Goal: Use online tool/utility: Use online tool/utility

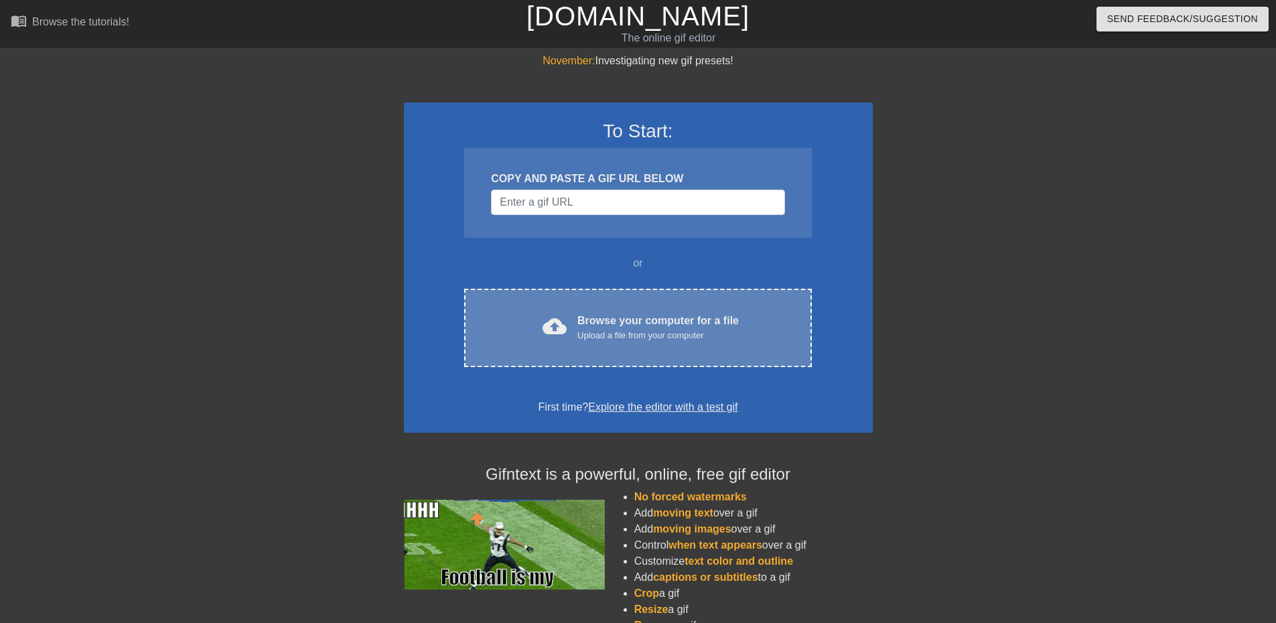
click at [686, 327] on div "Browse your computer for a file Upload a file from your computer" at bounding box center [657, 327] width 161 height 29
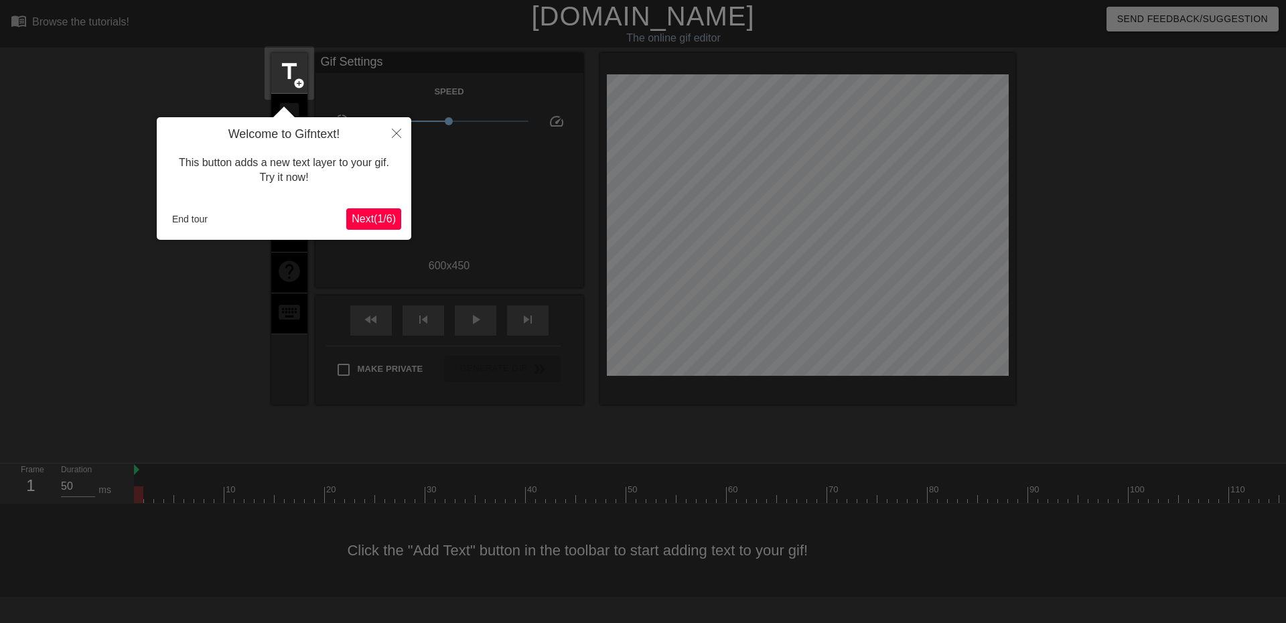
click at [386, 216] on span "Next ( 1 / 6 )" at bounding box center [374, 218] width 44 height 11
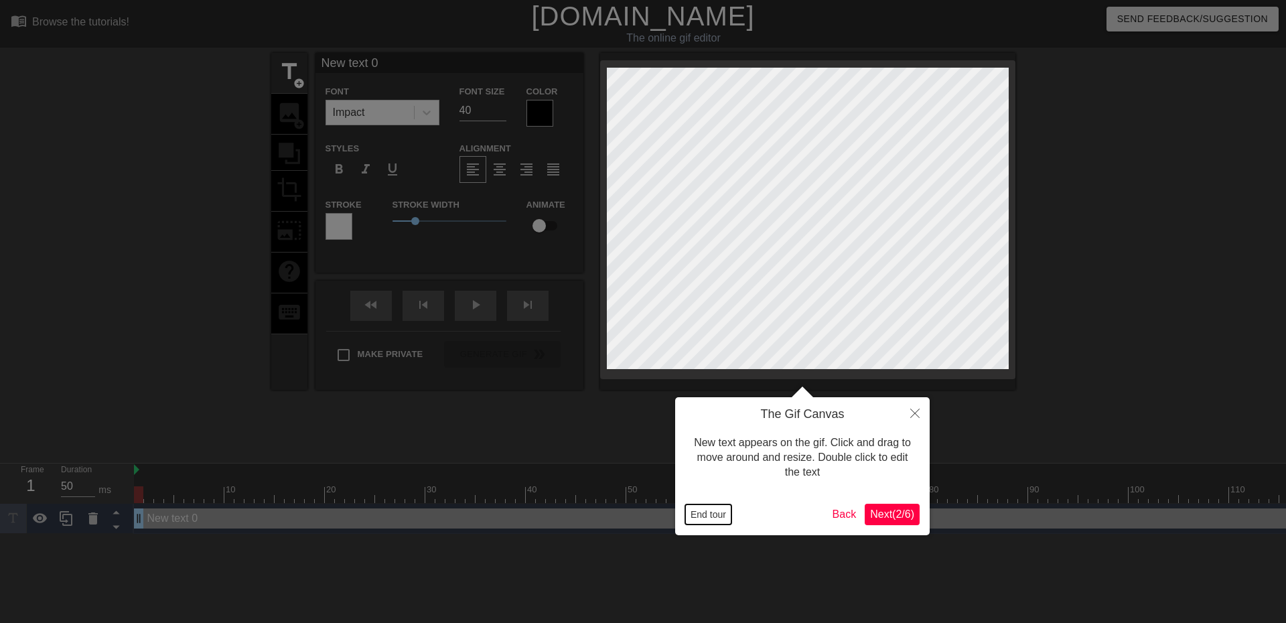
click at [713, 510] on button "End tour" at bounding box center [708, 514] width 46 height 20
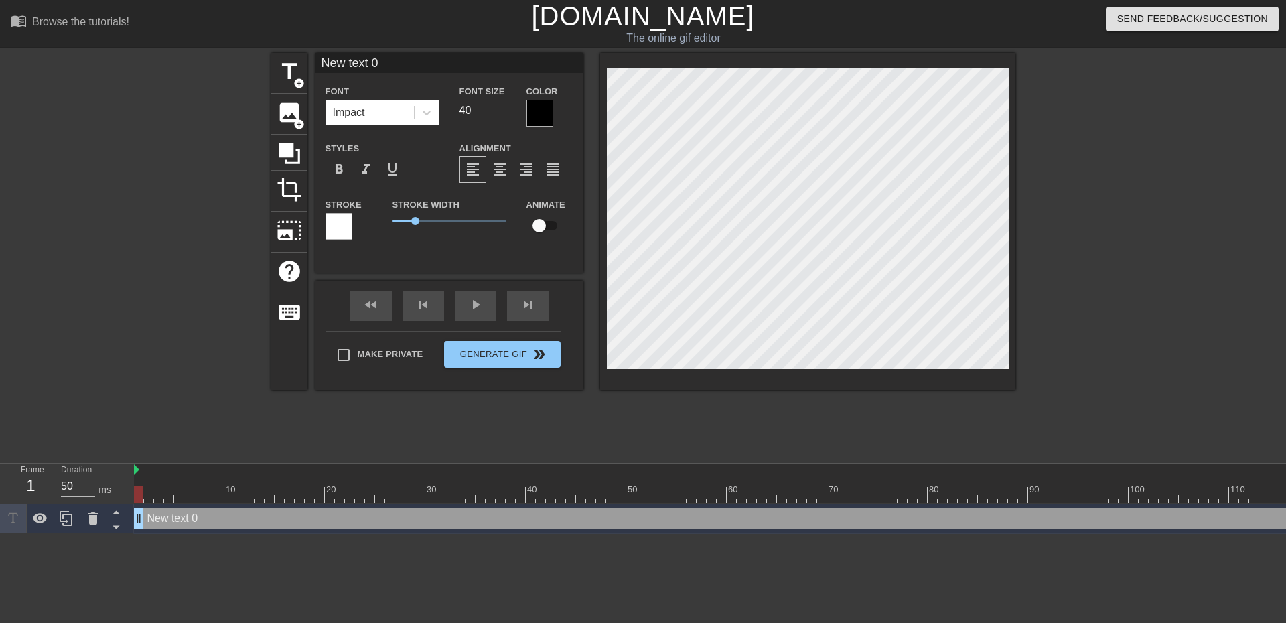
scroll to position [2, 4]
type input "New text0"
type textarea "New text0"
type input "New text"
type textarea "New text"
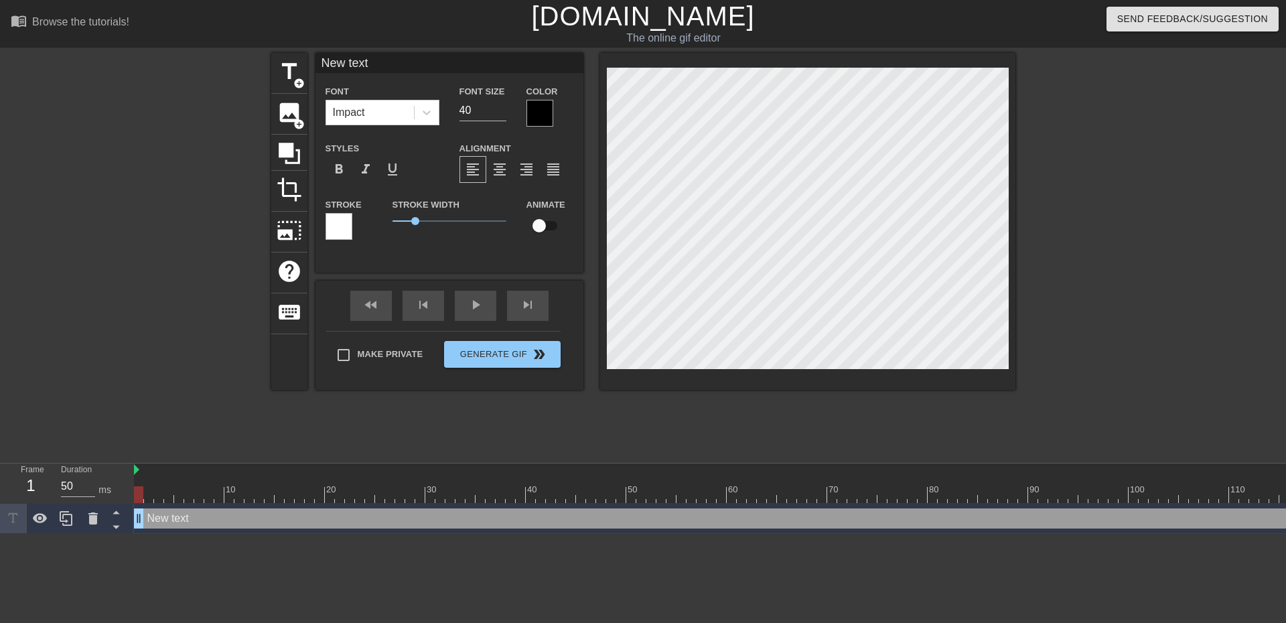
type input "New tex"
type textarea "New tex"
type input "New te"
type textarea "New te"
type input "New t"
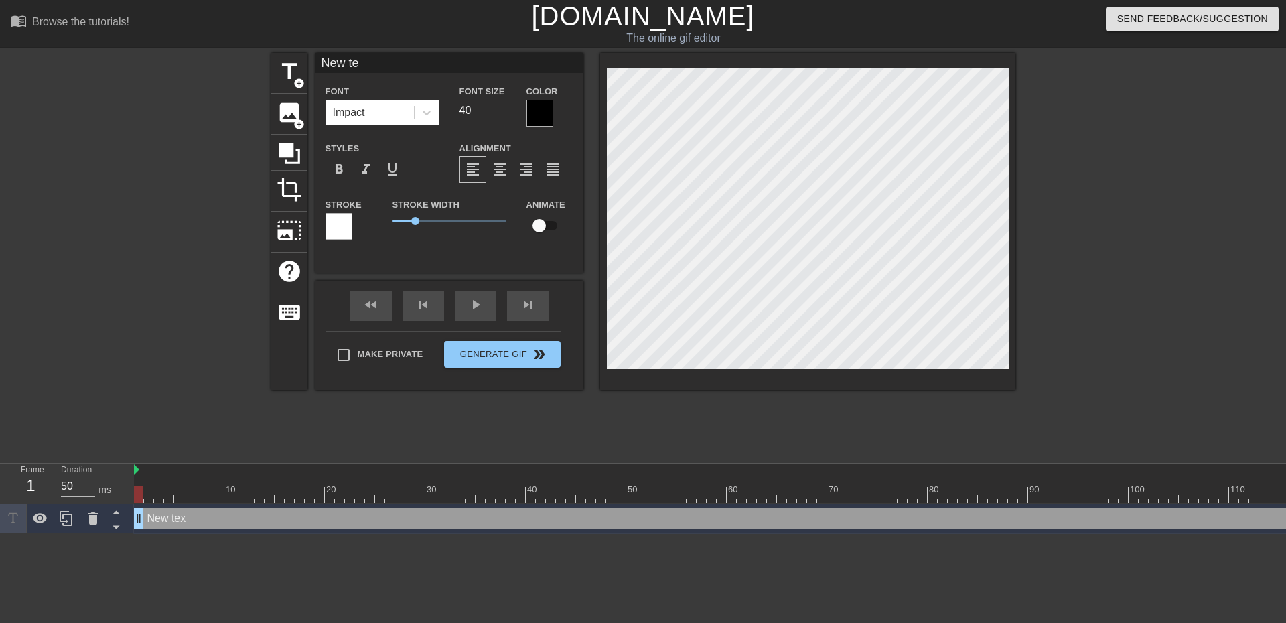
type textarea "New t"
type input "New"
type textarea "New"
type input "New"
type textarea "New"
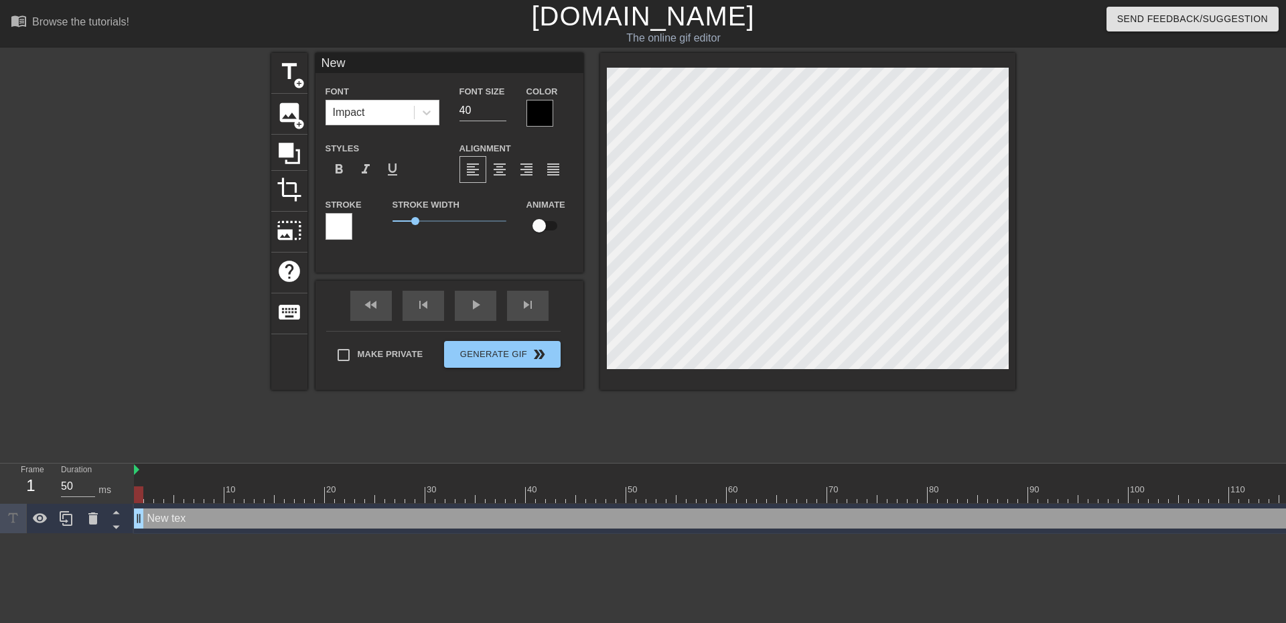
type input "Ne"
type textarea "Ne"
type input "N"
type textarea "N"
type input "A"
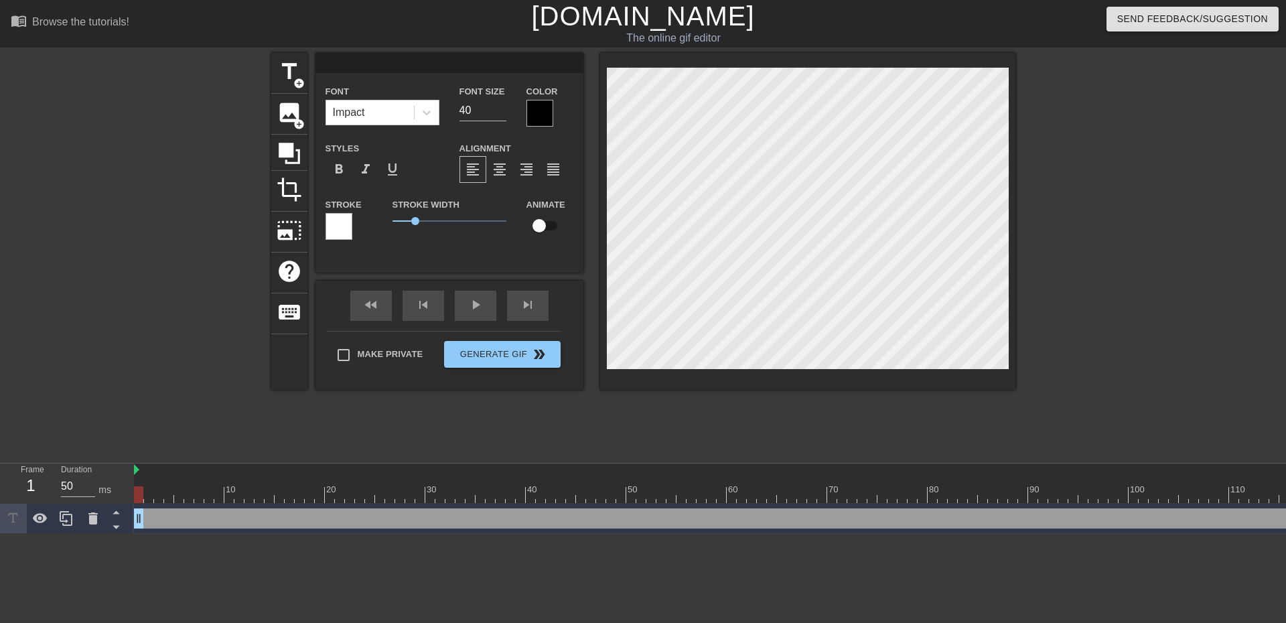
type textarea "A"
type input "Ag"
type textarea "Ag"
type input "Age"
type textarea "Age"
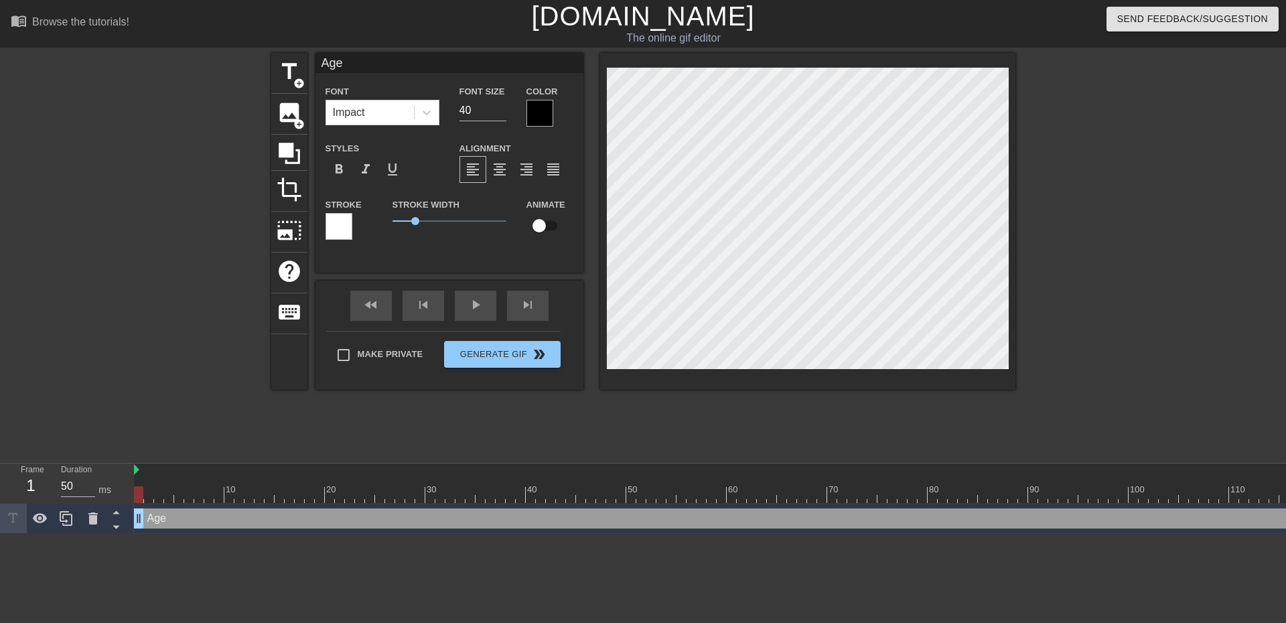
type input "Agen"
type textarea "Agen"
type input "Agent"
type textarea "Agent"
type input "Agents"
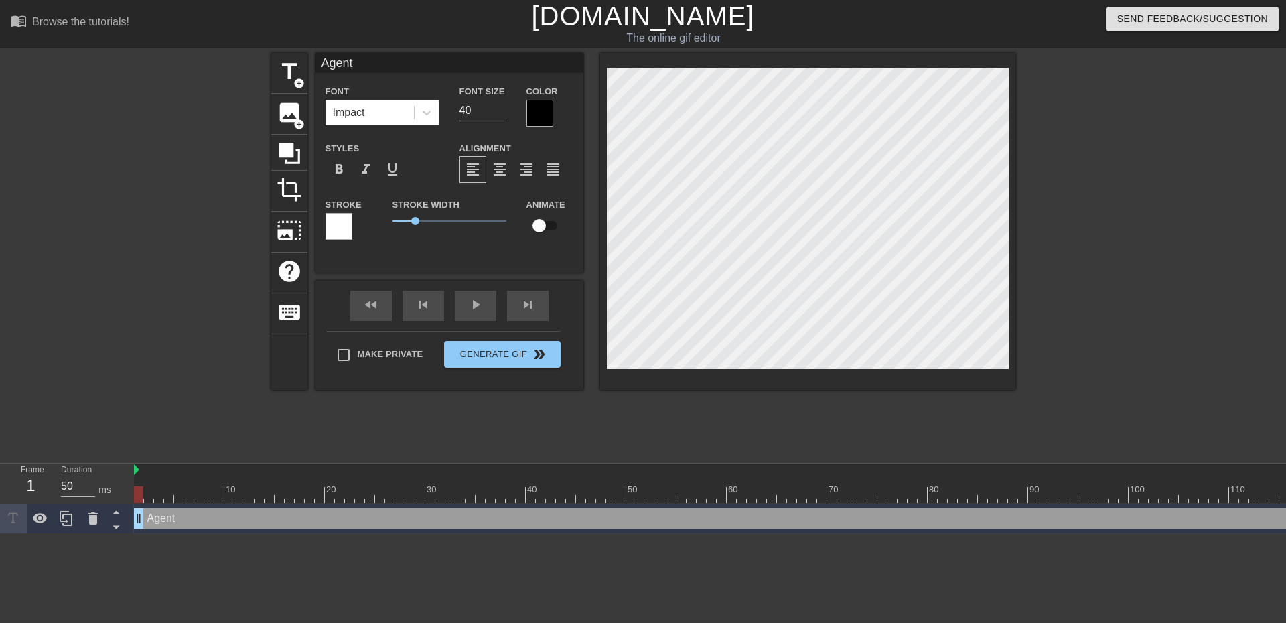
type textarea "Agents"
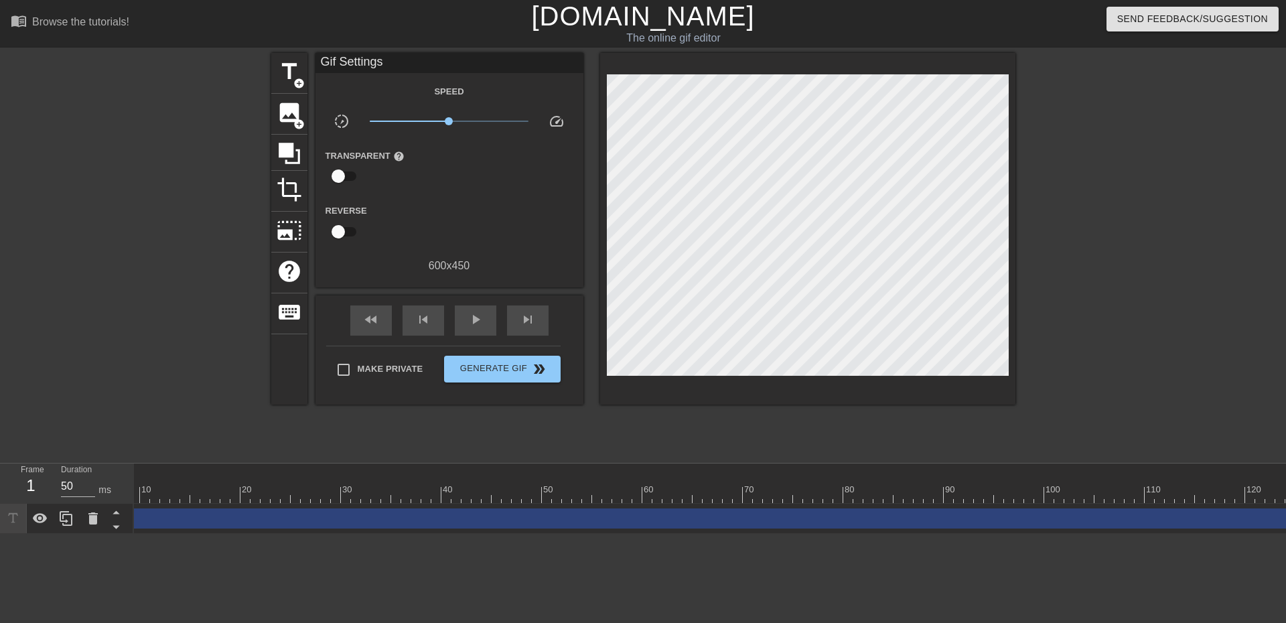
scroll to position [0, 117]
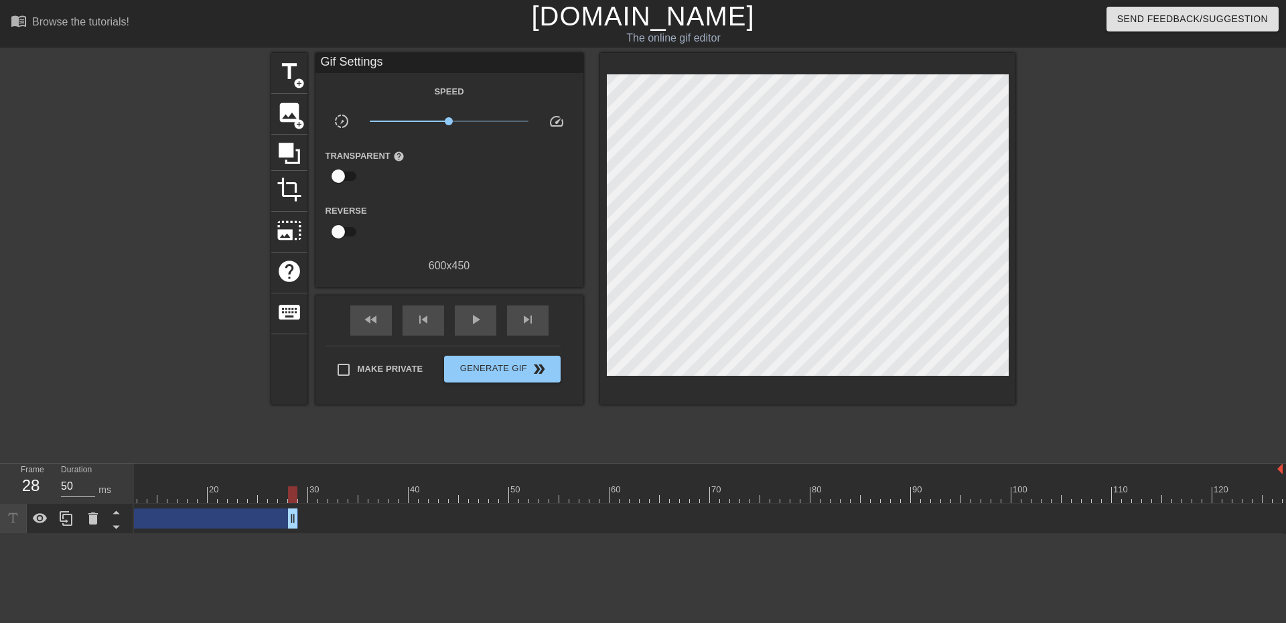
drag, startPoint x: 1275, startPoint y: 520, endPoint x: 290, endPoint y: 521, distance: 985.2
drag, startPoint x: 419, startPoint y: 496, endPoint x: 680, endPoint y: 495, distance: 261.9
click at [680, 495] on div at bounding box center [767, 494] width 1266 height 17
click at [70, 516] on icon at bounding box center [66, 518] width 16 height 16
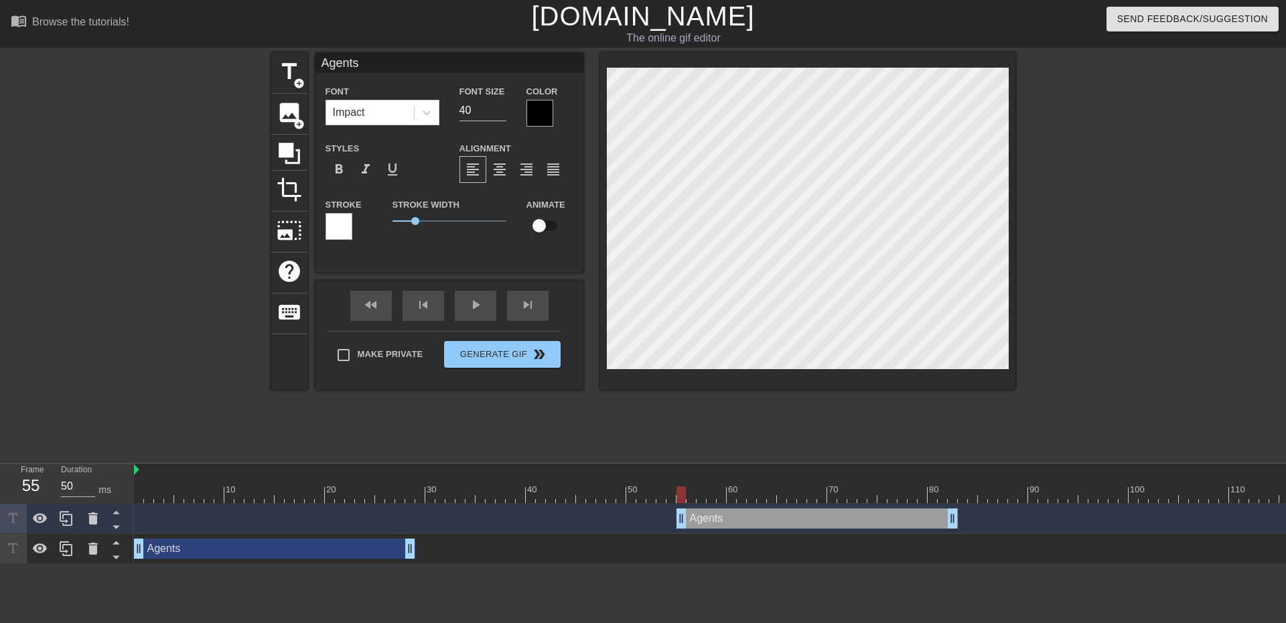
drag, startPoint x: 348, startPoint y: 518, endPoint x: 891, endPoint y: 513, distance: 542.5
click at [891, 513] on div "Agents drag_handle drag_handle" at bounding box center [816, 518] width 281 height 20
drag, startPoint x: 954, startPoint y: 521, endPoint x: 926, endPoint y: 520, distance: 27.5
drag, startPoint x: 931, startPoint y: 490, endPoint x: 1236, endPoint y: 492, distance: 304.7
click at [1236, 492] on div at bounding box center [767, 494] width 1266 height 17
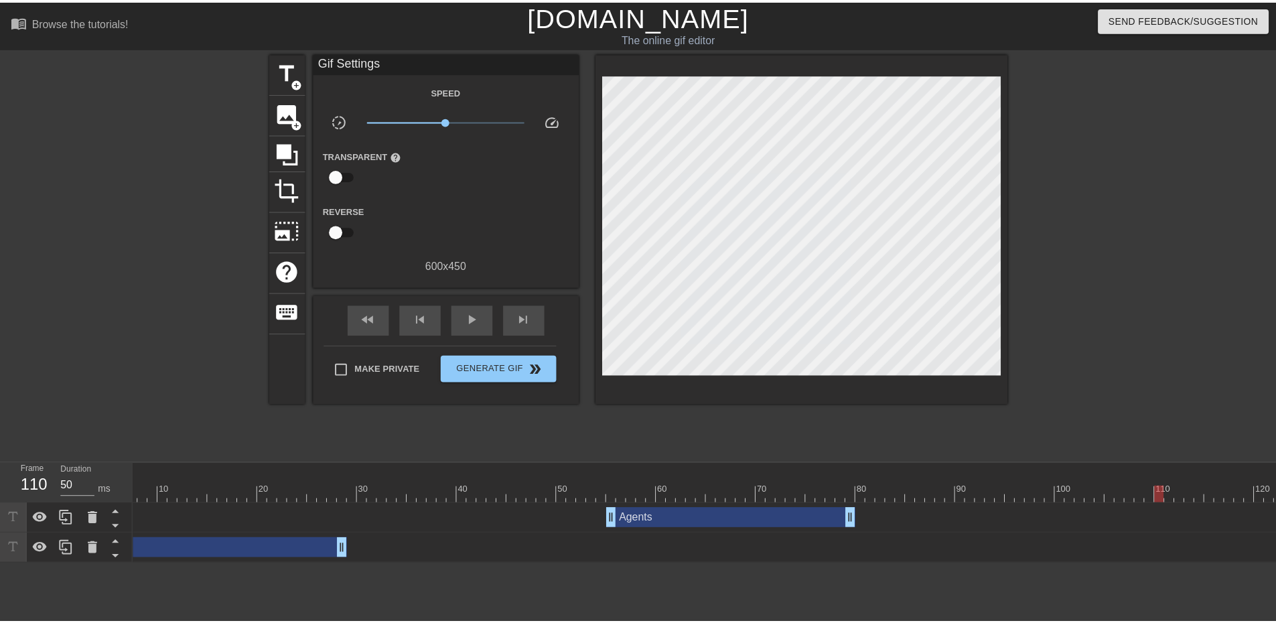
scroll to position [0, 117]
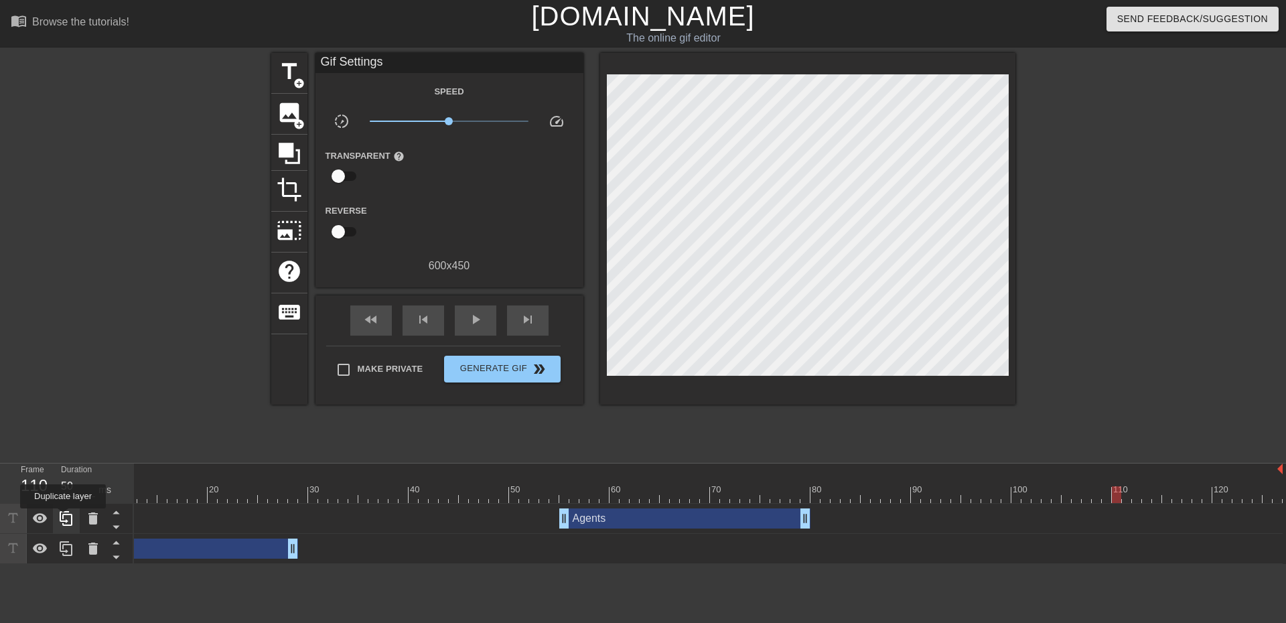
click at [63, 518] on icon at bounding box center [66, 518] width 13 height 15
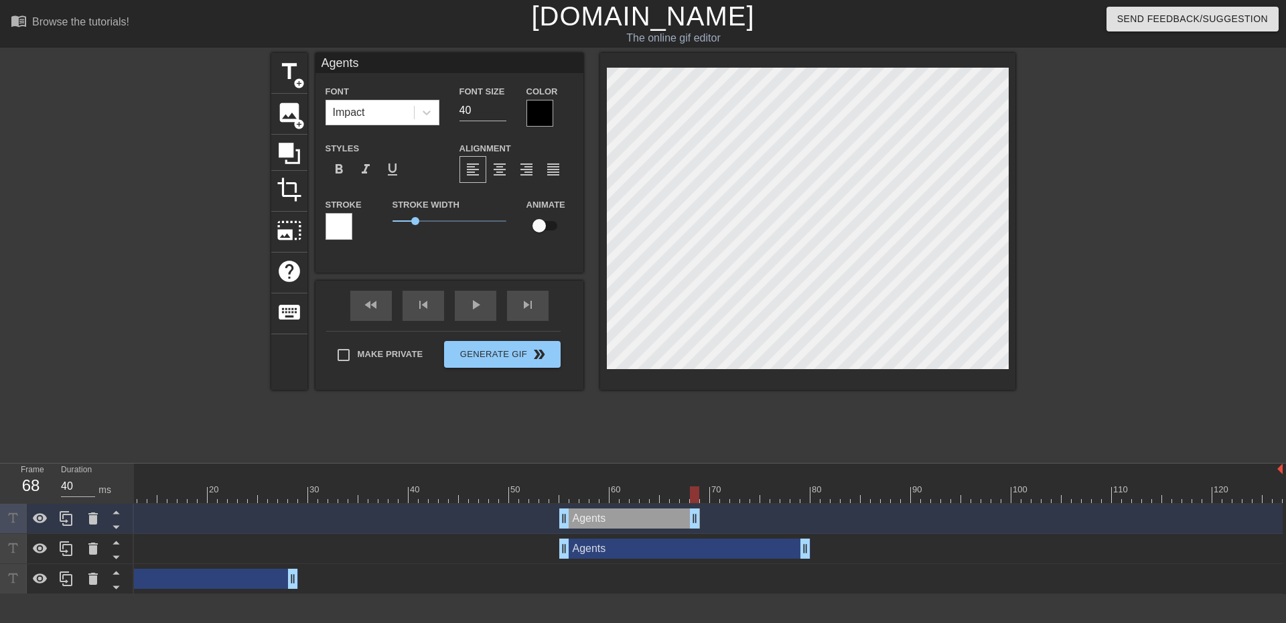
drag, startPoint x: 806, startPoint y: 522, endPoint x: 692, endPoint y: 531, distance: 113.6
click at [692, 531] on div "Agents drag_handle drag_handle" at bounding box center [650, 519] width 1266 height 30
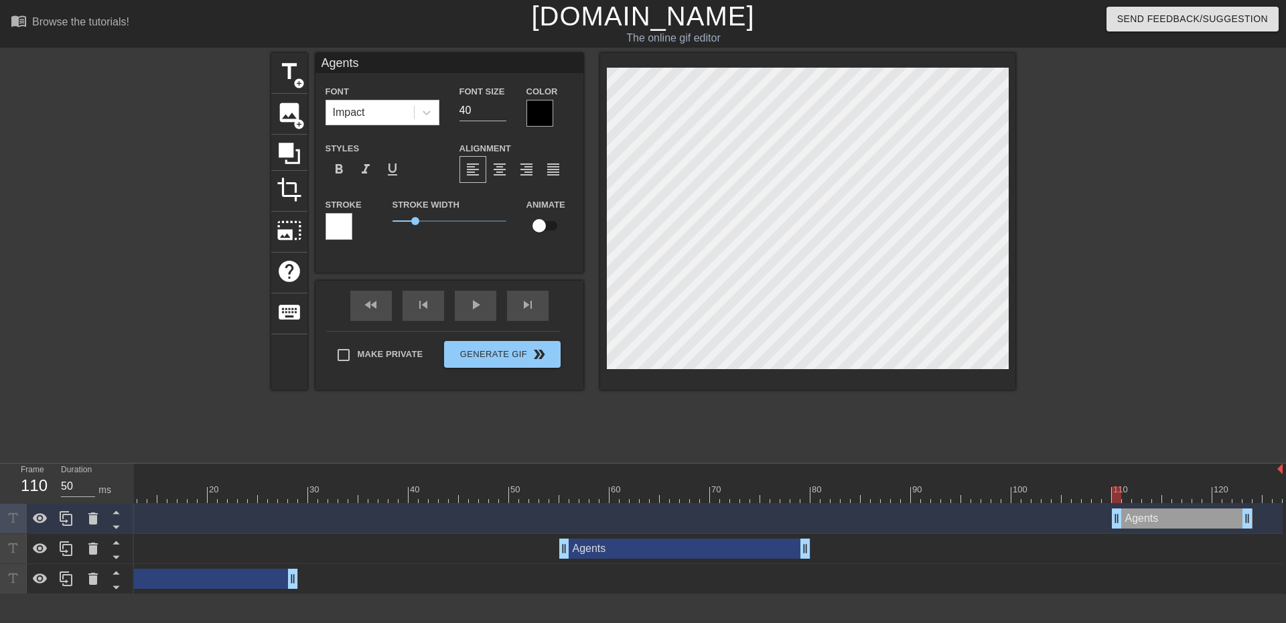
drag, startPoint x: 637, startPoint y: 516, endPoint x: 1187, endPoint y: 515, distance: 549.8
click at [1187, 515] on div "Agents drag_handle drag_handle" at bounding box center [1182, 518] width 141 height 20
drag, startPoint x: 1247, startPoint y: 523, endPoint x: 1238, endPoint y: 526, distance: 9.1
drag, startPoint x: 1236, startPoint y: 518, endPoint x: 1133, endPoint y: 528, distance: 103.6
click at [70, 514] on icon at bounding box center [66, 518] width 16 height 16
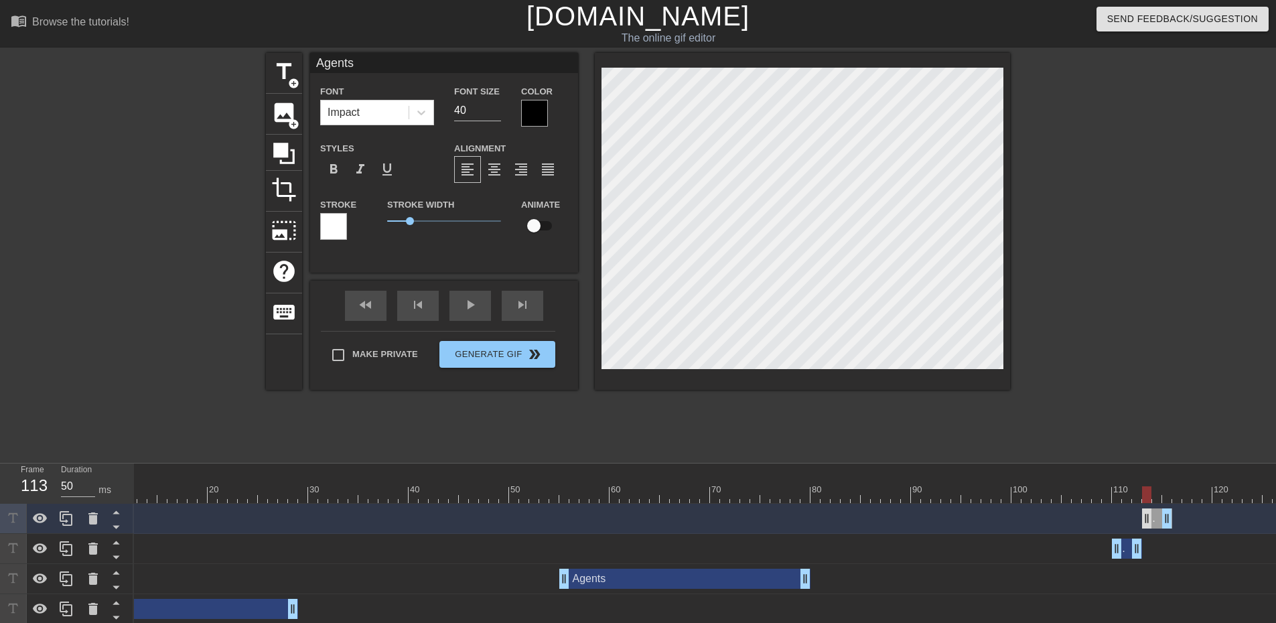
drag, startPoint x: 1126, startPoint y: 521, endPoint x: 1153, endPoint y: 520, distance: 26.2
click at [1153, 520] on div "Agents drag_handle drag_handle" at bounding box center [1157, 518] width 30 height 20
drag, startPoint x: 1157, startPoint y: 499, endPoint x: 1174, endPoint y: 497, distance: 16.9
click at [1174, 497] on div at bounding box center [650, 494] width 1266 height 17
click at [70, 519] on icon at bounding box center [66, 518] width 16 height 16
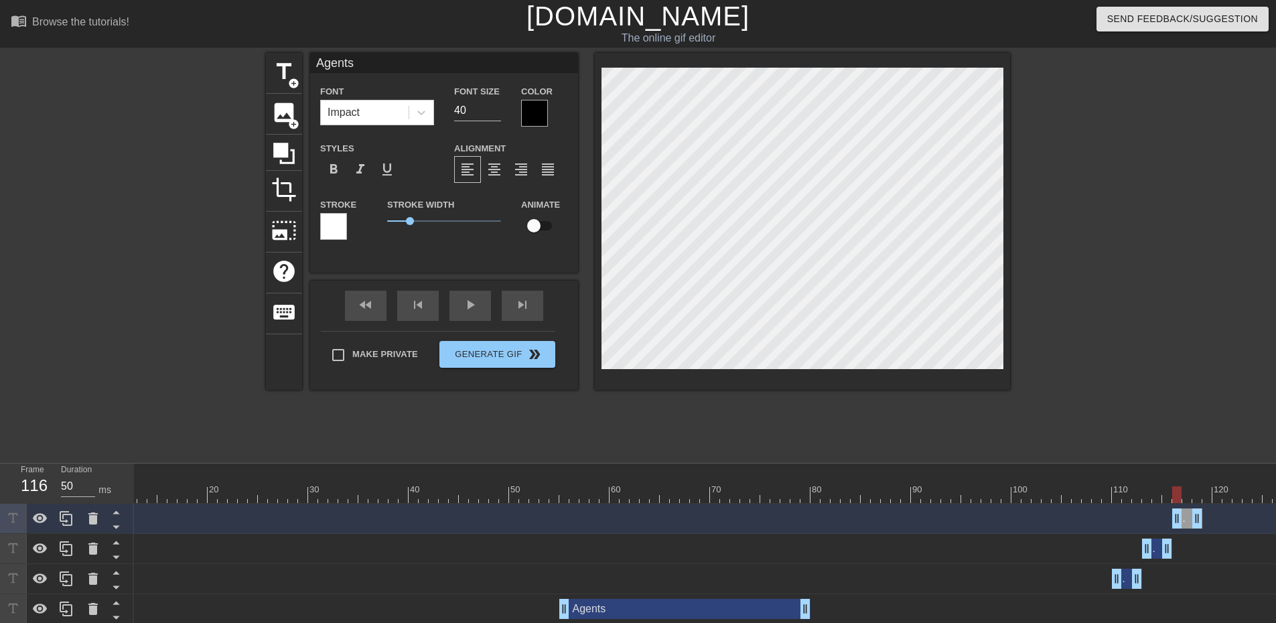
drag, startPoint x: 1155, startPoint y: 520, endPoint x: 1185, endPoint y: 519, distance: 30.8
click at [1185, 519] on div "Agents drag_handle drag_handle" at bounding box center [1187, 518] width 30 height 20
drag, startPoint x: 1186, startPoint y: 494, endPoint x: 1199, endPoint y: 494, distance: 13.4
click at [1199, 494] on div at bounding box center [650, 494] width 1266 height 17
drag, startPoint x: 1199, startPoint y: 516, endPoint x: 1228, endPoint y: 514, distance: 28.8
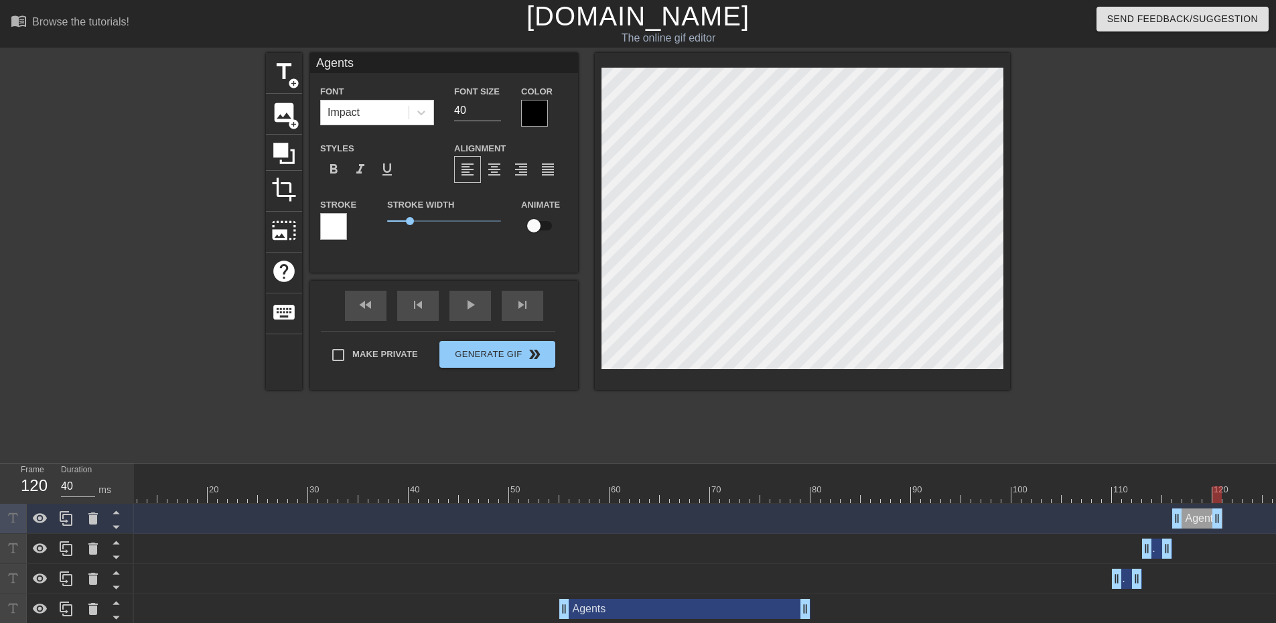
drag, startPoint x: 1229, startPoint y: 516, endPoint x: 1219, endPoint y: 516, distance: 10.1
click at [70, 518] on icon at bounding box center [66, 518] width 16 height 16
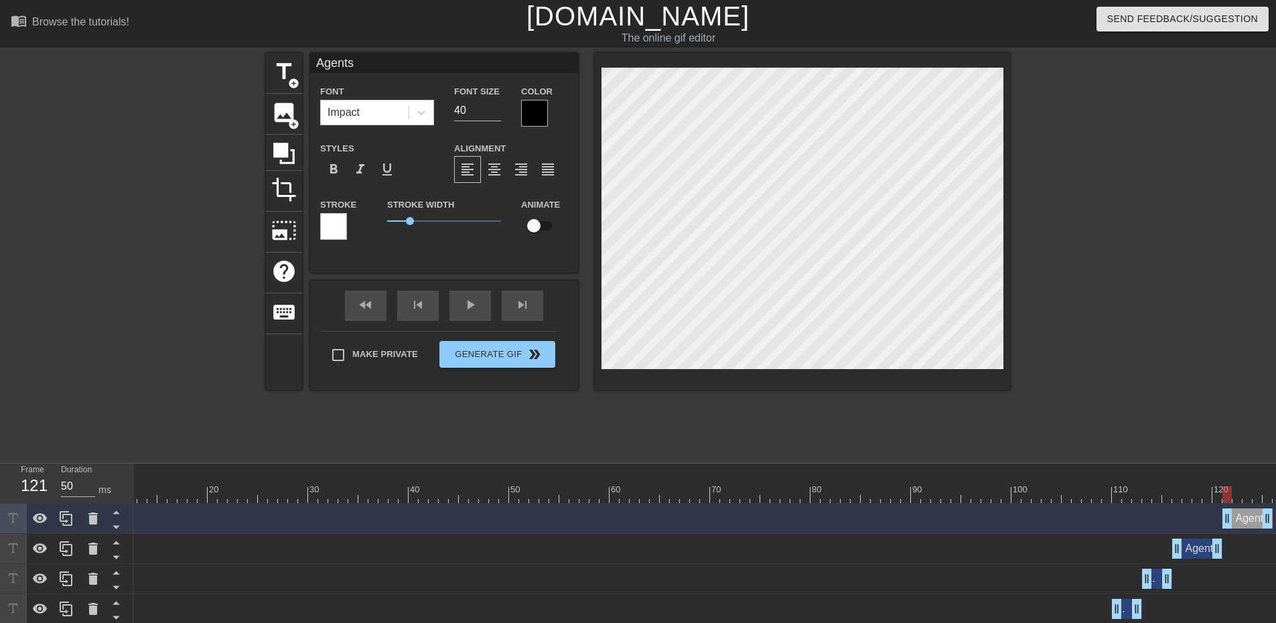
drag, startPoint x: 1199, startPoint y: 520, endPoint x: 1248, endPoint y: 522, distance: 49.6
click at [1248, 522] on div "Agents drag_handle drag_handle" at bounding box center [1247, 518] width 50 height 20
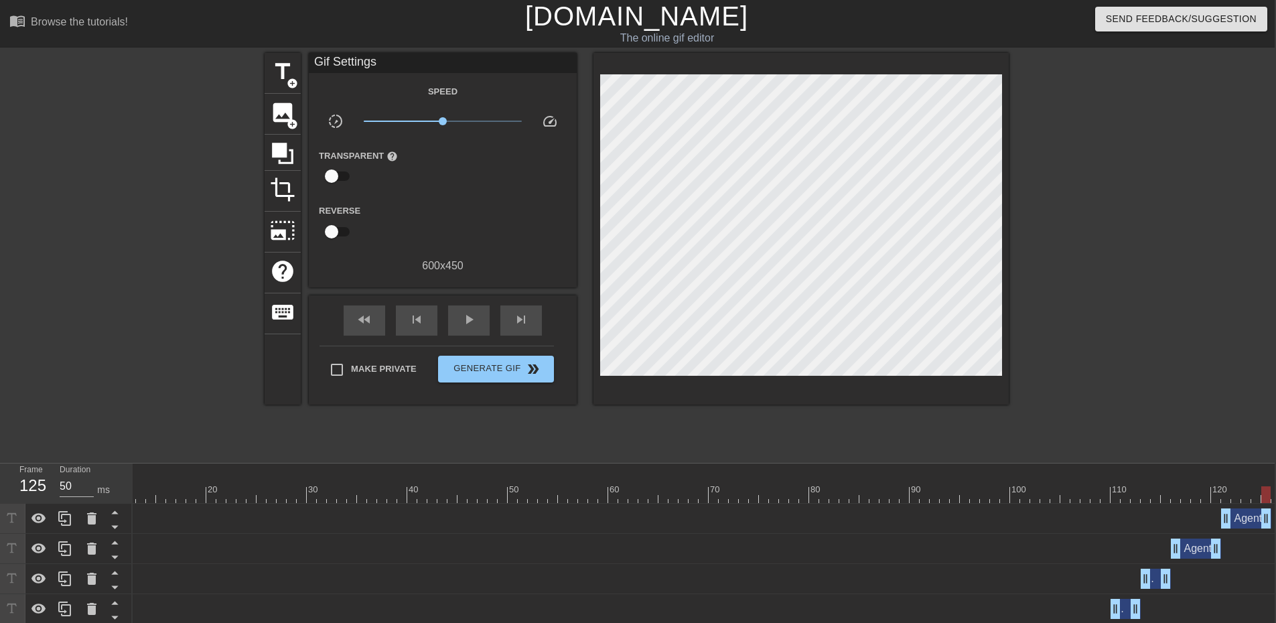
scroll to position [0, 10]
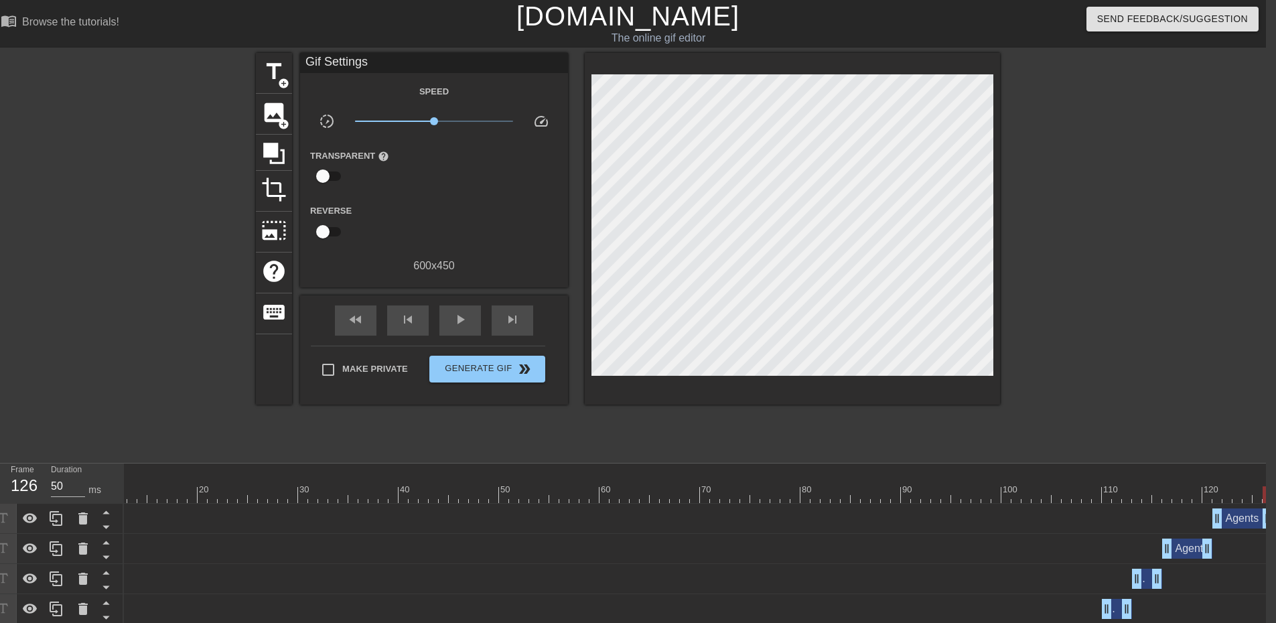
drag, startPoint x: 1259, startPoint y: 523, endPoint x: 1267, endPoint y: 523, distance: 8.0
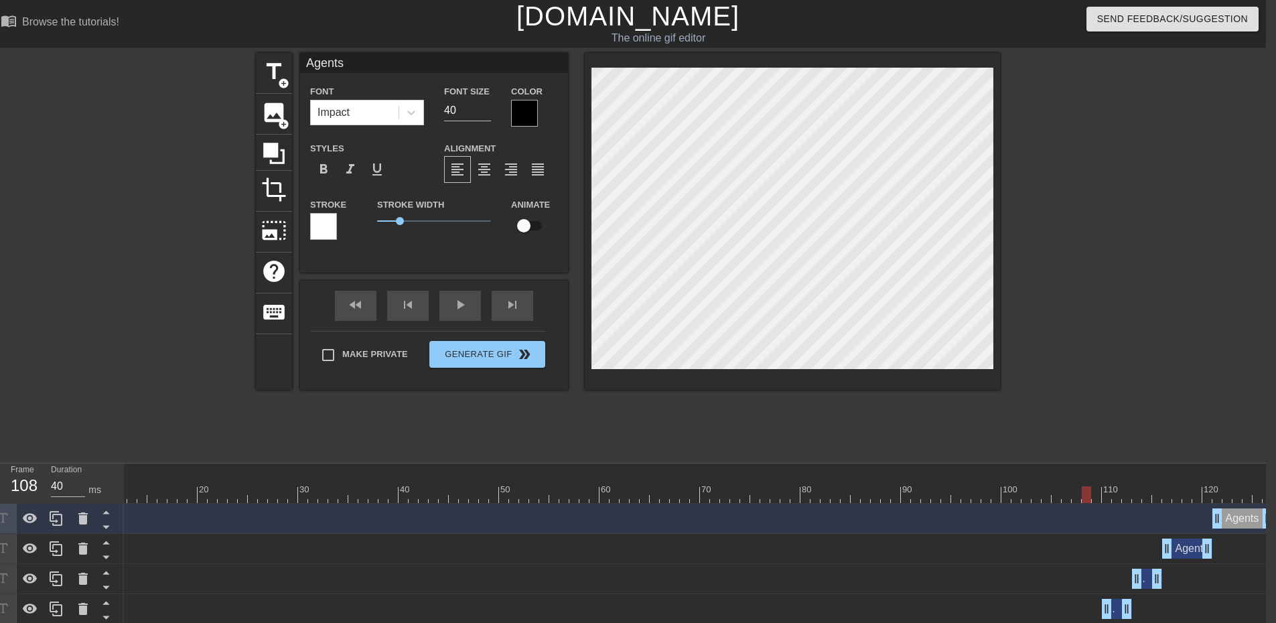
type input "50"
drag, startPoint x: 1266, startPoint y: 493, endPoint x: 1106, endPoint y: 498, distance: 159.5
click at [1106, 498] on div at bounding box center [1106, 494] width 9 height 17
click at [47, 607] on div at bounding box center [56, 608] width 27 height 29
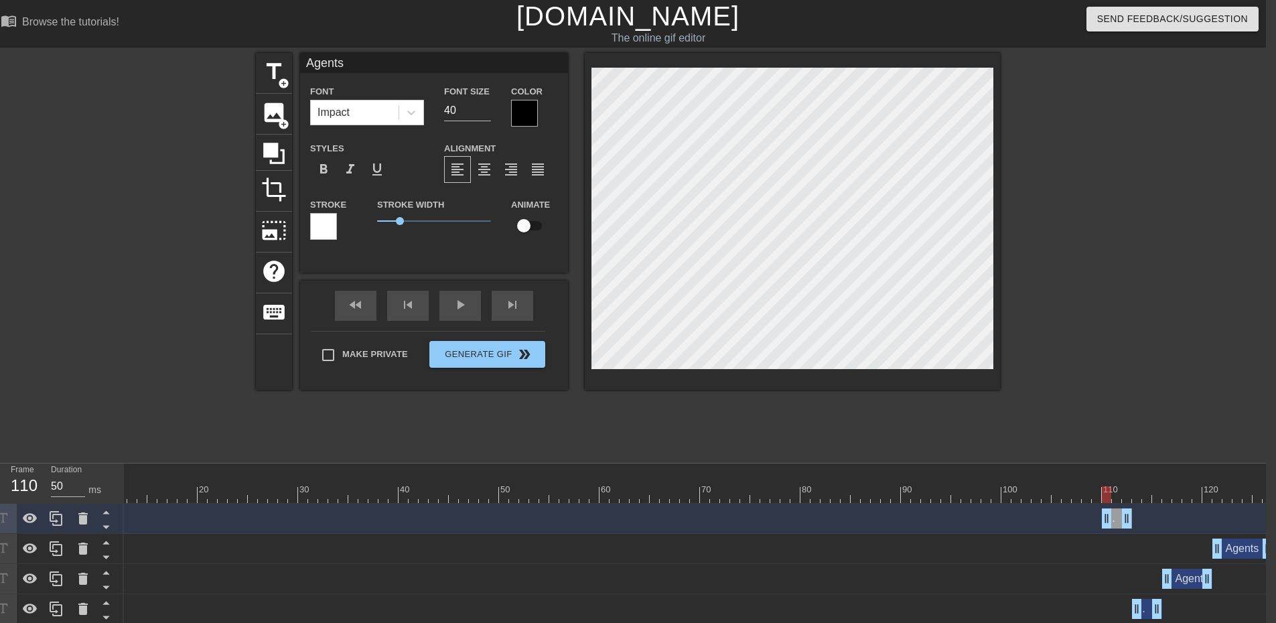
scroll to position [2, 3]
type input "T"
type textarea "T"
type input "TL"
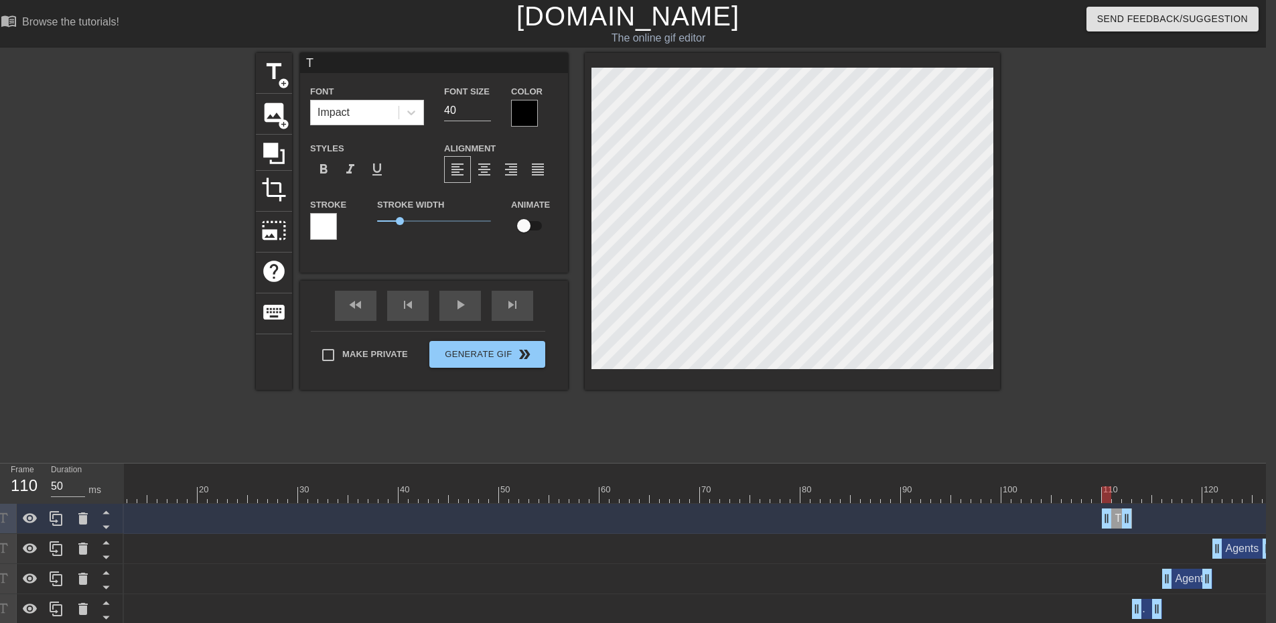
type textarea "TL"
type input "TLS"
type textarea "TLS"
type input "TL"
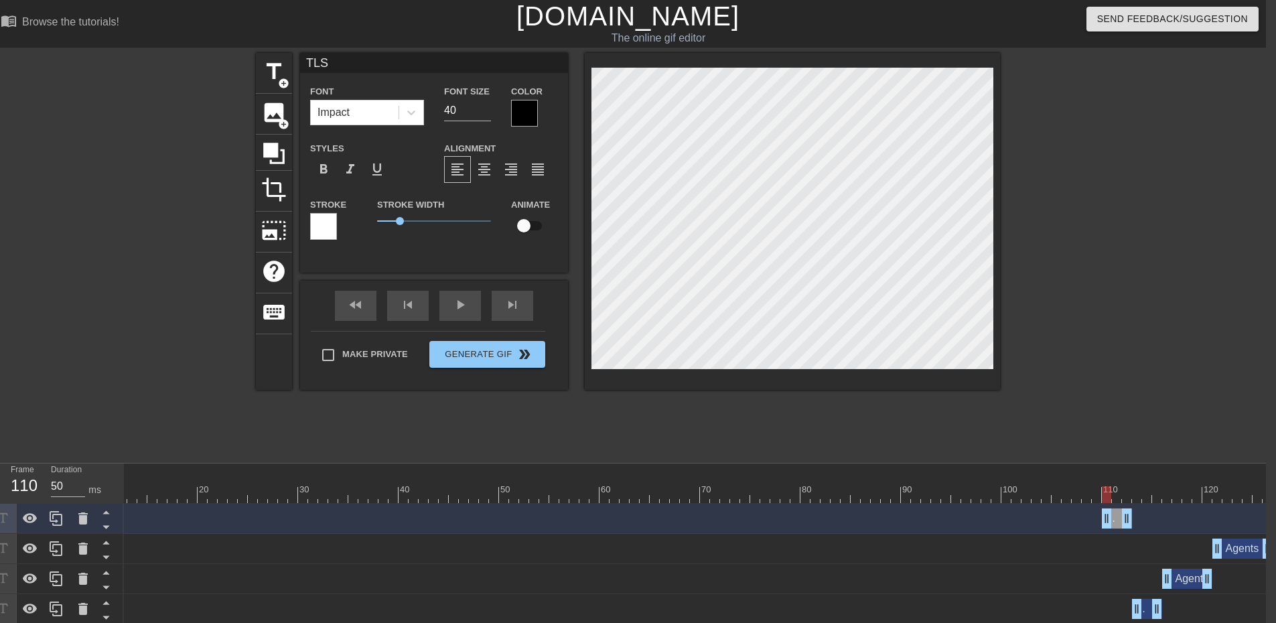
type textarea "TL"
type input "TLs"
type textarea "TLs"
drag, startPoint x: 1117, startPoint y: 497, endPoint x: 1127, endPoint y: 497, distance: 10.0
click at [1127, 497] on div at bounding box center [640, 494] width 1266 height 17
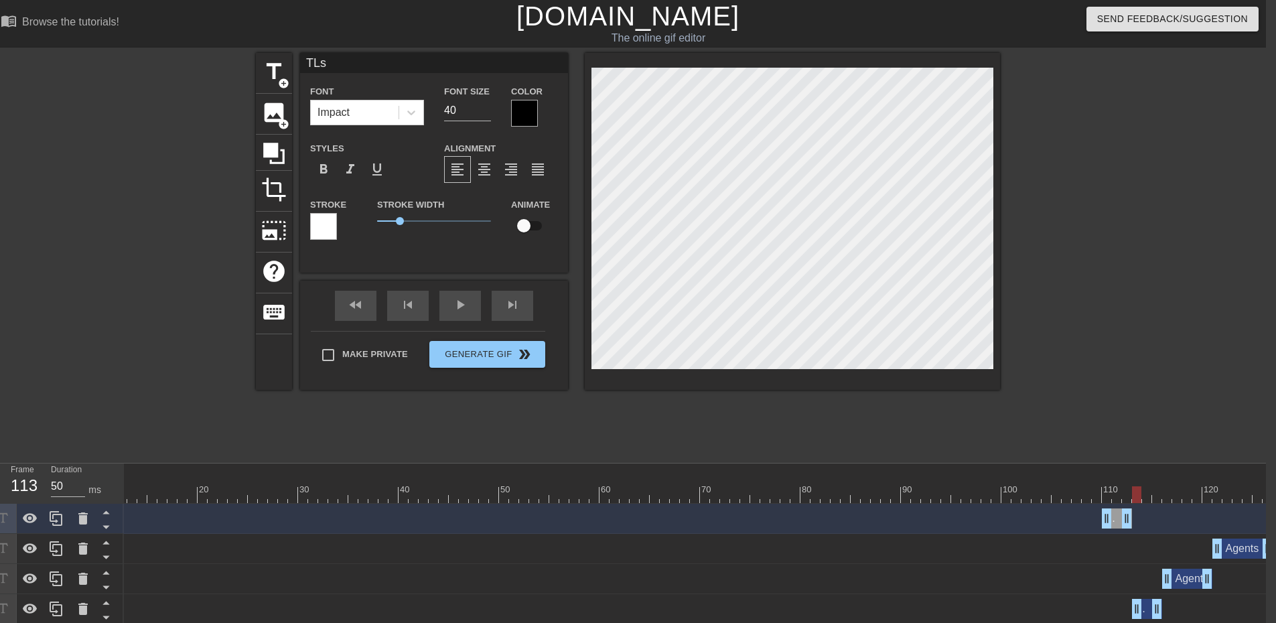
drag, startPoint x: 1138, startPoint y: 498, endPoint x: 1134, endPoint y: 492, distance: 7.2
click at [1134, 492] on div at bounding box center [640, 494] width 1266 height 17
drag, startPoint x: 1129, startPoint y: 519, endPoint x: 1162, endPoint y: 510, distance: 34.0
click at [1162, 510] on div "TLs drag_handle drag_handle" at bounding box center [640, 518] width 1266 height 20
click at [52, 516] on icon at bounding box center [56, 518] width 16 height 16
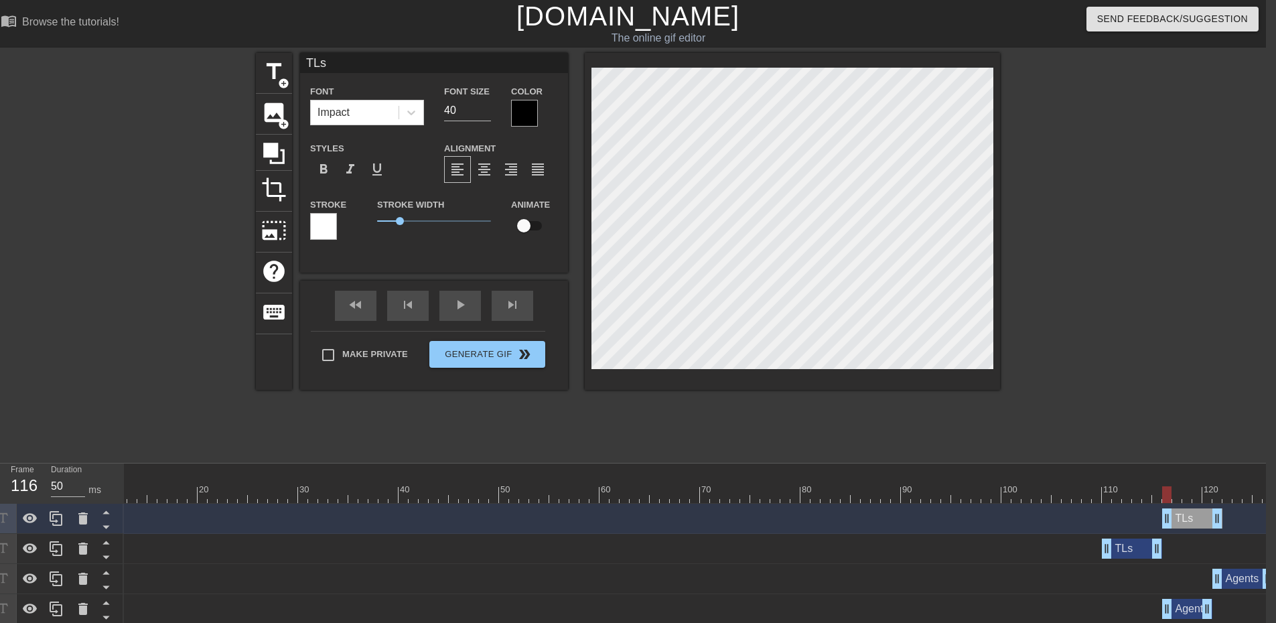
drag, startPoint x: 1137, startPoint y: 519, endPoint x: 1195, endPoint y: 509, distance: 59.1
click at [1195, 509] on div "TLs drag_handle drag_handle" at bounding box center [1192, 518] width 60 height 20
drag, startPoint x: 1220, startPoint y: 519, endPoint x: 1187, endPoint y: 517, distance: 32.9
drag, startPoint x: 1186, startPoint y: 521, endPoint x: 1195, endPoint y: 516, distance: 10.2
click at [54, 511] on icon at bounding box center [56, 518] width 16 height 16
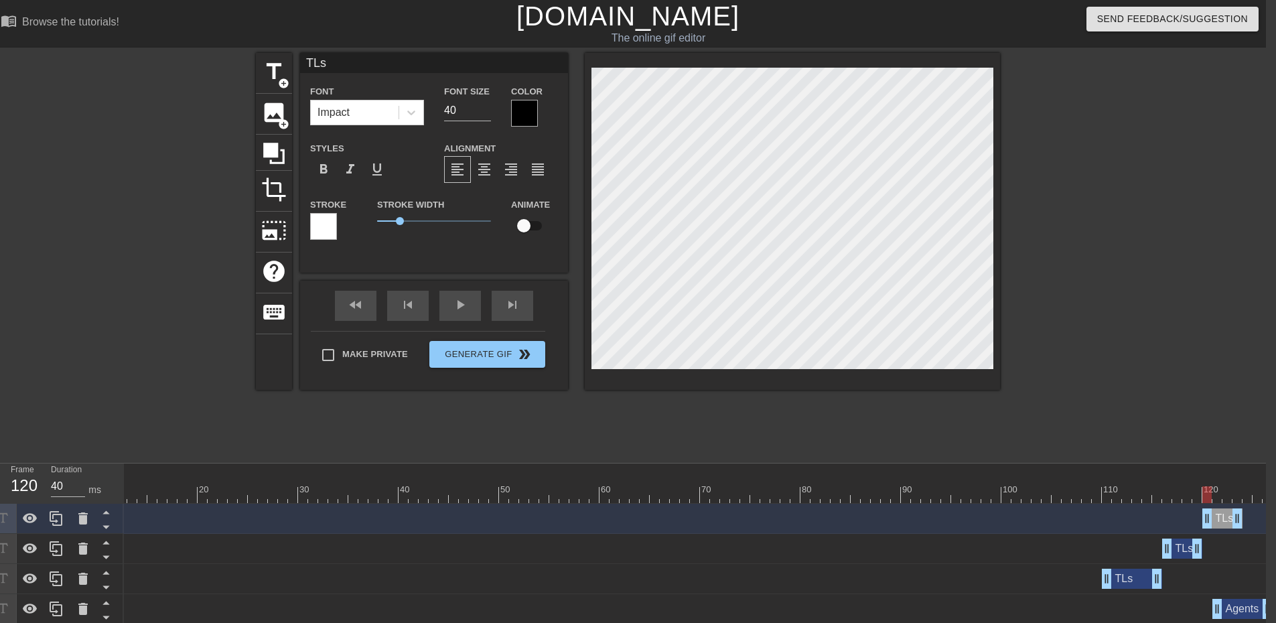
drag, startPoint x: 1189, startPoint y: 517, endPoint x: 1216, endPoint y: 515, distance: 26.9
click at [1216, 515] on div "TLs drag_handle drag_handle" at bounding box center [1222, 518] width 40 height 20
drag, startPoint x: 1236, startPoint y: 515, endPoint x: 1214, endPoint y: 514, distance: 21.5
click at [62, 517] on icon at bounding box center [56, 518] width 13 height 15
drag, startPoint x: 1214, startPoint y: 520, endPoint x: 1224, endPoint y: 520, distance: 10.0
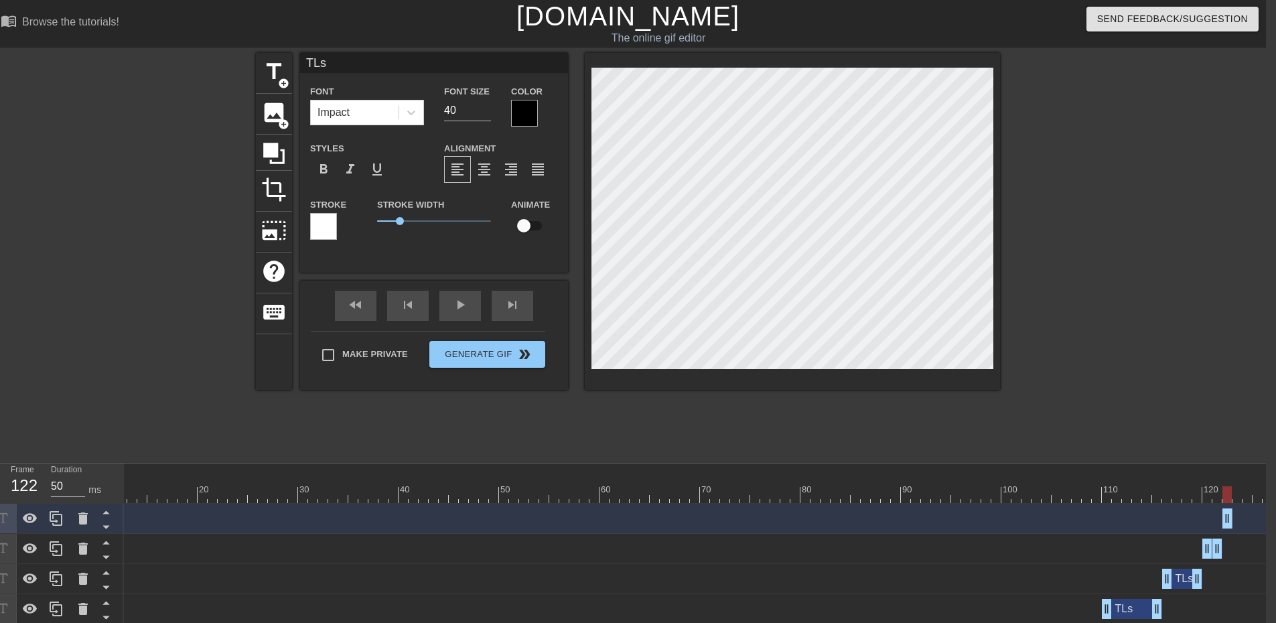
drag, startPoint x: 1205, startPoint y: 521, endPoint x: 1225, endPoint y: 521, distance: 20.1
click at [54, 522] on icon at bounding box center [56, 518] width 16 height 16
drag, startPoint x: 1228, startPoint y: 516, endPoint x: 1242, endPoint y: 516, distance: 14.1
click at [1242, 516] on div "TLs drag_handle drag_handle" at bounding box center [640, 518] width 1266 height 20
drag, startPoint x: 1228, startPoint y: 519, endPoint x: 1244, endPoint y: 520, distance: 15.4
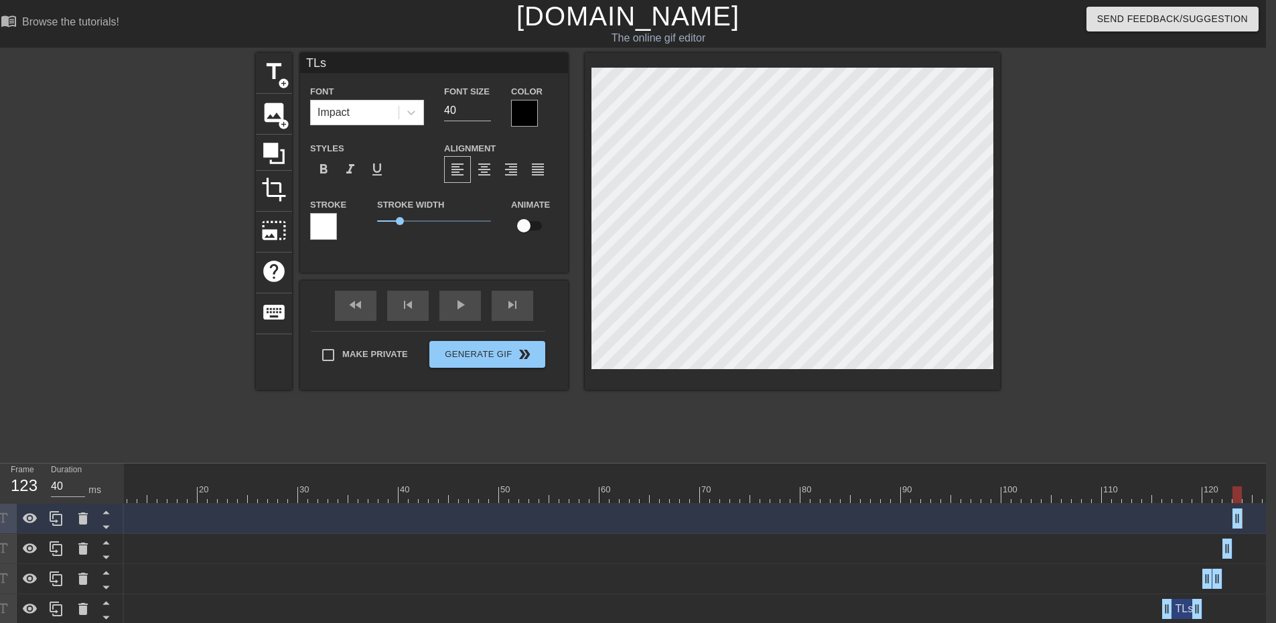
click at [1244, 520] on div "TLs drag_handle drag_handle" at bounding box center [640, 518] width 1266 height 20
click at [52, 514] on icon at bounding box center [56, 518] width 16 height 16
drag, startPoint x: 1237, startPoint y: 512, endPoint x: 1250, endPoint y: 513, distance: 12.7
drag, startPoint x: 1258, startPoint y: 519, endPoint x: 1280, endPoint y: 515, distance: 22.5
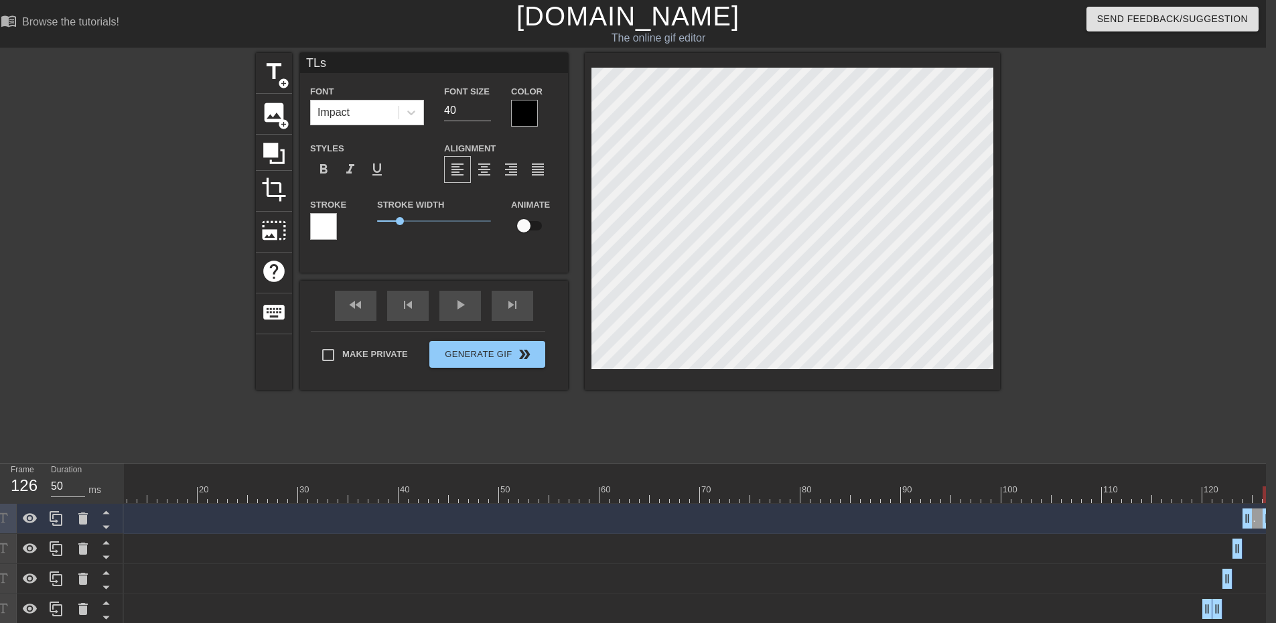
click at [1266, 515] on html "menu_book Browse the tutorials! [DOMAIN_NAME] The online gif editor Send Feedba…" at bounding box center [628, 432] width 1276 height 865
drag, startPoint x: 1262, startPoint y: 497, endPoint x: 121, endPoint y: 490, distance: 1141.2
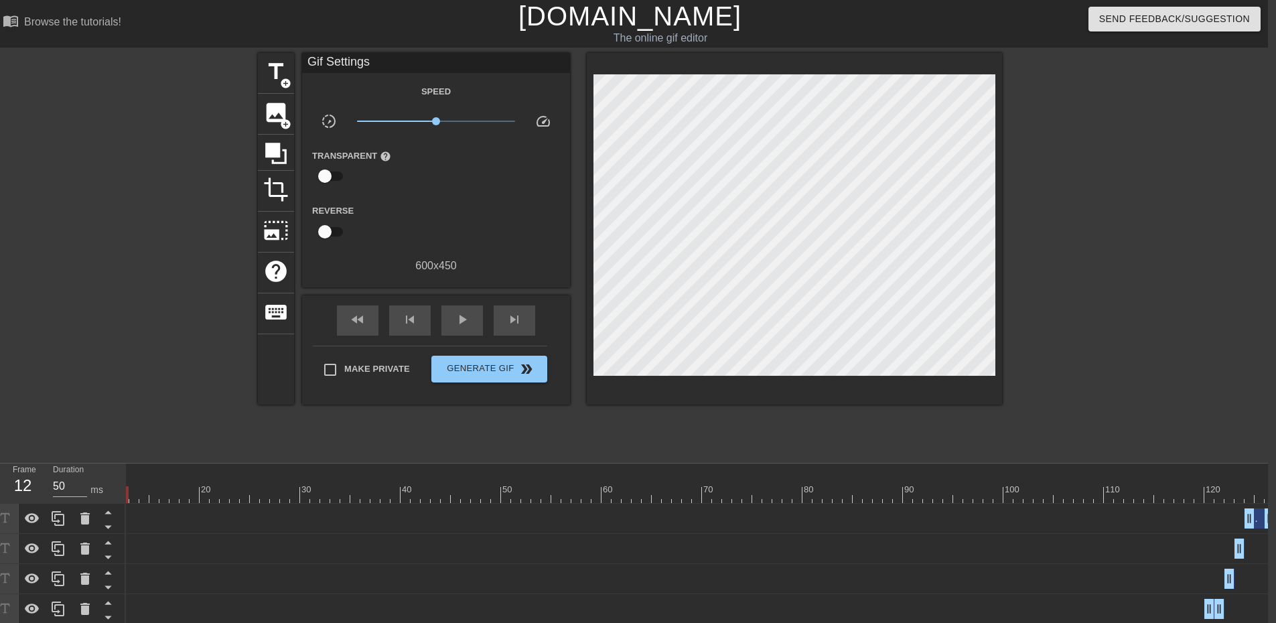
scroll to position [0, 0]
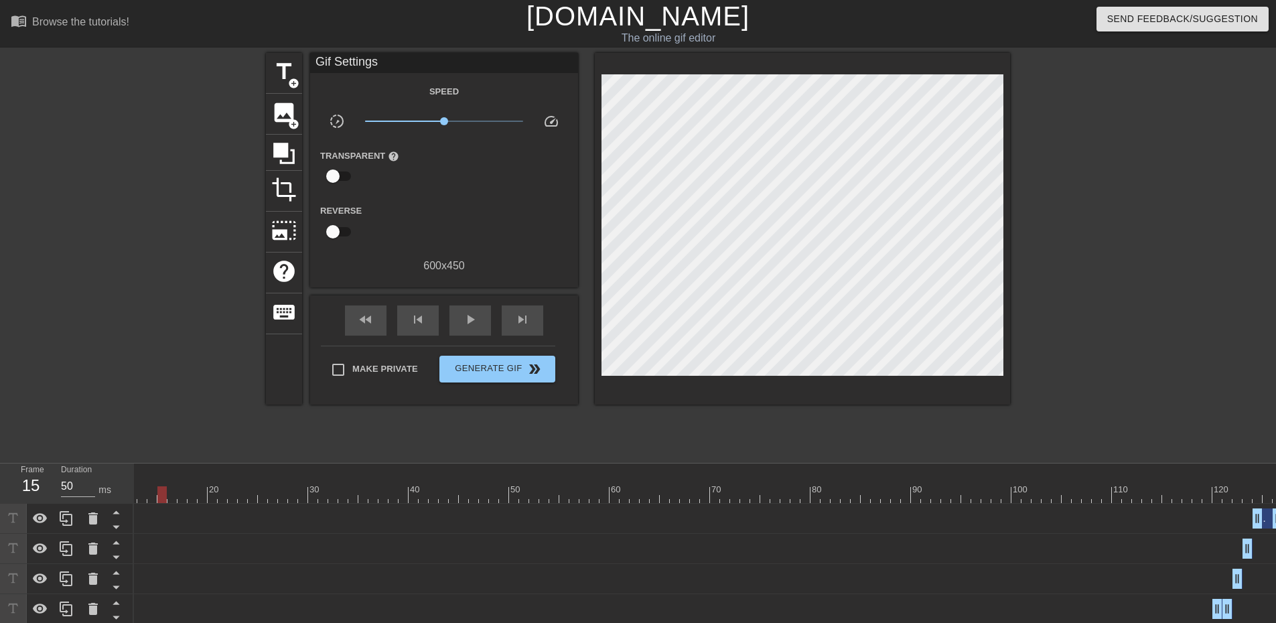
drag, startPoint x: 175, startPoint y: 496, endPoint x: 161, endPoint y: 494, distance: 14.2
click at [161, 494] on div at bounding box center [650, 494] width 1266 height 17
type input "50"
drag, startPoint x: 257, startPoint y: 494, endPoint x: 135, endPoint y: 490, distance: 122.0
click at [135, 490] on div at bounding box center [767, 494] width 1266 height 17
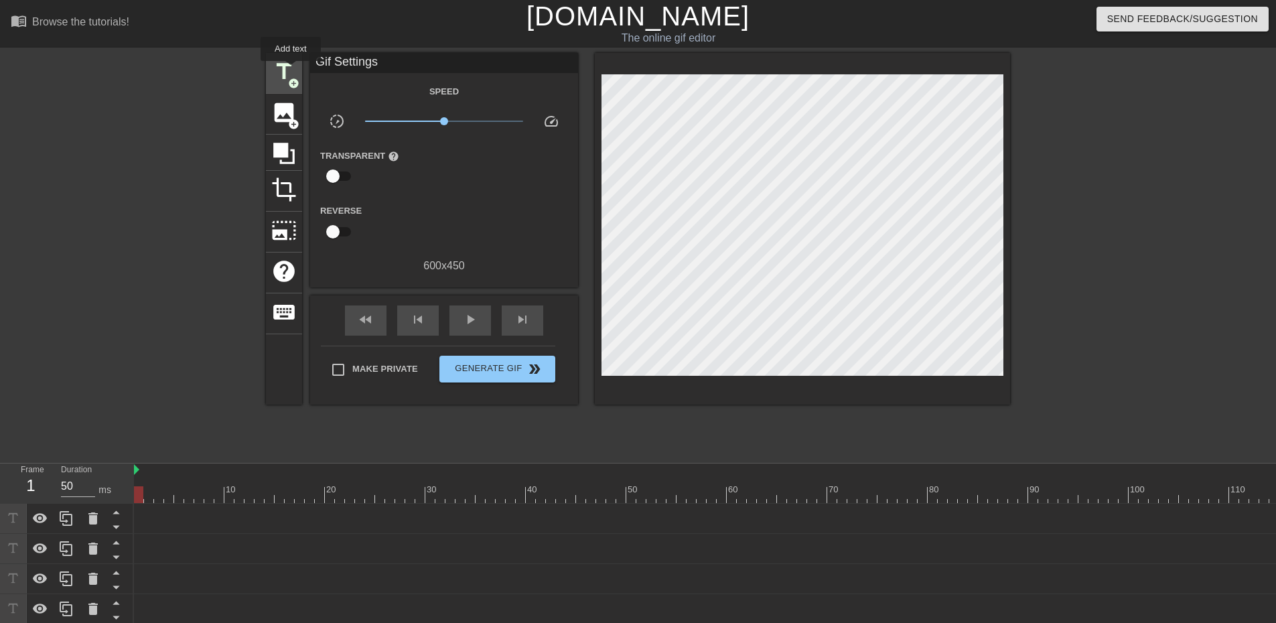
click at [291, 70] on span "title" at bounding box center [283, 71] width 25 height 25
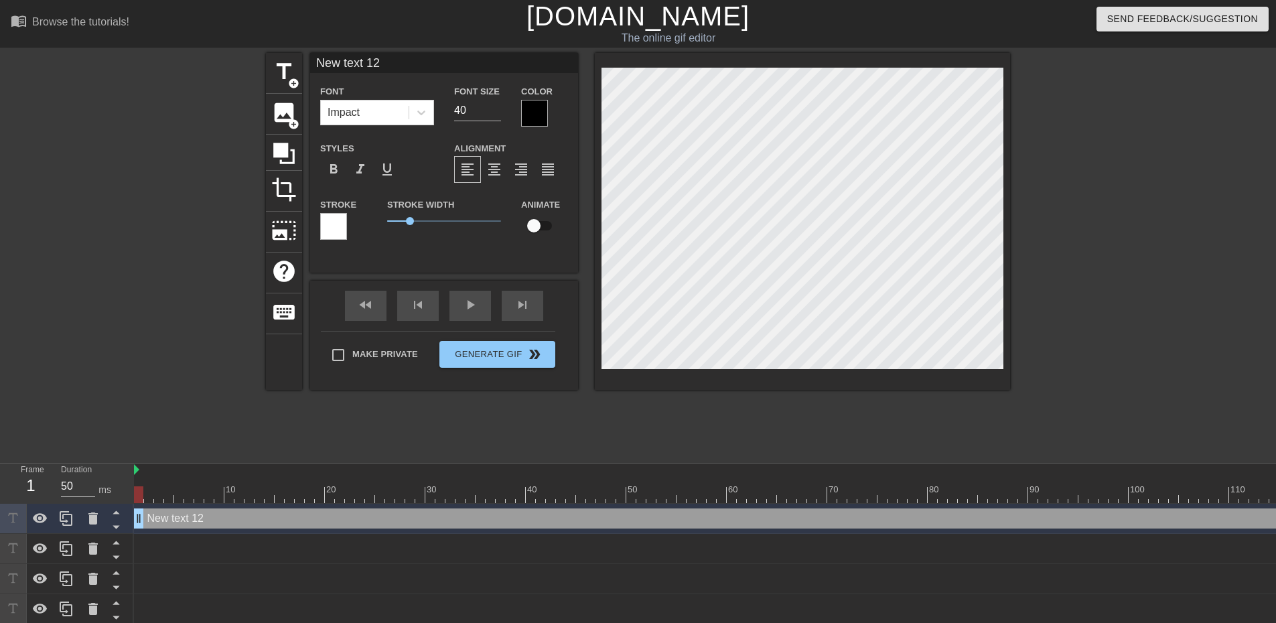
scroll to position [2, 3]
type input "New 12"
type textarea "New 12"
type input "New 12"
type textarea "New 12"
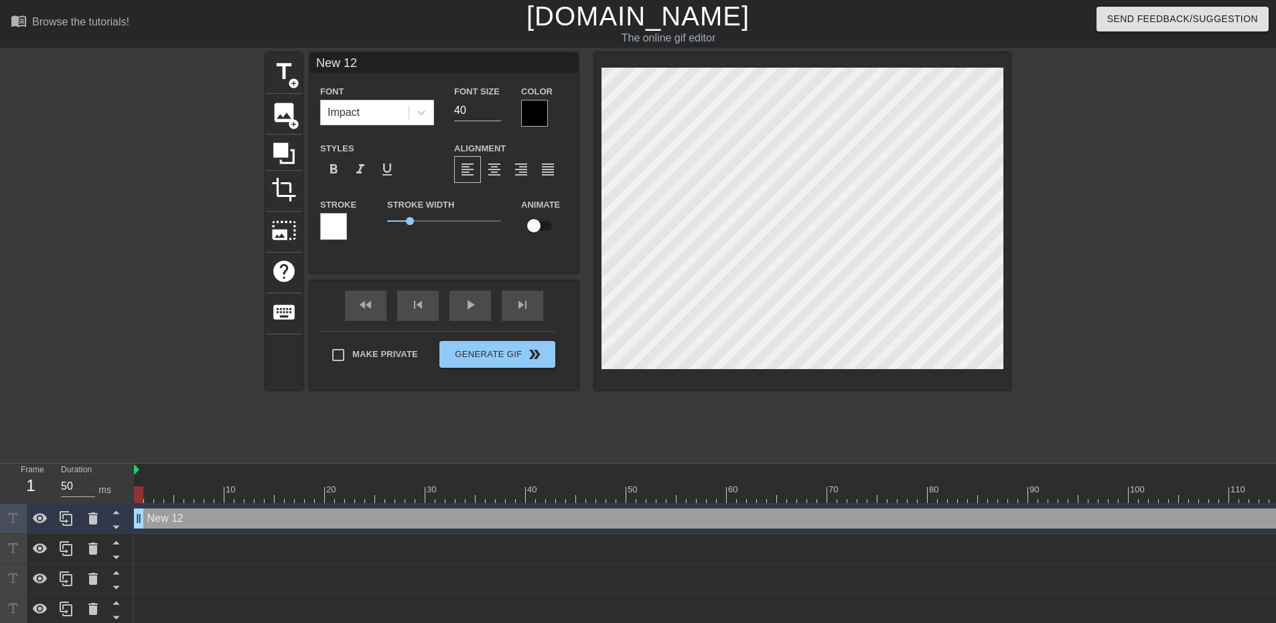
type input "New 2"
type textarea "New 2"
type input "New"
type textarea "New"
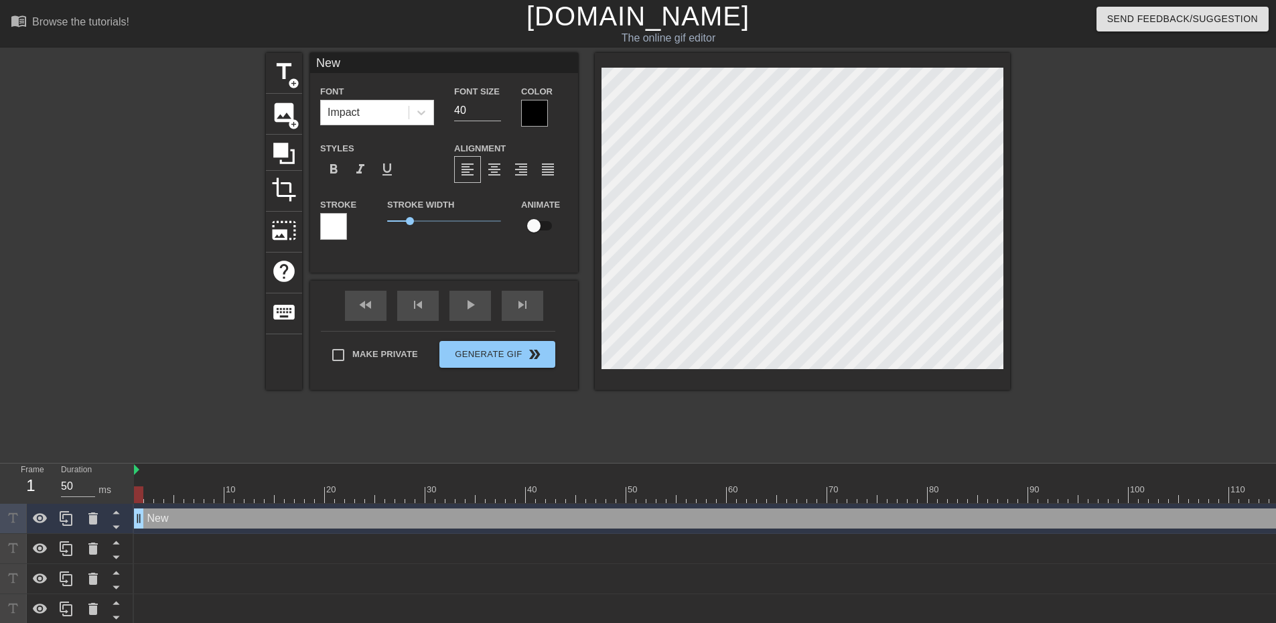
type input "New"
type textarea "New"
type input "Ne"
type textarea "Ne"
type input "N"
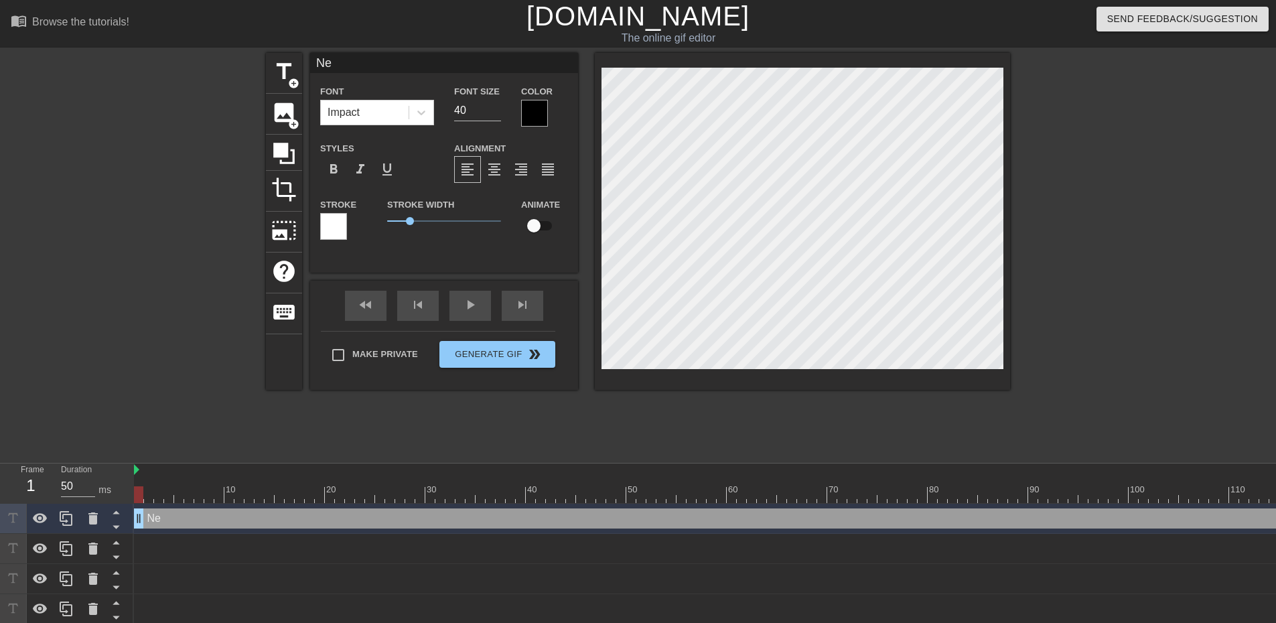
type textarea "N"
type input "S"
type textarea "S"
type input "Su"
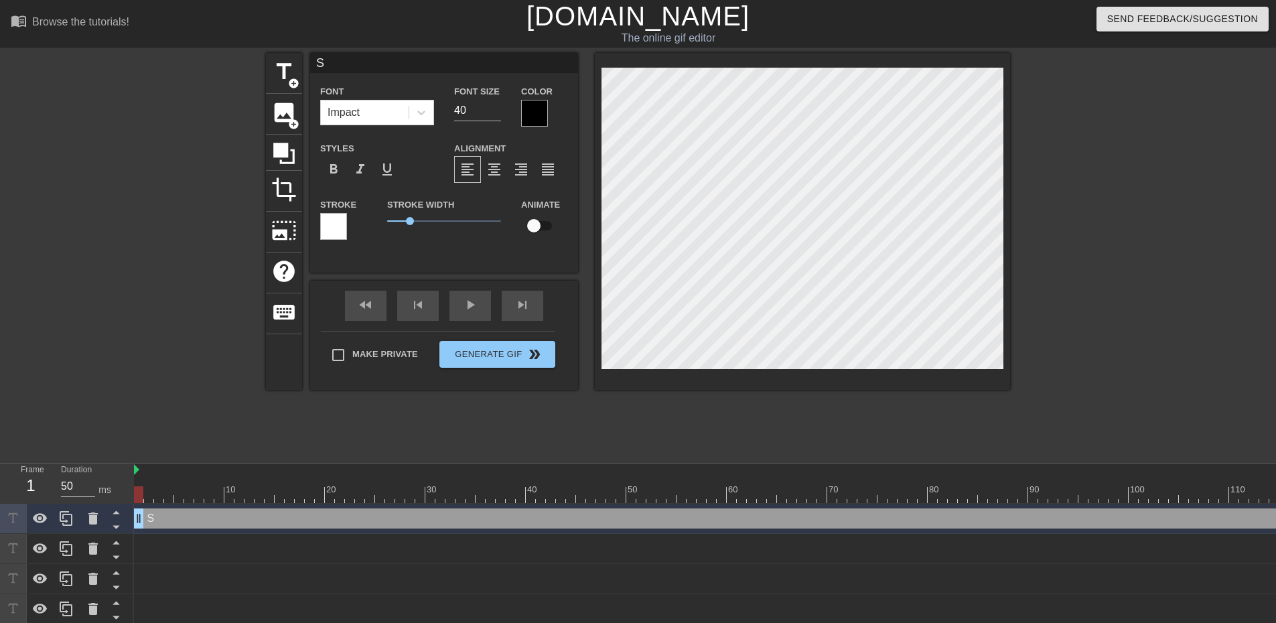
type textarea "Su"
type input "Sur"
type textarea "Sur"
type input "Surp"
type textarea "Surp"
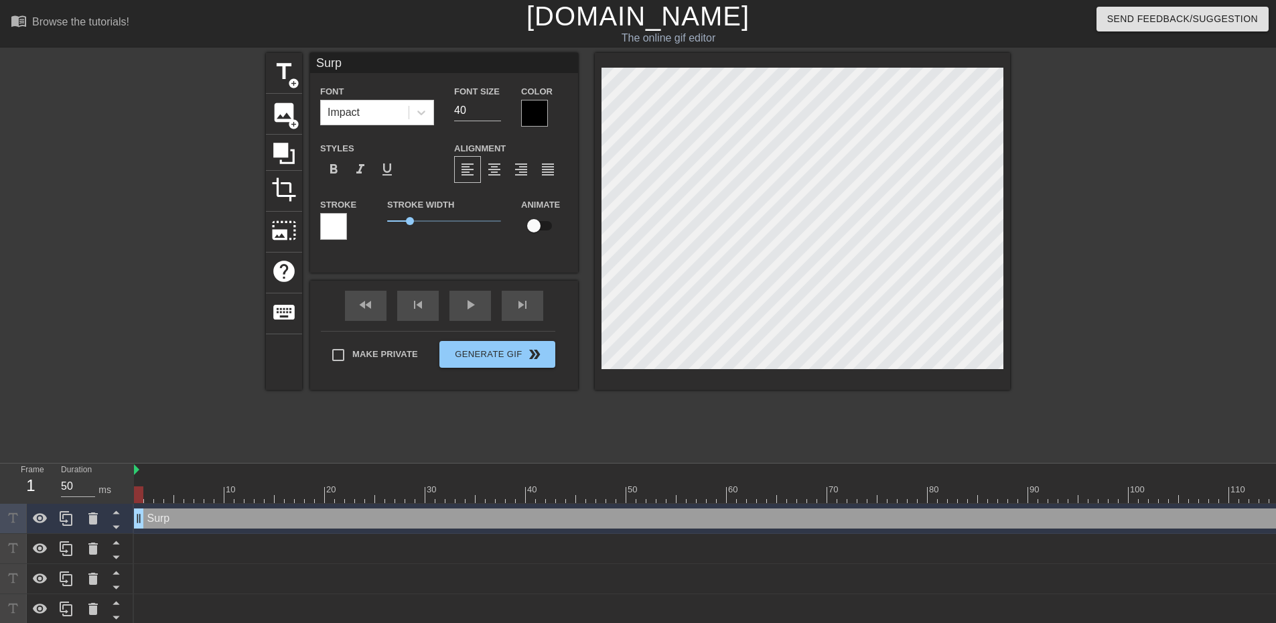
scroll to position [2, 2]
type input "Surpl"
type textarea "Surpl"
type input "[DEMOGRAPHIC_DATA]"
type textarea "[DEMOGRAPHIC_DATA]"
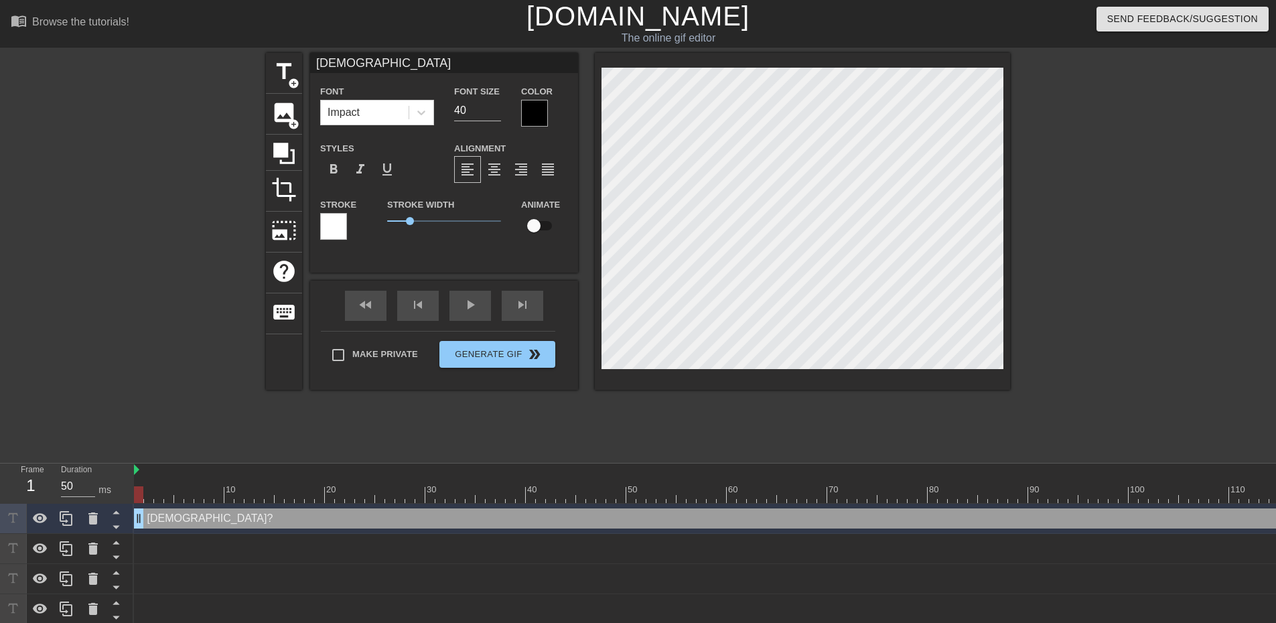
type input "[DEMOGRAPHIC_DATA]?"
type textarea "[DEMOGRAPHIC_DATA]?"
type input "[DEMOGRAPHIC_DATA]"
type textarea "[DEMOGRAPHIC_DATA]"
type input "Surplus"
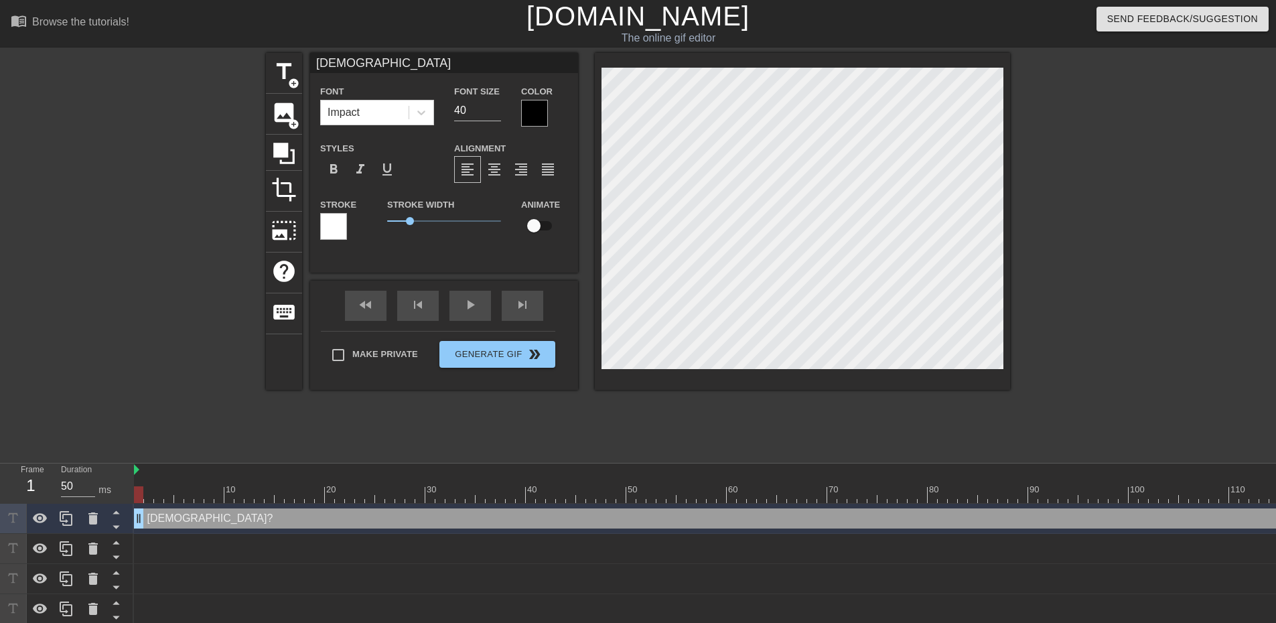
type textarea "Surplus"
type input "Surplus?"
type textarea "Surplus?"
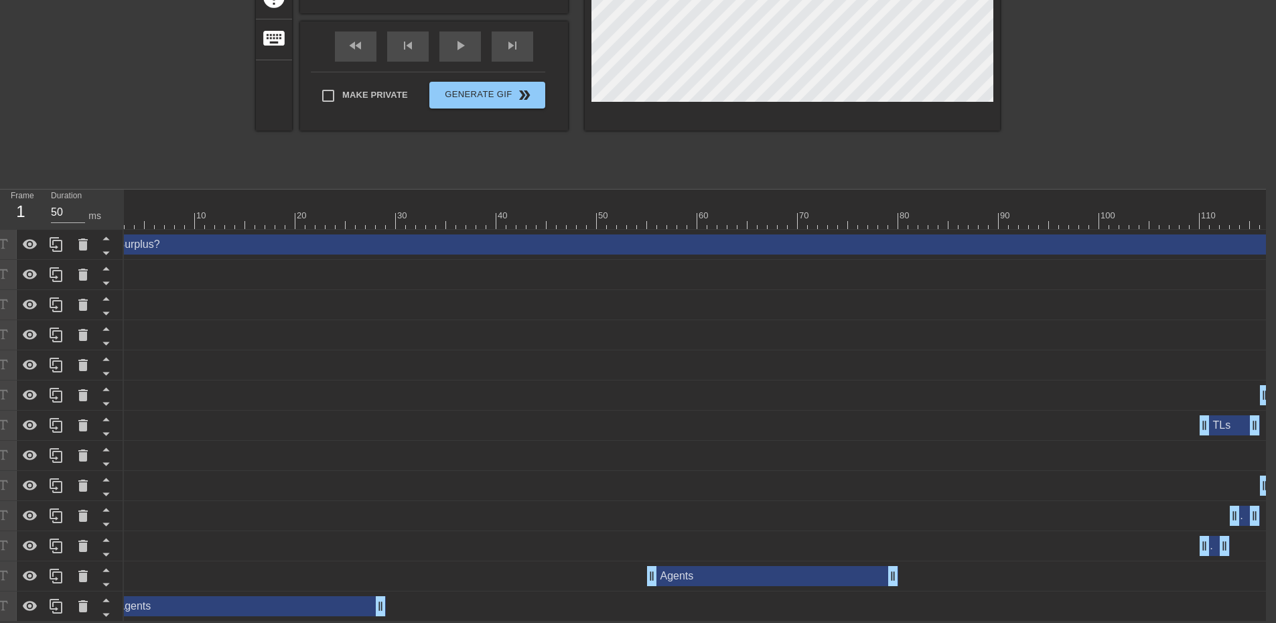
scroll to position [0, 117]
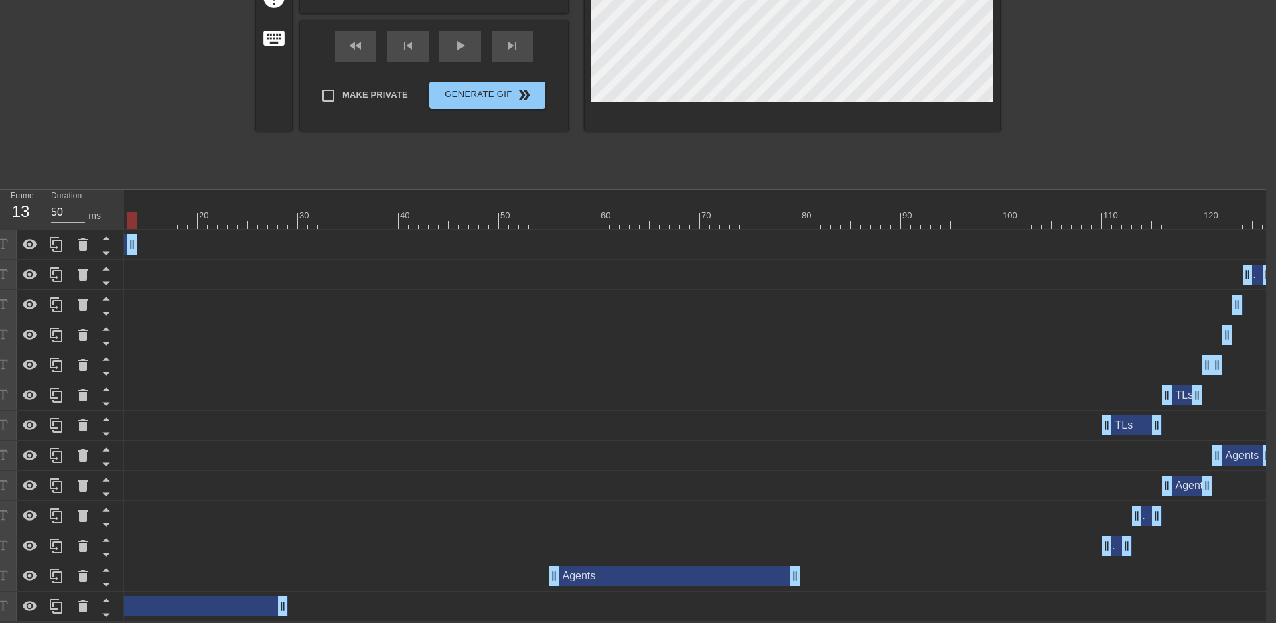
drag, startPoint x: 1266, startPoint y: 236, endPoint x: 127, endPoint y: 196, distance: 1139.9
click at [127, 196] on div "10 20 30 40 50 60 70 80 90 100 110 120 Surplus? drag_handle drag_handle TLs dra…" at bounding box center [695, 406] width 1142 height 432
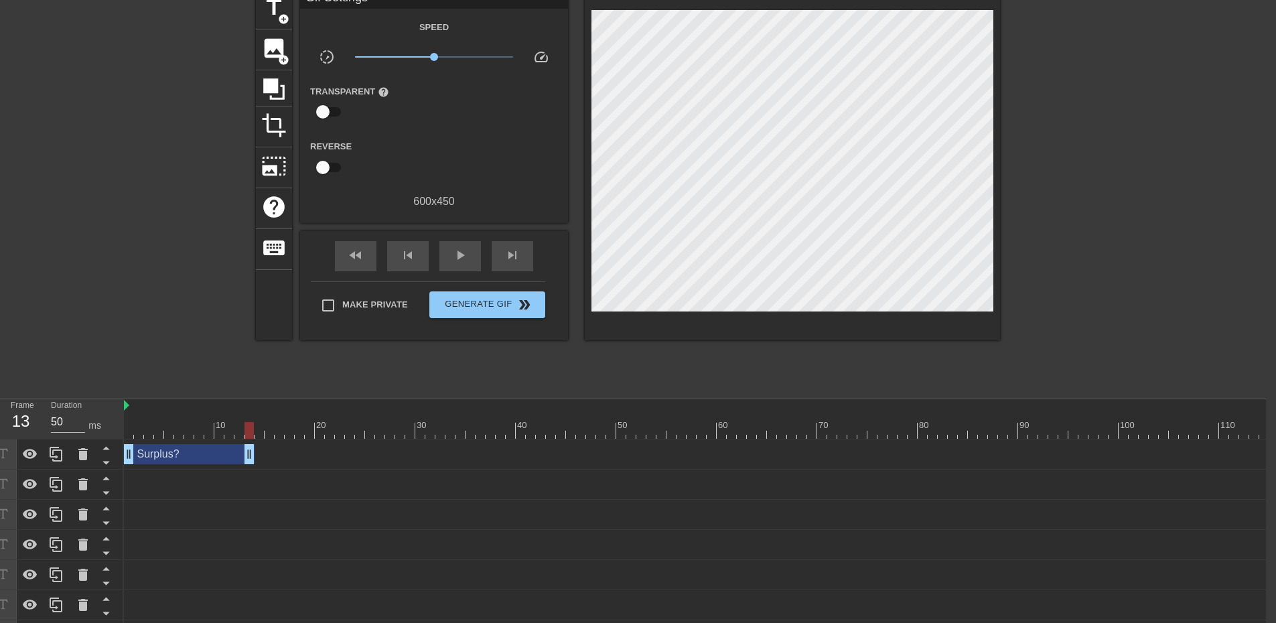
scroll to position [0, 10]
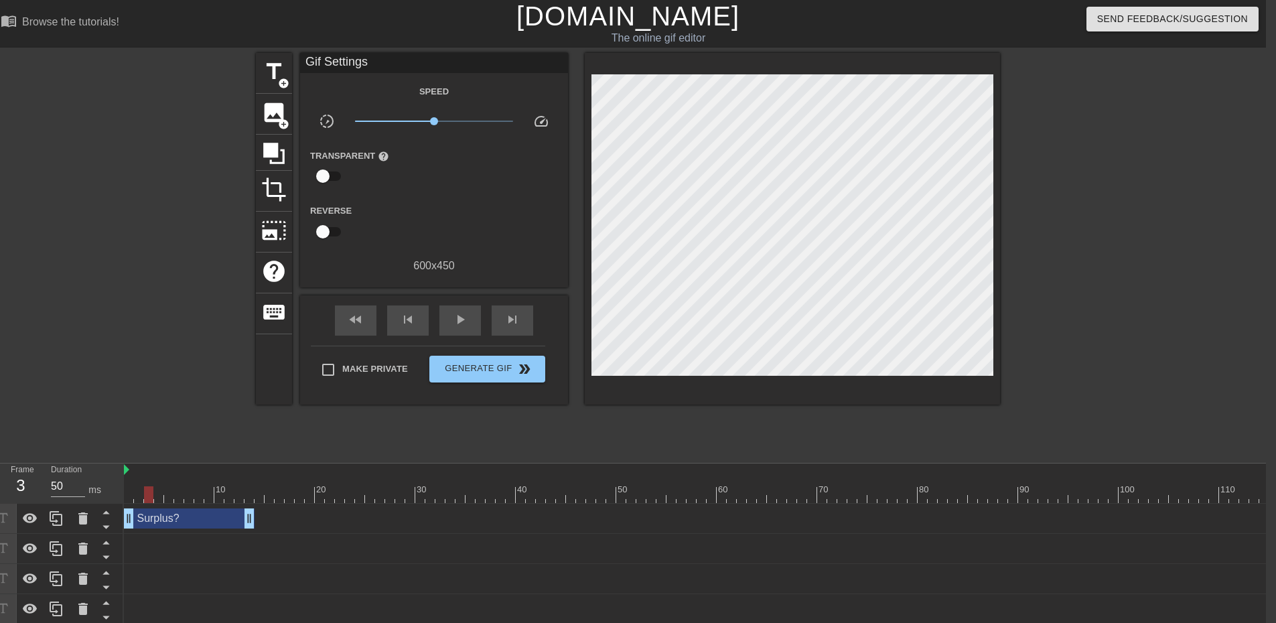
drag, startPoint x: 235, startPoint y: 492, endPoint x: 179, endPoint y: 500, distance: 56.1
click at [150, 494] on div at bounding box center [148, 494] width 9 height 17
drag, startPoint x: 250, startPoint y: 520, endPoint x: 133, endPoint y: 513, distance: 116.7
click at [54, 516] on icon at bounding box center [56, 518] width 13 height 15
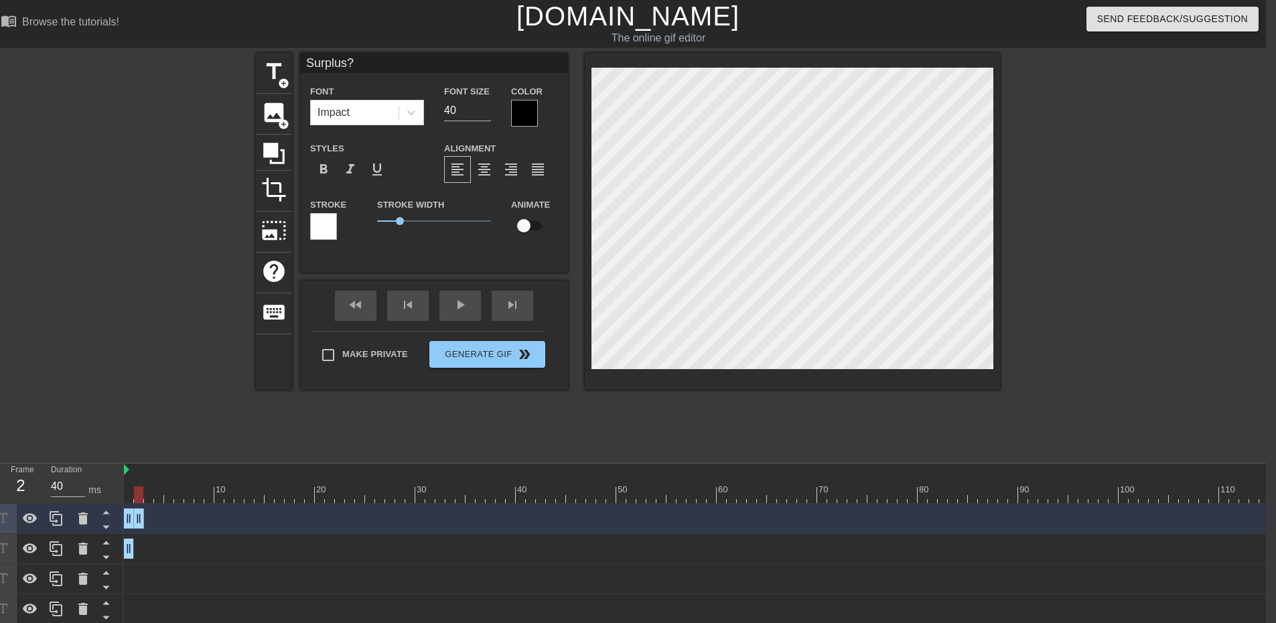
drag, startPoint x: 131, startPoint y: 517, endPoint x: 141, endPoint y: 517, distance: 9.4
drag, startPoint x: 128, startPoint y: 516, endPoint x: 138, endPoint y: 516, distance: 10.0
click at [148, 498] on div at bounding box center [757, 494] width 1266 height 17
drag, startPoint x: 142, startPoint y: 512, endPoint x: 151, endPoint y: 509, distance: 10.0
click at [62, 518] on icon at bounding box center [56, 518] width 16 height 16
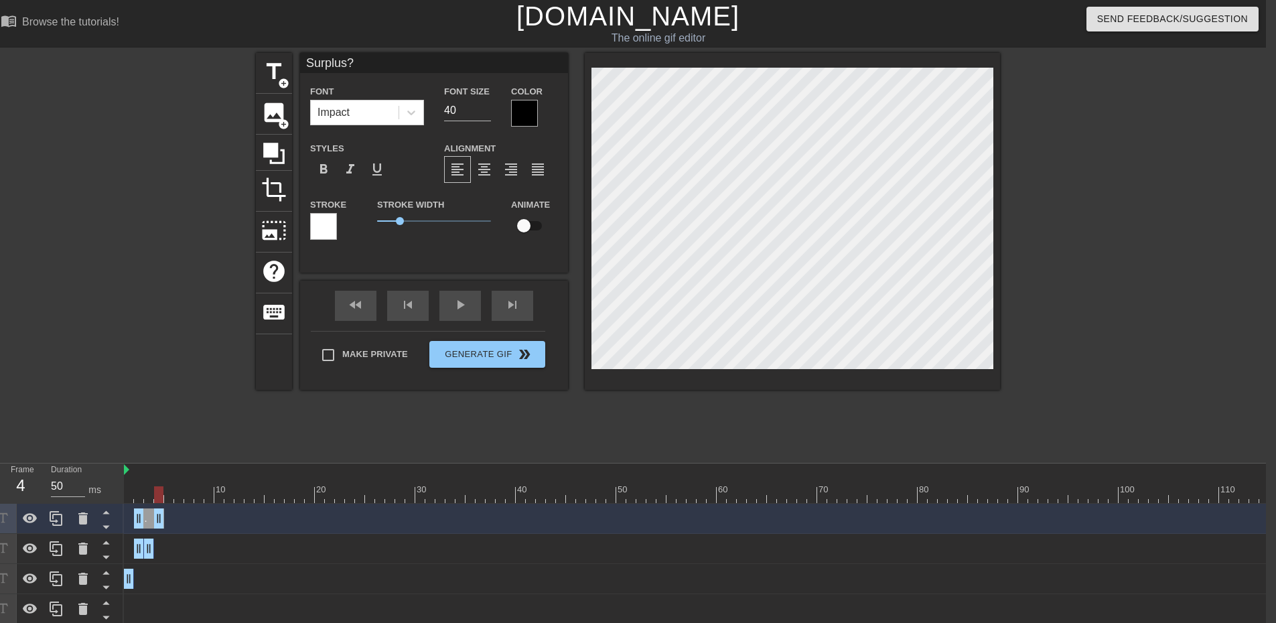
drag, startPoint x: 149, startPoint y: 517, endPoint x: 158, endPoint y: 516, distance: 9.5
drag, startPoint x: 144, startPoint y: 517, endPoint x: 162, endPoint y: 516, distance: 18.1
drag, startPoint x: 161, startPoint y: 514, endPoint x: 173, endPoint y: 521, distance: 14.1
drag, startPoint x: 145, startPoint y: 496, endPoint x: 156, endPoint y: 496, distance: 11.4
click at [156, 496] on div at bounding box center [757, 494] width 1266 height 17
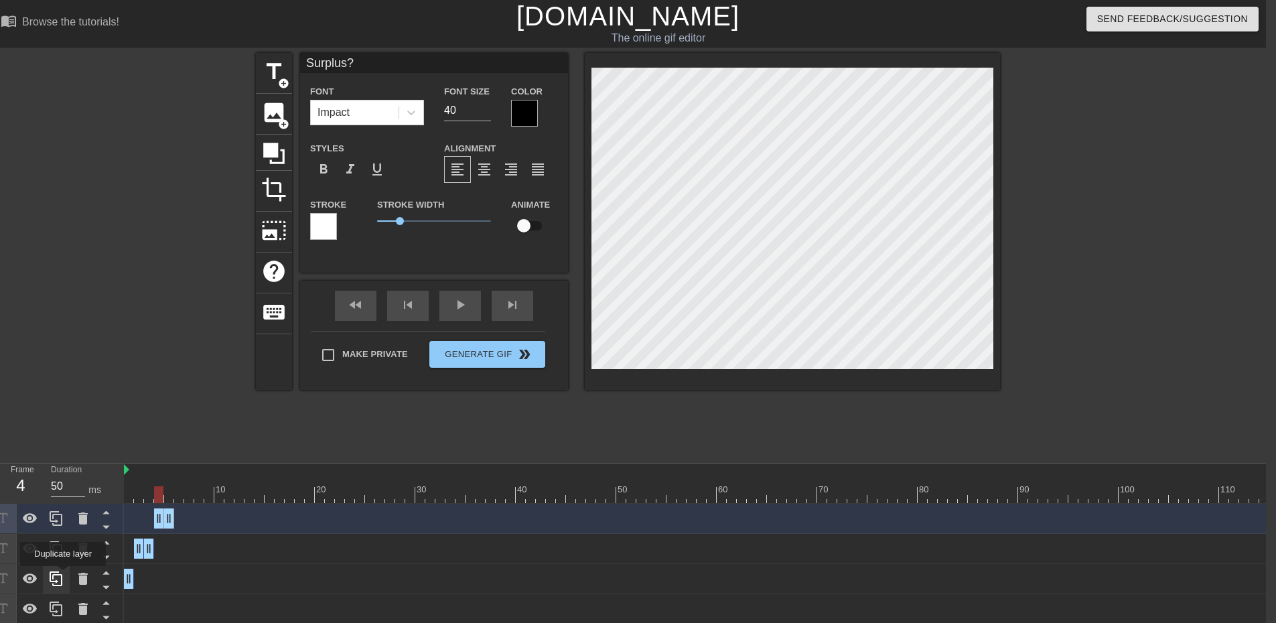
click at [63, 575] on icon at bounding box center [56, 579] width 16 height 16
drag, startPoint x: 129, startPoint y: 518, endPoint x: 161, endPoint y: 518, distance: 32.2
drag, startPoint x: 131, startPoint y: 520, endPoint x: 159, endPoint y: 520, distance: 28.8
click at [169, 497] on div at bounding box center [757, 494] width 1266 height 17
click at [56, 520] on icon at bounding box center [56, 518] width 16 height 16
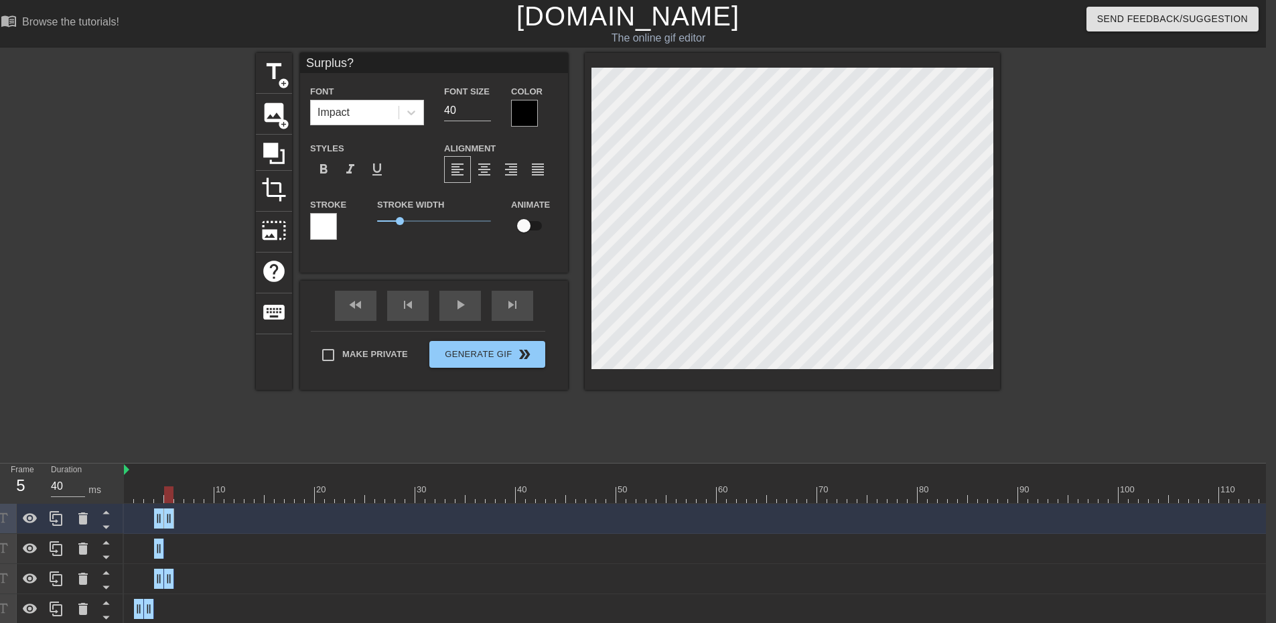
drag, startPoint x: 158, startPoint y: 519, endPoint x: 171, endPoint y: 519, distance: 13.4
drag, startPoint x: 157, startPoint y: 520, endPoint x: 170, endPoint y: 520, distance: 12.7
click at [61, 514] on icon at bounding box center [56, 518] width 16 height 16
drag, startPoint x: 175, startPoint y: 515, endPoint x: 182, endPoint y: 516, distance: 7.4
drag, startPoint x: 179, startPoint y: 516, endPoint x: 169, endPoint y: 516, distance: 10.1
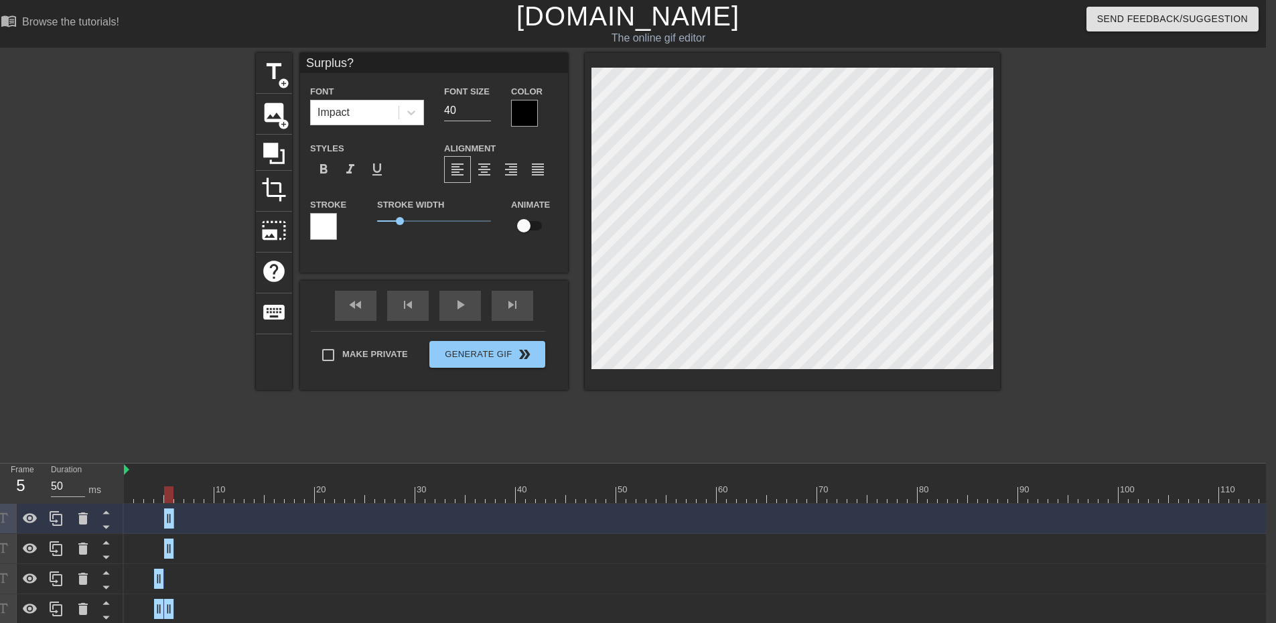
click at [179, 496] on div at bounding box center [757, 494] width 1266 height 17
click at [56, 516] on icon at bounding box center [56, 518] width 13 height 15
drag, startPoint x: 169, startPoint y: 518, endPoint x: 177, endPoint y: 518, distance: 8.7
drag, startPoint x: 169, startPoint y: 518, endPoint x: 179, endPoint y: 518, distance: 9.4
click at [192, 496] on div at bounding box center [757, 494] width 1266 height 17
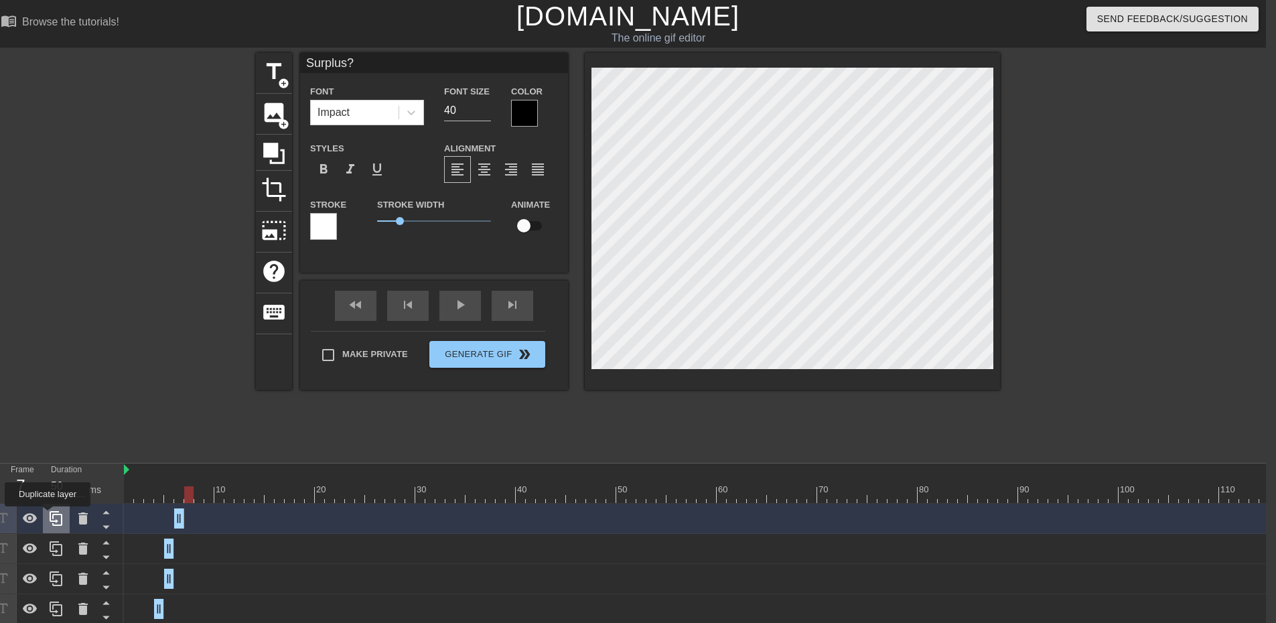
click at [50, 516] on icon at bounding box center [56, 518] width 16 height 16
drag, startPoint x: 180, startPoint y: 520, endPoint x: 190, endPoint y: 519, distance: 10.1
drag, startPoint x: 181, startPoint y: 519, endPoint x: 193, endPoint y: 518, distance: 12.1
drag, startPoint x: 181, startPoint y: 547, endPoint x: 190, endPoint y: 546, distance: 9.5
click at [203, 496] on div at bounding box center [757, 494] width 1266 height 17
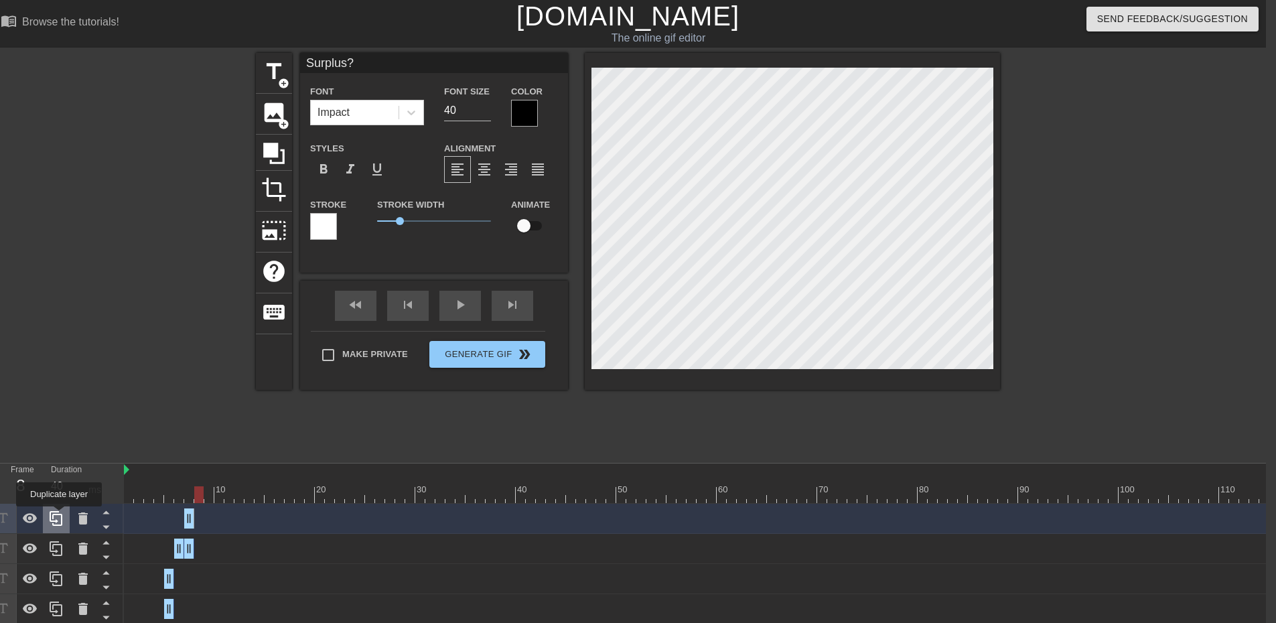
click at [59, 516] on icon at bounding box center [56, 518] width 13 height 15
drag, startPoint x: 190, startPoint y: 517, endPoint x: 200, endPoint y: 517, distance: 10.7
drag, startPoint x: 188, startPoint y: 521, endPoint x: 197, endPoint y: 522, distance: 8.7
click at [210, 492] on div at bounding box center [757, 494] width 1266 height 17
click at [220, 494] on div at bounding box center [757, 494] width 1266 height 17
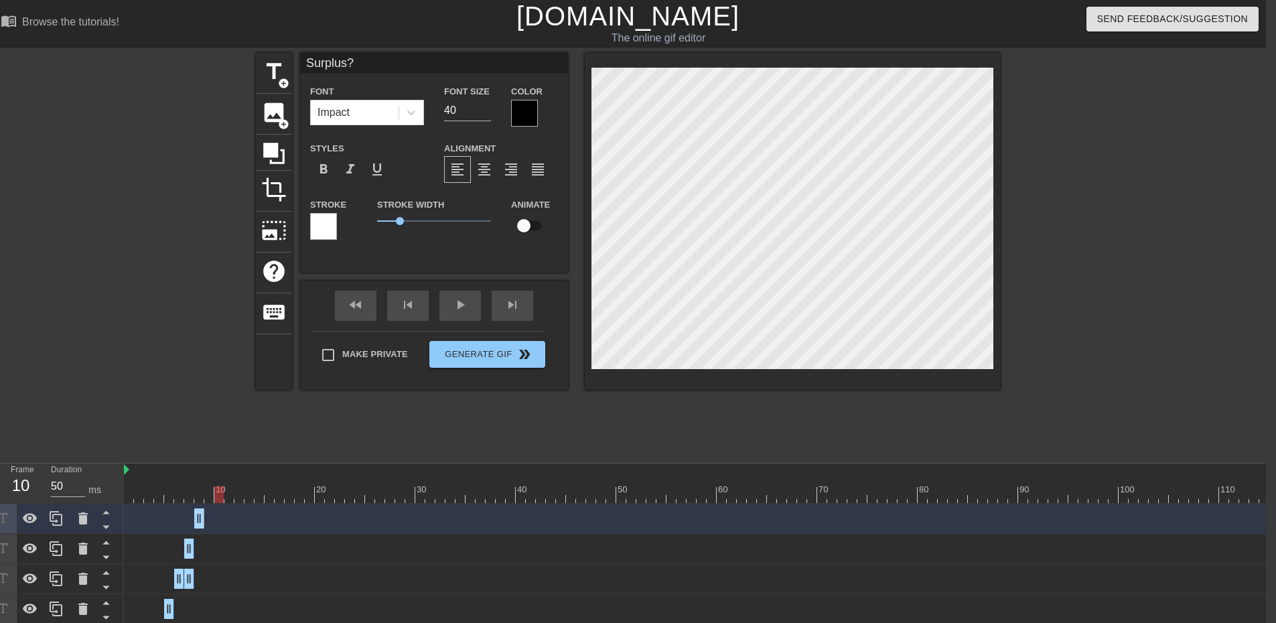
click at [212, 494] on div at bounding box center [757, 494] width 1266 height 17
click at [221, 494] on div at bounding box center [757, 494] width 1266 height 17
click at [216, 494] on div at bounding box center [218, 494] width 9 height 17
click at [209, 498] on div at bounding box center [757, 494] width 1266 height 17
click at [59, 512] on icon at bounding box center [56, 518] width 13 height 15
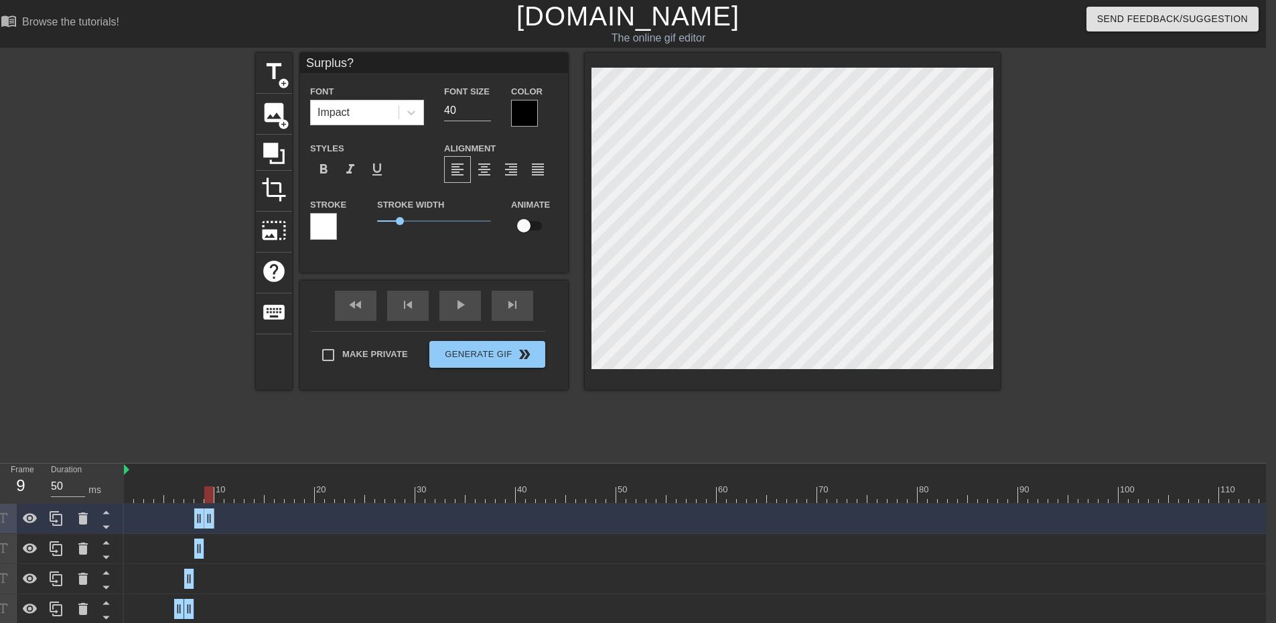
drag, startPoint x: 201, startPoint y: 515, endPoint x: 208, endPoint y: 516, distance: 6.7
drag, startPoint x: 200, startPoint y: 517, endPoint x: 426, endPoint y: 489, distance: 227.4
click at [222, 494] on div at bounding box center [757, 494] width 1266 height 17
click at [60, 516] on icon at bounding box center [56, 518] width 16 height 16
drag, startPoint x: 211, startPoint y: 515, endPoint x: 220, endPoint y: 515, distance: 8.7
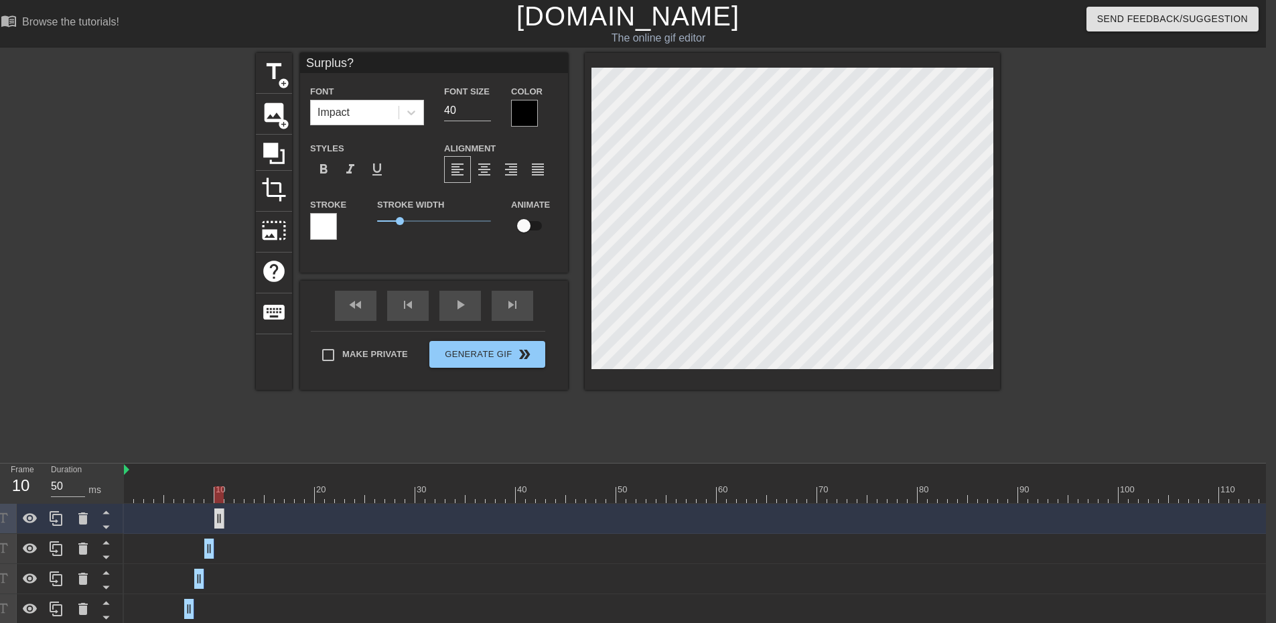
drag, startPoint x: 208, startPoint y: 518, endPoint x: 220, endPoint y: 512, distance: 13.5
click at [228, 494] on div at bounding box center [757, 494] width 1266 height 17
click at [56, 518] on icon at bounding box center [56, 518] width 16 height 16
drag, startPoint x: 222, startPoint y: 549, endPoint x: 228, endPoint y: 545, distance: 6.9
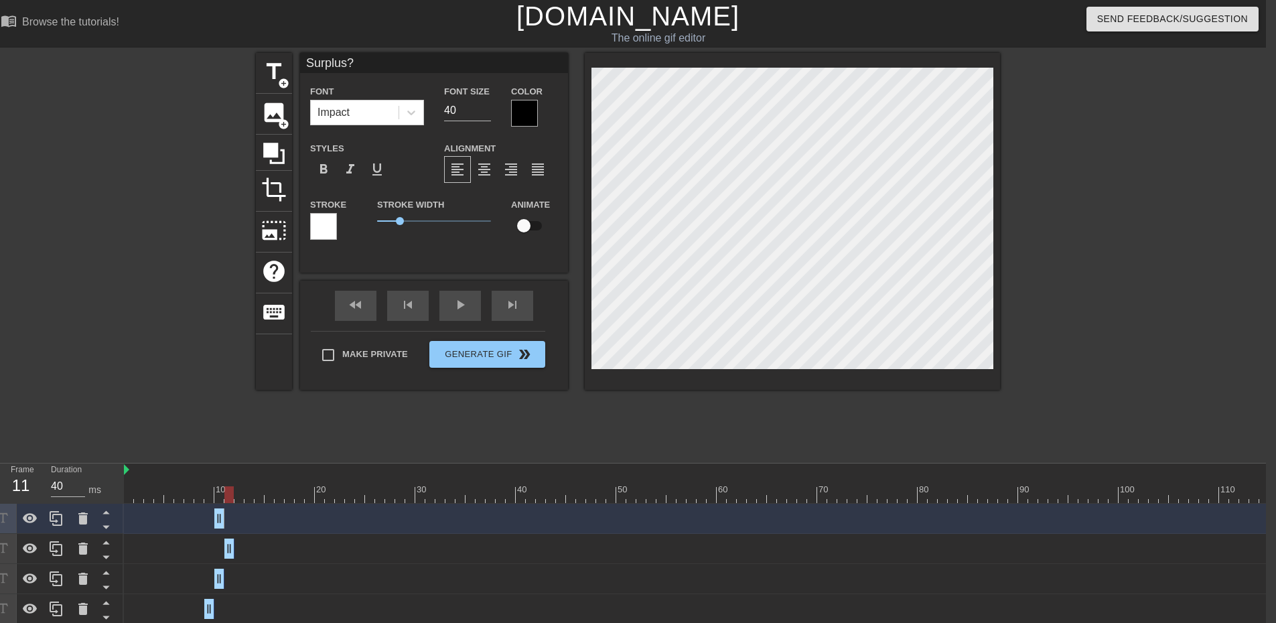
drag, startPoint x: 219, startPoint y: 545, endPoint x: 230, endPoint y: 546, distance: 10.7
drag, startPoint x: 219, startPoint y: 523, endPoint x: 231, endPoint y: 523, distance: 12.1
drag, startPoint x: 220, startPoint y: 522, endPoint x: 230, endPoint y: 522, distance: 10.0
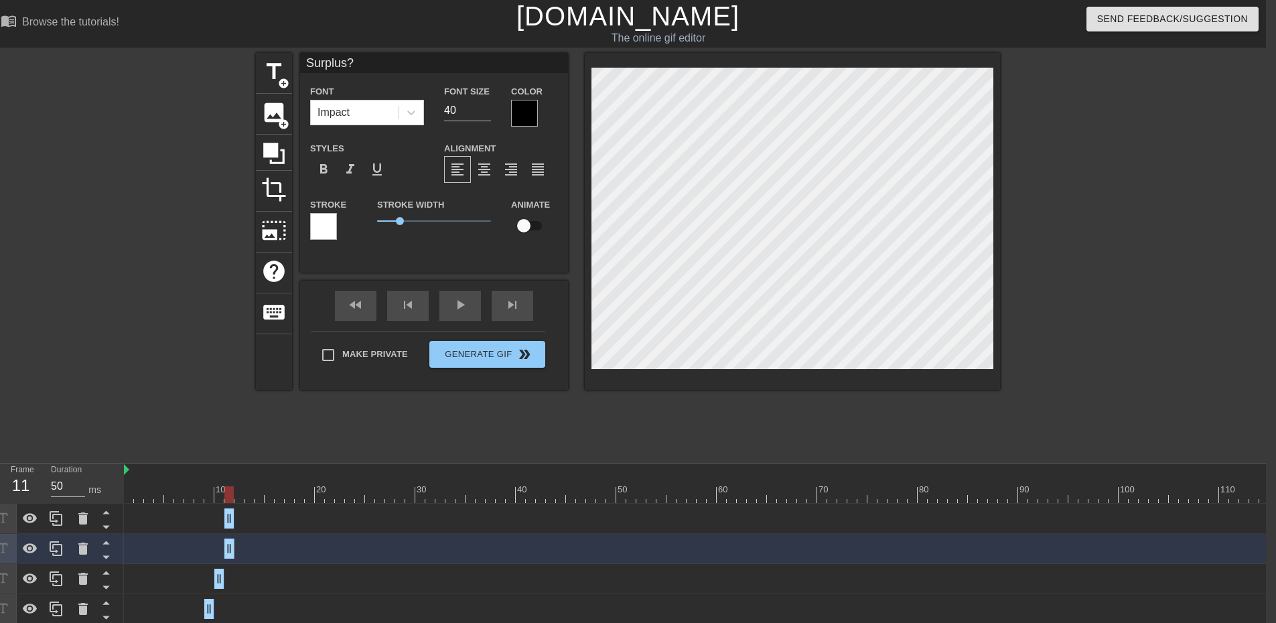
click at [239, 496] on div at bounding box center [757, 494] width 1266 height 17
click at [227, 499] on div at bounding box center [757, 494] width 1266 height 17
drag, startPoint x: 228, startPoint y: 521, endPoint x: 238, endPoint y: 521, distance: 9.4
drag, startPoint x: 231, startPoint y: 553, endPoint x: 242, endPoint y: 553, distance: 11.4
click at [249, 496] on div at bounding box center [757, 494] width 1266 height 17
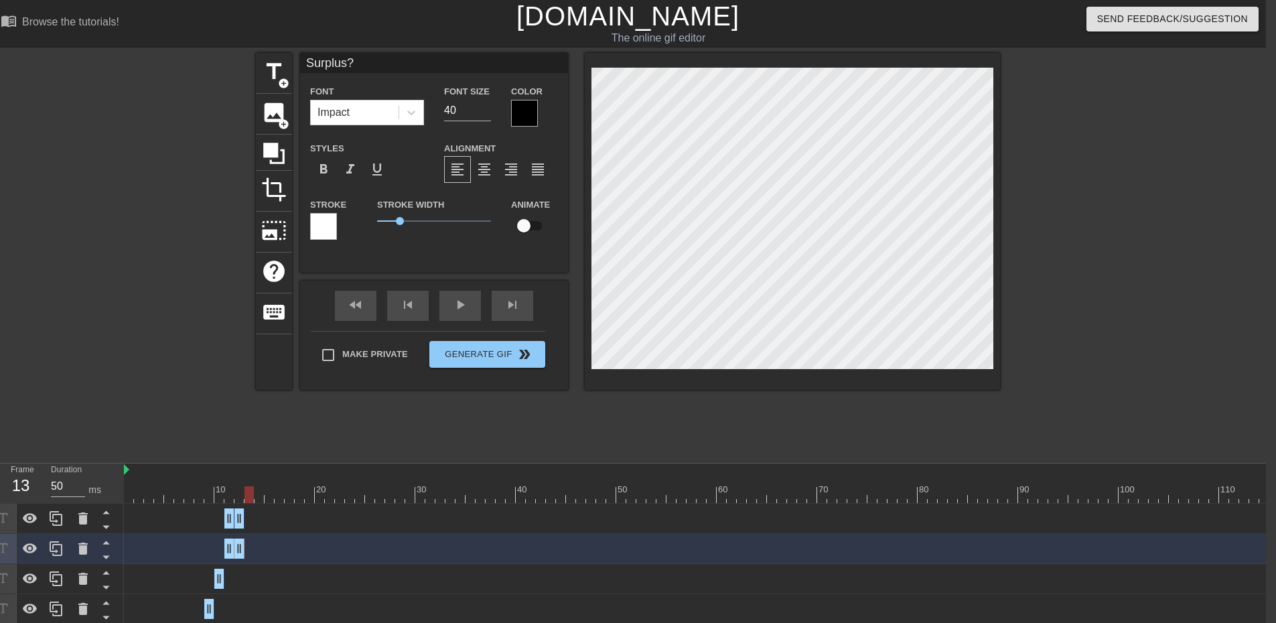
click at [218, 500] on div at bounding box center [757, 494] width 1266 height 17
click at [232, 494] on div at bounding box center [757, 494] width 1266 height 17
click at [240, 496] on div at bounding box center [757, 494] width 1266 height 17
click at [252, 497] on div at bounding box center [757, 494] width 1266 height 17
click at [56, 516] on icon at bounding box center [56, 518] width 16 height 16
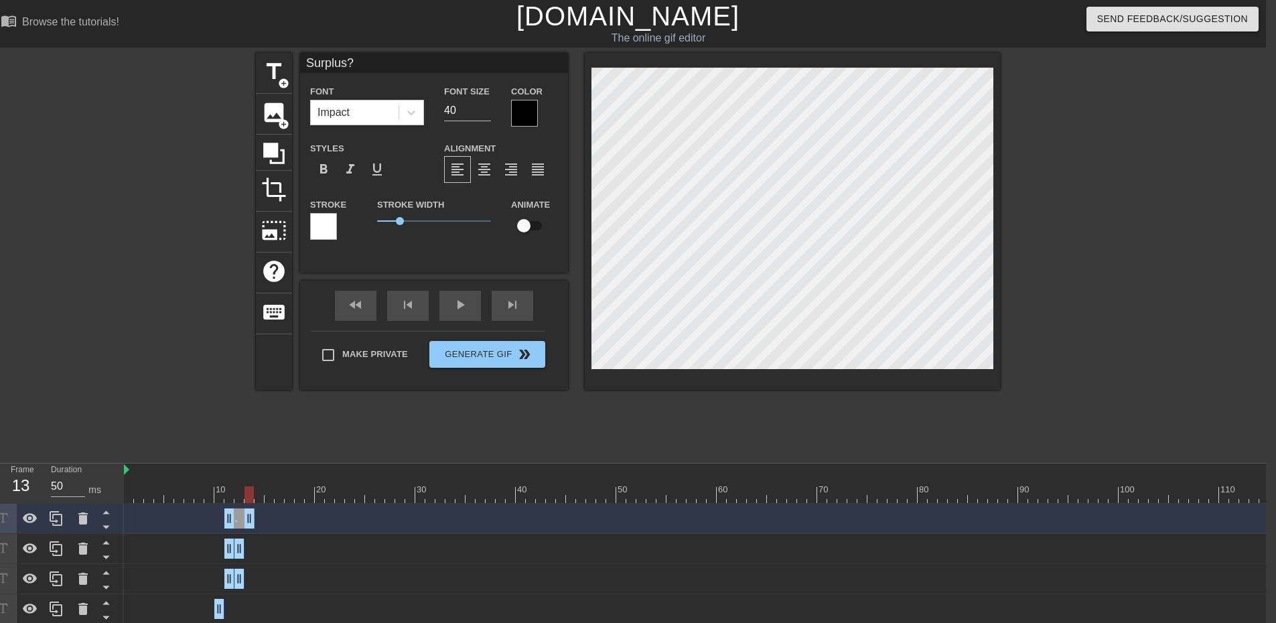
drag, startPoint x: 237, startPoint y: 518, endPoint x: 246, endPoint y: 518, distance: 8.7
drag, startPoint x: 232, startPoint y: 517, endPoint x: 252, endPoint y: 519, distance: 20.9
click at [53, 518] on icon at bounding box center [56, 518] width 16 height 16
click at [49, 517] on icon at bounding box center [56, 518] width 16 height 16
click at [261, 494] on div at bounding box center [757, 494] width 1266 height 17
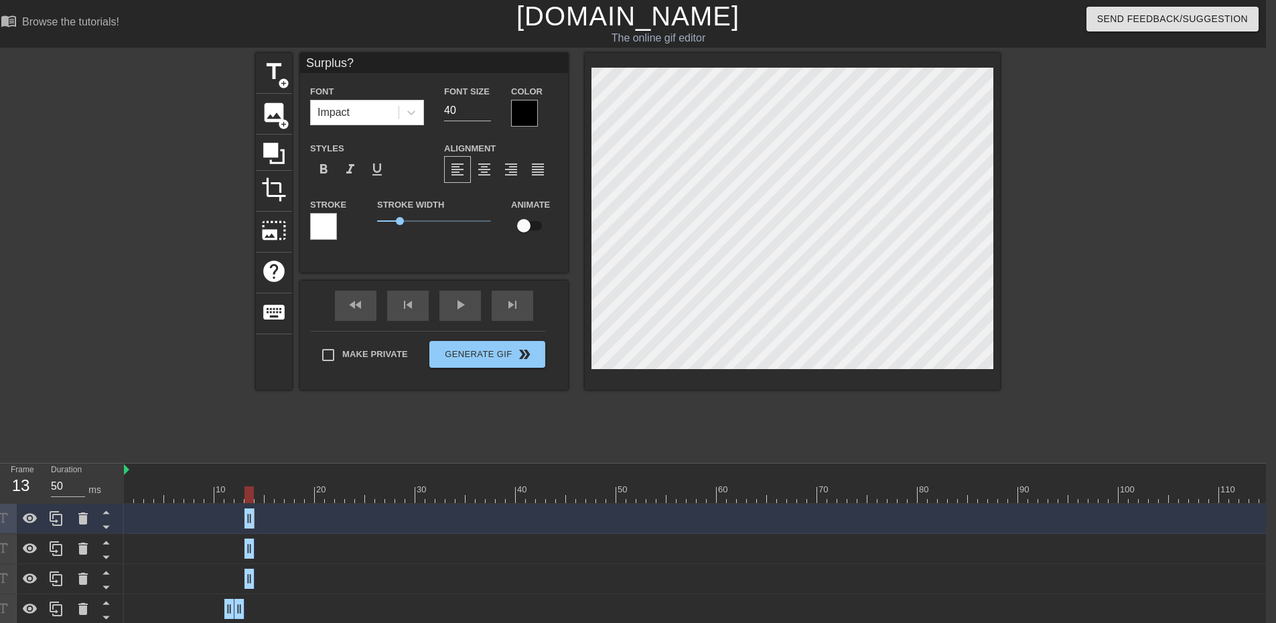
click at [251, 500] on div at bounding box center [757, 494] width 1266 height 17
drag, startPoint x: 252, startPoint y: 516, endPoint x: 260, endPoint y: 518, distance: 7.5
click at [254, 546] on div "Surplus? drag_handle drag_handle" at bounding box center [757, 548] width 1266 height 20
drag, startPoint x: 250, startPoint y: 574, endPoint x: 258, endPoint y: 574, distance: 8.0
click at [60, 550] on icon at bounding box center [56, 548] width 16 height 16
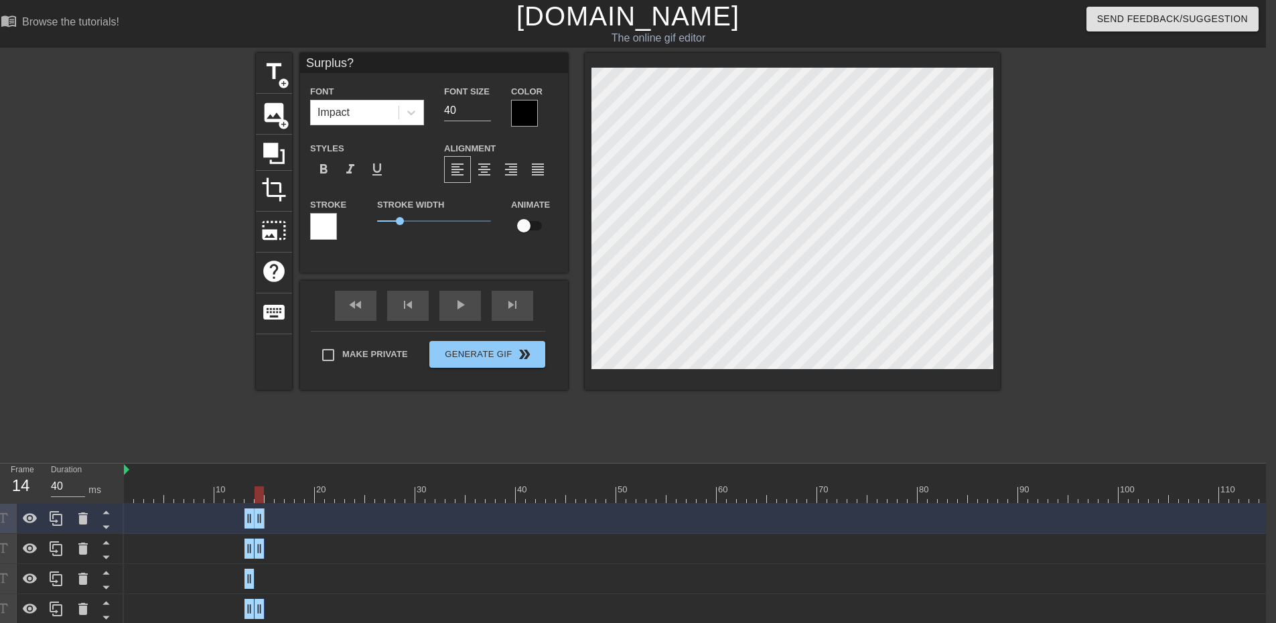
drag, startPoint x: 251, startPoint y: 518, endPoint x: 259, endPoint y: 518, distance: 8.0
drag, startPoint x: 246, startPoint y: 518, endPoint x: 256, endPoint y: 518, distance: 9.4
click at [272, 497] on div at bounding box center [757, 494] width 1266 height 17
click at [60, 524] on icon at bounding box center [56, 518] width 16 height 16
drag, startPoint x: 259, startPoint y: 522, endPoint x: 270, endPoint y: 522, distance: 11.4
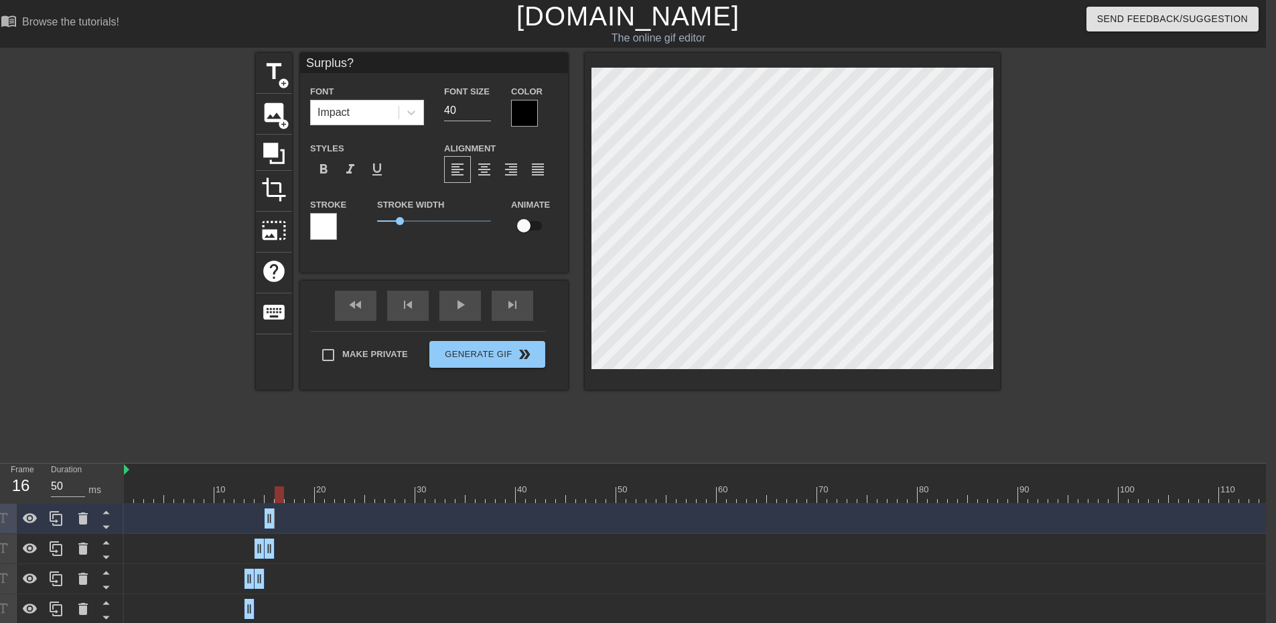
click at [279, 496] on div at bounding box center [757, 494] width 1266 height 17
click at [64, 518] on icon at bounding box center [56, 518] width 16 height 16
drag, startPoint x: 273, startPoint y: 514, endPoint x: 283, endPoint y: 516, distance: 10.8
drag, startPoint x: 272, startPoint y: 520, endPoint x: 280, endPoint y: 521, distance: 8.1
click at [285, 498] on div at bounding box center [757, 494] width 1266 height 17
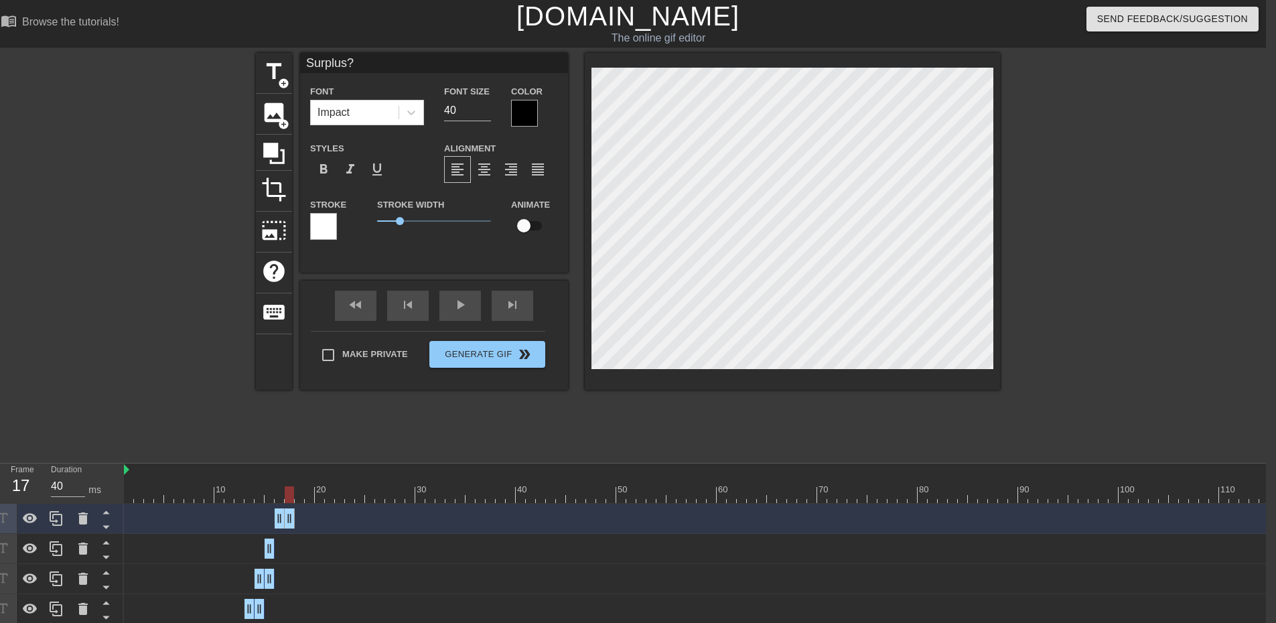
drag, startPoint x: 283, startPoint y: 522, endPoint x: 516, endPoint y: 477, distance: 237.3
click at [295, 521] on div "Surplus? drag_handle drag_handle" at bounding box center [757, 518] width 1266 height 20
click at [50, 520] on icon at bounding box center [56, 518] width 13 height 15
drag, startPoint x: 283, startPoint y: 516, endPoint x: 293, endPoint y: 516, distance: 10.0
drag, startPoint x: 283, startPoint y: 518, endPoint x: 294, endPoint y: 518, distance: 10.7
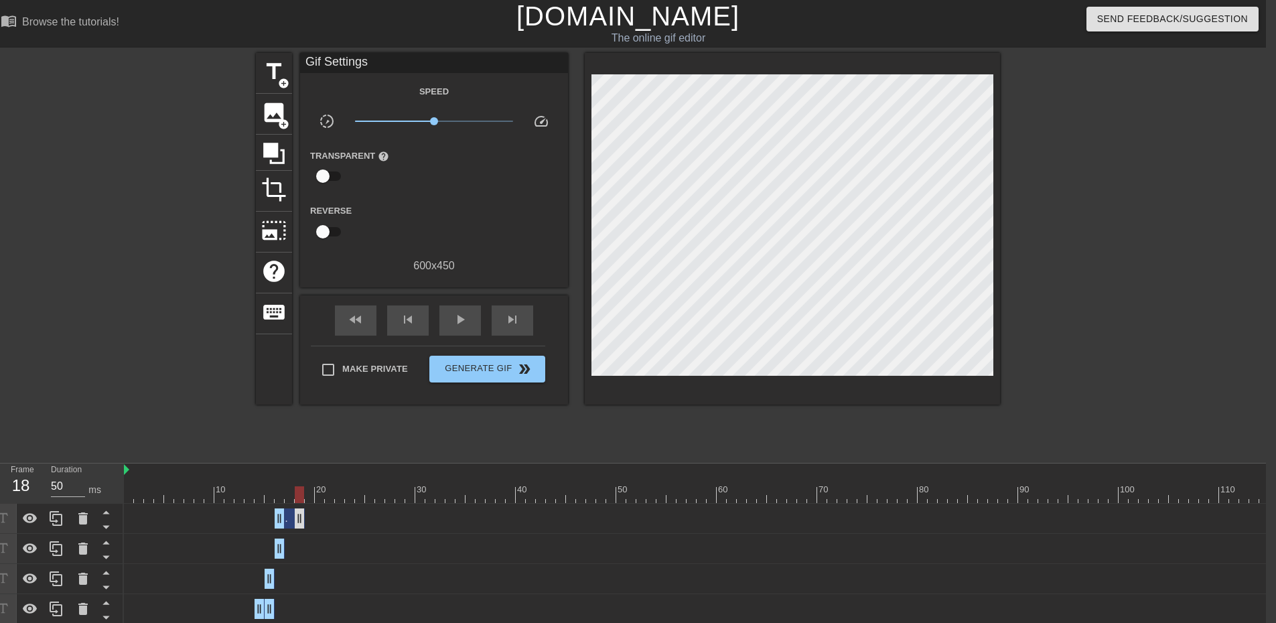
click at [296, 520] on div "Surplus? drag_handle drag_handle" at bounding box center [757, 518] width 1266 height 20
drag, startPoint x: 299, startPoint y: 520, endPoint x: 289, endPoint y: 522, distance: 10.1
drag, startPoint x: 282, startPoint y: 524, endPoint x: 289, endPoint y: 524, distance: 7.4
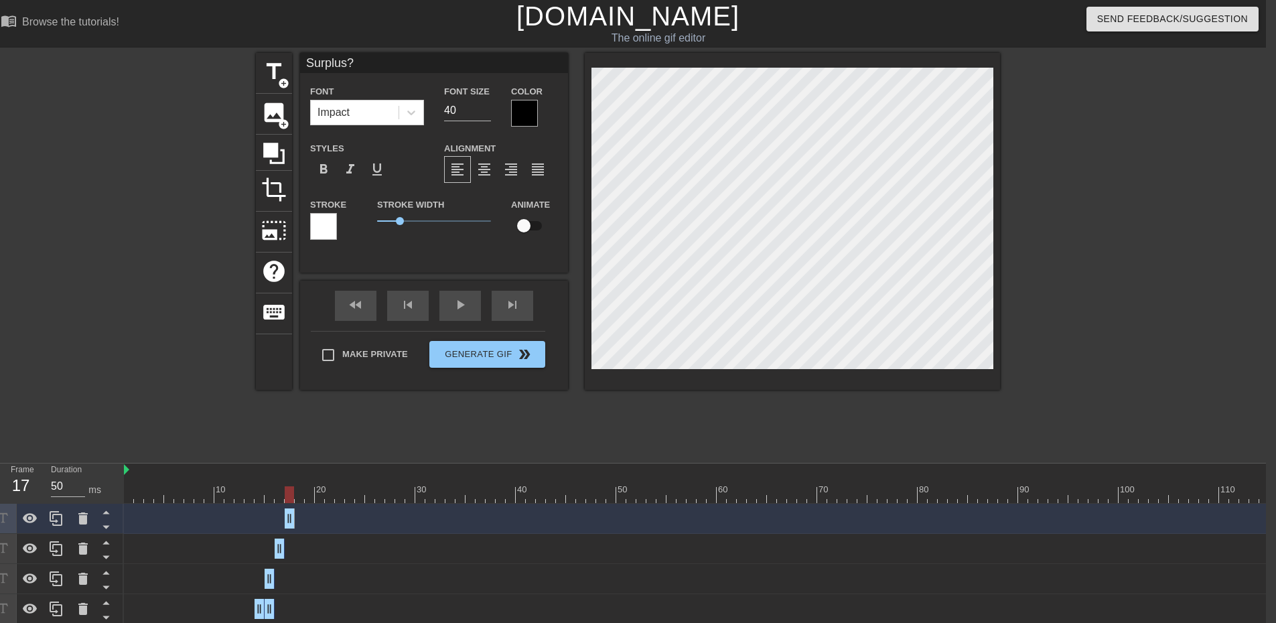
click at [300, 498] on div at bounding box center [757, 494] width 1266 height 17
click at [52, 519] on icon at bounding box center [56, 518] width 16 height 16
drag, startPoint x: 295, startPoint y: 517, endPoint x: 304, endPoint y: 518, distance: 9.4
drag, startPoint x: 294, startPoint y: 518, endPoint x: 305, endPoint y: 518, distance: 10.7
drag, startPoint x: 309, startPoint y: 519, endPoint x: 300, endPoint y: 519, distance: 8.7
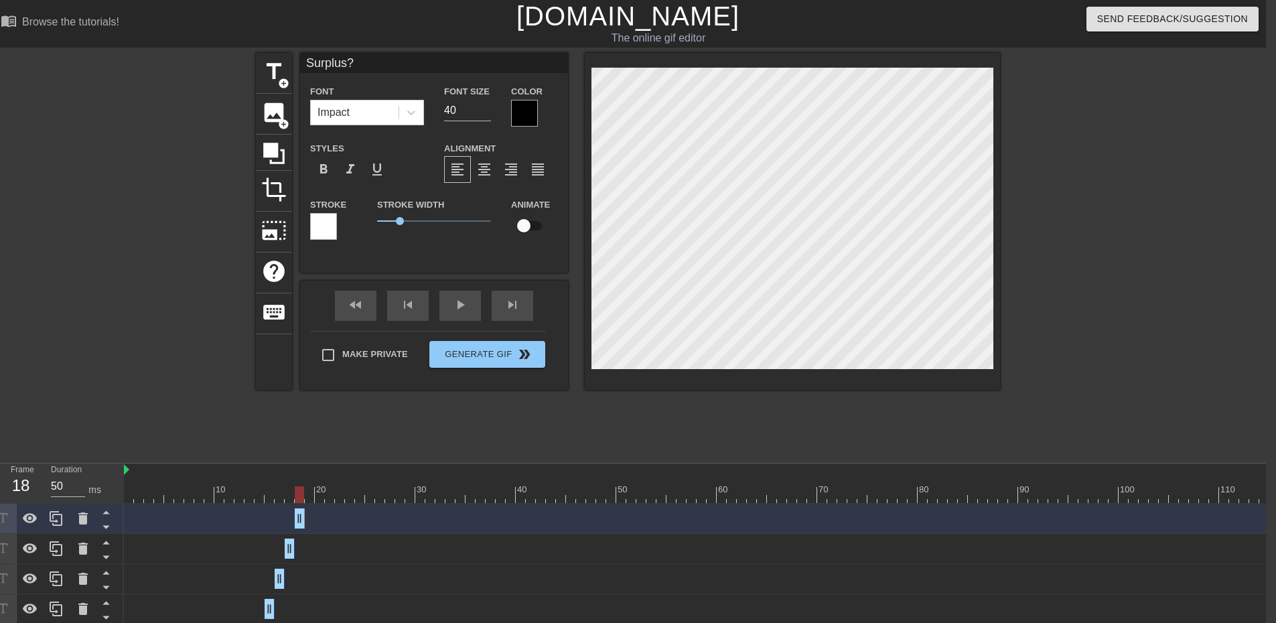
drag, startPoint x: 291, startPoint y: 520, endPoint x: 299, endPoint y: 520, distance: 8.0
click at [52, 518] on icon at bounding box center [56, 518] width 16 height 16
click at [287, 497] on div at bounding box center [757, 494] width 1266 height 17
click at [303, 498] on div at bounding box center [757, 494] width 1266 height 17
click at [309, 498] on div at bounding box center [757, 494] width 1266 height 17
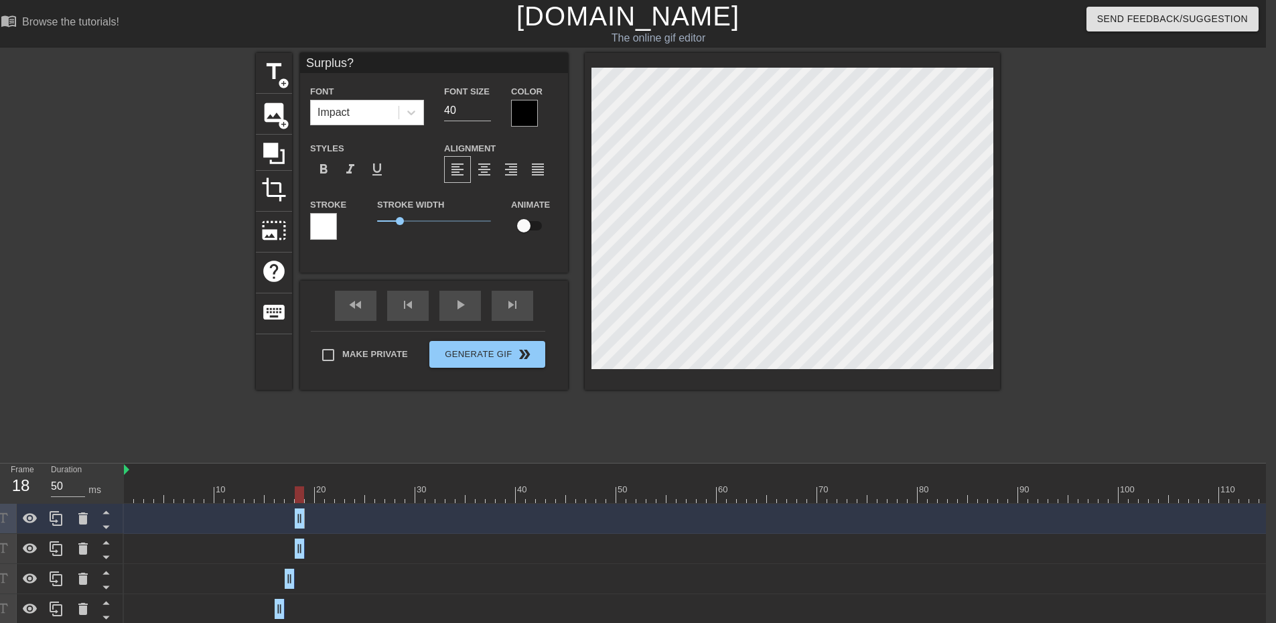
click at [296, 496] on div at bounding box center [757, 494] width 1266 height 17
click at [310, 496] on div at bounding box center [757, 494] width 1266 height 17
click at [58, 519] on icon at bounding box center [56, 518] width 16 height 16
drag, startPoint x: 303, startPoint y: 515, endPoint x: 315, endPoint y: 516, distance: 12.1
click at [315, 516] on div "Surplus? drag_handle drag_handle" at bounding box center [757, 518] width 1266 height 20
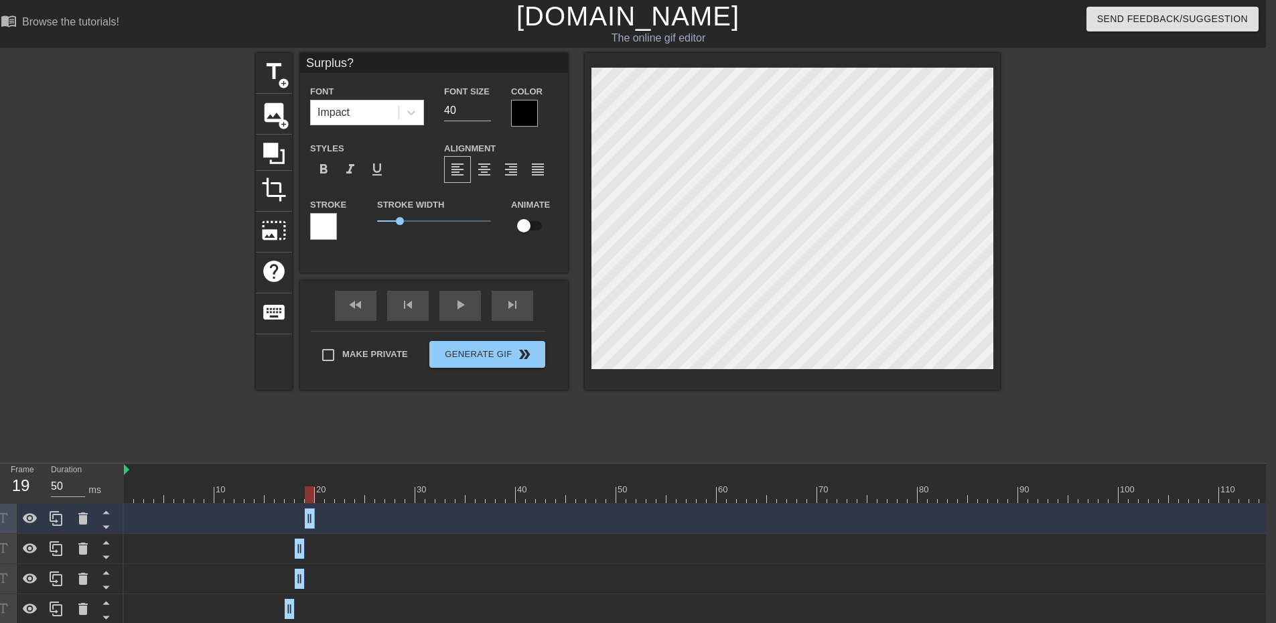
drag, startPoint x: 296, startPoint y: 515, endPoint x: 309, endPoint y: 516, distance: 13.4
click at [56, 522] on icon at bounding box center [56, 518] width 16 height 16
drag, startPoint x: 312, startPoint y: 517, endPoint x: 323, endPoint y: 517, distance: 10.7
drag, startPoint x: 311, startPoint y: 518, endPoint x: 321, endPoint y: 518, distance: 9.4
click at [305, 520] on div "Surplus? drag_handle drag_handle" at bounding box center [757, 518] width 1266 height 20
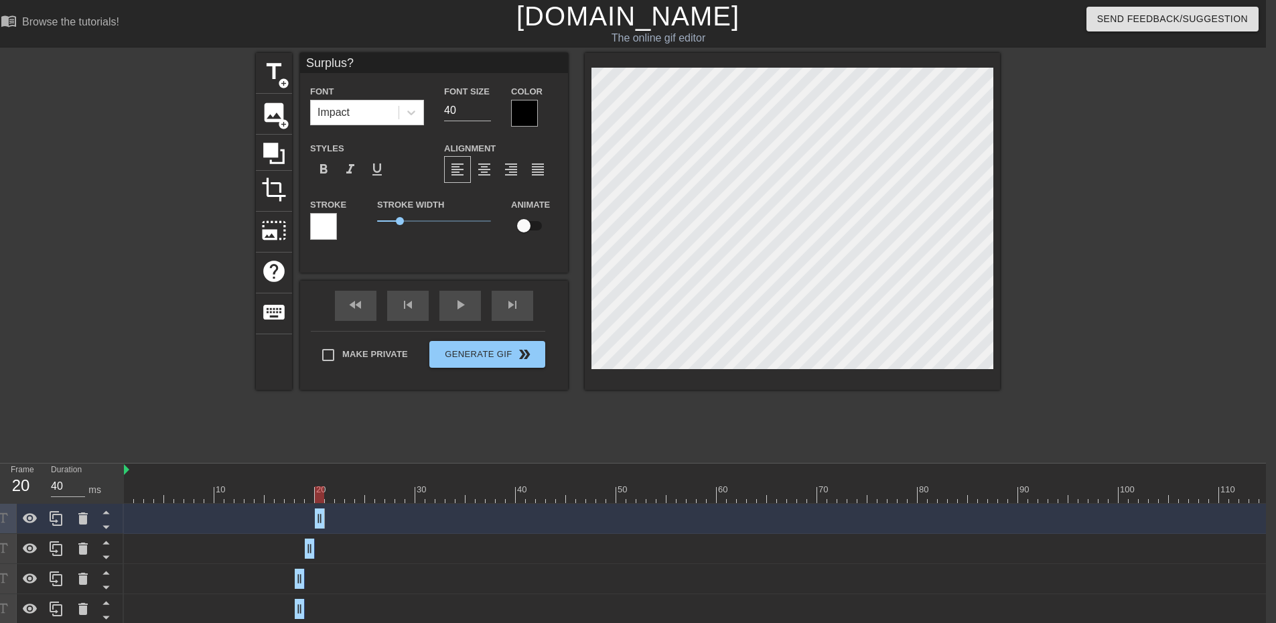
drag, startPoint x: 319, startPoint y: 519, endPoint x: 306, endPoint y: 518, distance: 13.4
click at [306, 518] on div "Surplus? drag_handle drag_handle" at bounding box center [757, 518] width 1266 height 20
click at [303, 516] on div "Surplus? drag_handle drag_handle" at bounding box center [757, 518] width 1266 height 20
drag, startPoint x: 320, startPoint y: 516, endPoint x: 336, endPoint y: 516, distance: 15.4
drag, startPoint x: 321, startPoint y: 519, endPoint x: 307, endPoint y: 518, distance: 14.7
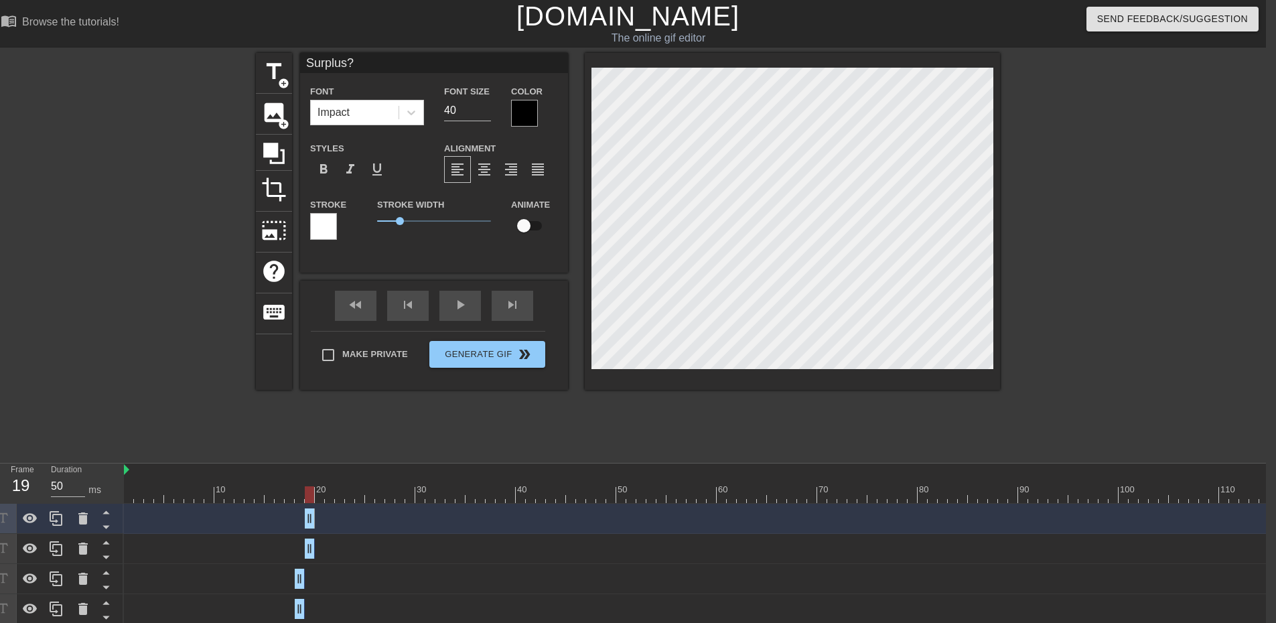
drag, startPoint x: 343, startPoint y: 518, endPoint x: 313, endPoint y: 518, distance: 29.5
click at [319, 496] on div at bounding box center [757, 494] width 1266 height 17
click at [305, 500] on div at bounding box center [757, 494] width 1266 height 17
drag, startPoint x: 309, startPoint y: 549, endPoint x: 319, endPoint y: 549, distance: 10.0
drag, startPoint x: 315, startPoint y: 522, endPoint x: 327, endPoint y: 523, distance: 12.1
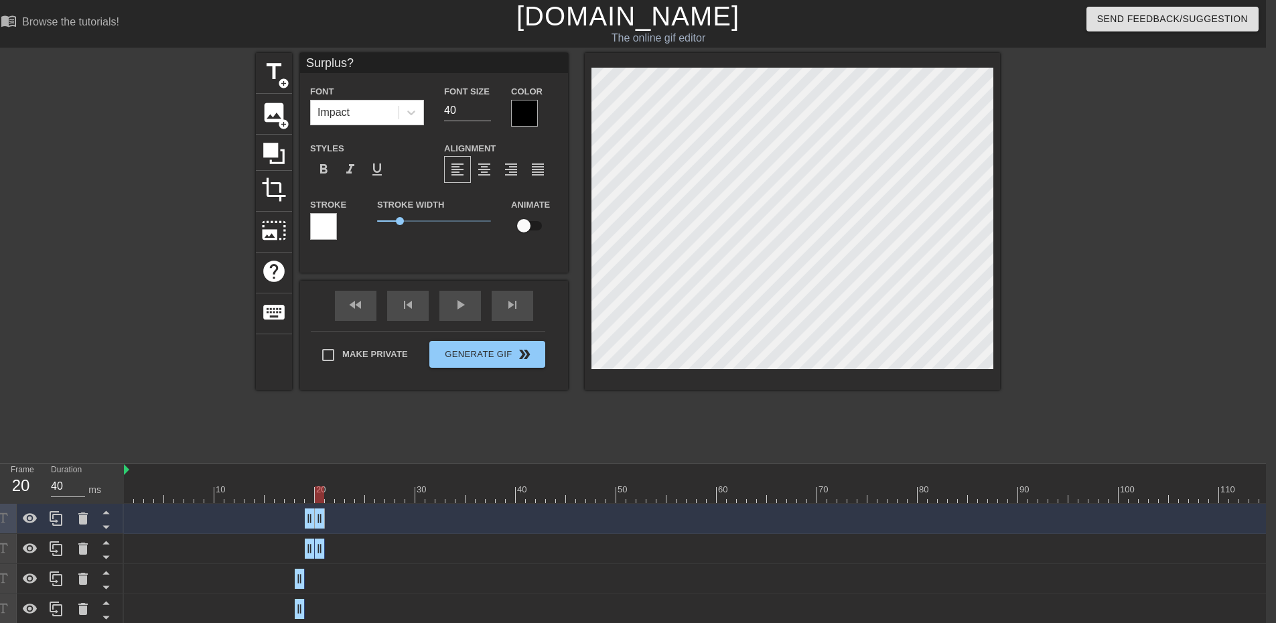
drag, startPoint x: 325, startPoint y: 523, endPoint x: 315, endPoint y: 523, distance: 10.0
click at [308, 492] on div at bounding box center [757, 494] width 1266 height 17
click at [317, 490] on div at bounding box center [757, 494] width 1266 height 17
click at [311, 492] on div at bounding box center [757, 494] width 1266 height 17
click at [339, 543] on div "Surplus? drag_handle drag_handle" at bounding box center [757, 548] width 1266 height 20
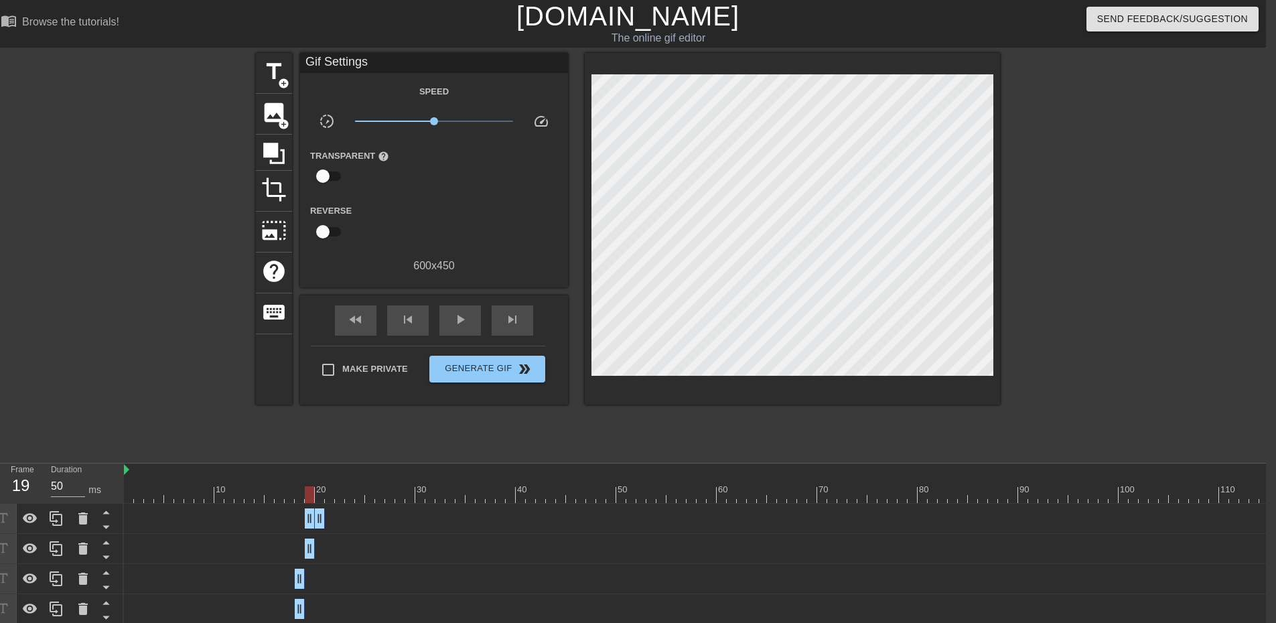
drag, startPoint x: 321, startPoint y: 546, endPoint x: 312, endPoint y: 546, distance: 8.7
click at [323, 497] on div at bounding box center [757, 494] width 1266 height 17
click at [57, 553] on icon at bounding box center [56, 548] width 13 height 15
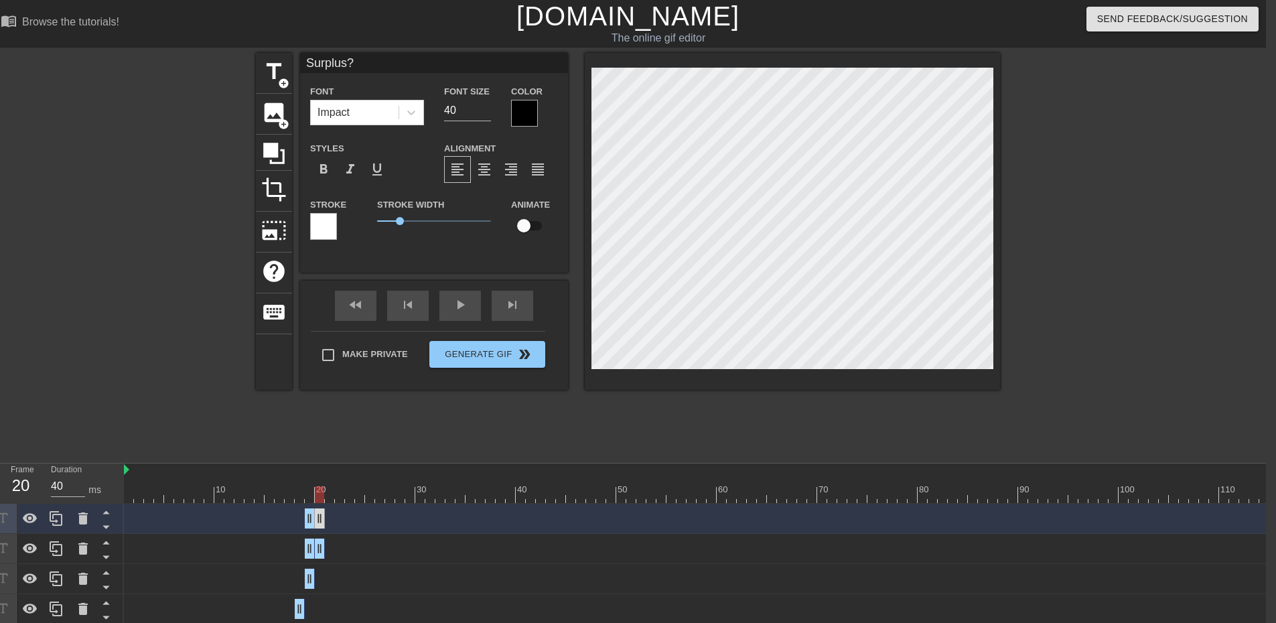
drag, startPoint x: 309, startPoint y: 518, endPoint x: 317, endPoint y: 518, distance: 8.7
drag, startPoint x: 309, startPoint y: 522, endPoint x: 317, endPoint y: 522, distance: 8.7
click at [60, 512] on icon at bounding box center [56, 518] width 16 height 16
click at [307, 496] on div at bounding box center [757, 494] width 1266 height 17
click at [321, 497] on div at bounding box center [757, 494] width 1266 height 17
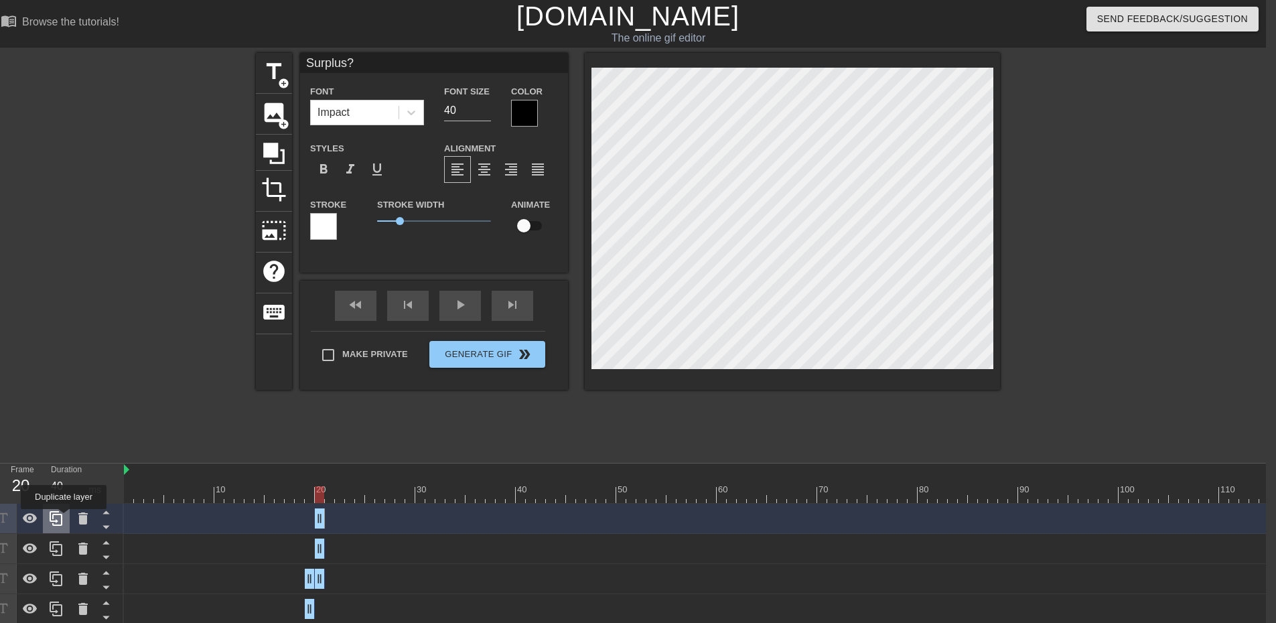
click at [64, 518] on icon at bounding box center [56, 518] width 16 height 16
click at [330, 495] on div at bounding box center [757, 494] width 1266 height 17
click at [61, 520] on icon at bounding box center [56, 518] width 16 height 16
drag, startPoint x: 323, startPoint y: 516, endPoint x: 334, endPoint y: 515, distance: 11.4
drag, startPoint x: 321, startPoint y: 519, endPoint x: 332, endPoint y: 519, distance: 10.7
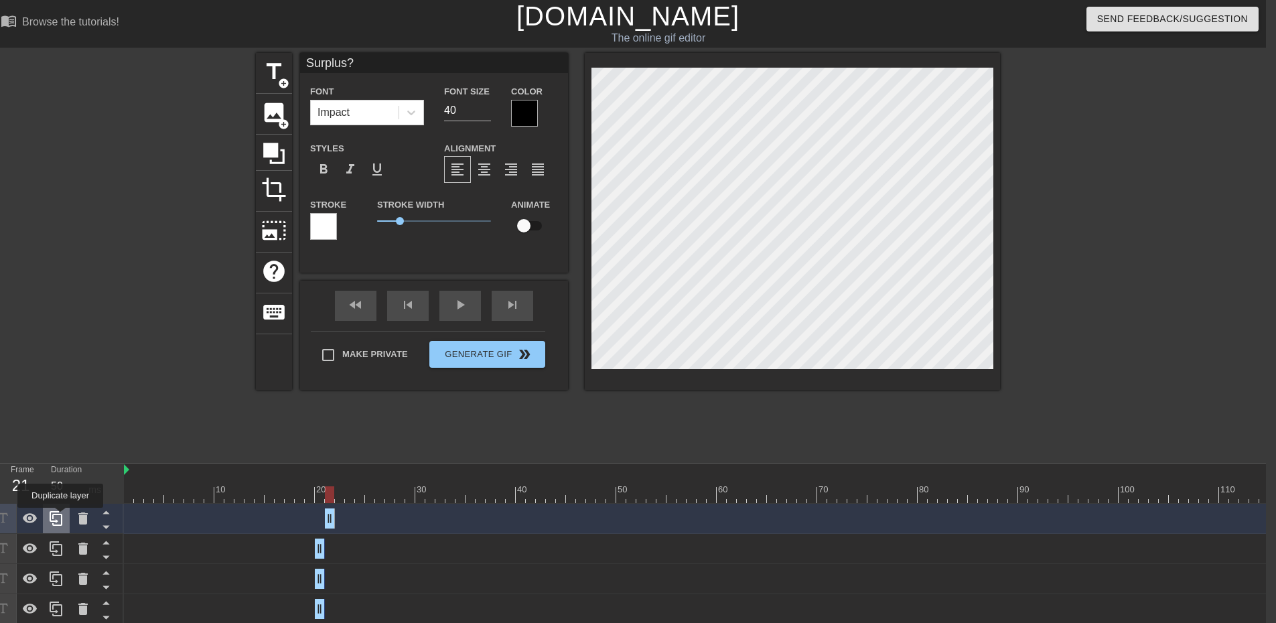
click at [58, 517] on icon at bounding box center [56, 518] width 16 height 16
click at [60, 516] on icon at bounding box center [56, 518] width 16 height 16
click at [341, 496] on div at bounding box center [757, 494] width 1266 height 17
click at [52, 520] on icon at bounding box center [56, 518] width 16 height 16
drag, startPoint x: 331, startPoint y: 520, endPoint x: 345, endPoint y: 520, distance: 14.1
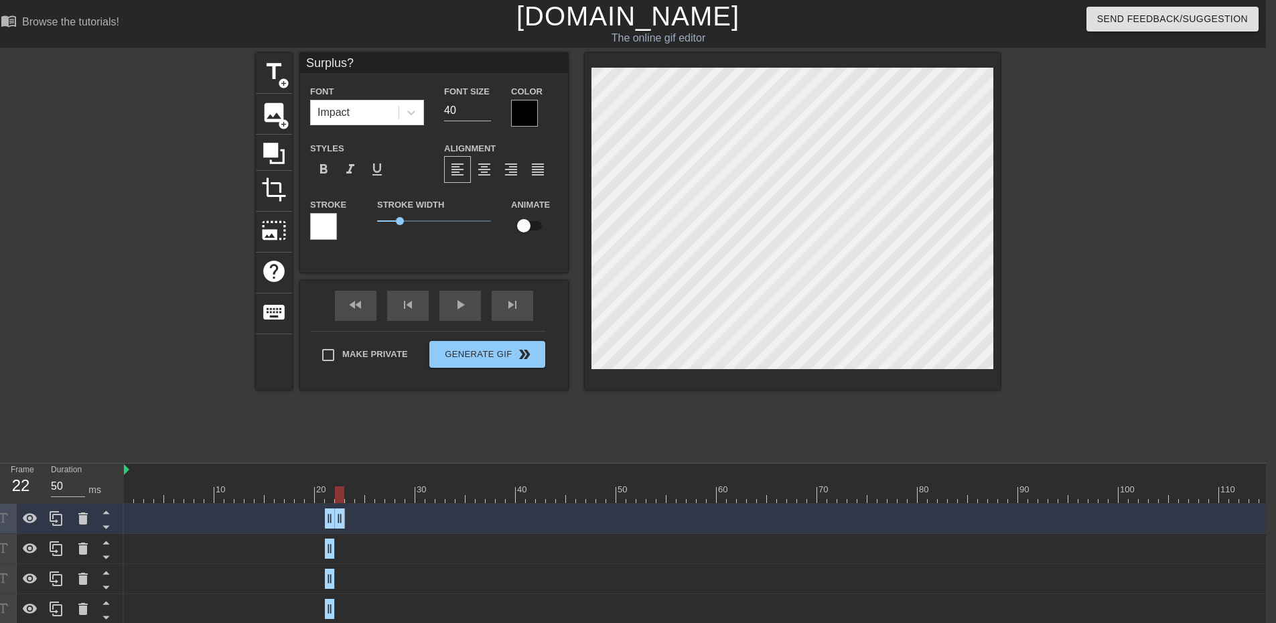
click at [345, 520] on div "Surplus? drag_handle drag_handle" at bounding box center [757, 518] width 1266 height 20
drag, startPoint x: 331, startPoint y: 522, endPoint x: 342, endPoint y: 521, distance: 11.5
click at [52, 514] on icon at bounding box center [56, 518] width 16 height 16
click at [58, 517] on icon at bounding box center [56, 518] width 16 height 16
click at [58, 516] on icon at bounding box center [56, 518] width 13 height 15
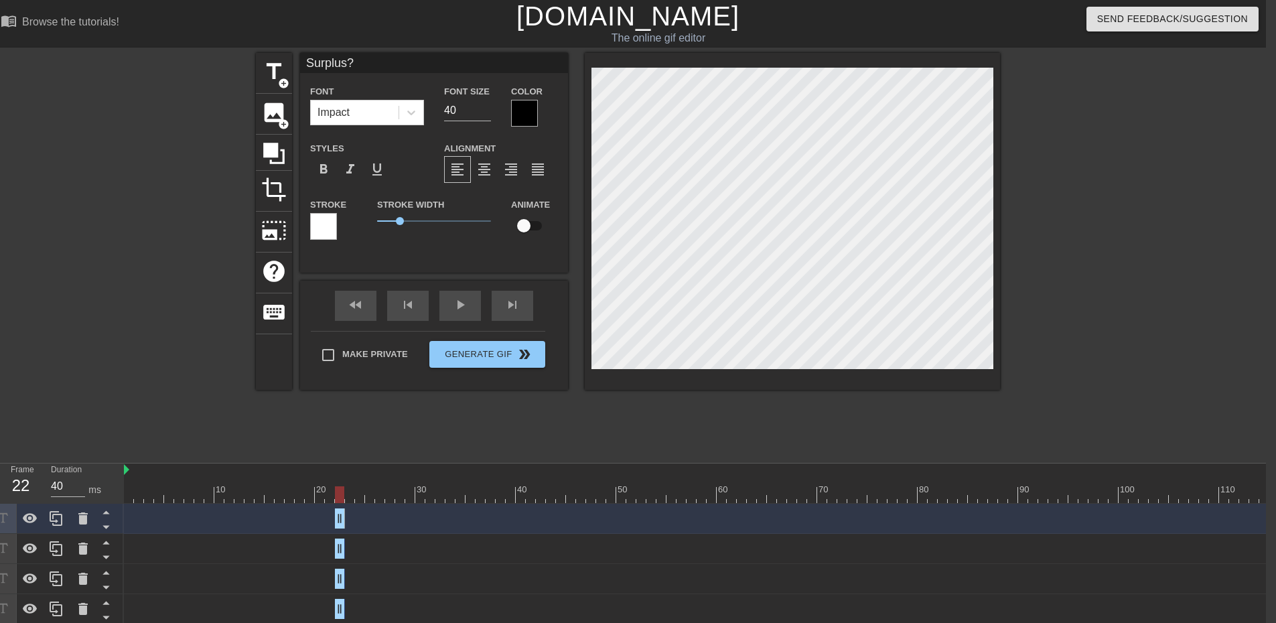
click at [348, 500] on div at bounding box center [757, 494] width 1266 height 17
click at [57, 520] on icon at bounding box center [56, 518] width 16 height 16
drag, startPoint x: 335, startPoint y: 517, endPoint x: 350, endPoint y: 516, distance: 15.4
drag, startPoint x: 359, startPoint y: 519, endPoint x: 351, endPoint y: 520, distance: 8.1
drag, startPoint x: 338, startPoint y: 522, endPoint x: 350, endPoint y: 520, distance: 11.5
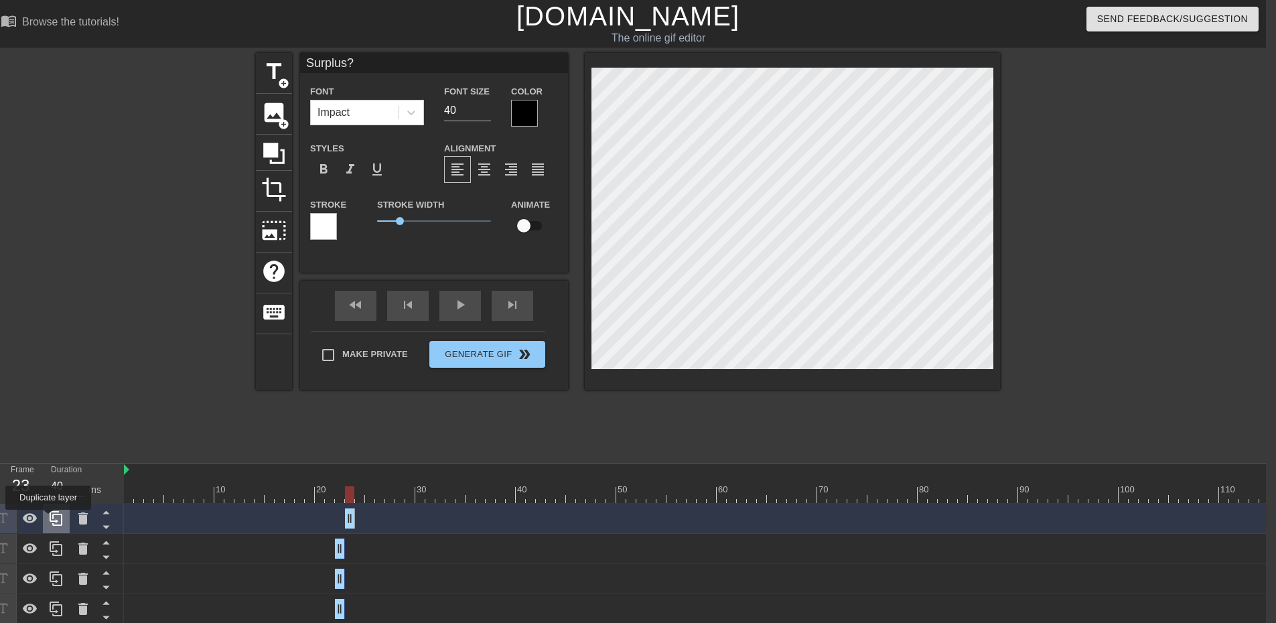
click at [50, 520] on icon at bounding box center [56, 518] width 13 height 15
click at [54, 518] on icon at bounding box center [56, 518] width 16 height 16
click at [55, 516] on icon at bounding box center [56, 518] width 13 height 15
click at [358, 498] on div at bounding box center [757, 494] width 1266 height 17
click at [59, 518] on icon at bounding box center [56, 518] width 16 height 16
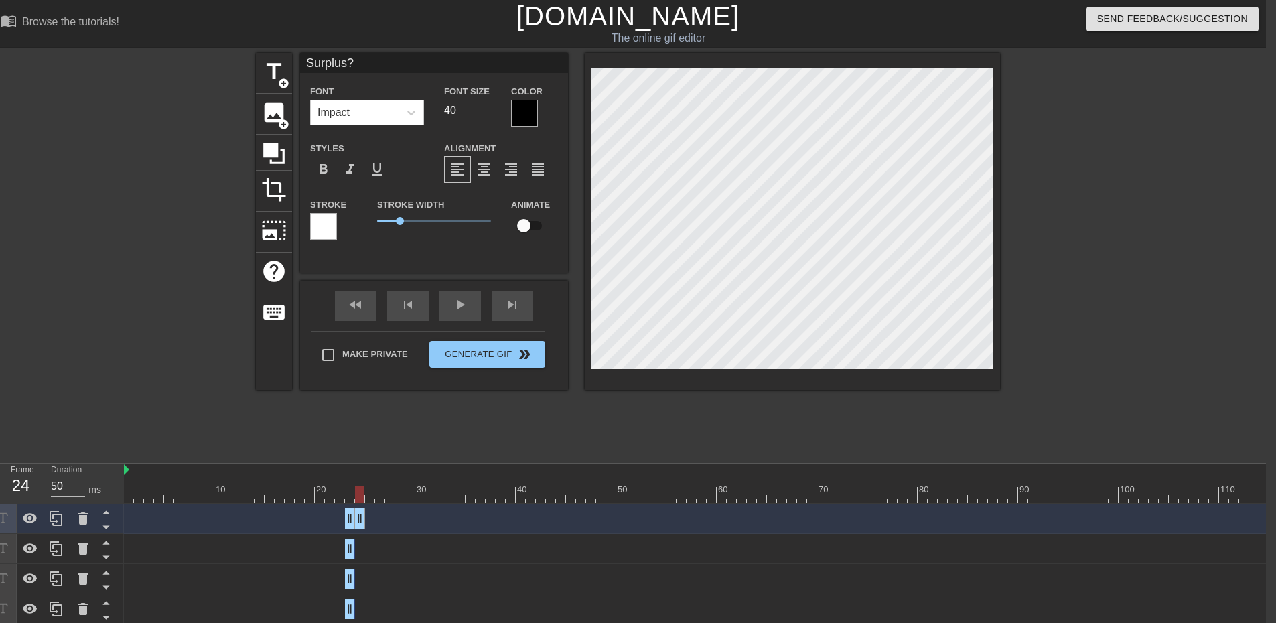
drag, startPoint x: 347, startPoint y: 514, endPoint x: 362, endPoint y: 514, distance: 14.7
drag, startPoint x: 348, startPoint y: 518, endPoint x: 356, endPoint y: 517, distance: 8.7
click at [371, 500] on div at bounding box center [757, 494] width 1266 height 17
click at [379, 496] on div at bounding box center [757, 494] width 1266 height 17
click at [52, 516] on icon at bounding box center [56, 518] width 16 height 16
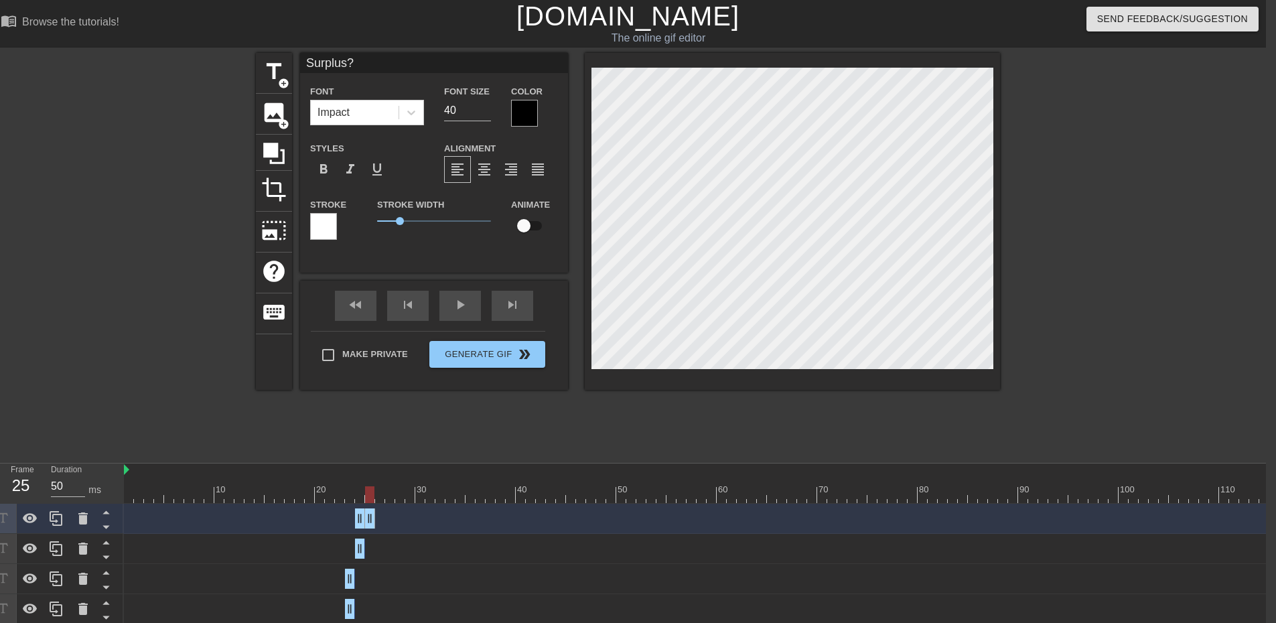
drag, startPoint x: 362, startPoint y: 521, endPoint x: 369, endPoint y: 522, distance: 6.8
drag, startPoint x: 362, startPoint y: 523, endPoint x: 373, endPoint y: 523, distance: 10.7
click at [60, 523] on icon at bounding box center [56, 518] width 16 height 16
drag, startPoint x: 369, startPoint y: 516, endPoint x: 381, endPoint y: 516, distance: 12.1
drag, startPoint x: 369, startPoint y: 519, endPoint x: 379, endPoint y: 519, distance: 10.0
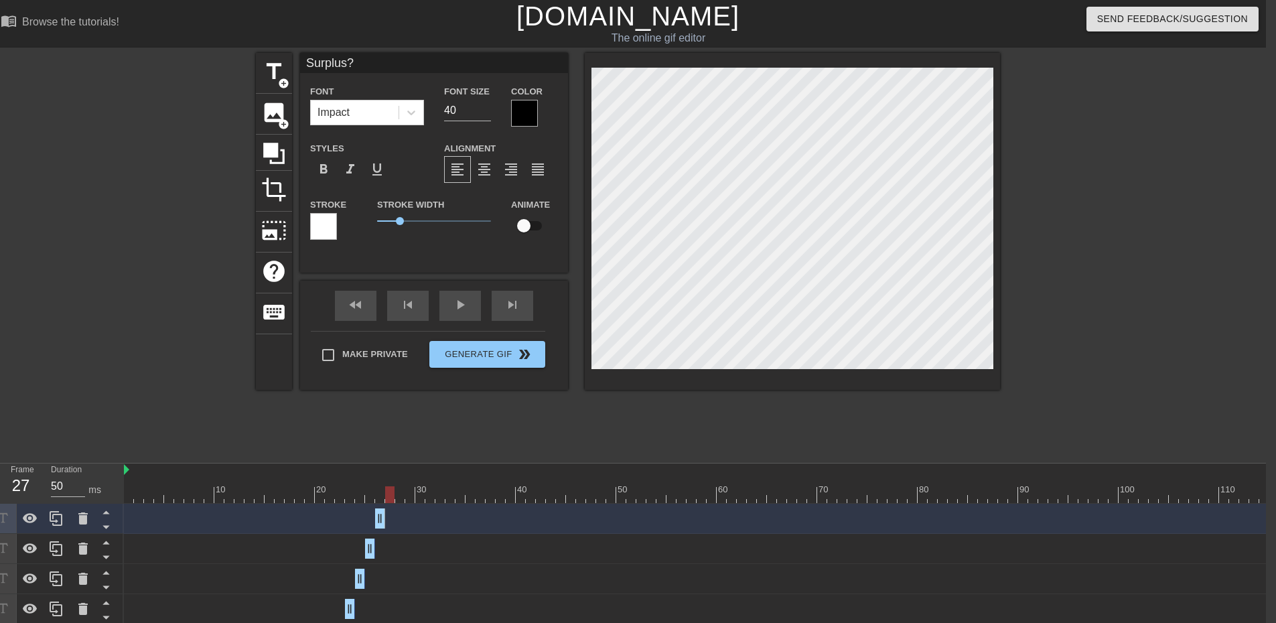
click at [392, 494] on div at bounding box center [757, 494] width 1266 height 17
click at [59, 520] on icon at bounding box center [56, 518] width 16 height 16
drag, startPoint x: 382, startPoint y: 514, endPoint x: 392, endPoint y: 514, distance: 9.4
drag, startPoint x: 377, startPoint y: 519, endPoint x: 386, endPoint y: 518, distance: 9.5
click at [52, 518] on icon at bounding box center [56, 518] width 16 height 16
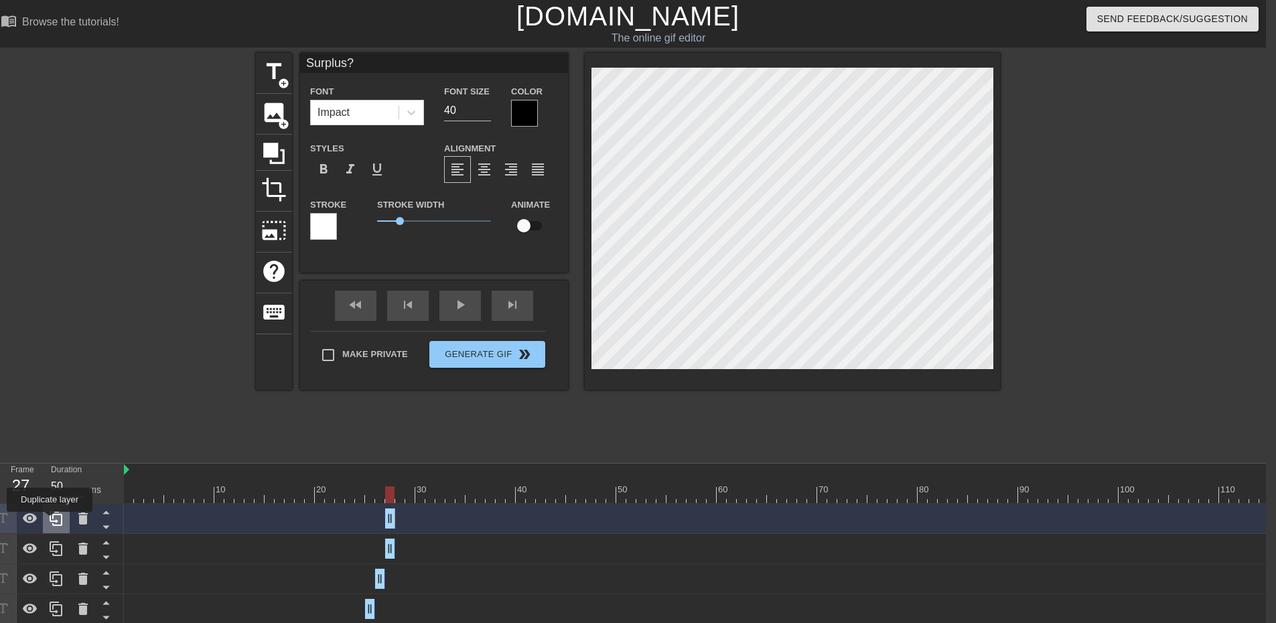
click at [50, 521] on icon at bounding box center [56, 518] width 16 height 16
click at [52, 521] on icon at bounding box center [56, 518] width 13 height 15
click at [401, 496] on div at bounding box center [757, 494] width 1266 height 17
click at [418, 496] on div at bounding box center [757, 494] width 1266 height 17
click at [405, 496] on div at bounding box center [757, 494] width 1266 height 17
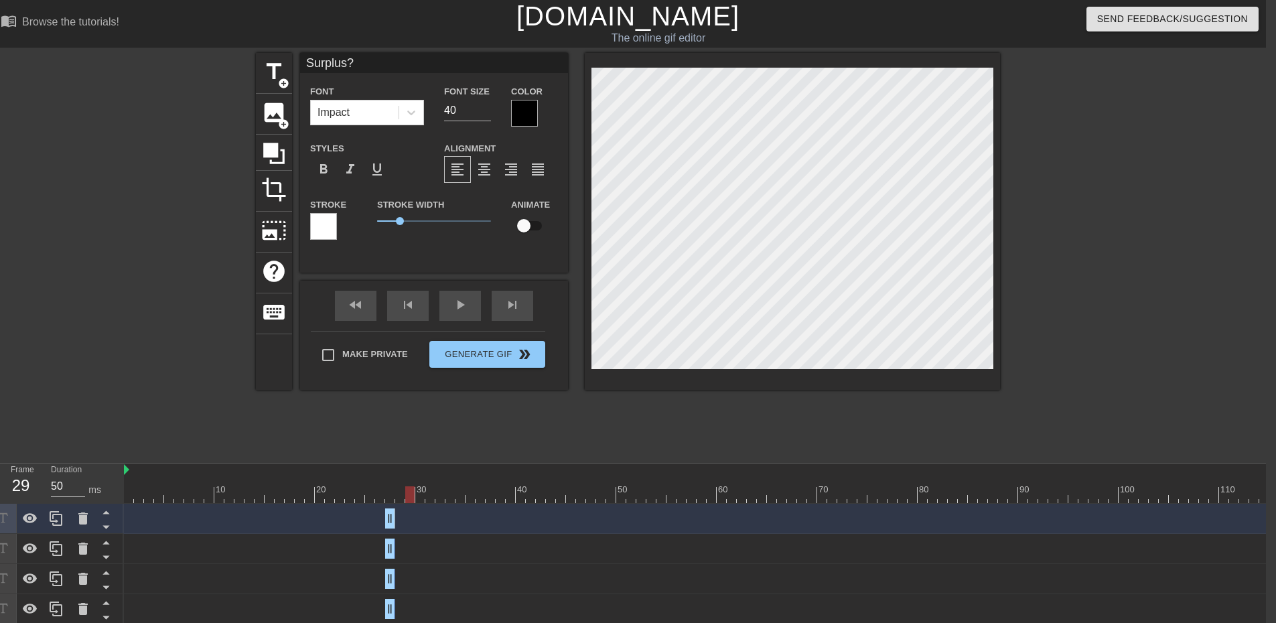
click at [402, 500] on div at bounding box center [757, 494] width 1266 height 17
click at [392, 499] on div at bounding box center [757, 494] width 1266 height 17
drag, startPoint x: 393, startPoint y: 609, endPoint x: 401, endPoint y: 607, distance: 8.1
drag, startPoint x: 390, startPoint y: 577, endPoint x: 399, endPoint y: 578, distance: 8.8
drag, startPoint x: 391, startPoint y: 553, endPoint x: 403, endPoint y: 553, distance: 11.4
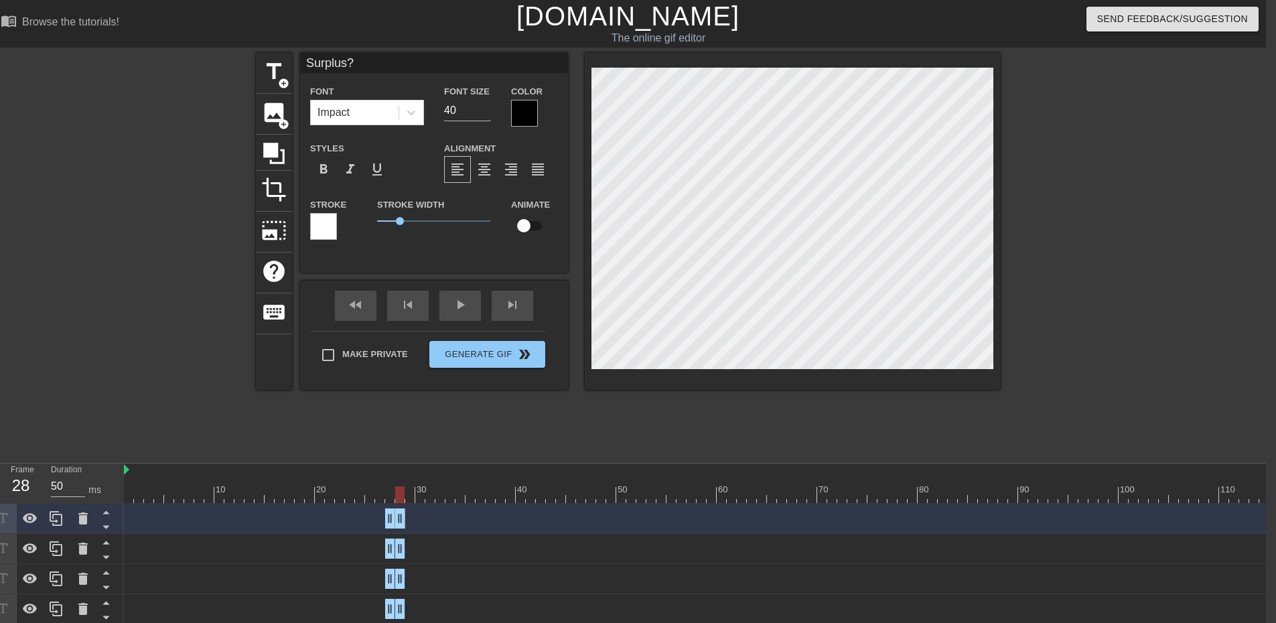
drag, startPoint x: 390, startPoint y: 525, endPoint x: 401, endPoint y: 525, distance: 11.4
click at [409, 496] on div at bounding box center [757, 494] width 1266 height 17
drag, startPoint x: 409, startPoint y: 494, endPoint x: 416, endPoint y: 496, distance: 7.6
click at [416, 496] on div at bounding box center [419, 494] width 9 height 17
click at [412, 496] on div at bounding box center [757, 494] width 1266 height 17
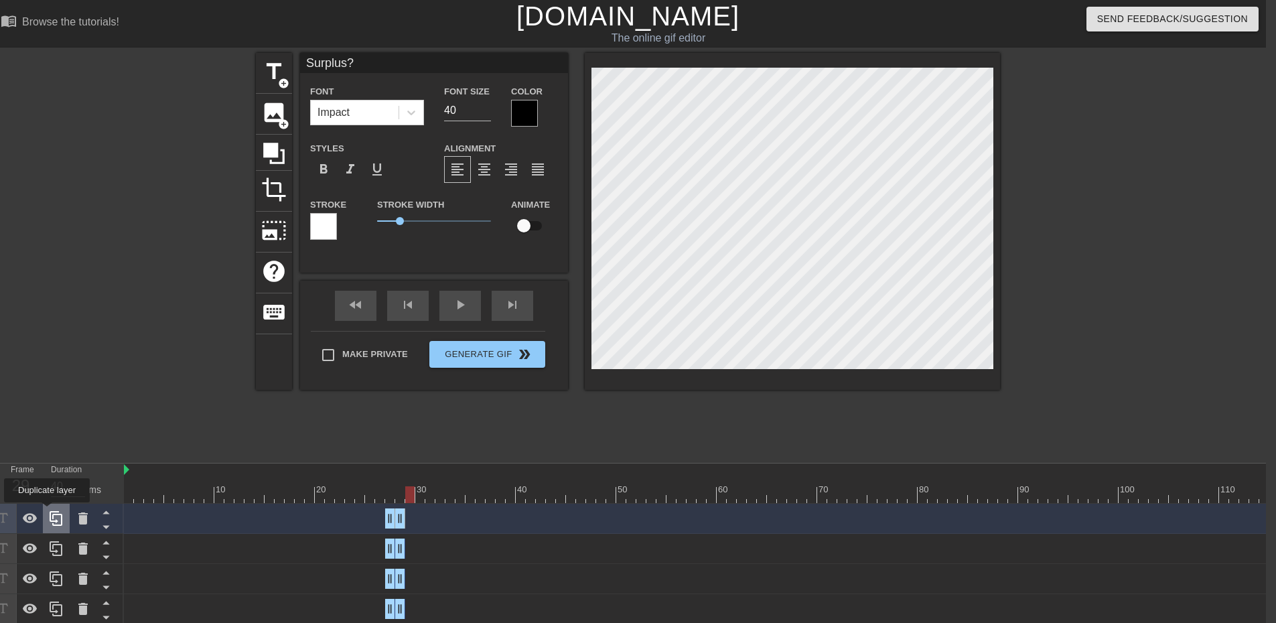
click at [48, 512] on div at bounding box center [56, 518] width 27 height 29
drag, startPoint x: 397, startPoint y: 518, endPoint x: 412, endPoint y: 518, distance: 14.7
type input "40"
drag, startPoint x: 393, startPoint y: 520, endPoint x: 413, endPoint y: 519, distance: 19.4
type input "?"
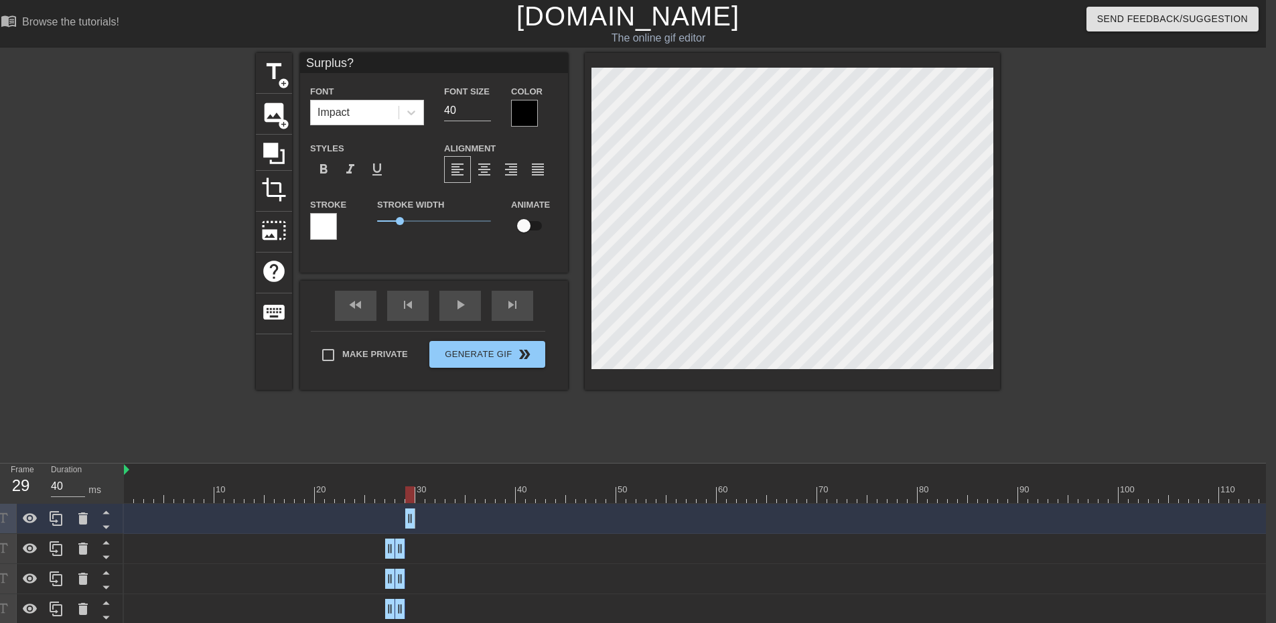
type textarea "?"
type input "P"
type textarea "P"
type input "Pa"
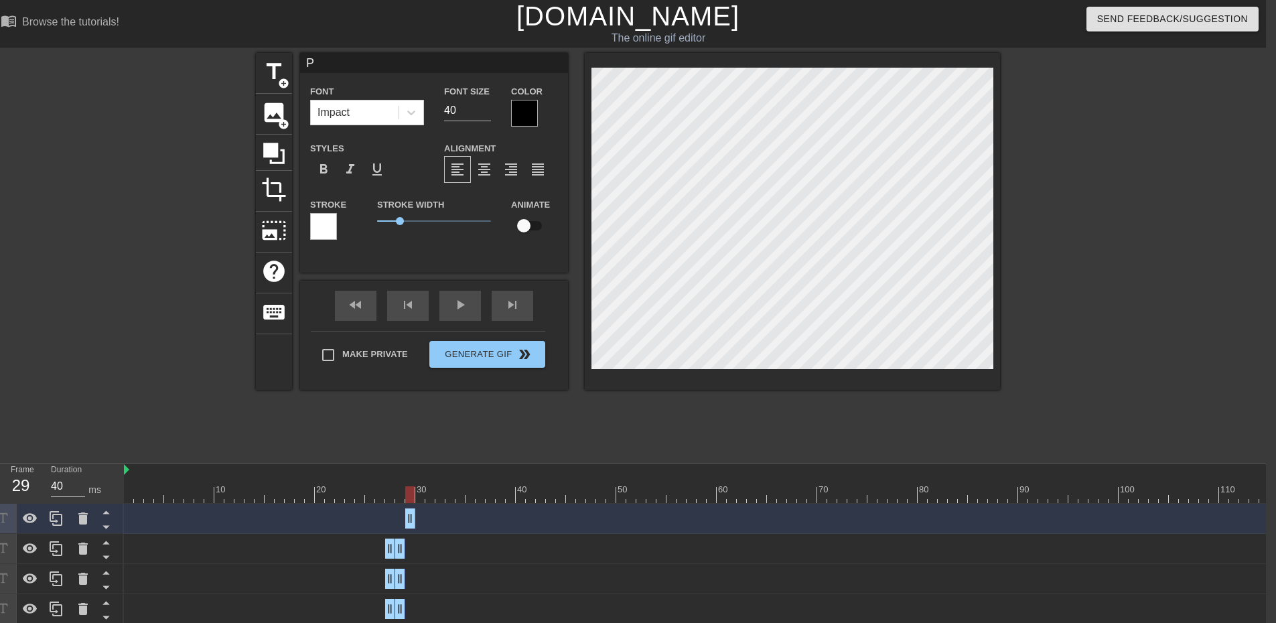
type textarea "Pa"
type input "Pay"
type textarea "Pay"
type input "Payn"
type textarea "Payn"
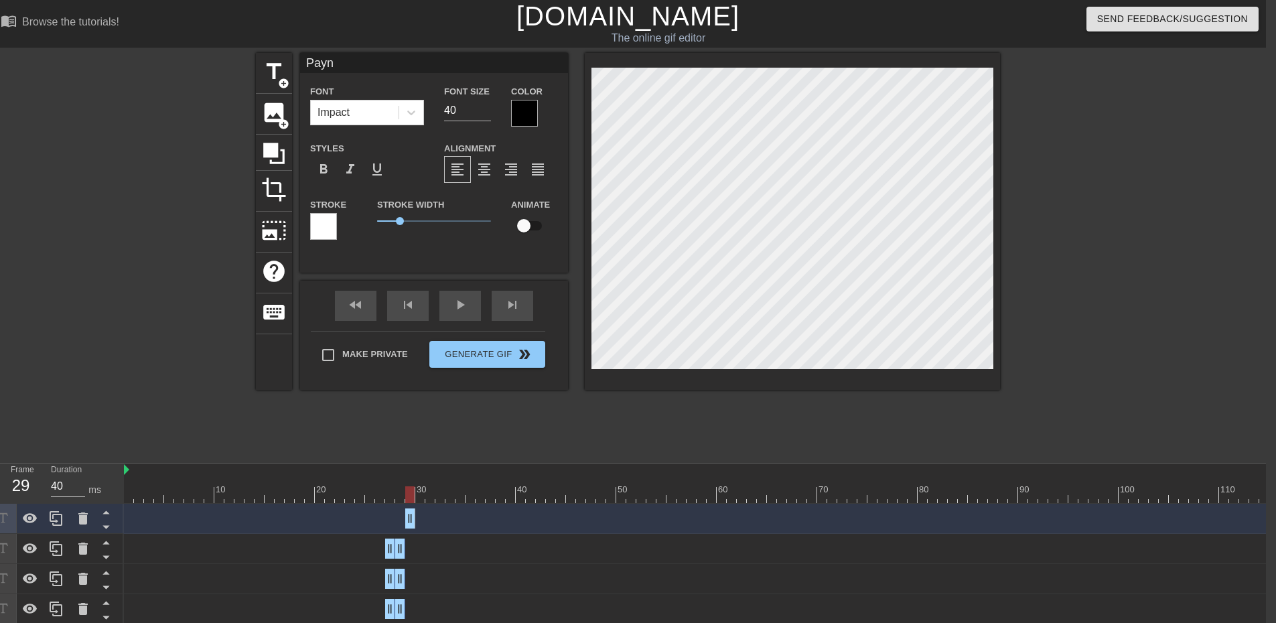
type input "[PERSON_NAME]"
type textarea "[PERSON_NAME]"
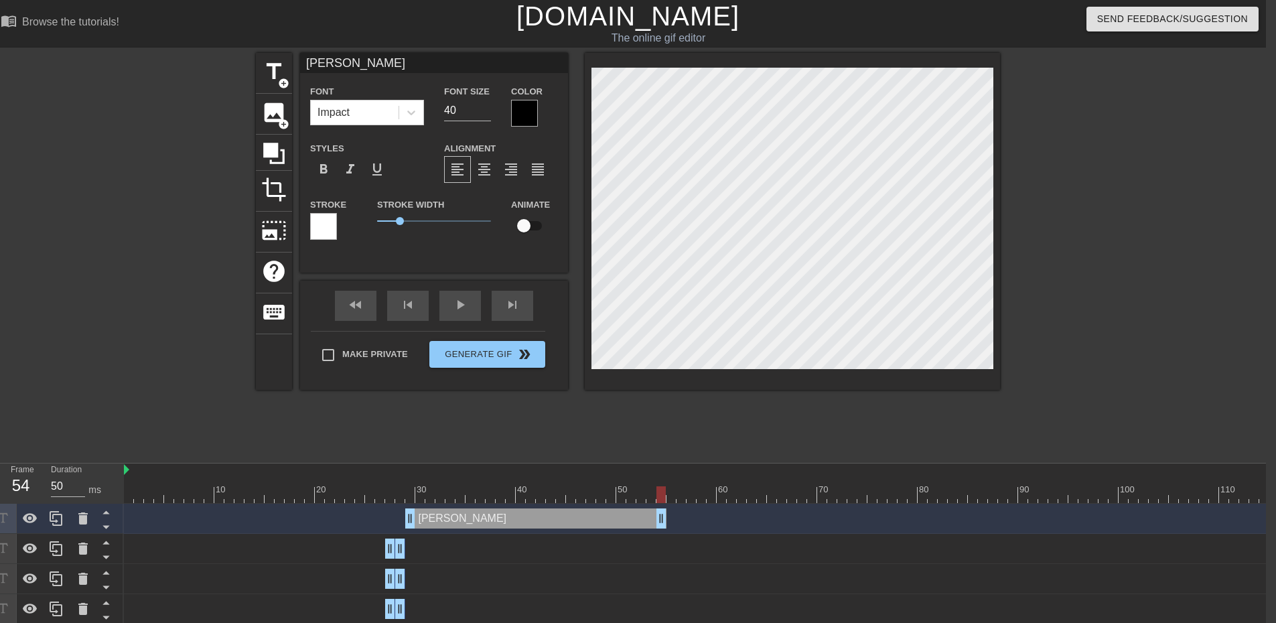
drag, startPoint x: 415, startPoint y: 520, endPoint x: 666, endPoint y: 507, distance: 251.5
click at [666, 507] on div "[PERSON_NAME] drag_handle drag_handle" at bounding box center [757, 519] width 1266 height 30
type input "40"
click at [409, 497] on div at bounding box center [757, 494] width 1266 height 17
click at [53, 548] on icon at bounding box center [56, 548] width 13 height 15
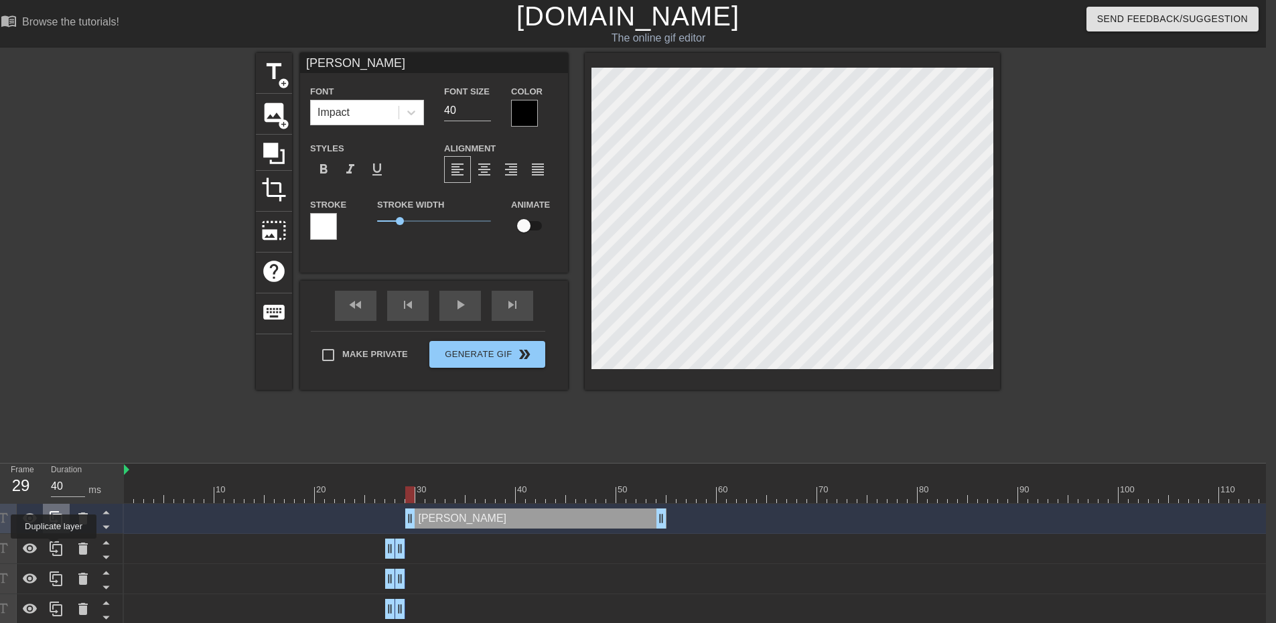
type input "Surplus?"
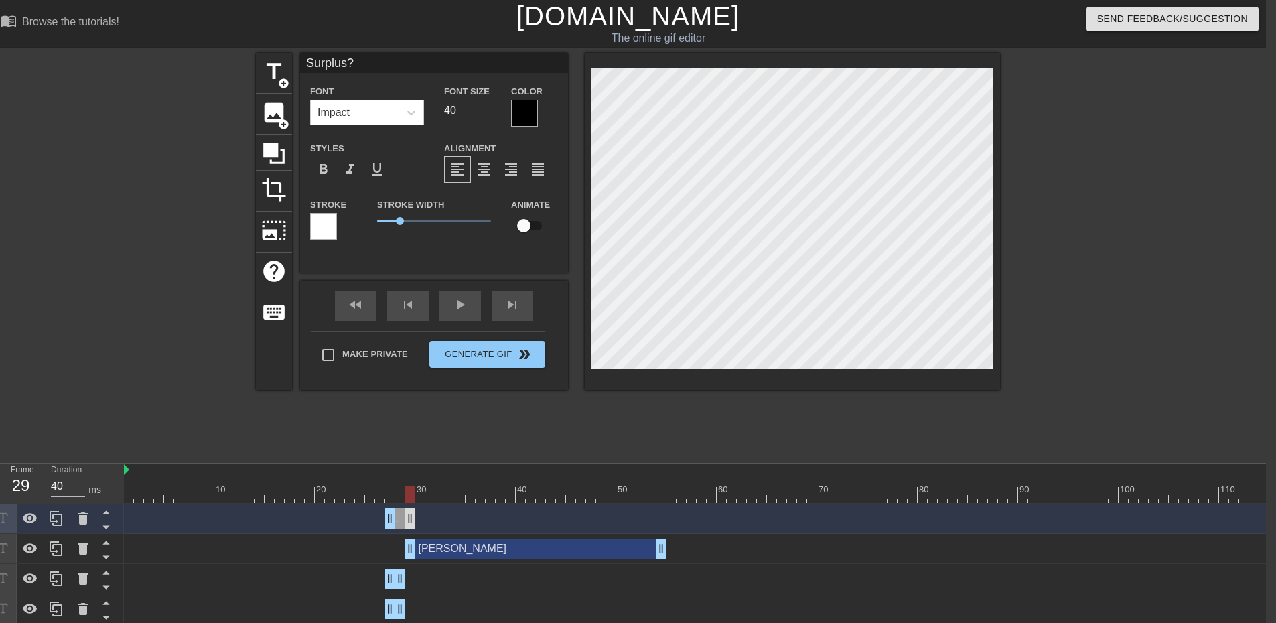
drag, startPoint x: 400, startPoint y: 518, endPoint x: 409, endPoint y: 519, distance: 8.7
drag, startPoint x: 392, startPoint y: 520, endPoint x: 411, endPoint y: 520, distance: 18.8
click at [50, 514] on icon at bounding box center [56, 518] width 16 height 16
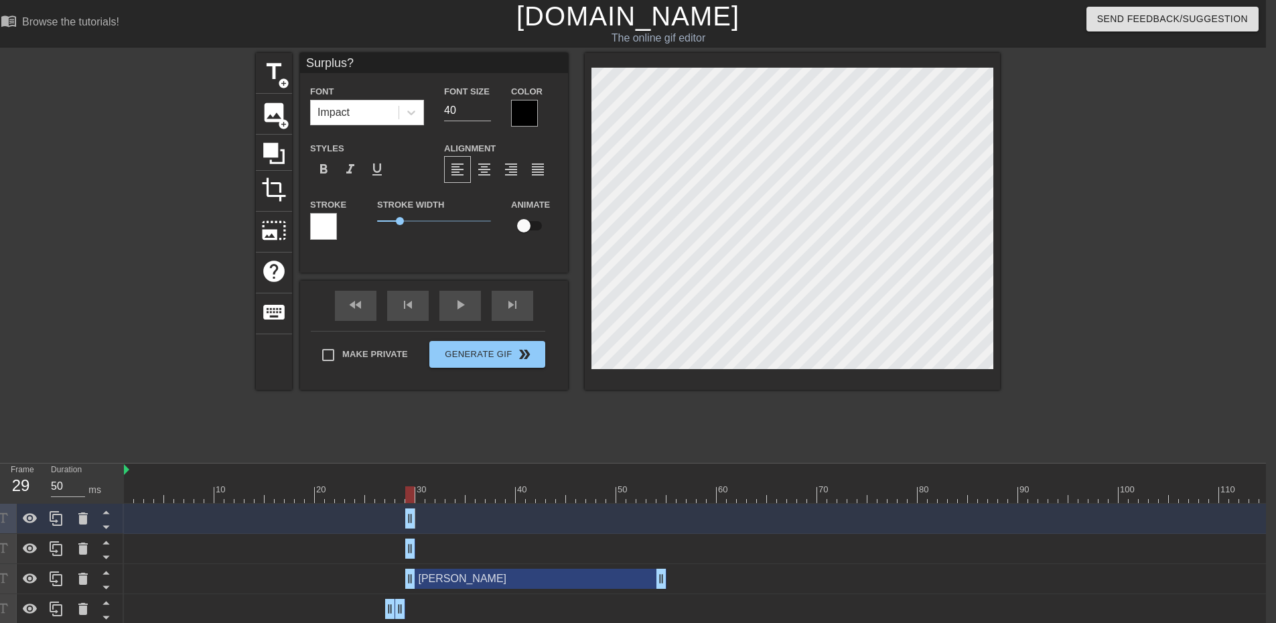
click at [422, 492] on div at bounding box center [757, 494] width 1266 height 17
drag, startPoint x: 409, startPoint y: 518, endPoint x: 423, endPoint y: 518, distance: 14.1
click at [57, 551] on icon at bounding box center [56, 548] width 16 height 16
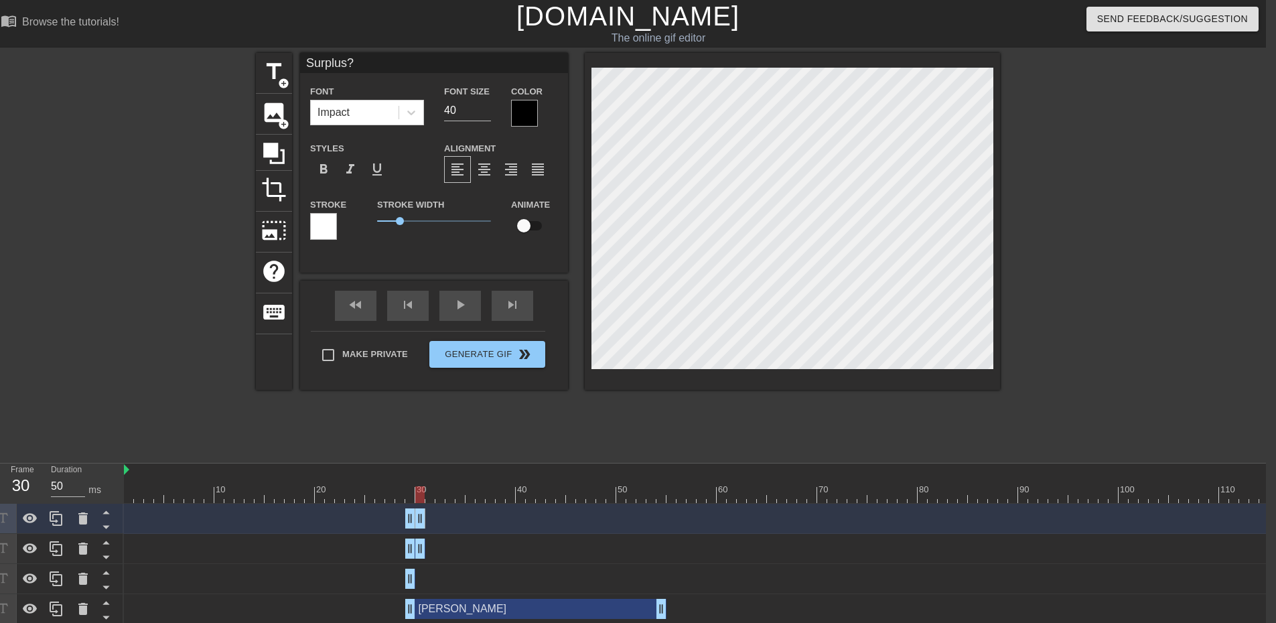
drag, startPoint x: 410, startPoint y: 517, endPoint x: 421, endPoint y: 517, distance: 10.7
drag, startPoint x: 409, startPoint y: 519, endPoint x: 422, endPoint y: 520, distance: 12.8
click at [430, 496] on div at bounding box center [757, 494] width 1266 height 17
click at [52, 514] on icon at bounding box center [56, 518] width 16 height 16
drag, startPoint x: 421, startPoint y: 517, endPoint x: 431, endPoint y: 517, distance: 9.4
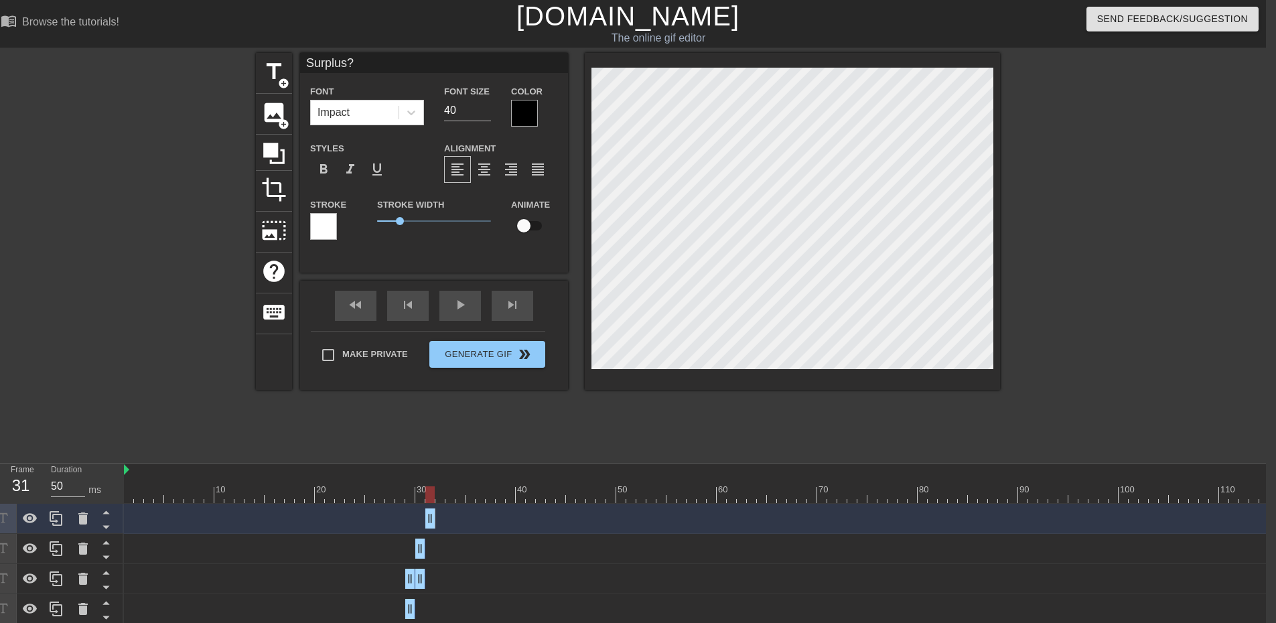
drag, startPoint x: 421, startPoint y: 516, endPoint x: 429, endPoint y: 516, distance: 8.7
click at [441, 498] on div at bounding box center [757, 494] width 1266 height 17
drag, startPoint x: 434, startPoint y: 518, endPoint x: 445, endPoint y: 514, distance: 12.1
click at [445, 514] on div "Surplus? drag_handle drag_handle" at bounding box center [757, 518] width 1266 height 20
click at [55, 551] on icon at bounding box center [56, 548] width 16 height 16
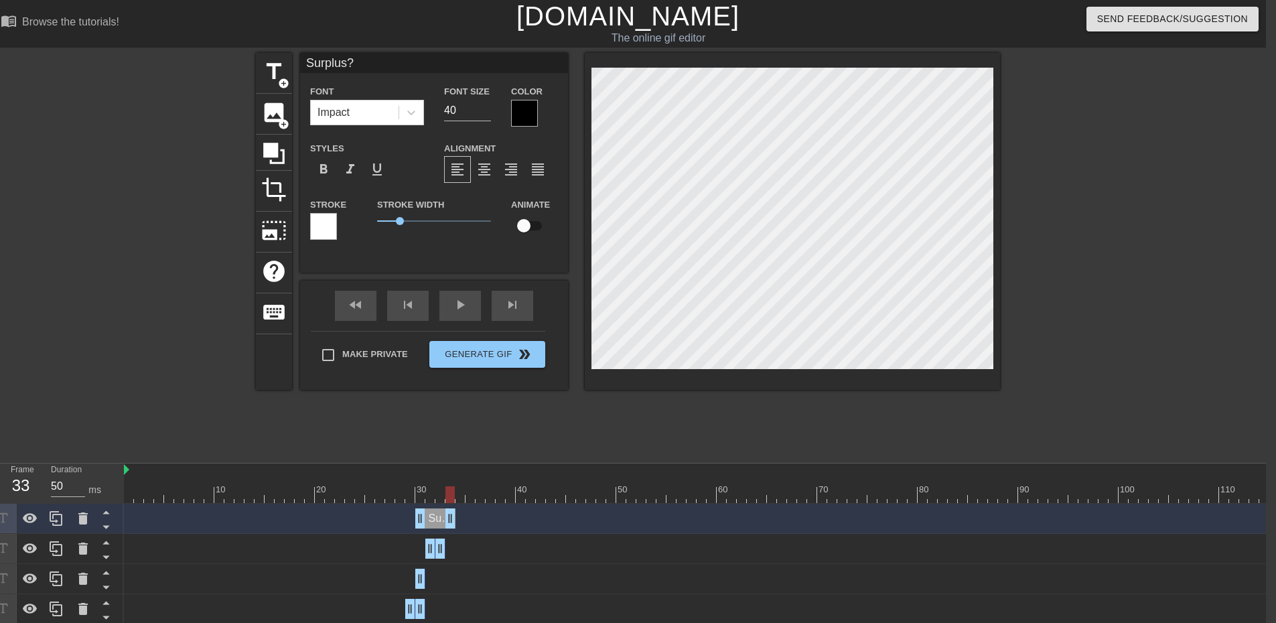
drag, startPoint x: 427, startPoint y: 518, endPoint x: 450, endPoint y: 517, distance: 23.5
drag, startPoint x: 421, startPoint y: 518, endPoint x: 450, endPoint y: 520, distance: 28.9
click at [461, 498] on div at bounding box center [757, 494] width 1266 height 17
drag, startPoint x: 451, startPoint y: 518, endPoint x: 459, endPoint y: 518, distance: 8.0
click at [471, 502] on div at bounding box center [757, 494] width 1266 height 17
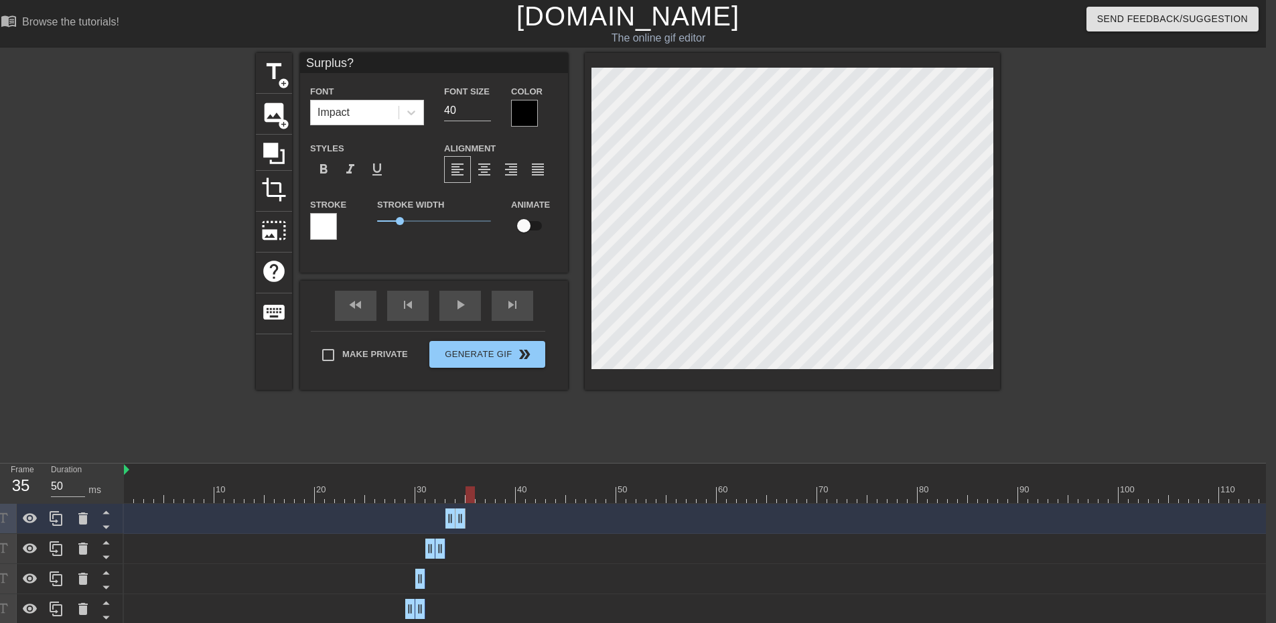
click at [488, 499] on div at bounding box center [757, 494] width 1266 height 17
click at [473, 502] on div at bounding box center [757, 494] width 1266 height 17
click at [60, 575] on icon at bounding box center [56, 578] width 13 height 15
drag, startPoint x: 422, startPoint y: 519, endPoint x: 451, endPoint y: 518, distance: 28.8
drag, startPoint x: 417, startPoint y: 520, endPoint x: 466, endPoint y: 515, distance: 49.1
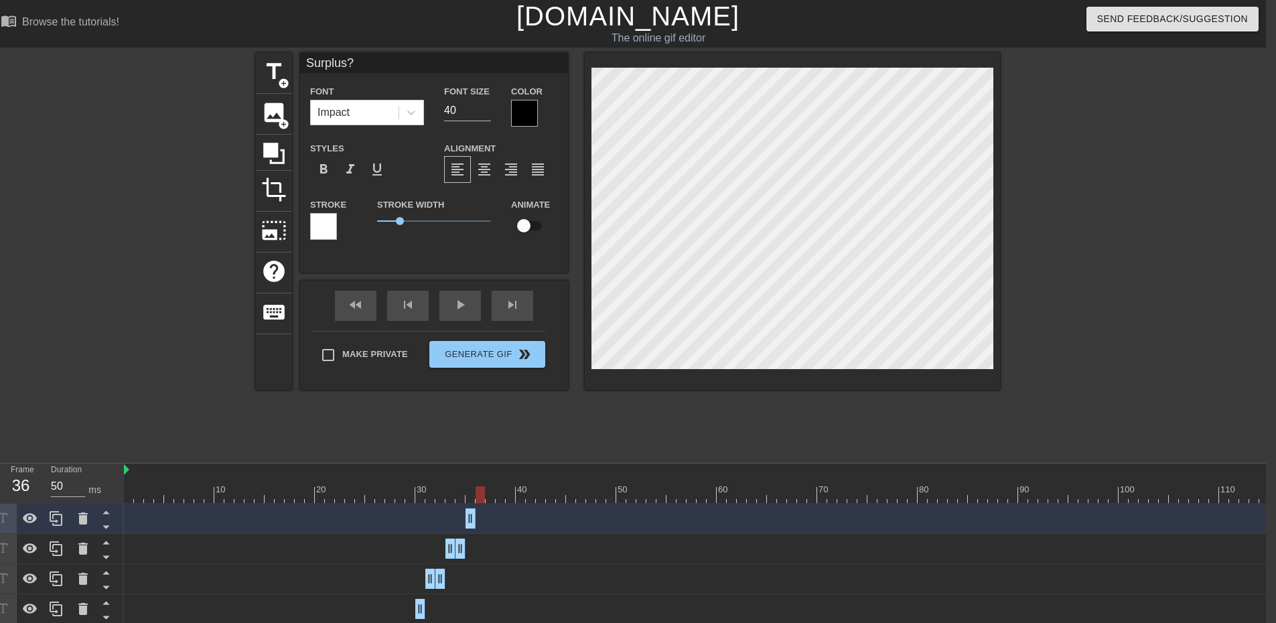
click at [479, 496] on div at bounding box center [757, 494] width 1266 height 17
click at [456, 495] on div at bounding box center [757, 494] width 1266 height 17
click at [449, 495] on div at bounding box center [757, 494] width 1266 height 17
click at [442, 496] on div at bounding box center [757, 494] width 1266 height 17
click at [433, 496] on div at bounding box center [757, 494] width 1266 height 17
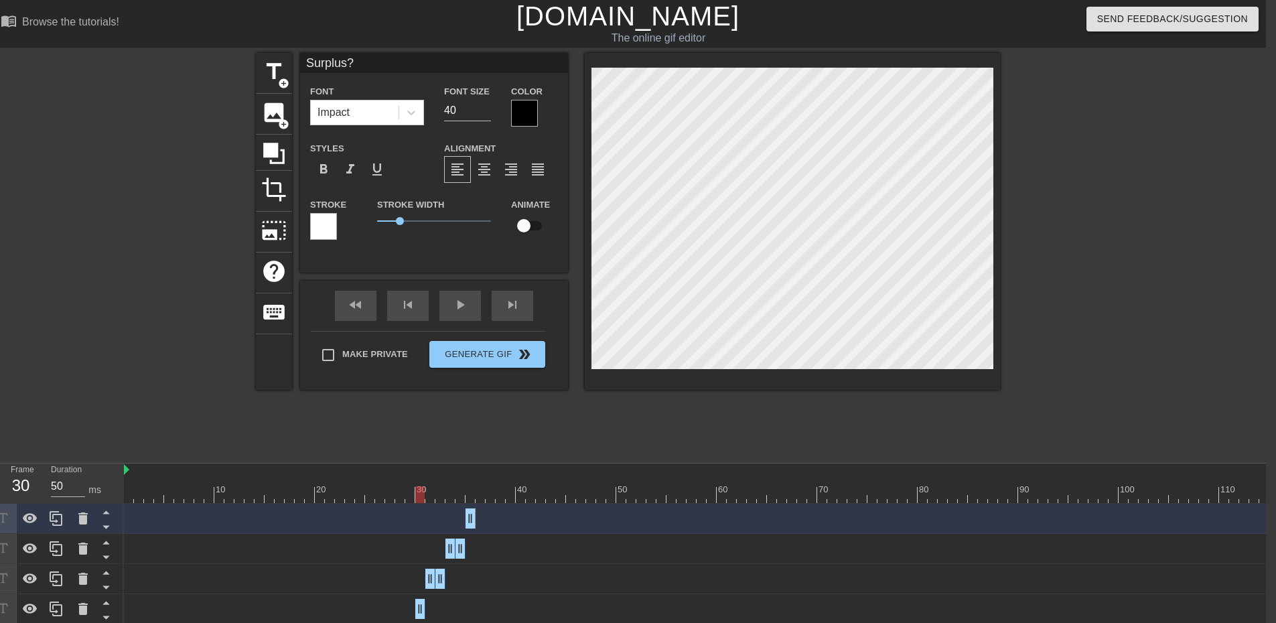
click at [423, 498] on div at bounding box center [757, 494] width 1266 height 17
click at [429, 498] on div at bounding box center [757, 494] width 1266 height 17
drag, startPoint x: 469, startPoint y: 518, endPoint x: 445, endPoint y: 517, distance: 24.8
click at [445, 517] on div "Surplus? drag_handle drag_handle" at bounding box center [757, 518] width 1266 height 20
drag, startPoint x: 470, startPoint y: 512, endPoint x: 484, endPoint y: 516, distance: 14.6
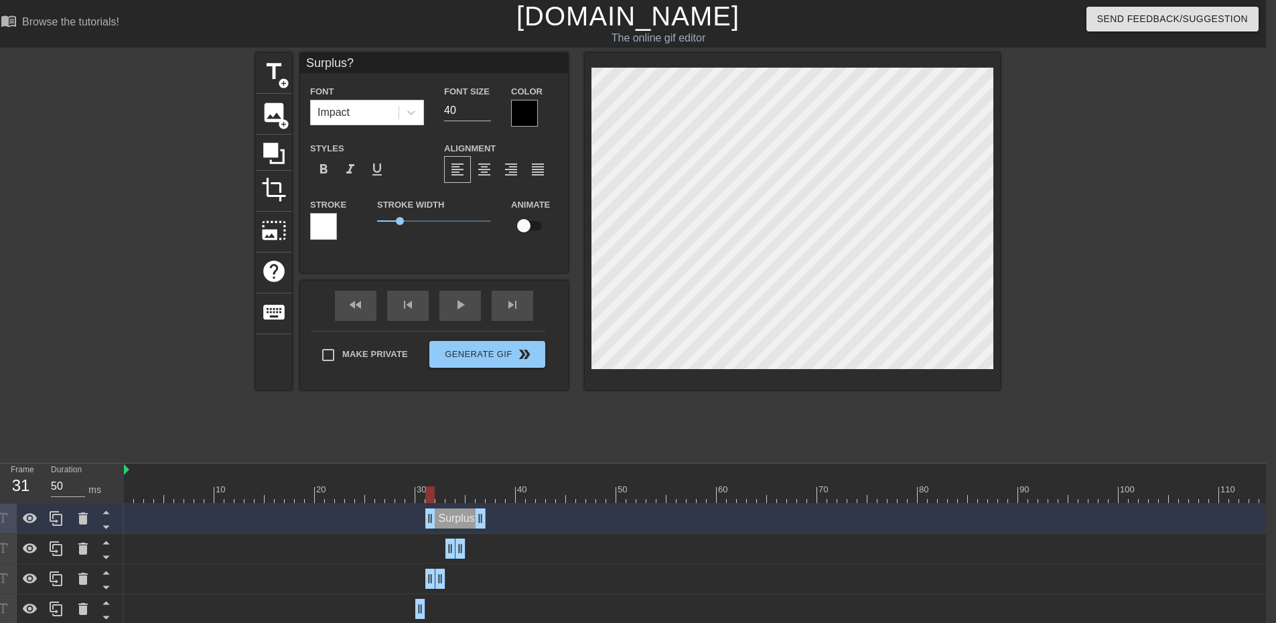
drag, startPoint x: 469, startPoint y: 518, endPoint x: 427, endPoint y: 520, distance: 42.9
drag, startPoint x: 480, startPoint y: 516, endPoint x: 441, endPoint y: 514, distance: 38.2
click at [57, 520] on icon at bounding box center [56, 518] width 16 height 16
drag, startPoint x: 434, startPoint y: 518, endPoint x: 451, endPoint y: 518, distance: 17.4
click at [461, 497] on div at bounding box center [757, 494] width 1266 height 17
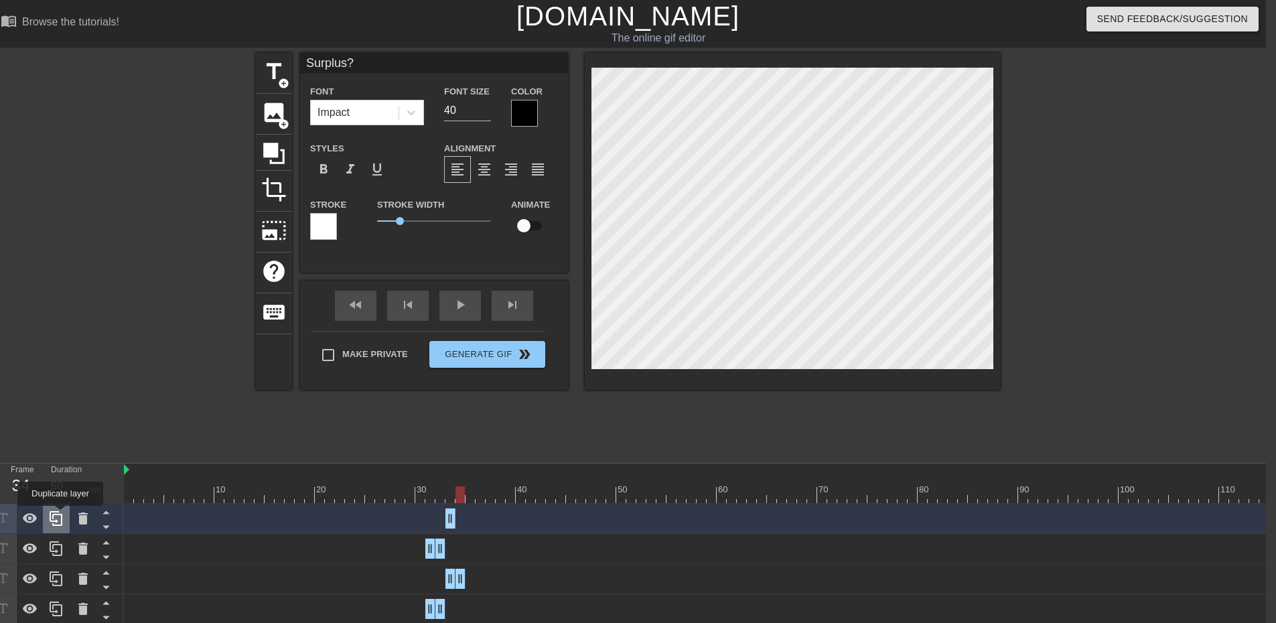
click at [59, 515] on icon at bounding box center [56, 518] width 13 height 15
drag, startPoint x: 449, startPoint y: 519, endPoint x: 462, endPoint y: 518, distance: 12.7
drag, startPoint x: 449, startPoint y: 518, endPoint x: 459, endPoint y: 518, distance: 10.7
click at [469, 494] on div at bounding box center [757, 494] width 1266 height 17
click at [56, 522] on icon at bounding box center [56, 518] width 13 height 15
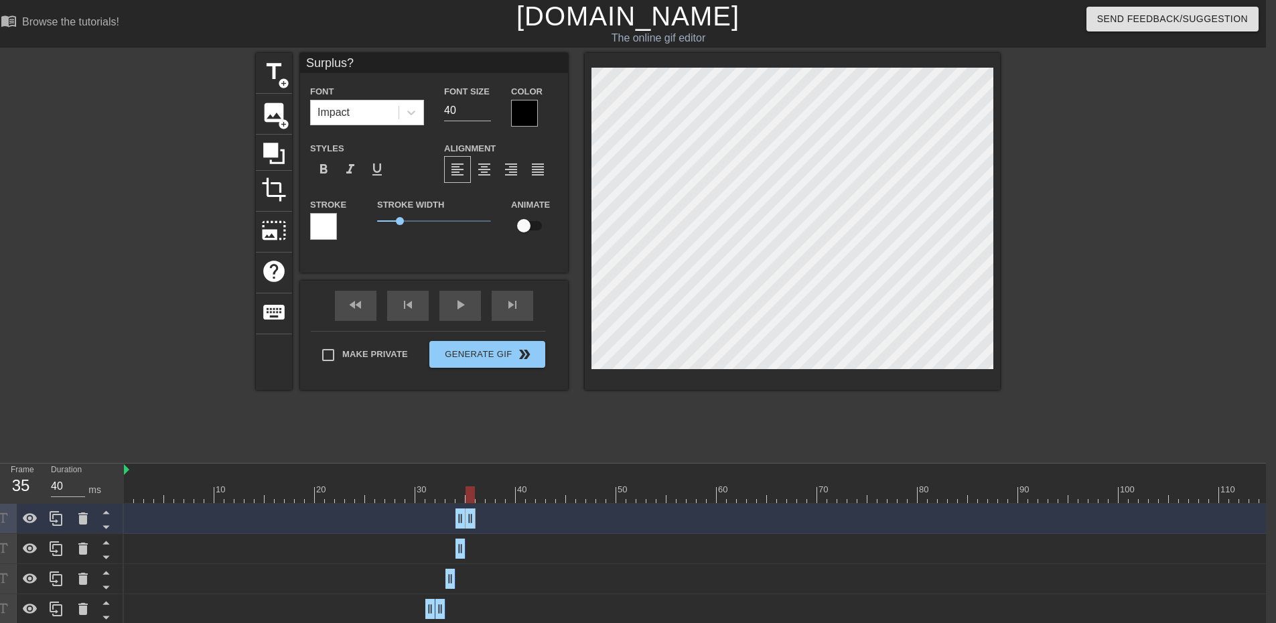
drag, startPoint x: 463, startPoint y: 520, endPoint x: 472, endPoint y: 520, distance: 8.7
drag, startPoint x: 459, startPoint y: 520, endPoint x: 469, endPoint y: 520, distance: 10.7
click at [480, 496] on div at bounding box center [757, 494] width 1266 height 17
click at [58, 520] on icon at bounding box center [56, 518] width 16 height 16
drag, startPoint x: 467, startPoint y: 518, endPoint x: 483, endPoint y: 518, distance: 16.1
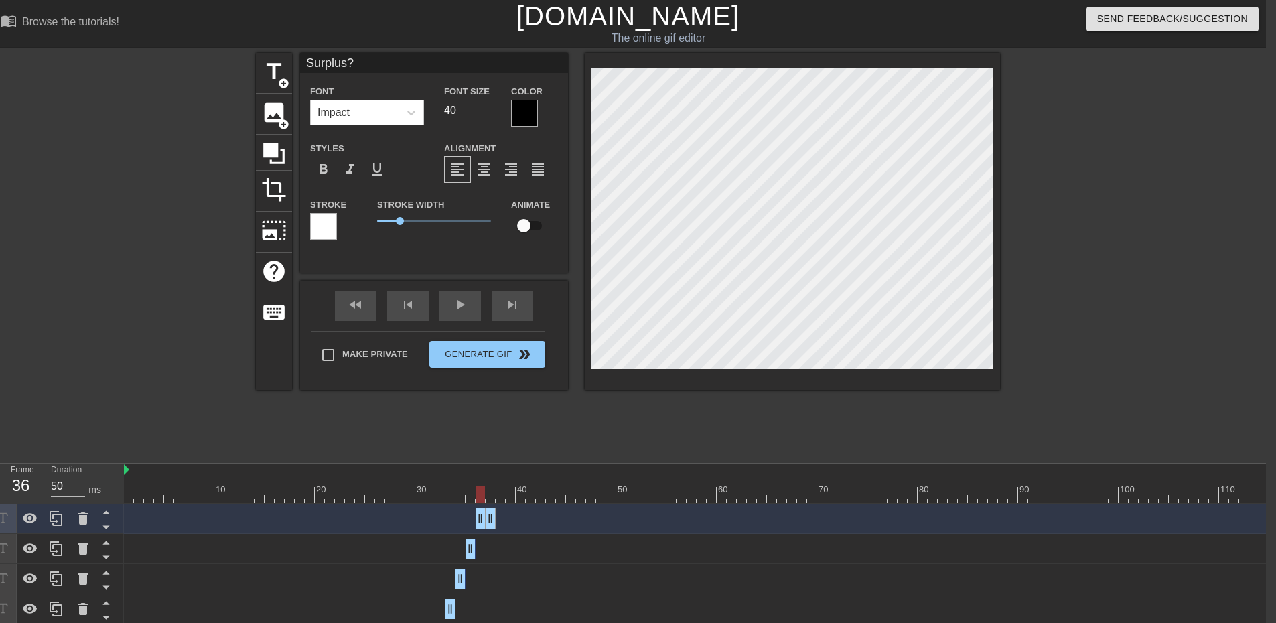
drag, startPoint x: 470, startPoint y: 519, endPoint x: 480, endPoint y: 519, distance: 9.4
drag, startPoint x: 492, startPoint y: 520, endPoint x: 482, endPoint y: 519, distance: 10.1
click at [494, 500] on div at bounding box center [757, 494] width 1266 height 17
click at [56, 519] on icon at bounding box center [56, 518] width 16 height 16
drag, startPoint x: 476, startPoint y: 516, endPoint x: 488, endPoint y: 516, distance: 11.4
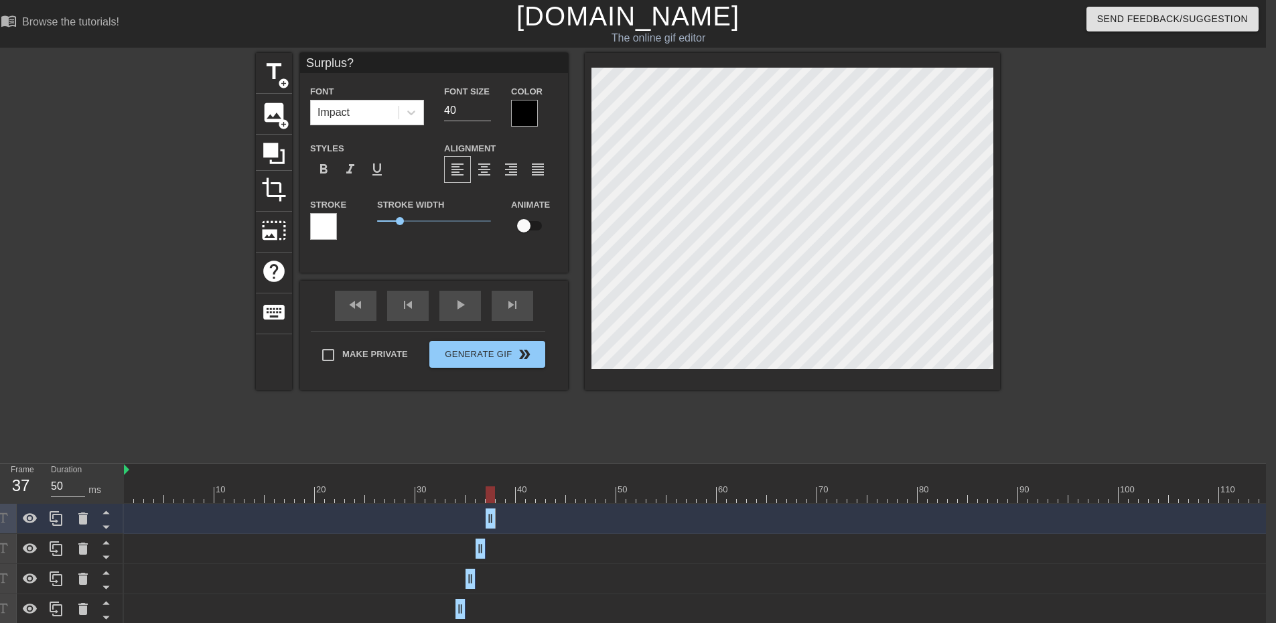
drag, startPoint x: 481, startPoint y: 516, endPoint x: 490, endPoint y: 516, distance: 8.7
click at [500, 494] on div at bounding box center [757, 494] width 1266 height 17
click at [57, 520] on icon at bounding box center [56, 518] width 16 height 16
drag, startPoint x: 490, startPoint y: 516, endPoint x: 502, endPoint y: 516, distance: 11.4
drag, startPoint x: 488, startPoint y: 524, endPoint x: 499, endPoint y: 522, distance: 11.5
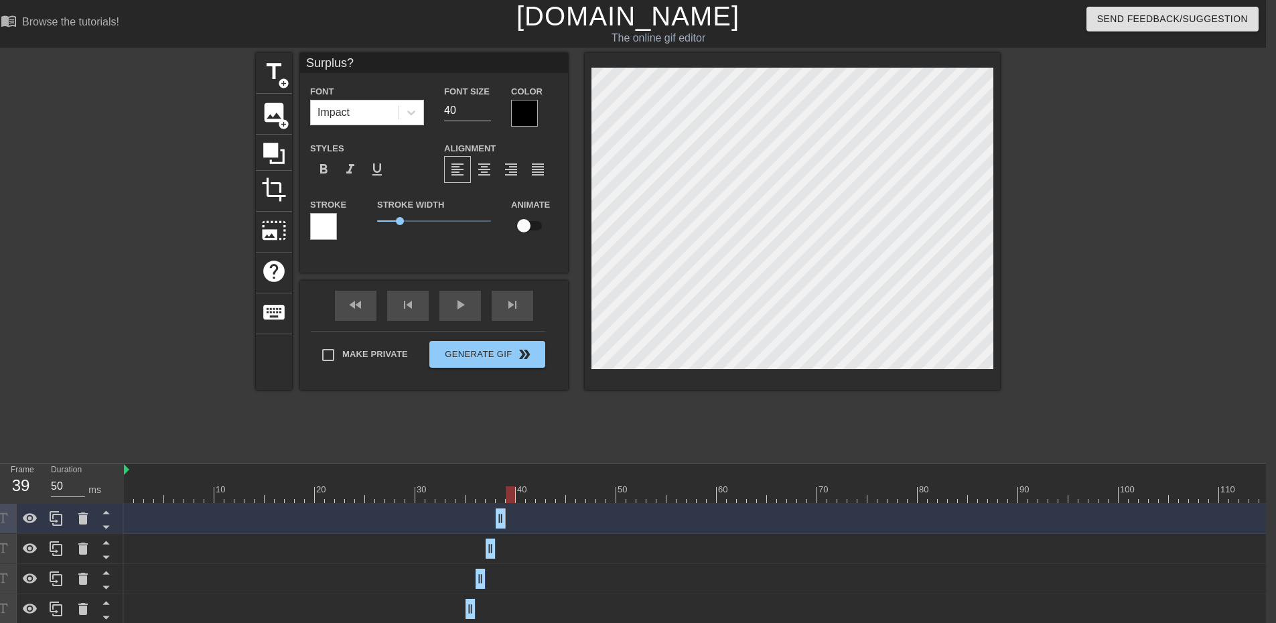
click at [508, 496] on div at bounding box center [757, 494] width 1266 height 17
drag, startPoint x: 504, startPoint y: 519, endPoint x: 662, endPoint y: 514, distance: 158.8
click at [670, 494] on div at bounding box center [757, 494] width 1266 height 17
drag, startPoint x: 683, startPoint y: 496, endPoint x: 752, endPoint y: 493, distance: 69.0
click at [752, 493] on div at bounding box center [757, 494] width 1266 height 17
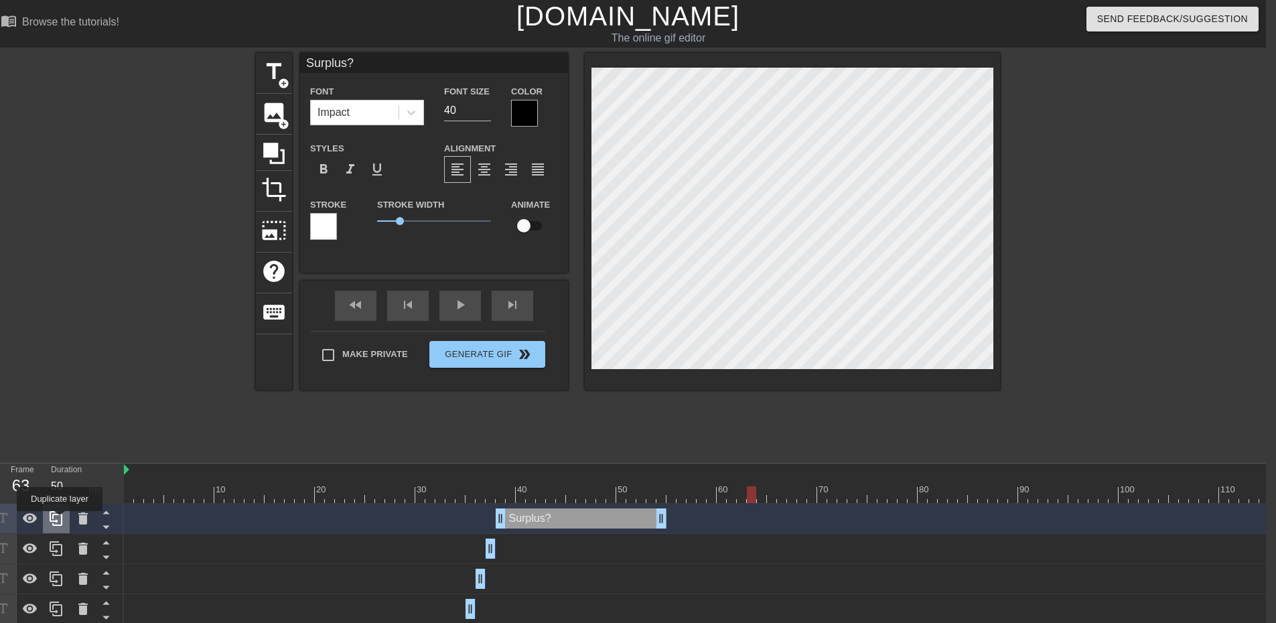
click at [60, 520] on icon at bounding box center [56, 518] width 16 height 16
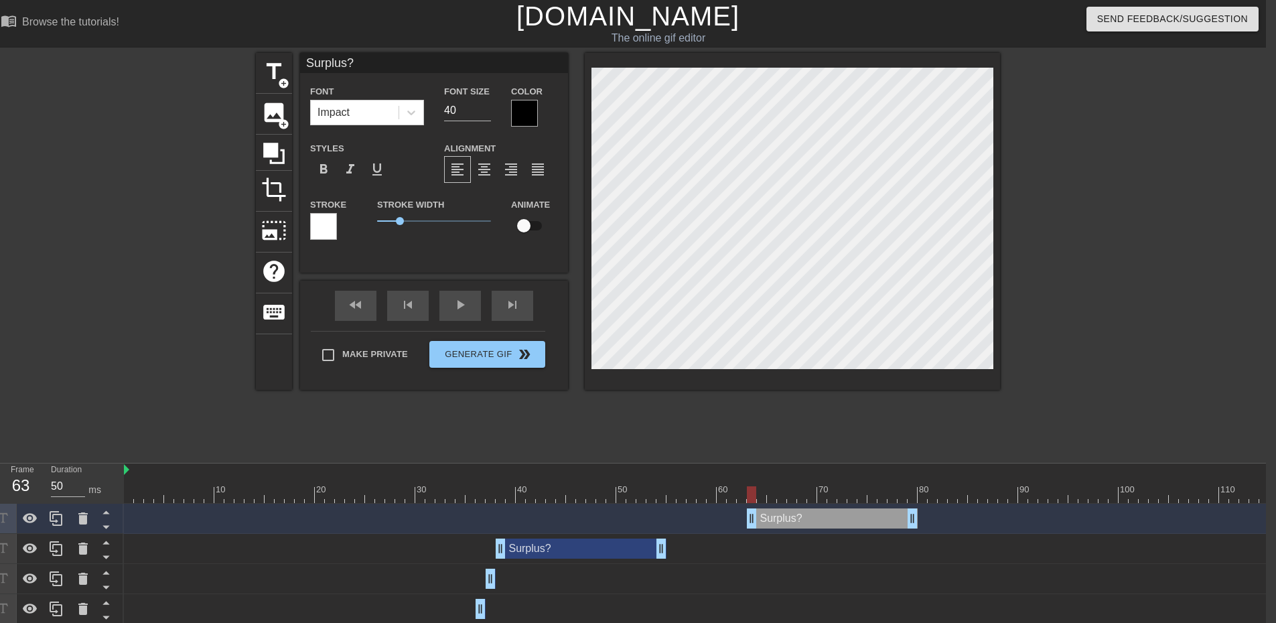
drag, startPoint x: 713, startPoint y: 520, endPoint x: 838, endPoint y: 508, distance: 125.2
click at [838, 508] on div "Surplus? drag_handle drag_handle" at bounding box center [757, 519] width 1266 height 30
drag, startPoint x: 914, startPoint y: 522, endPoint x: 754, endPoint y: 528, distance: 159.5
click at [754, 528] on div "Surplus? drag_handle drag_handle" at bounding box center [757, 519] width 1266 height 30
click at [761, 492] on div at bounding box center [757, 494] width 1266 height 17
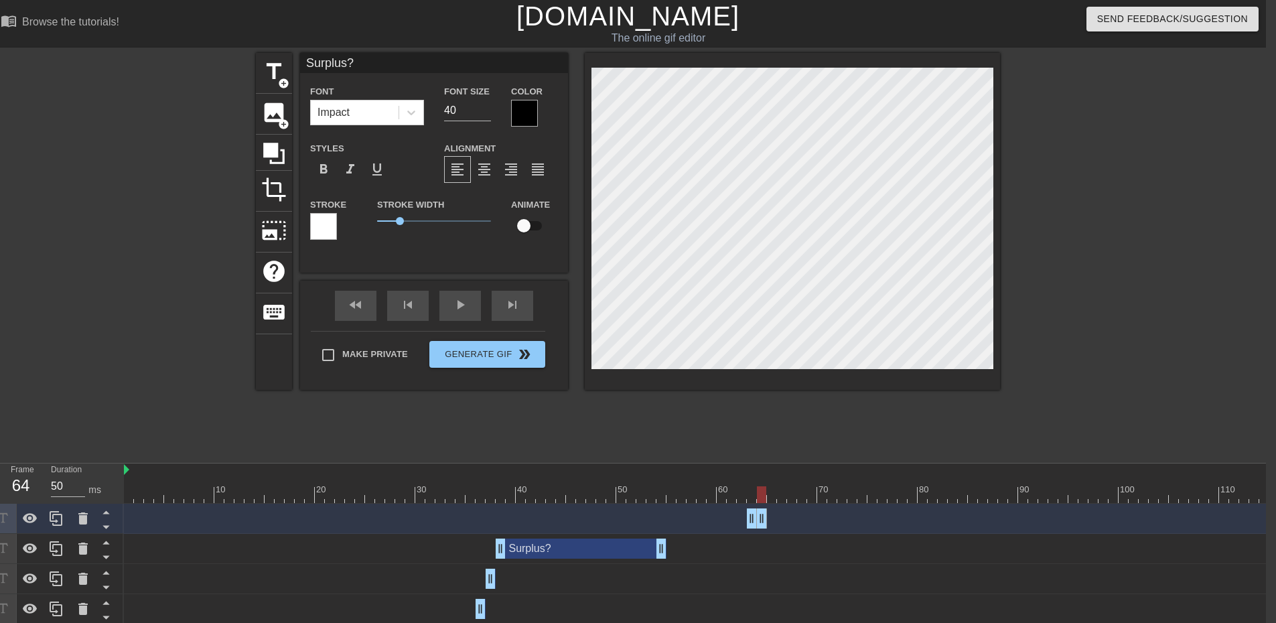
drag, startPoint x: 749, startPoint y: 516, endPoint x: 759, endPoint y: 516, distance: 10.0
drag, startPoint x: 772, startPoint y: 498, endPoint x: 789, endPoint y: 495, distance: 17.7
click at [789, 495] on div at bounding box center [757, 494] width 1266 height 17
click at [48, 518] on icon at bounding box center [56, 518] width 16 height 16
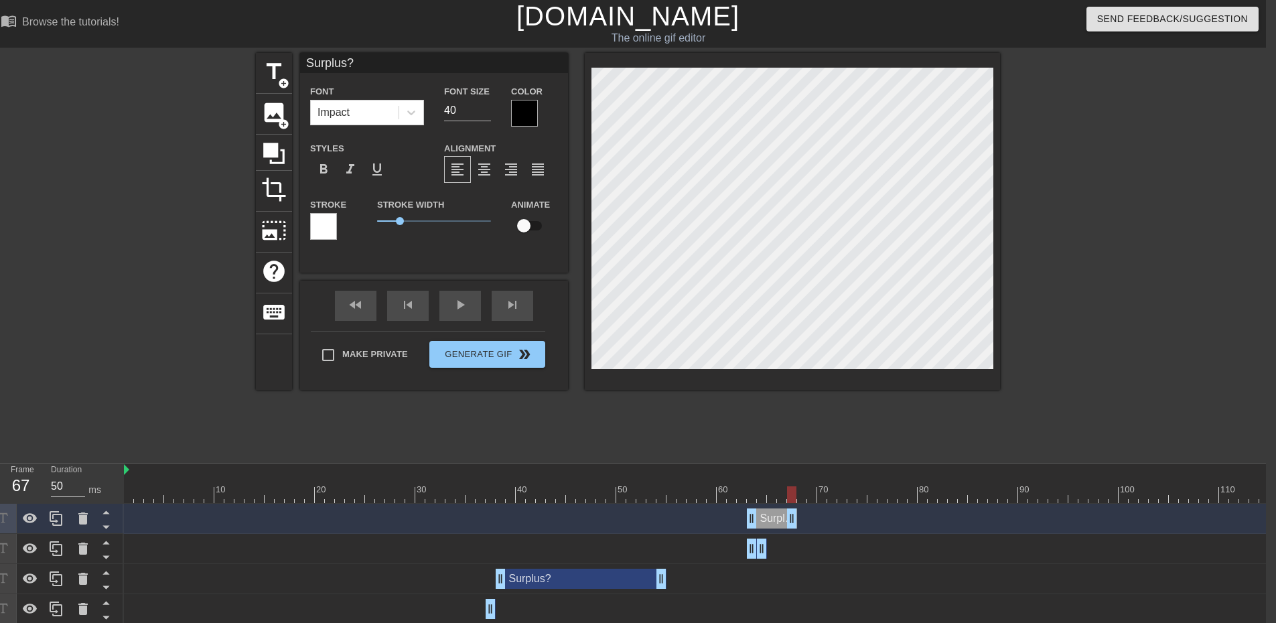
drag, startPoint x: 760, startPoint y: 524, endPoint x: 795, endPoint y: 518, distance: 35.2
drag, startPoint x: 751, startPoint y: 527, endPoint x: 790, endPoint y: 520, distance: 39.4
click at [802, 497] on div at bounding box center [757, 494] width 1266 height 17
click at [816, 496] on div at bounding box center [757, 494] width 1266 height 17
click at [820, 496] on div at bounding box center [757, 494] width 1266 height 17
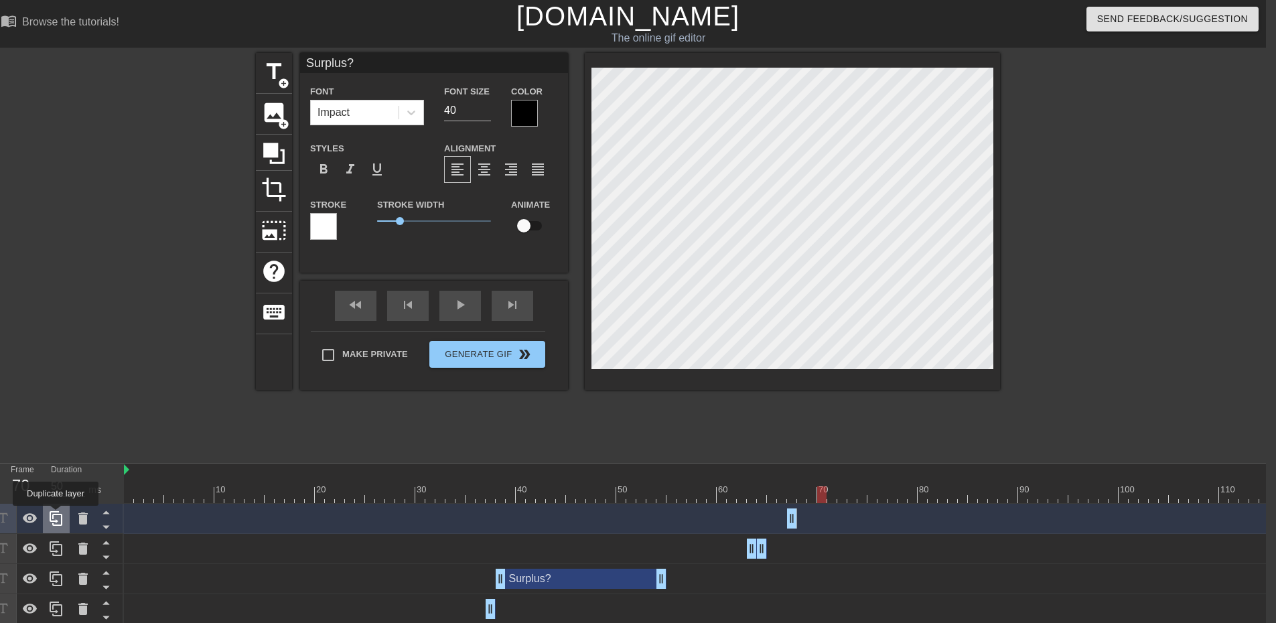
click at [56, 515] on icon at bounding box center [56, 518] width 13 height 15
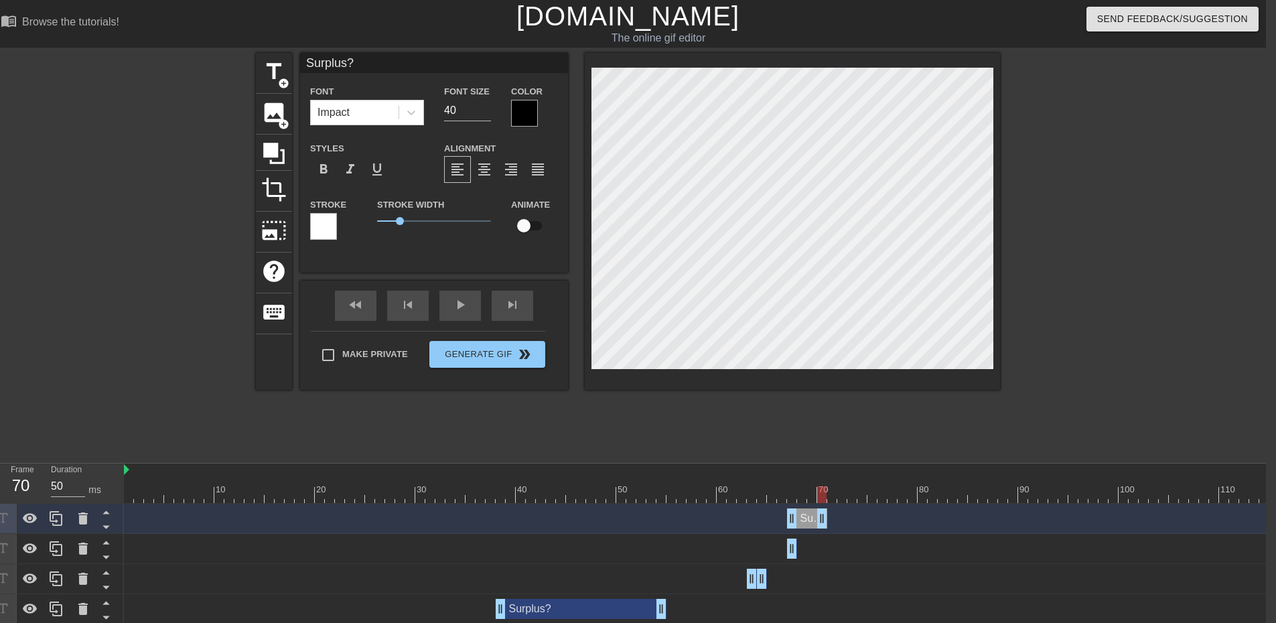
drag, startPoint x: 794, startPoint y: 516, endPoint x: 822, endPoint y: 514, distance: 28.2
drag, startPoint x: 787, startPoint y: 514, endPoint x: 816, endPoint y: 515, distance: 29.5
click at [816, 515] on div "Surplus? drag_handle drag_handle" at bounding box center [757, 518] width 1266 height 20
drag, startPoint x: 819, startPoint y: 519, endPoint x: 832, endPoint y: 518, distance: 12.8
click at [843, 499] on div at bounding box center [757, 494] width 1266 height 17
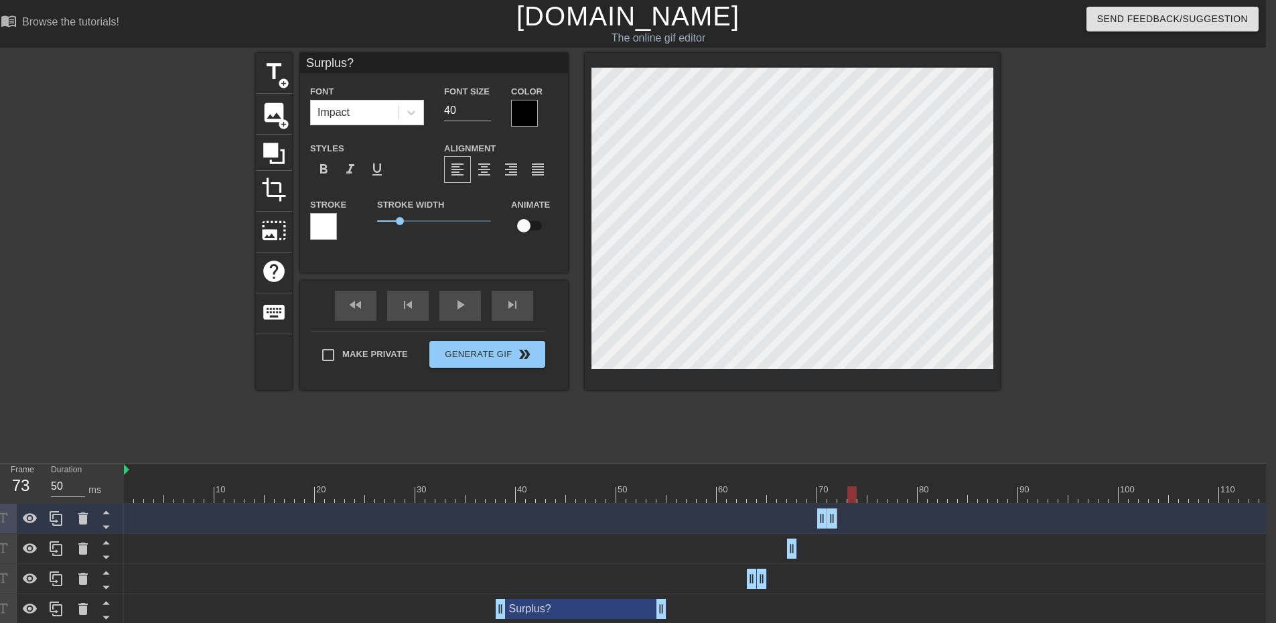
click at [852, 498] on div at bounding box center [757, 494] width 1266 height 17
click at [861, 498] on div at bounding box center [757, 494] width 1266 height 17
click at [61, 516] on icon at bounding box center [56, 518] width 16 height 16
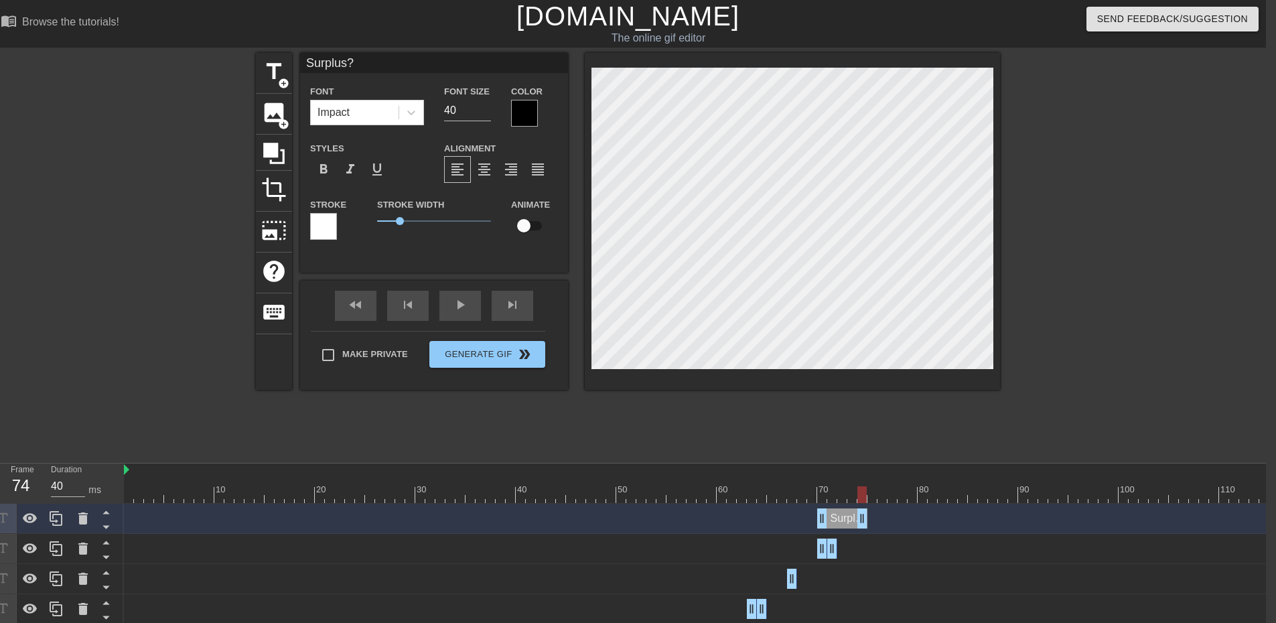
drag, startPoint x: 830, startPoint y: 519, endPoint x: 861, endPoint y: 516, distance: 30.9
drag, startPoint x: 823, startPoint y: 518, endPoint x: 861, endPoint y: 519, distance: 38.2
click at [872, 496] on div at bounding box center [757, 494] width 1266 height 17
drag, startPoint x: 864, startPoint y: 514, endPoint x: 875, endPoint y: 513, distance: 10.8
click at [887, 496] on div at bounding box center [757, 494] width 1266 height 17
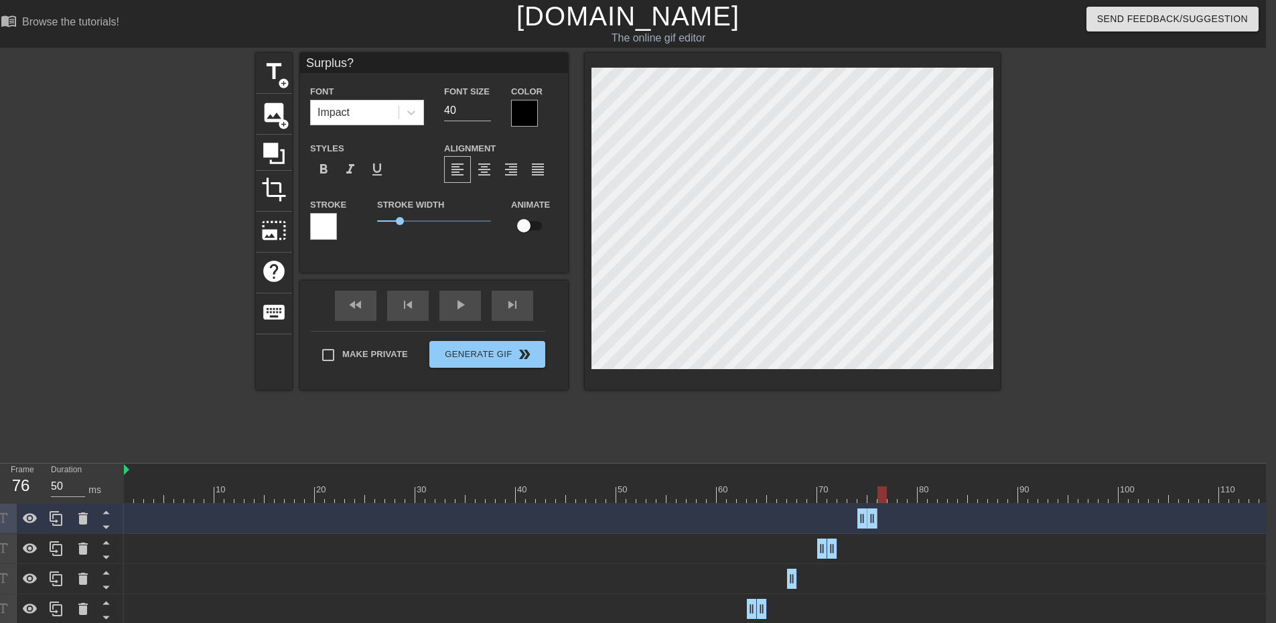
click at [897, 496] on div at bounding box center [757, 494] width 1266 height 17
click at [881, 495] on div at bounding box center [757, 494] width 1266 height 17
click at [892, 495] on div at bounding box center [757, 494] width 1266 height 17
click at [59, 517] on icon at bounding box center [56, 518] width 16 height 16
drag, startPoint x: 869, startPoint y: 520, endPoint x: 892, endPoint y: 520, distance: 23.4
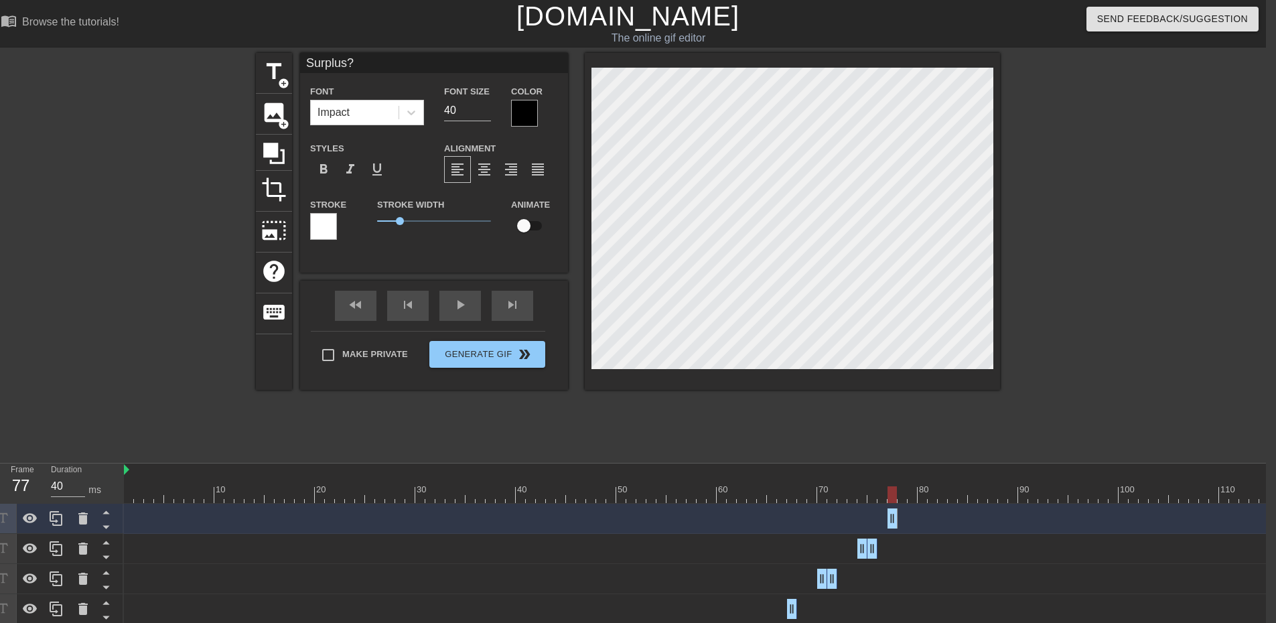
drag, startPoint x: 864, startPoint y: 520, endPoint x: 893, endPoint y: 520, distance: 29.5
drag, startPoint x: 889, startPoint y: 520, endPoint x: 899, endPoint y: 519, distance: 10.7
click at [912, 496] on div at bounding box center [757, 494] width 1266 height 17
click at [927, 493] on div at bounding box center [757, 494] width 1266 height 17
click at [49, 521] on icon at bounding box center [56, 518] width 16 height 16
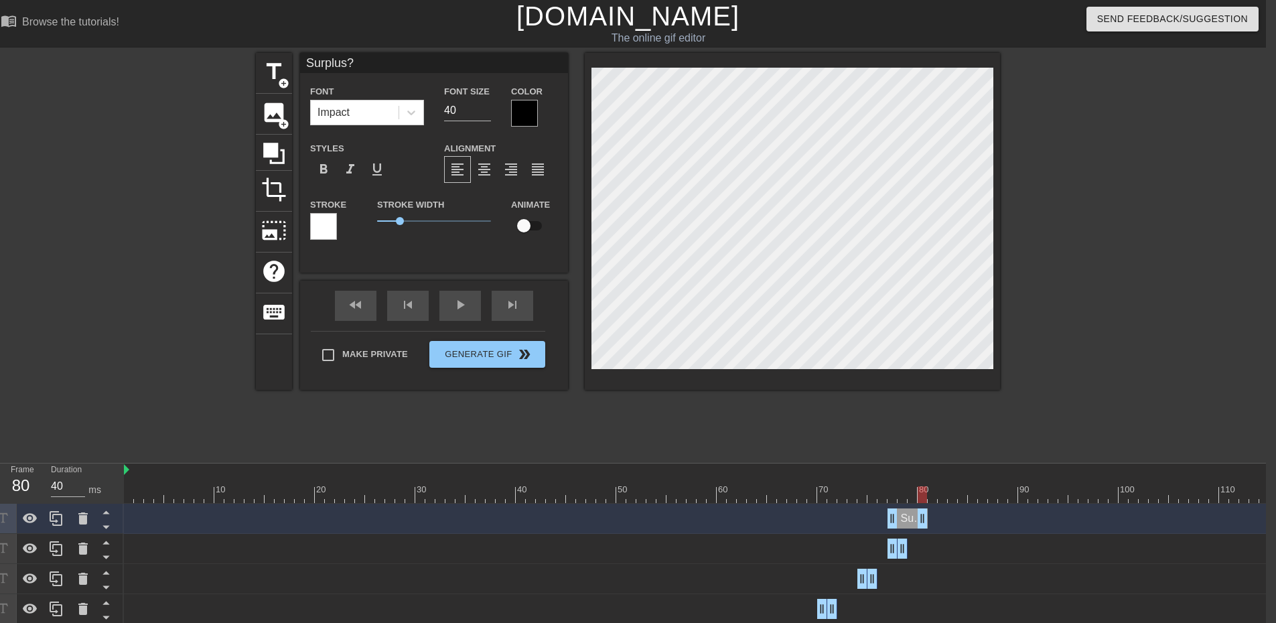
drag, startPoint x: 897, startPoint y: 518, endPoint x: 921, endPoint y: 519, distance: 24.1
drag, startPoint x: 894, startPoint y: 524, endPoint x: 923, endPoint y: 524, distance: 28.8
click at [55, 518] on icon at bounding box center [56, 518] width 16 height 16
click at [52, 516] on icon at bounding box center [56, 518] width 16 height 16
click at [65, 514] on div at bounding box center [56, 518] width 27 height 29
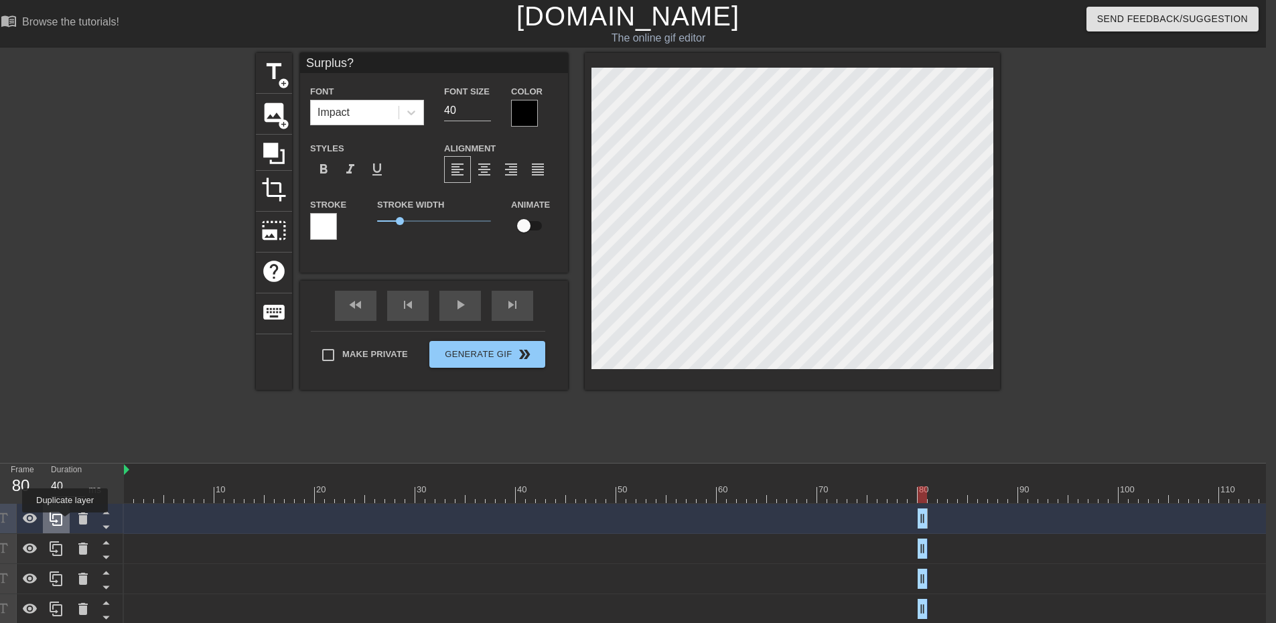
click at [65, 522] on div at bounding box center [56, 518] width 27 height 29
click at [933, 501] on div at bounding box center [757, 494] width 1266 height 17
click at [60, 514] on icon at bounding box center [56, 518] width 16 height 16
drag, startPoint x: 922, startPoint y: 520, endPoint x: 931, endPoint y: 520, distance: 9.4
drag, startPoint x: 922, startPoint y: 522, endPoint x: 930, endPoint y: 522, distance: 8.7
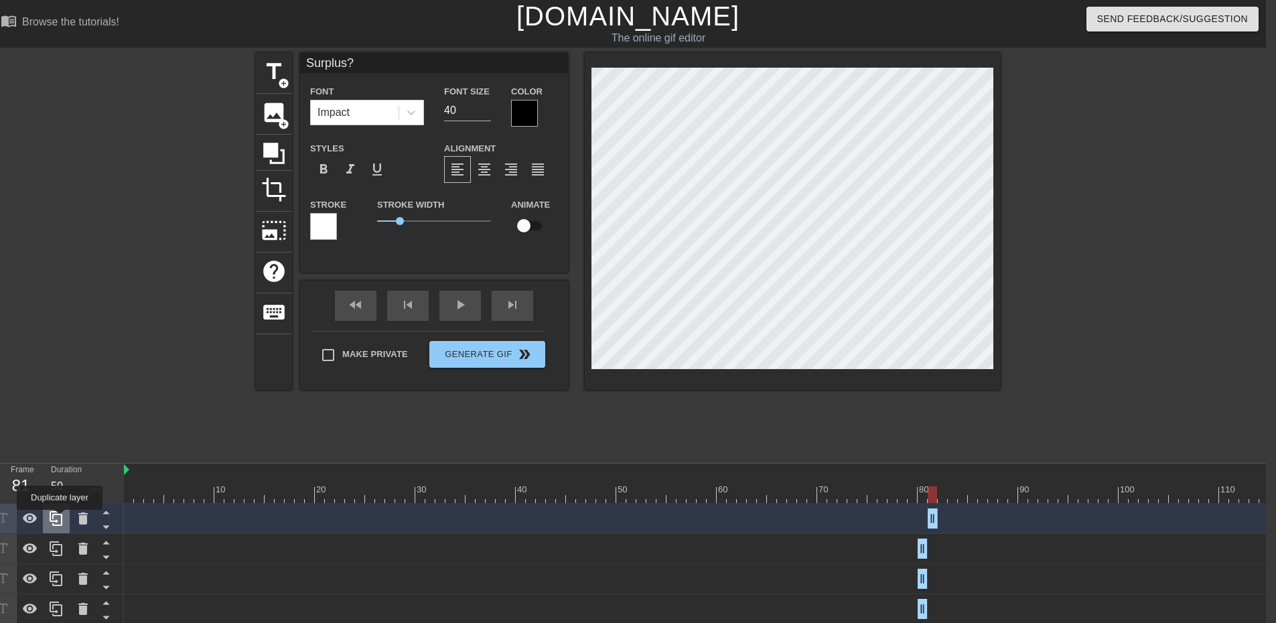
click at [60, 519] on icon at bounding box center [56, 518] width 16 height 16
click at [54, 516] on icon at bounding box center [56, 518] width 13 height 15
click at [62, 519] on icon at bounding box center [56, 518] width 13 height 15
click at [61, 517] on icon at bounding box center [56, 518] width 16 height 16
click at [942, 494] on div at bounding box center [757, 494] width 1266 height 17
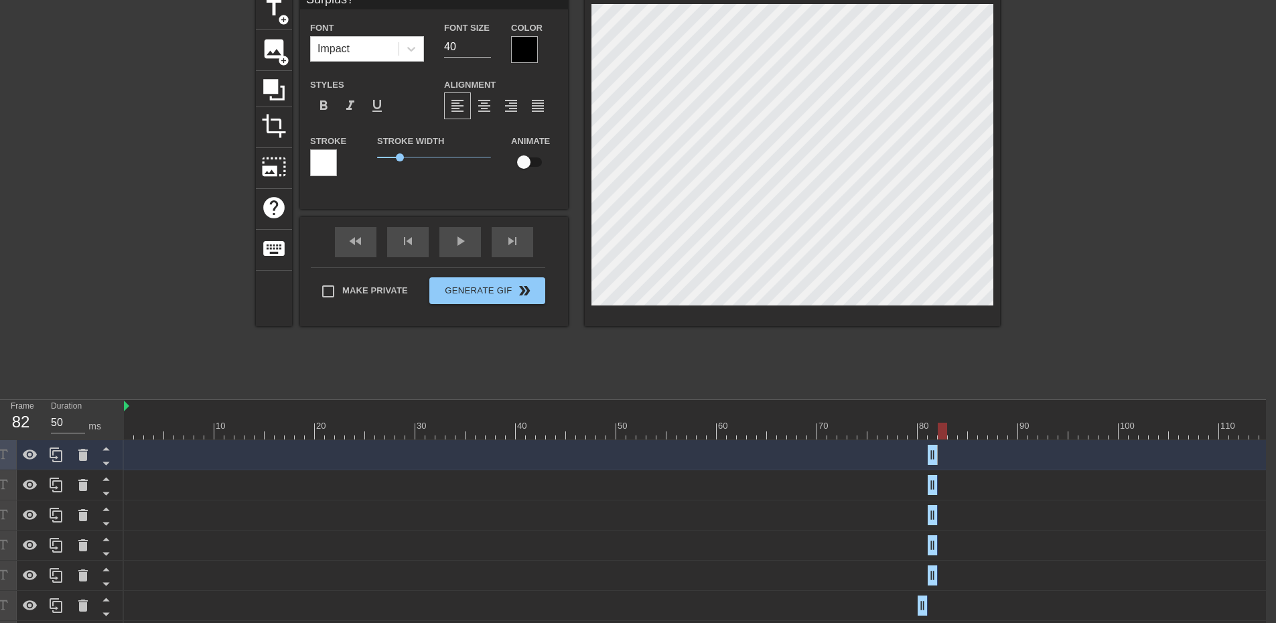
scroll to position [67, 10]
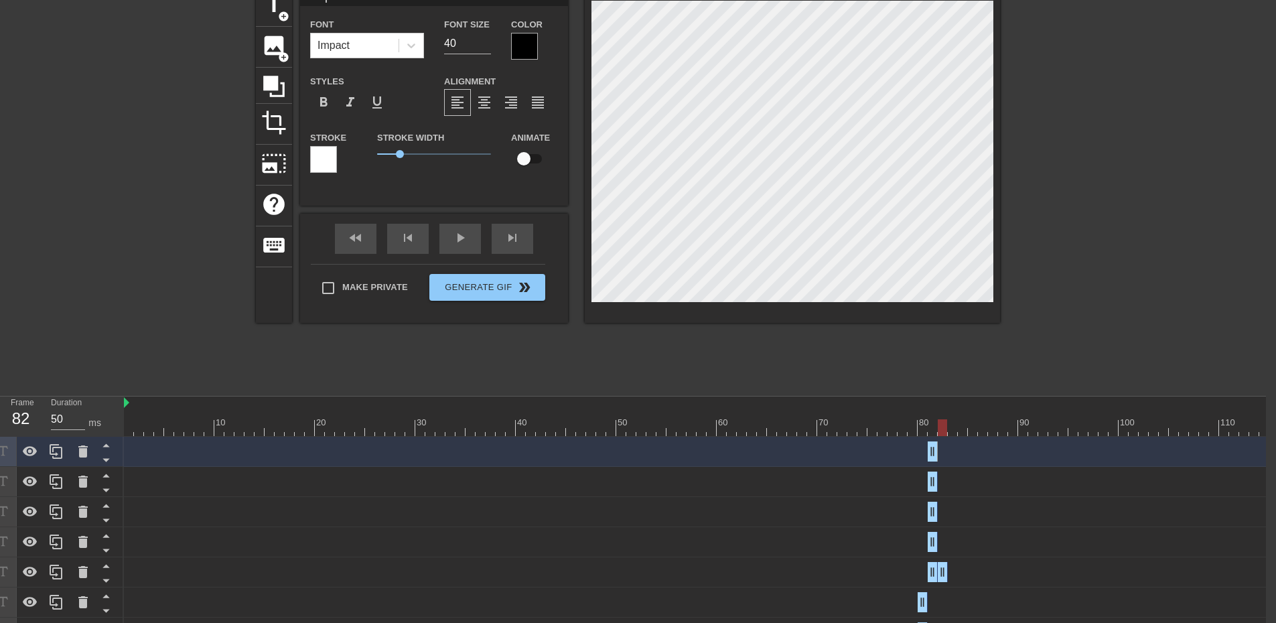
drag, startPoint x: 935, startPoint y: 576, endPoint x: 944, endPoint y: 572, distance: 9.6
drag, startPoint x: 933, startPoint y: 544, endPoint x: 944, endPoint y: 542, distance: 11.5
drag, startPoint x: 931, startPoint y: 518, endPoint x: 944, endPoint y: 515, distance: 13.0
drag, startPoint x: 934, startPoint y: 488, endPoint x: 946, endPoint y: 486, distance: 12.8
drag, startPoint x: 932, startPoint y: 459, endPoint x: 942, endPoint y: 459, distance: 9.4
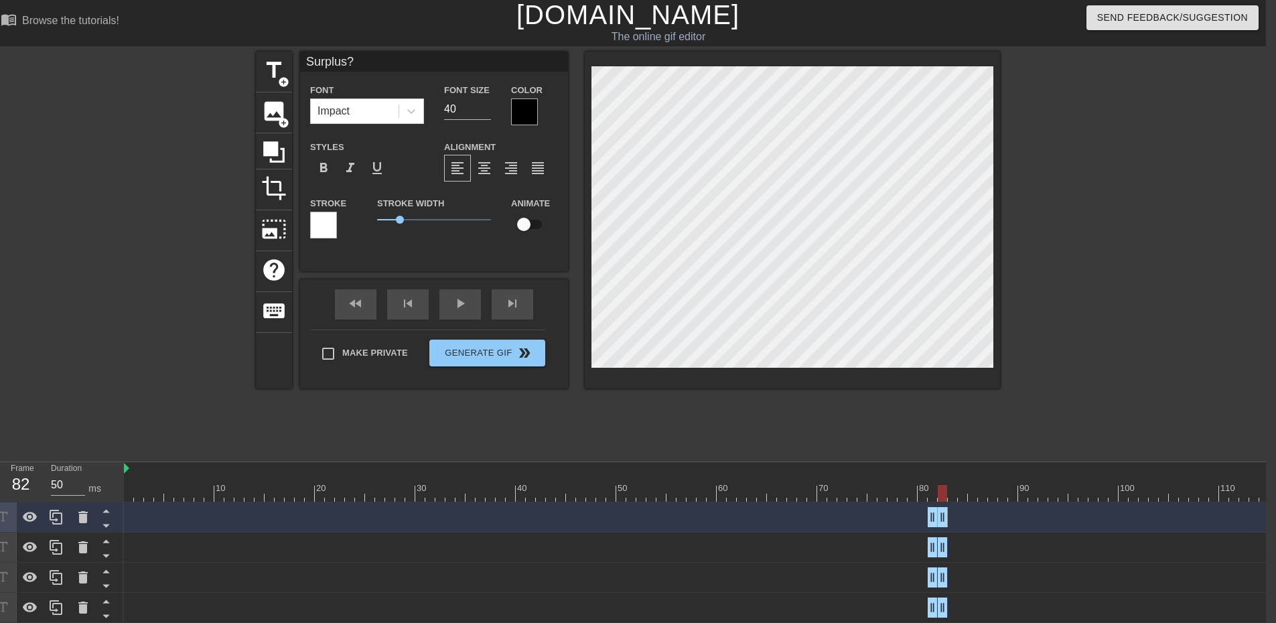
scroll to position [0, 10]
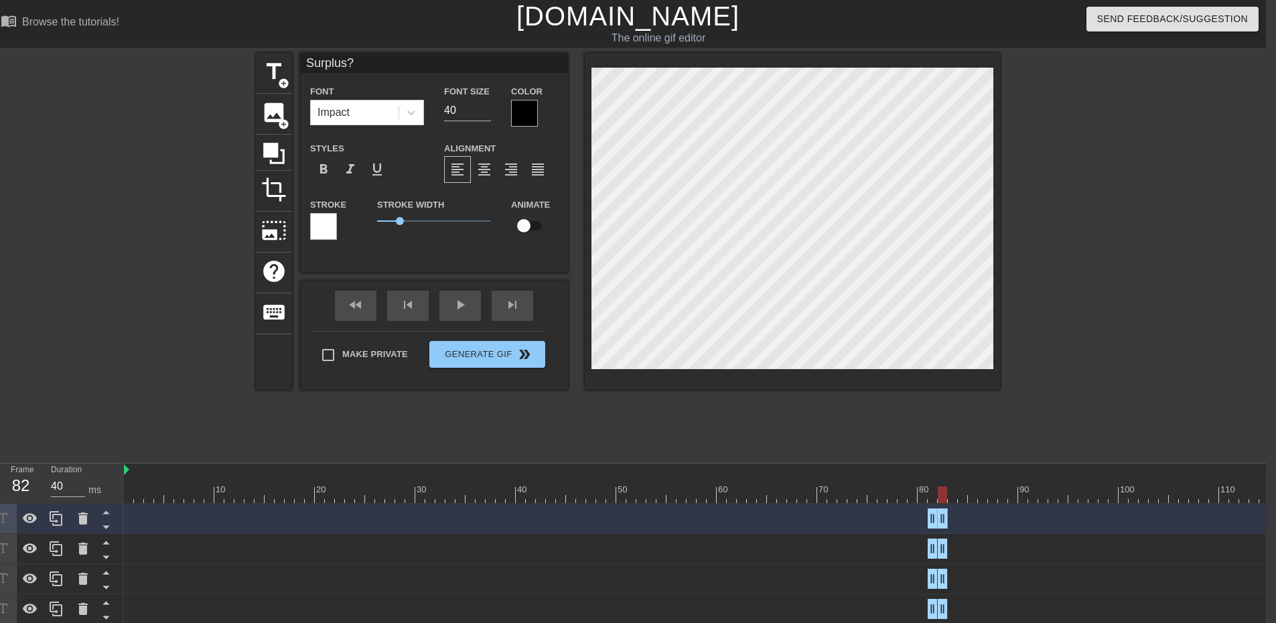
click at [953, 494] on div at bounding box center [757, 494] width 1266 height 17
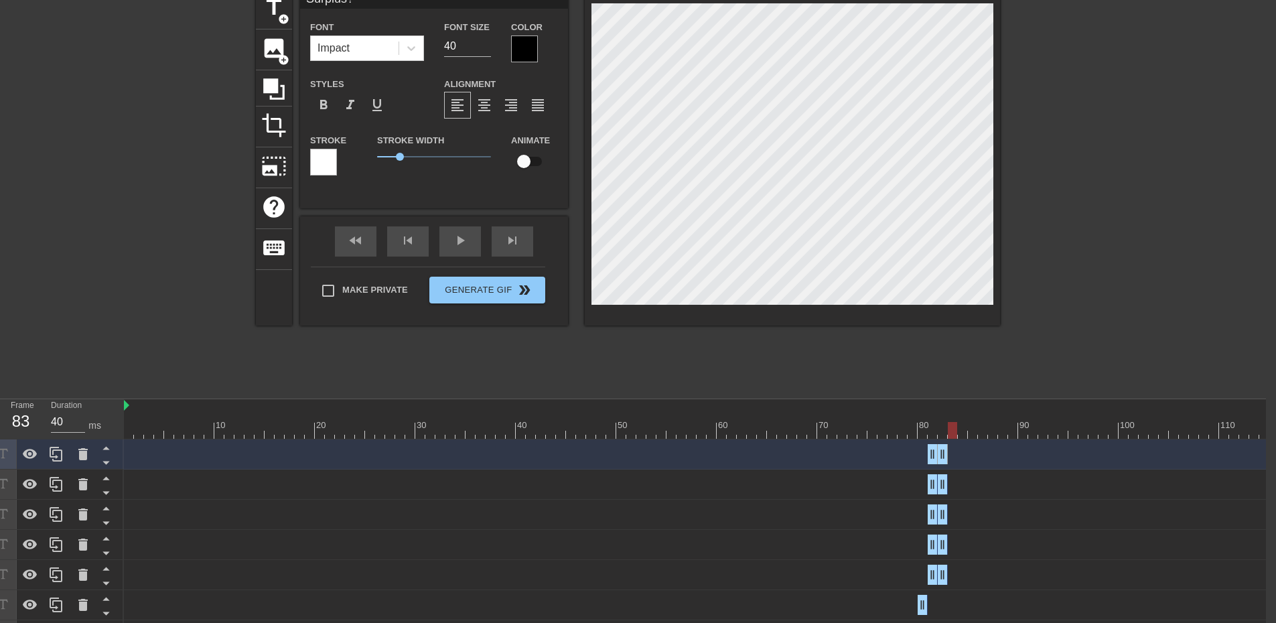
scroll to position [67, 10]
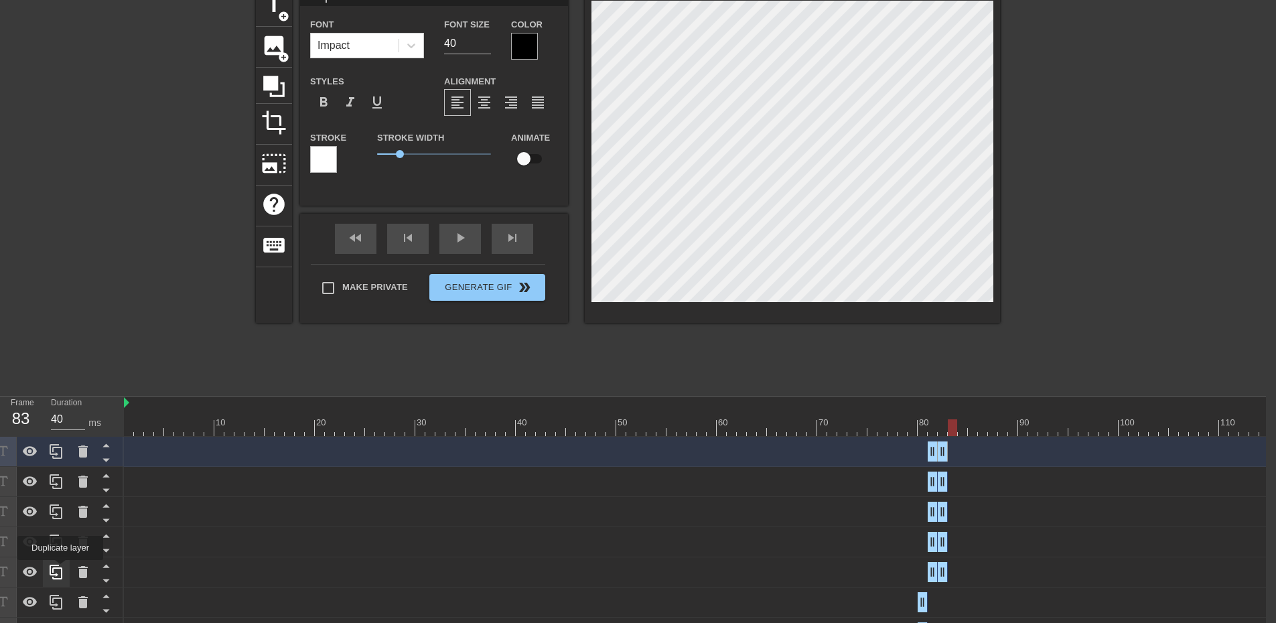
click at [60, 569] on icon at bounding box center [56, 572] width 13 height 15
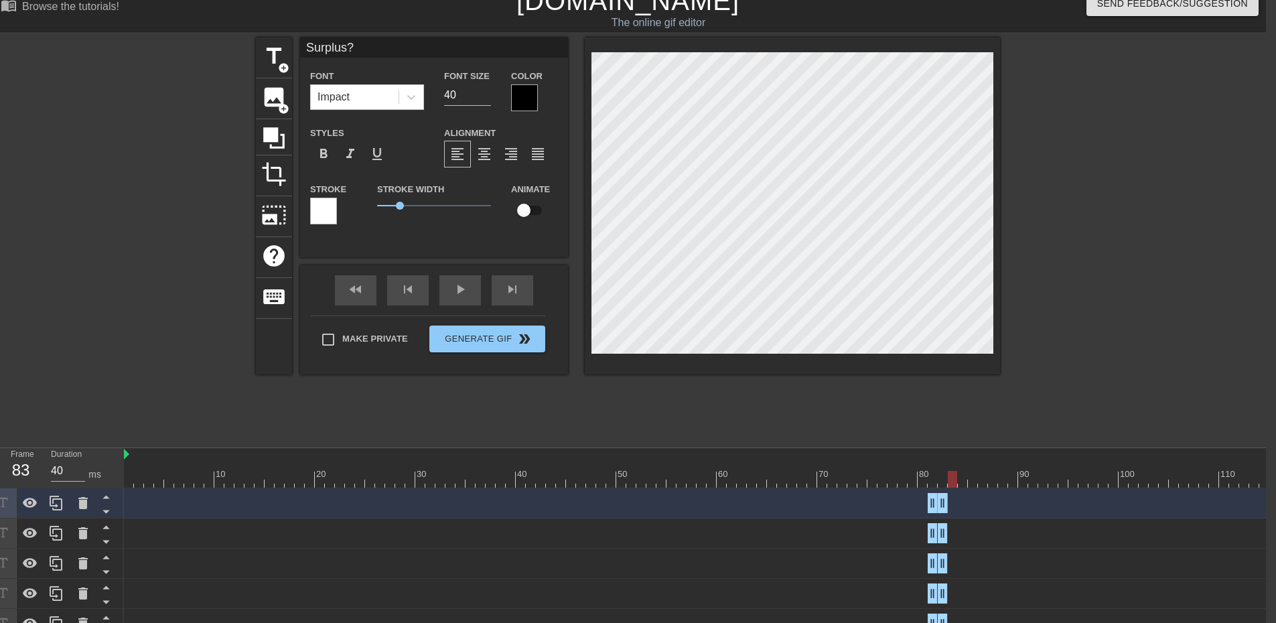
scroll to position [0, 10]
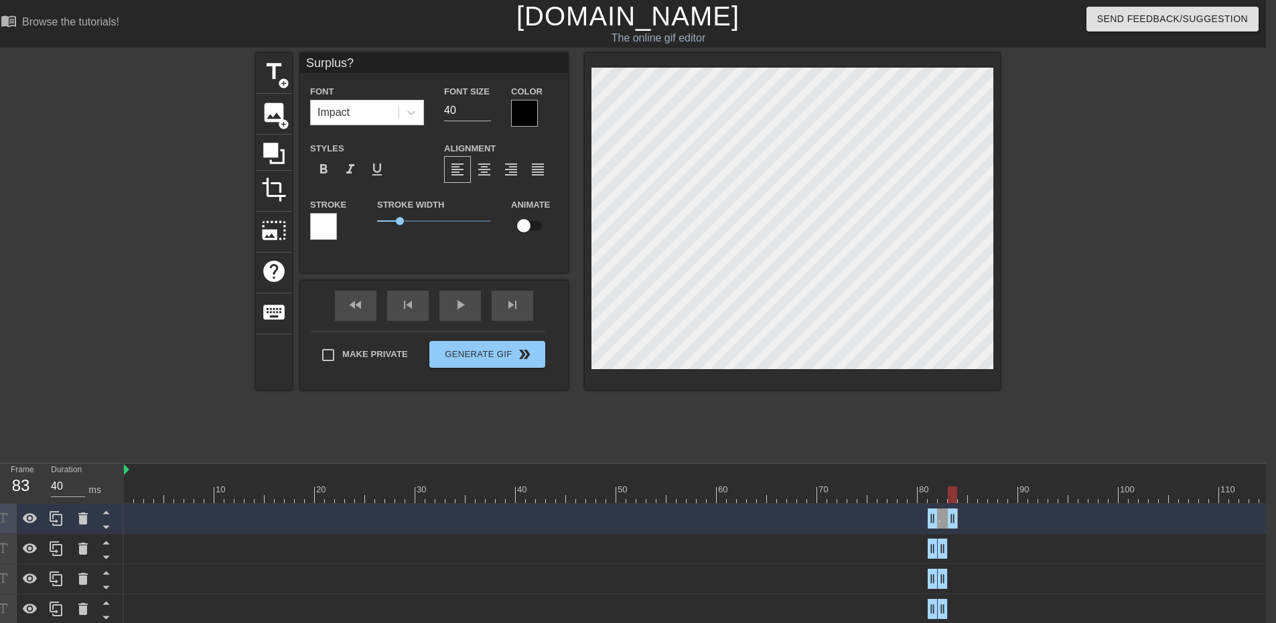
drag, startPoint x: 943, startPoint y: 516, endPoint x: 951, endPoint y: 518, distance: 8.1
drag, startPoint x: 934, startPoint y: 520, endPoint x: 946, endPoint y: 520, distance: 12.7
drag, startPoint x: 944, startPoint y: 518, endPoint x: 953, endPoint y: 518, distance: 9.4
click at [50, 514] on icon at bounding box center [56, 518] width 16 height 16
click at [54, 519] on icon at bounding box center [56, 518] width 16 height 16
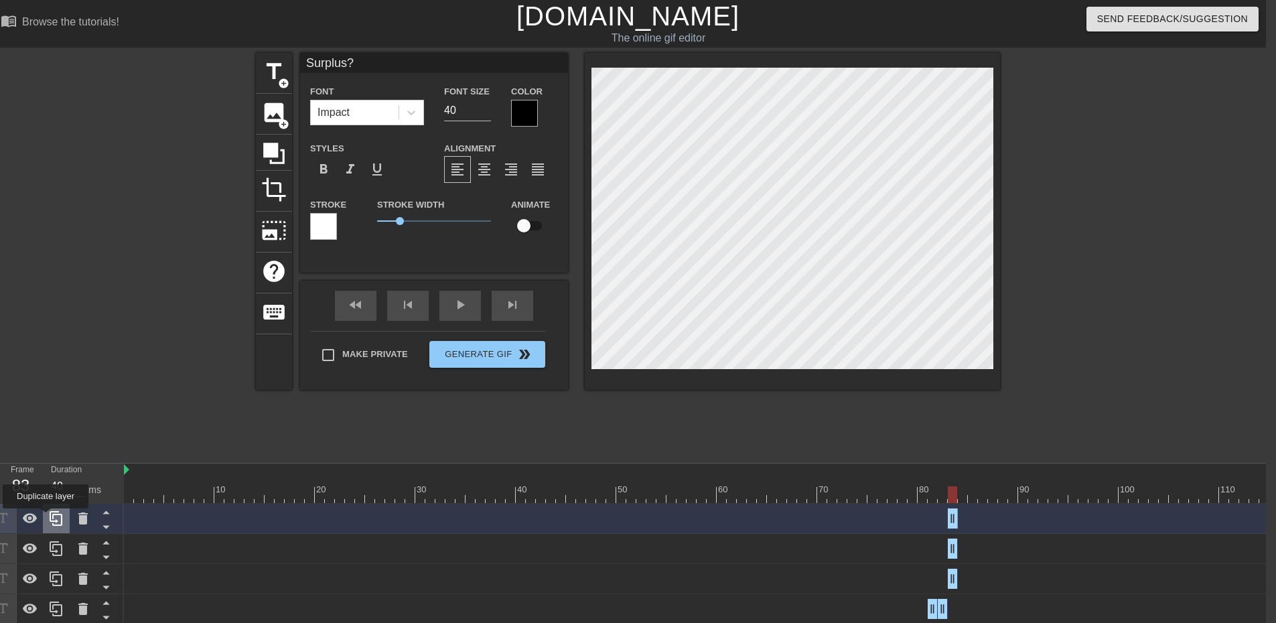
click at [53, 516] on icon at bounding box center [56, 518] width 13 height 15
click at [56, 519] on icon at bounding box center [56, 518] width 16 height 16
click at [962, 495] on div at bounding box center [757, 494] width 1266 height 17
click at [54, 517] on icon at bounding box center [56, 518] width 16 height 16
drag, startPoint x: 952, startPoint y: 519, endPoint x: 963, endPoint y: 520, distance: 11.4
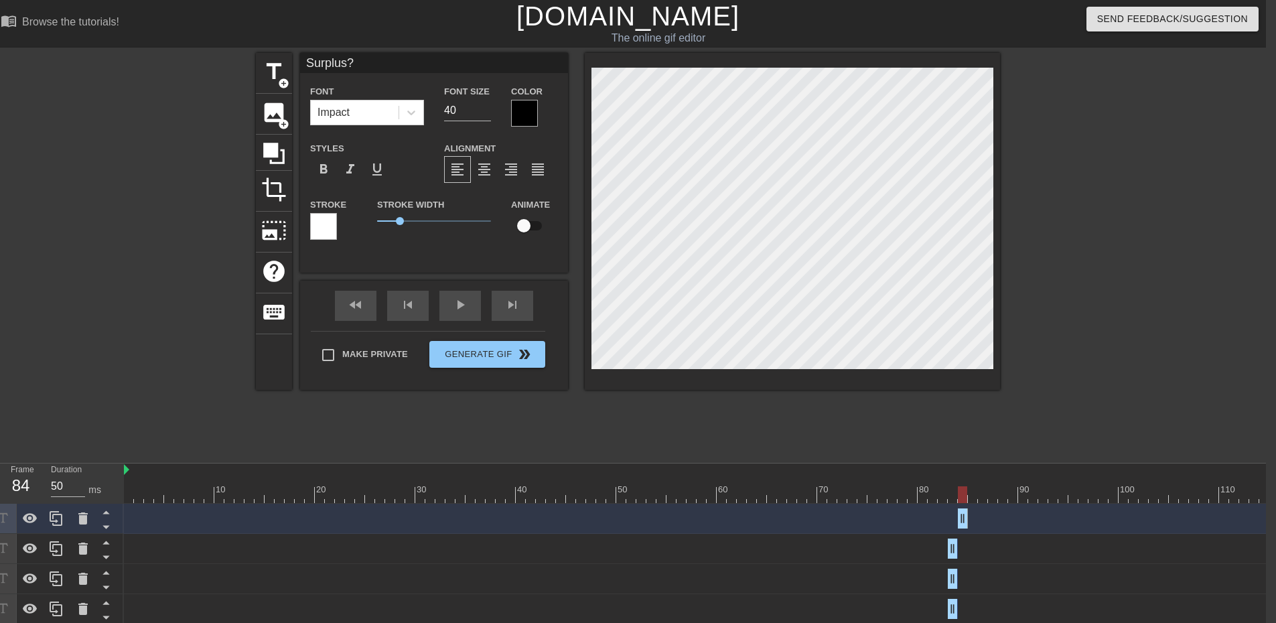
drag, startPoint x: 954, startPoint y: 520, endPoint x: 962, endPoint y: 520, distance: 8.0
click at [54, 516] on icon at bounding box center [56, 518] width 13 height 15
click at [61, 515] on icon at bounding box center [56, 518] width 13 height 15
click at [54, 520] on icon at bounding box center [56, 518] width 16 height 16
click at [58, 524] on icon at bounding box center [56, 518] width 16 height 16
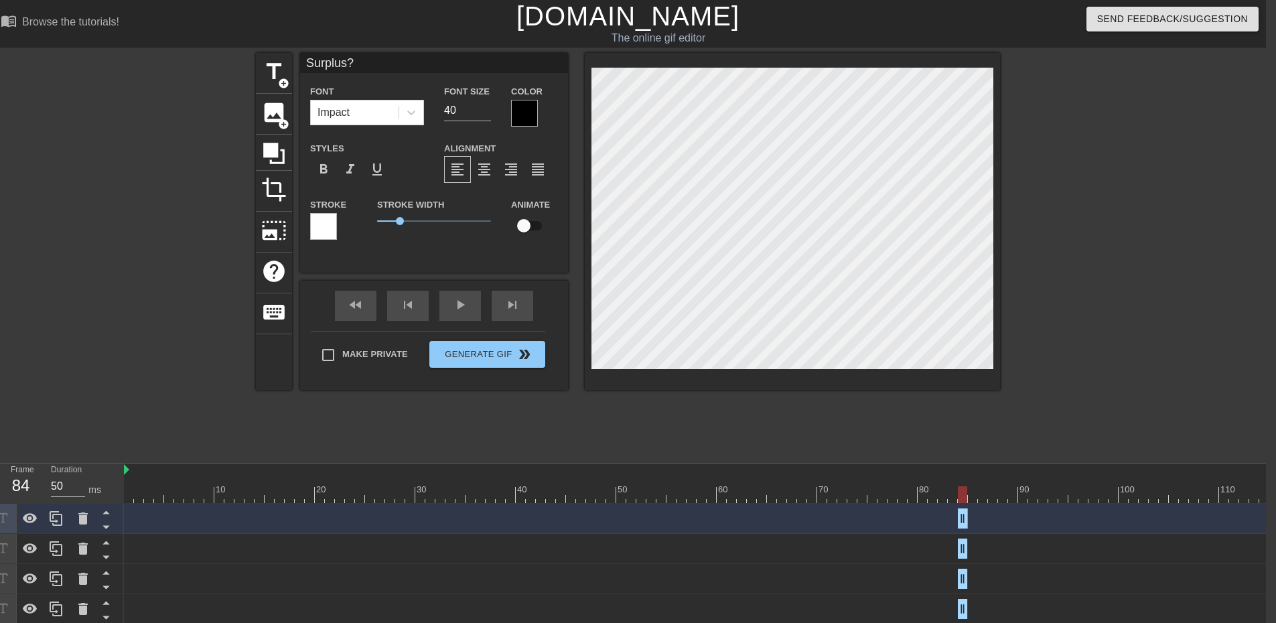
click at [974, 496] on div at bounding box center [757, 494] width 1266 height 17
click at [966, 498] on div at bounding box center [757, 494] width 1266 height 17
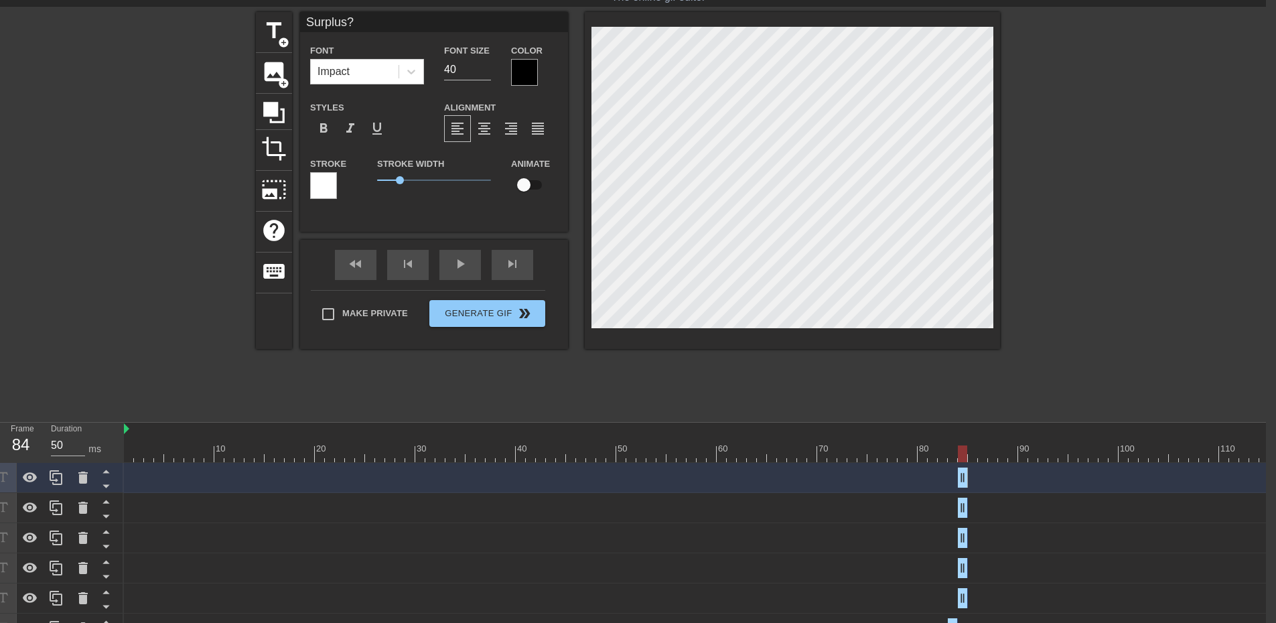
scroll to position [67, 10]
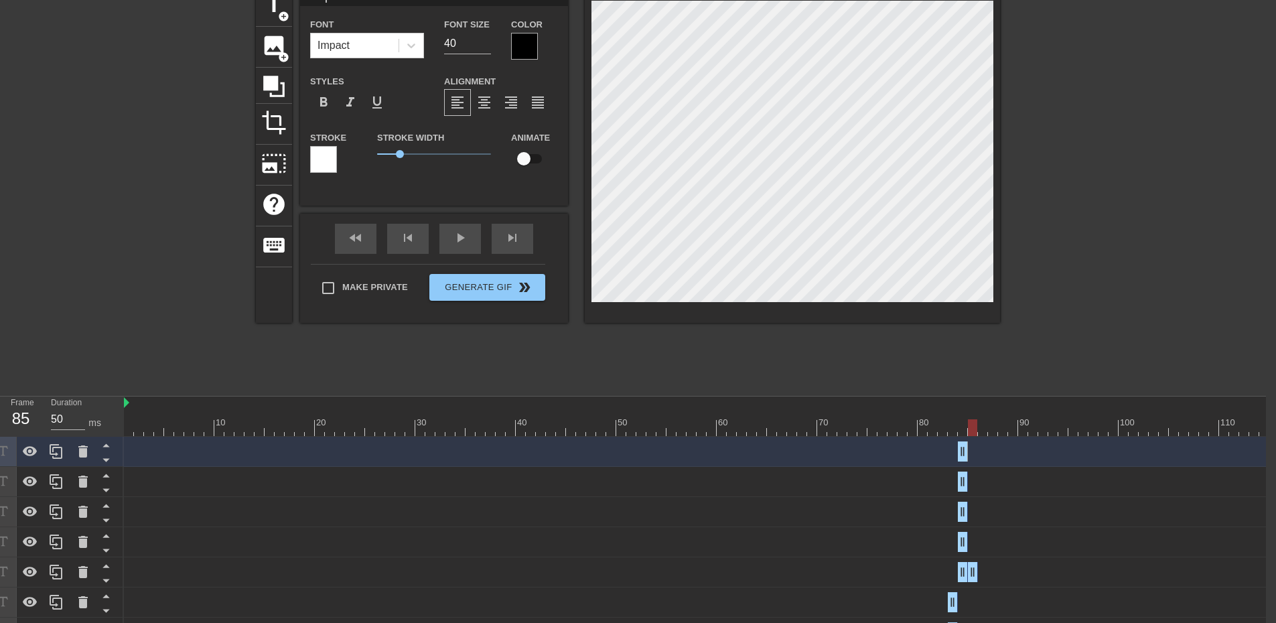
drag, startPoint x: 960, startPoint y: 574, endPoint x: 971, endPoint y: 573, distance: 11.4
drag, startPoint x: 963, startPoint y: 543, endPoint x: 974, endPoint y: 543, distance: 11.4
drag, startPoint x: 962, startPoint y: 516, endPoint x: 971, endPoint y: 516, distance: 9.4
drag, startPoint x: 962, startPoint y: 488, endPoint x: 973, endPoint y: 488, distance: 10.7
drag, startPoint x: 964, startPoint y: 450, endPoint x: 973, endPoint y: 451, distance: 9.5
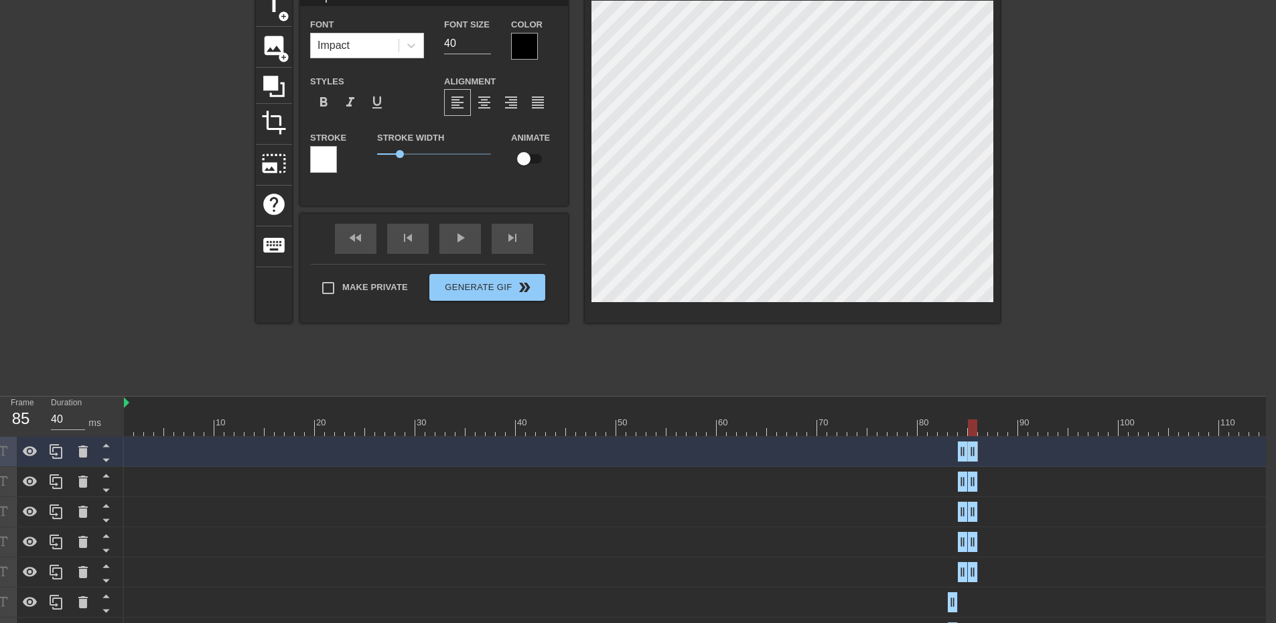
click at [985, 434] on div at bounding box center [757, 427] width 1266 height 17
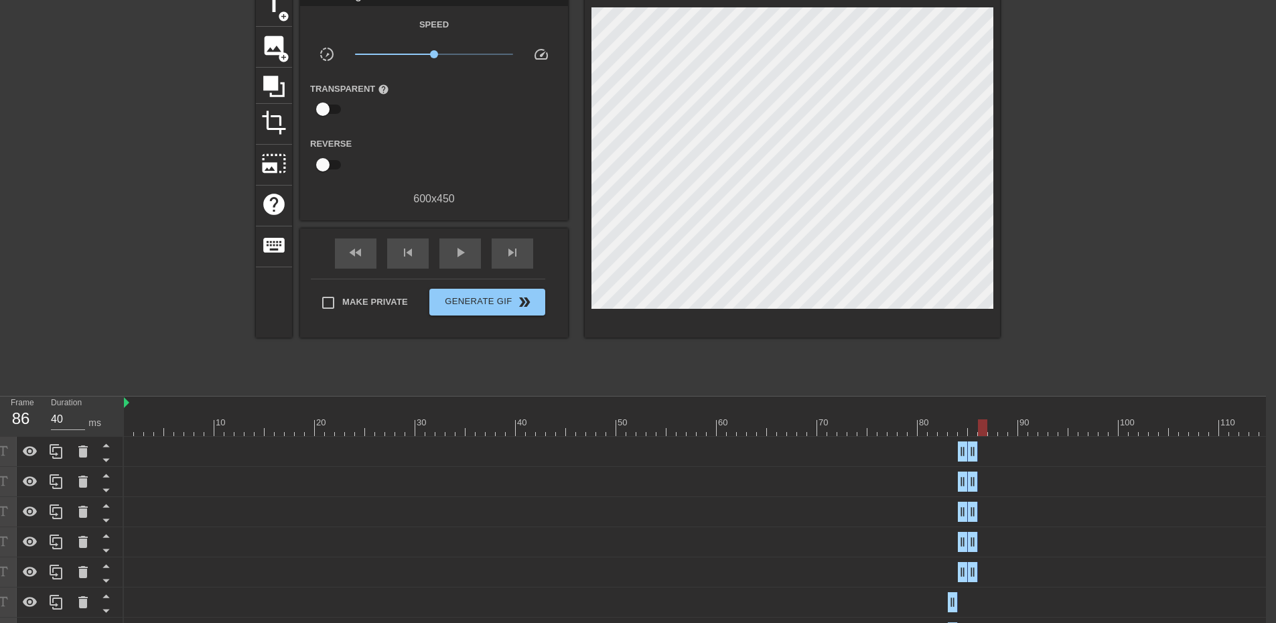
click at [993, 573] on div "Surplus? drag_handle drag_handle" at bounding box center [757, 572] width 1266 height 20
click at [968, 429] on div at bounding box center [757, 427] width 1266 height 17
click at [57, 448] on icon at bounding box center [56, 451] width 13 height 15
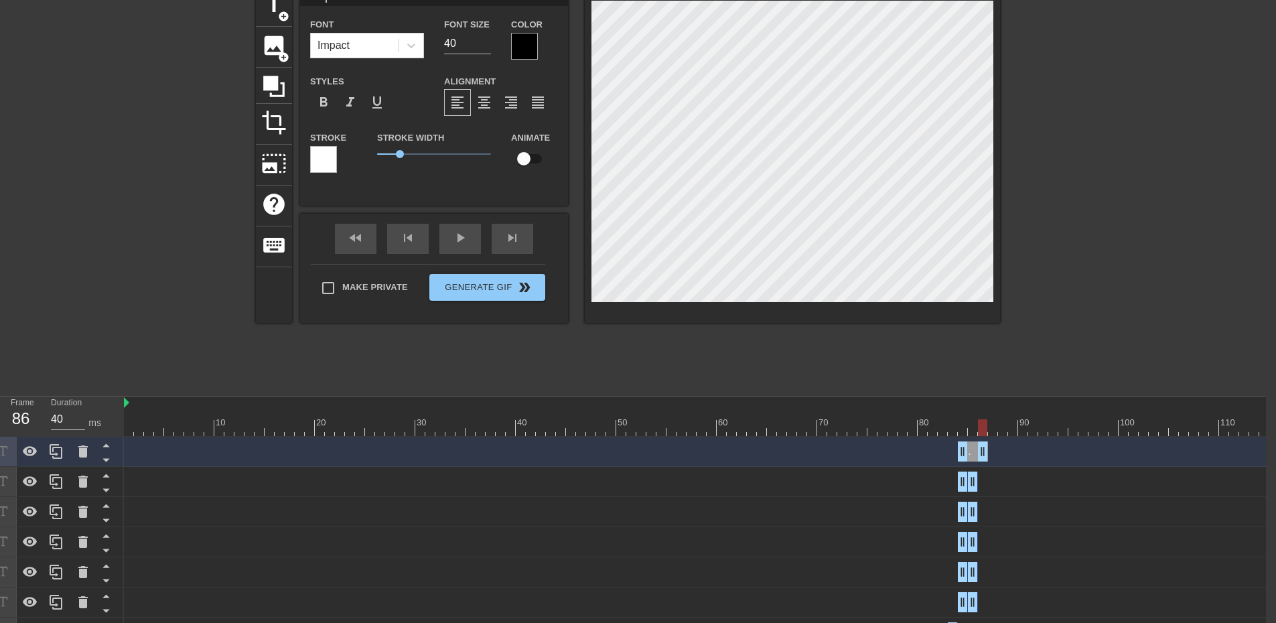
drag, startPoint x: 972, startPoint y: 452, endPoint x: 982, endPoint y: 452, distance: 10.7
drag, startPoint x: 961, startPoint y: 453, endPoint x: 977, endPoint y: 453, distance: 16.1
click at [977, 453] on div "Surplus? drag_handle drag_handle" at bounding box center [757, 451] width 1266 height 20
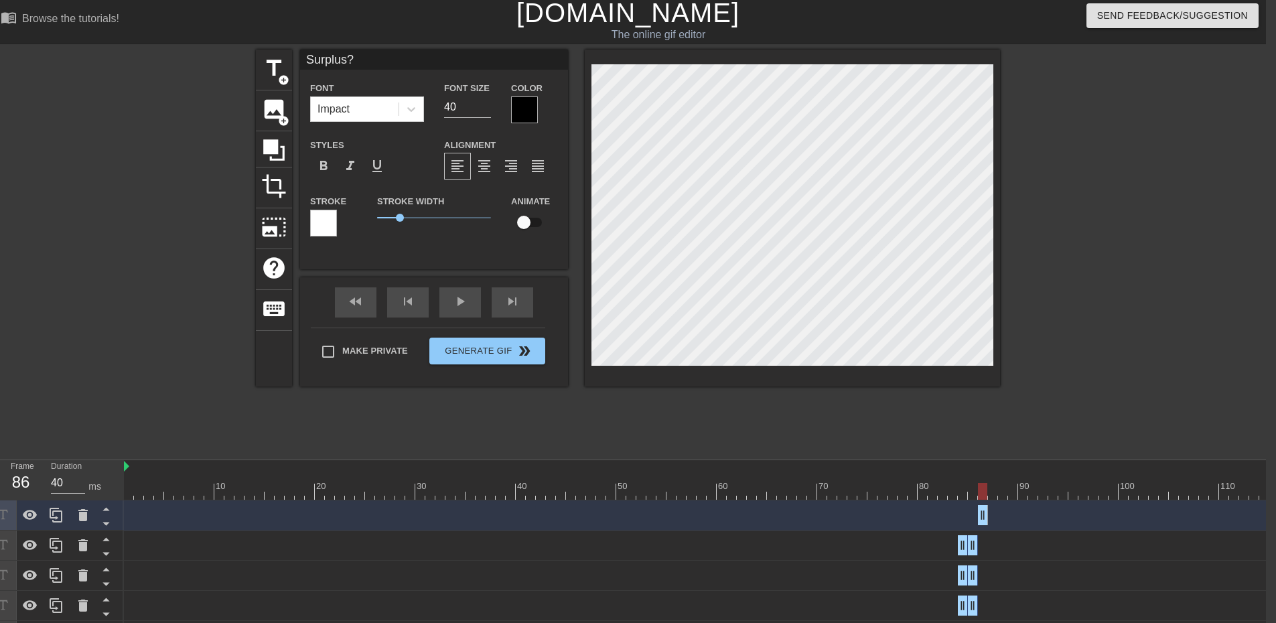
scroll to position [0, 10]
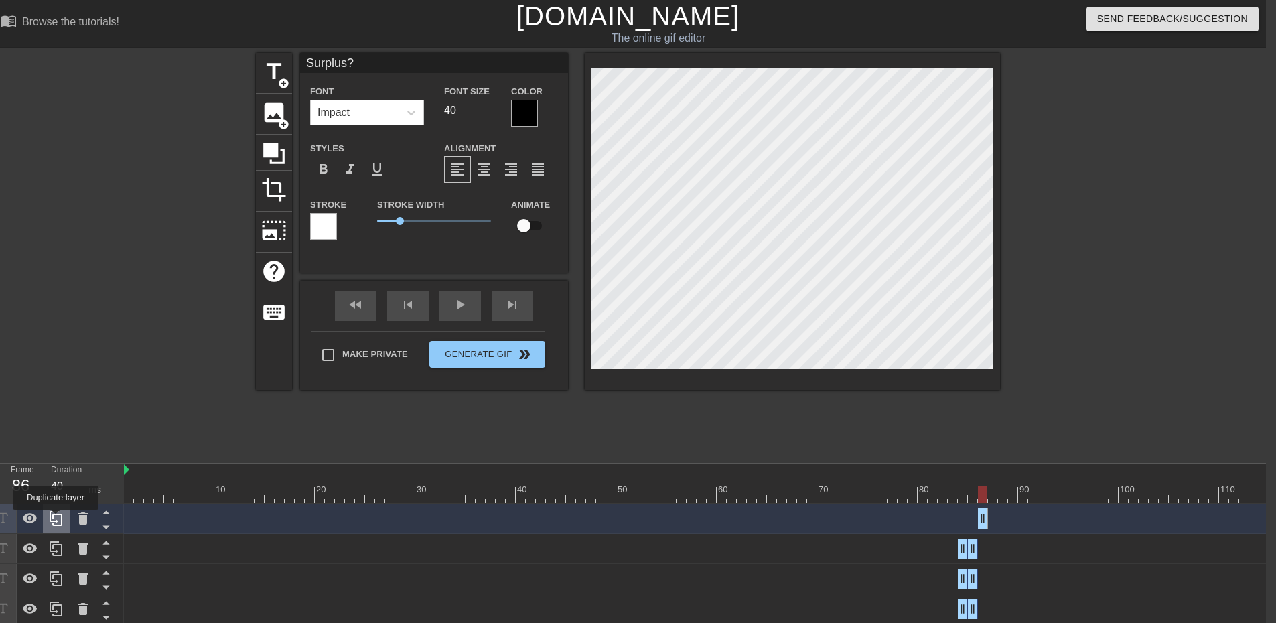
click at [56, 519] on icon at bounding box center [56, 518] width 16 height 16
click at [54, 524] on icon at bounding box center [56, 518] width 16 height 16
click at [52, 511] on icon at bounding box center [56, 518] width 16 height 16
click at [993, 500] on div at bounding box center [757, 494] width 1266 height 17
click at [985, 498] on div at bounding box center [757, 494] width 1266 height 17
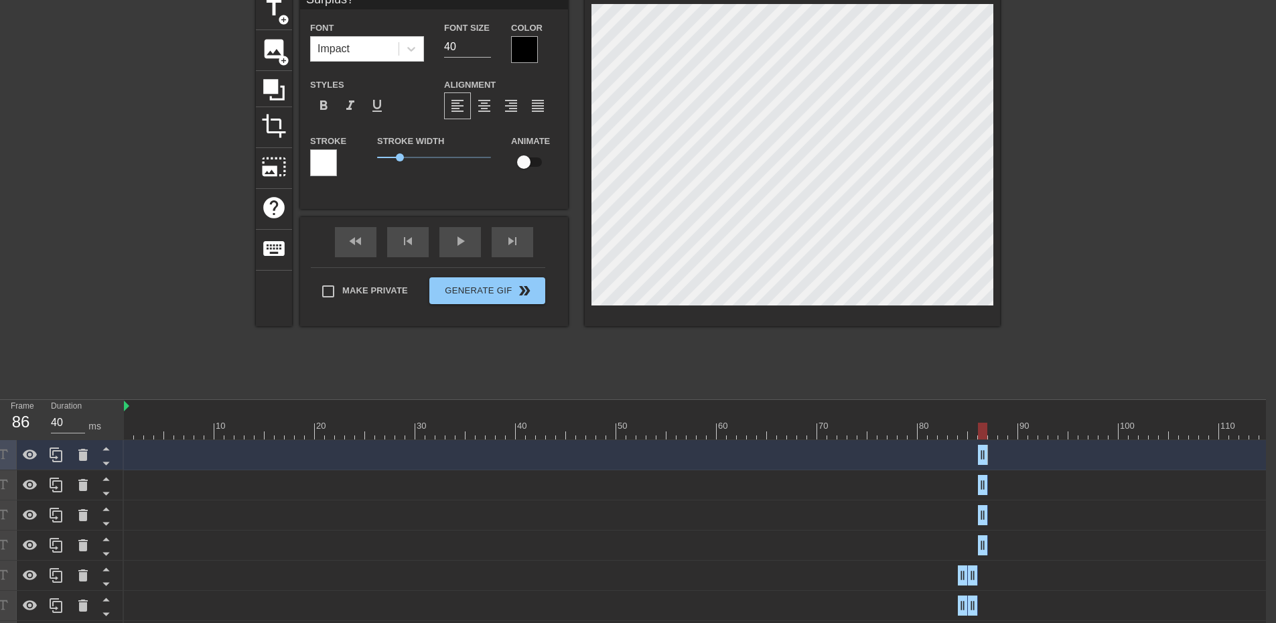
scroll to position [67, 10]
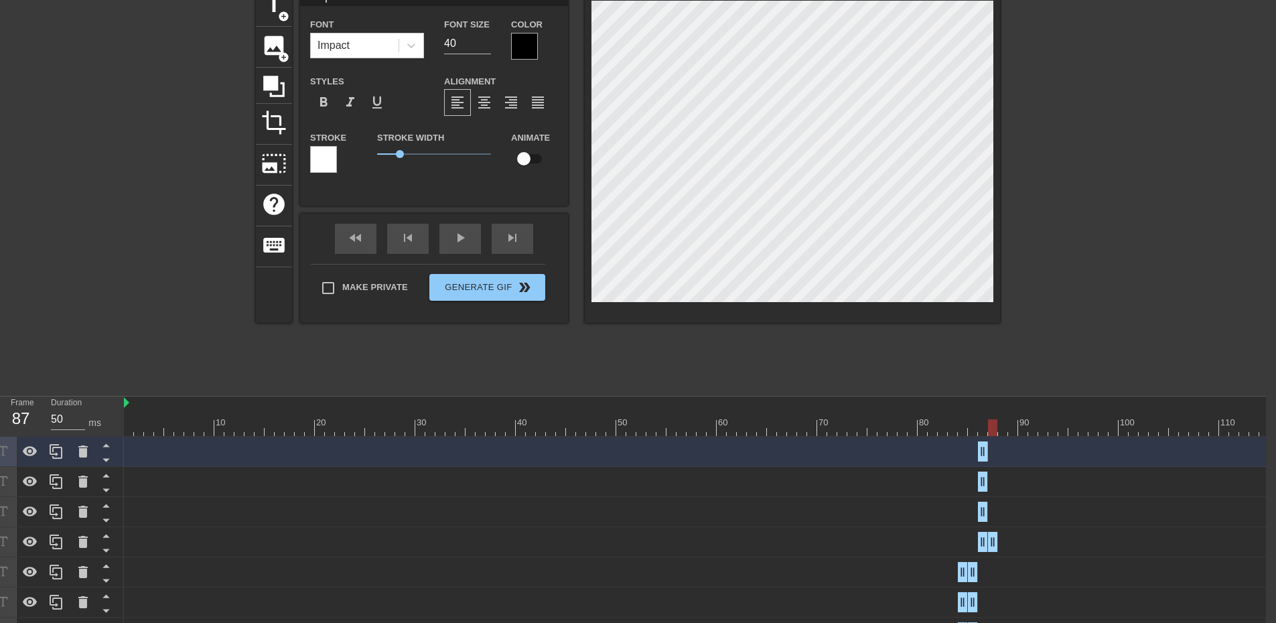
drag, startPoint x: 983, startPoint y: 543, endPoint x: 993, endPoint y: 542, distance: 9.5
drag, startPoint x: 984, startPoint y: 514, endPoint x: 994, endPoint y: 514, distance: 10.0
drag, startPoint x: 982, startPoint y: 488, endPoint x: 992, endPoint y: 488, distance: 10.0
click at [1005, 427] on div at bounding box center [757, 427] width 1266 height 17
click at [992, 430] on div at bounding box center [757, 427] width 1266 height 17
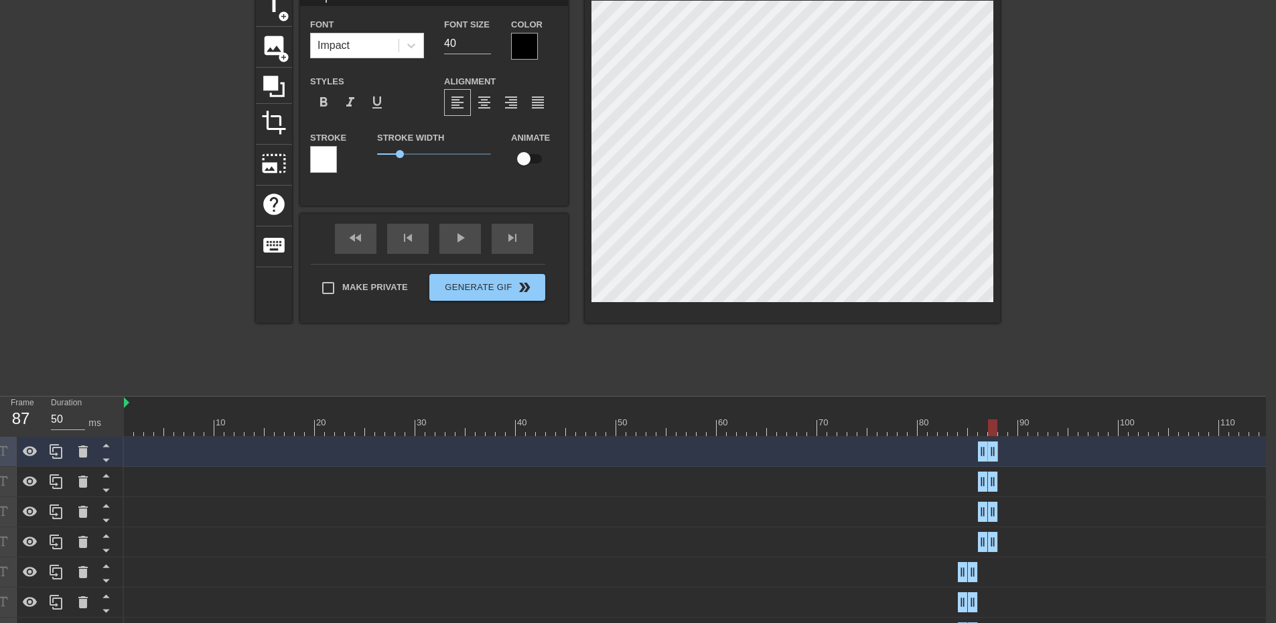
click at [1005, 430] on div at bounding box center [757, 427] width 1266 height 17
click at [994, 431] on div at bounding box center [757, 427] width 1266 height 17
click at [54, 536] on icon at bounding box center [56, 541] width 13 height 15
drag, startPoint x: 992, startPoint y: 449, endPoint x: 999, endPoint y: 449, distance: 7.4
drag, startPoint x: 985, startPoint y: 449, endPoint x: 1004, endPoint y: 450, distance: 19.5
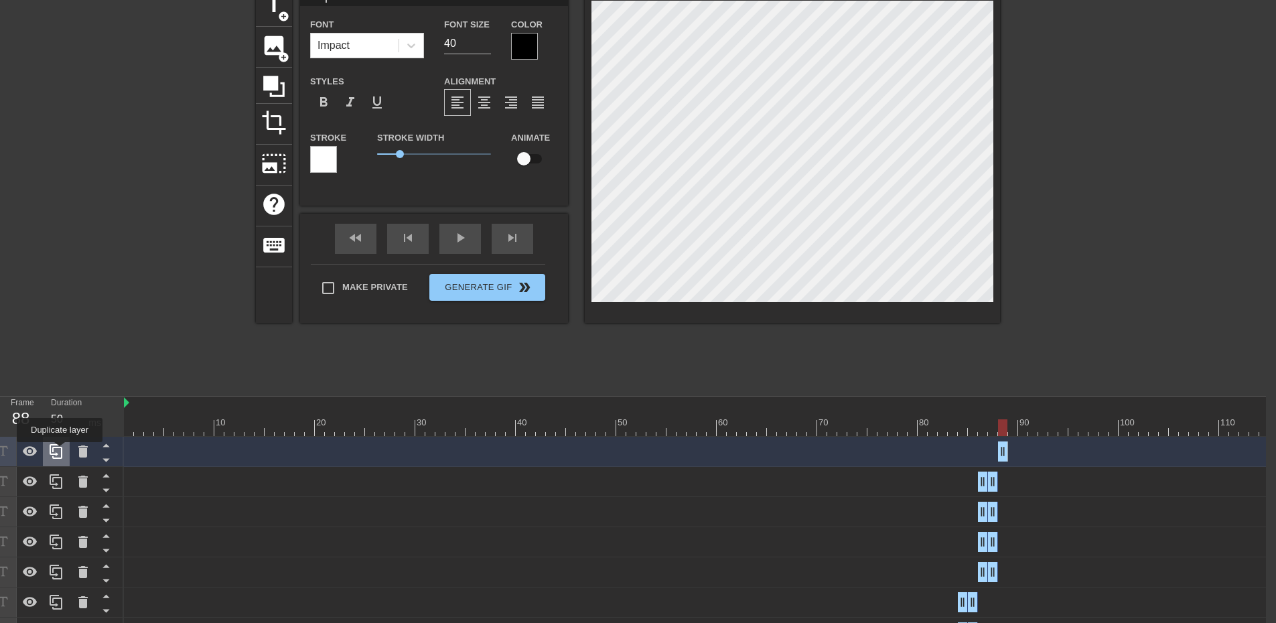
click at [59, 451] on icon at bounding box center [56, 451] width 16 height 16
click at [60, 448] on icon at bounding box center [56, 451] width 13 height 15
click at [54, 453] on icon at bounding box center [56, 451] width 16 height 16
click at [1013, 425] on div at bounding box center [757, 427] width 1266 height 17
drag, startPoint x: 1001, startPoint y: 543, endPoint x: 1010, endPoint y: 542, distance: 9.4
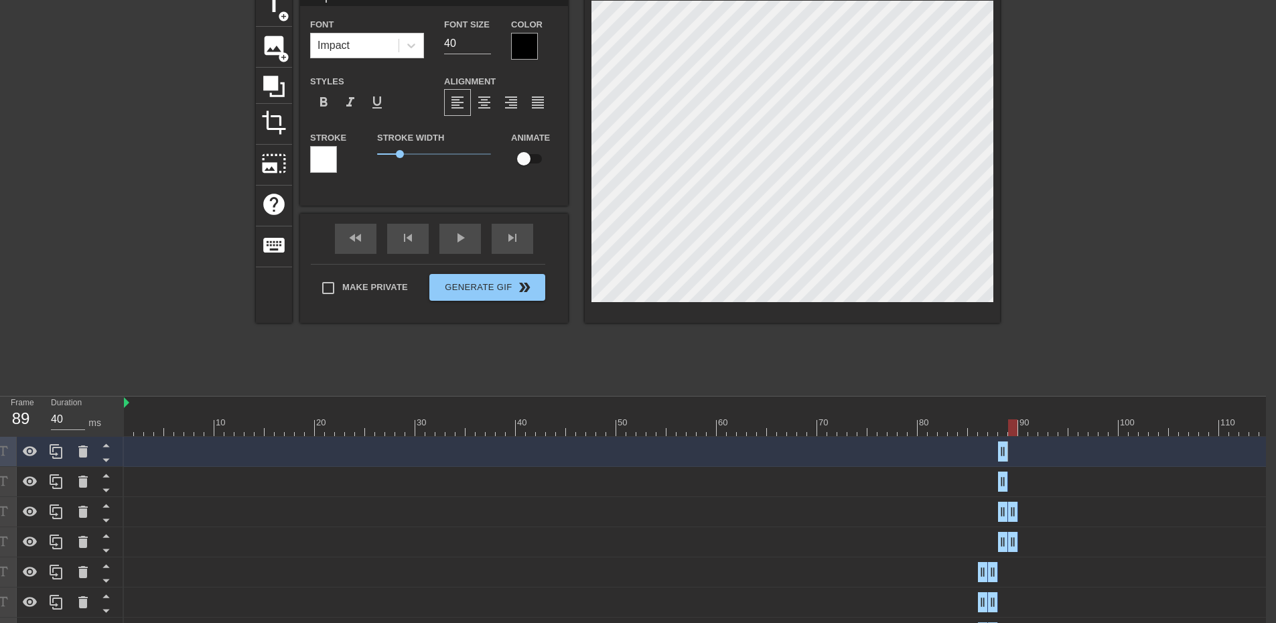
drag, startPoint x: 1003, startPoint y: 516, endPoint x: 1013, endPoint y: 514, distance: 10.2
drag, startPoint x: 1003, startPoint y: 488, endPoint x: 1013, endPoint y: 486, distance: 9.6
drag, startPoint x: 1005, startPoint y: 453, endPoint x: 1013, endPoint y: 453, distance: 7.4
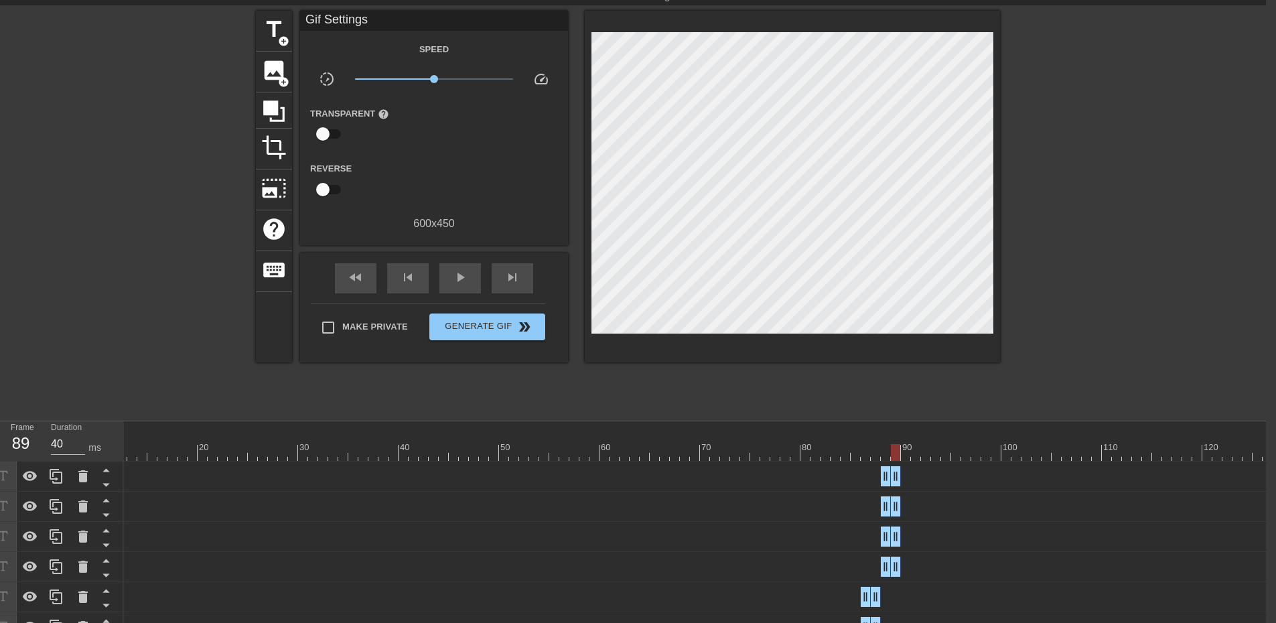
scroll to position [0, 10]
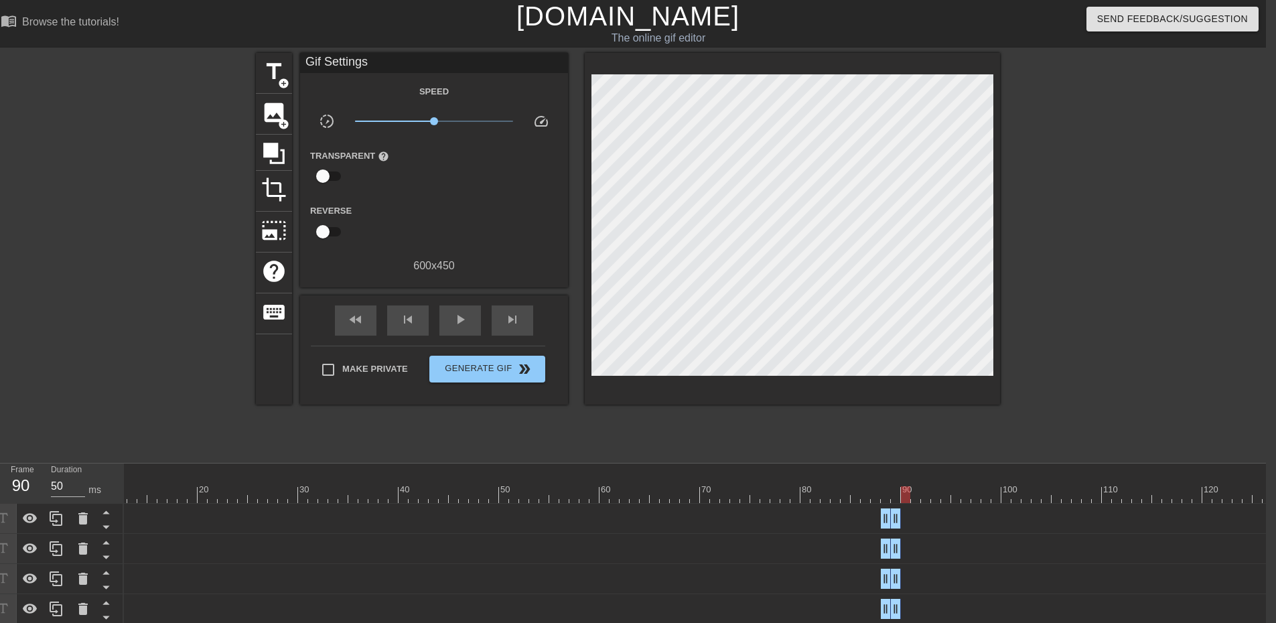
click at [907, 492] on div at bounding box center [640, 494] width 1266 height 17
click at [62, 609] on icon at bounding box center [56, 609] width 16 height 16
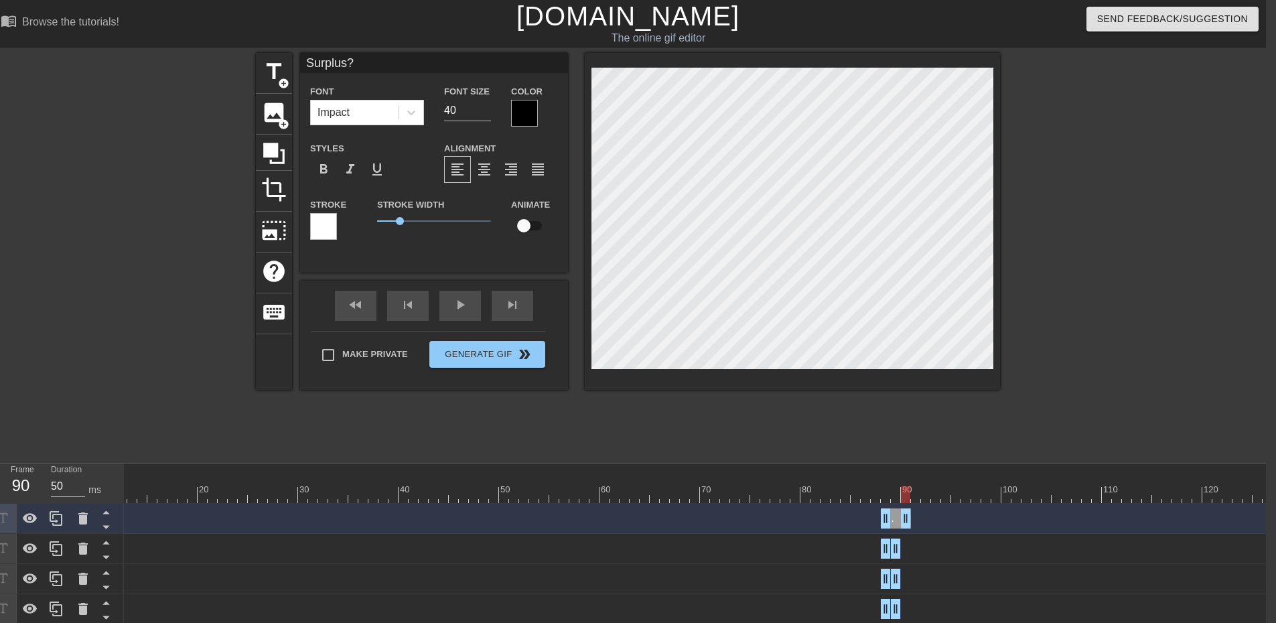
drag, startPoint x: 893, startPoint y: 520, endPoint x: 903, endPoint y: 520, distance: 10.0
drag, startPoint x: 886, startPoint y: 520, endPoint x: 898, endPoint y: 520, distance: 12.1
drag, startPoint x: 897, startPoint y: 512, endPoint x: 907, endPoint y: 512, distance: 10.0
click at [62, 518] on icon at bounding box center [56, 518] width 13 height 15
click at [61, 520] on icon at bounding box center [56, 518] width 16 height 16
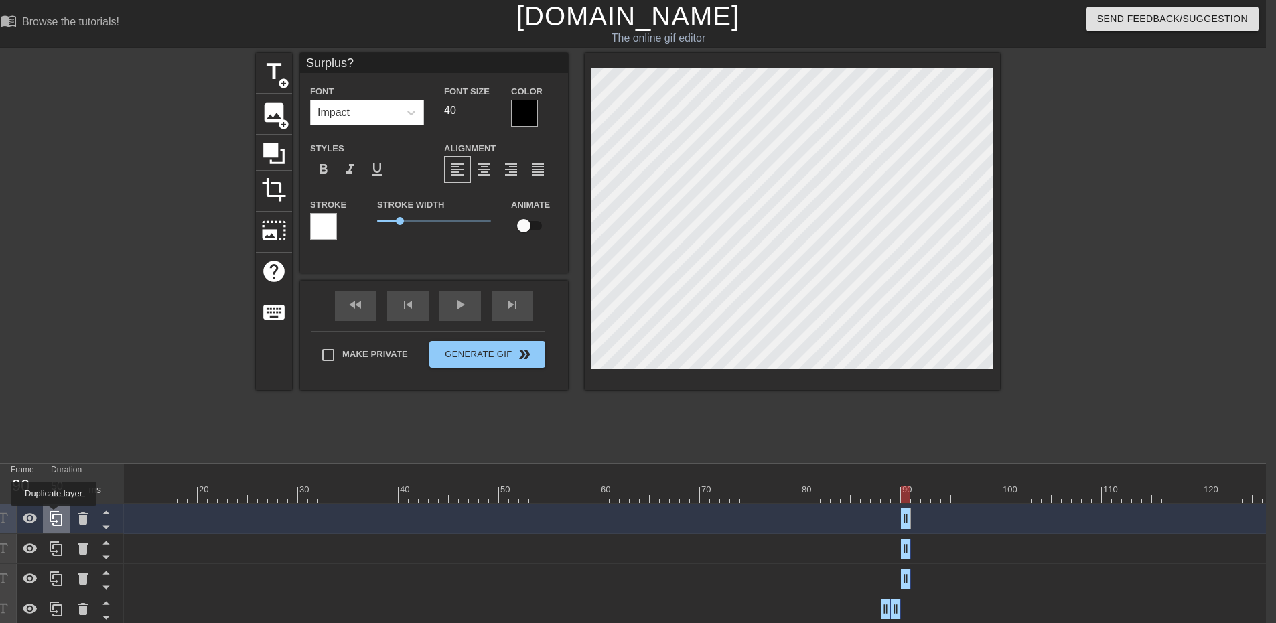
click at [54, 515] on icon at bounding box center [56, 518] width 13 height 15
click at [918, 492] on div at bounding box center [640, 494] width 1266 height 17
click at [903, 496] on div at bounding box center [640, 494] width 1266 height 17
click at [918, 494] on div at bounding box center [640, 494] width 1266 height 17
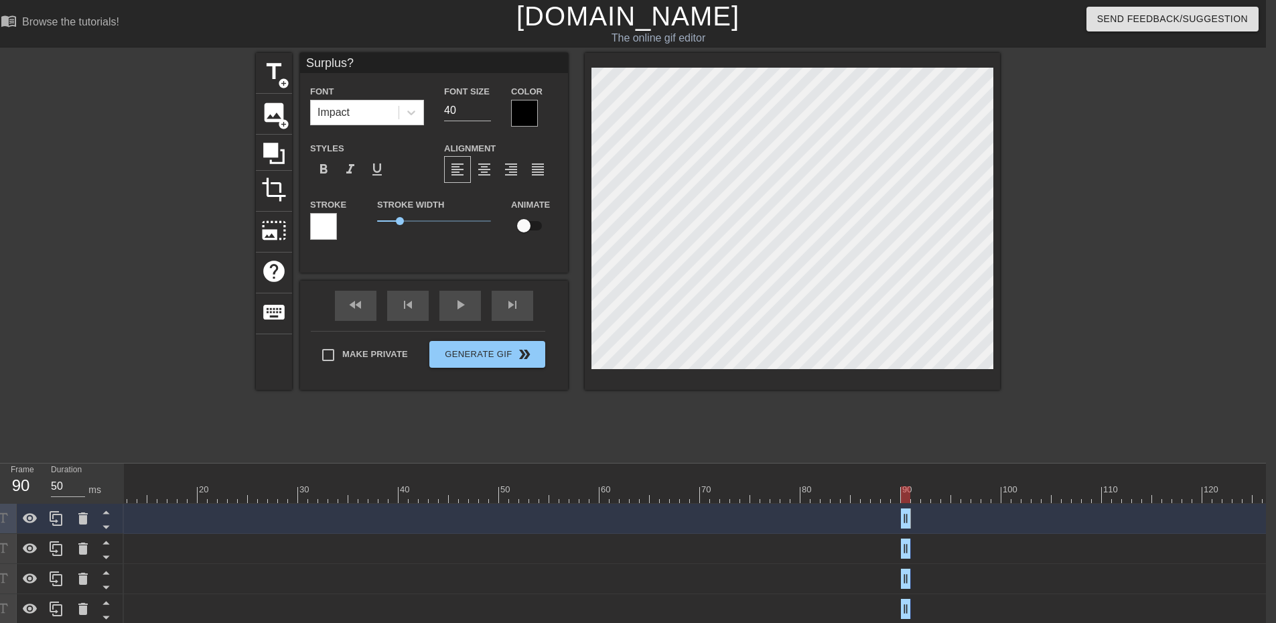
click at [907, 495] on div at bounding box center [640, 494] width 1266 height 17
click at [48, 606] on icon at bounding box center [56, 609] width 16 height 16
drag, startPoint x: 906, startPoint y: 515, endPoint x: 915, endPoint y: 515, distance: 8.7
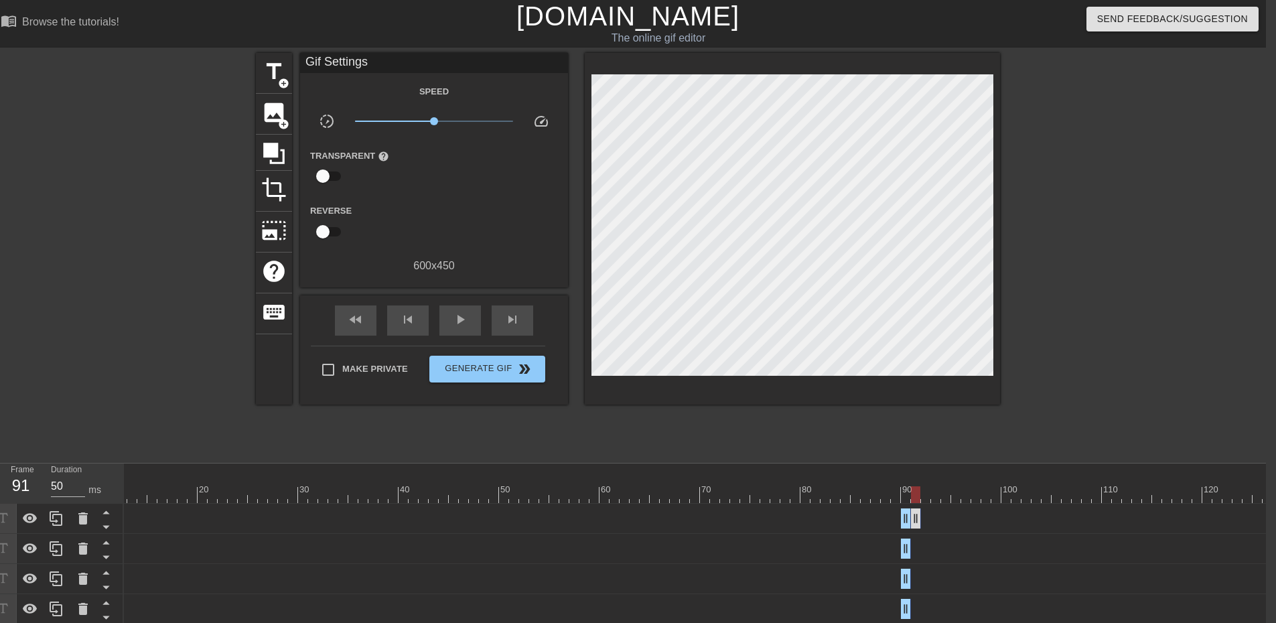
drag, startPoint x: 899, startPoint y: 518, endPoint x: 915, endPoint y: 517, distance: 16.1
click at [915, 517] on div "Surplus? drag_handle drag_handle" at bounding box center [640, 518] width 1266 height 20
drag, startPoint x: 904, startPoint y: 518, endPoint x: 912, endPoint y: 518, distance: 7.4
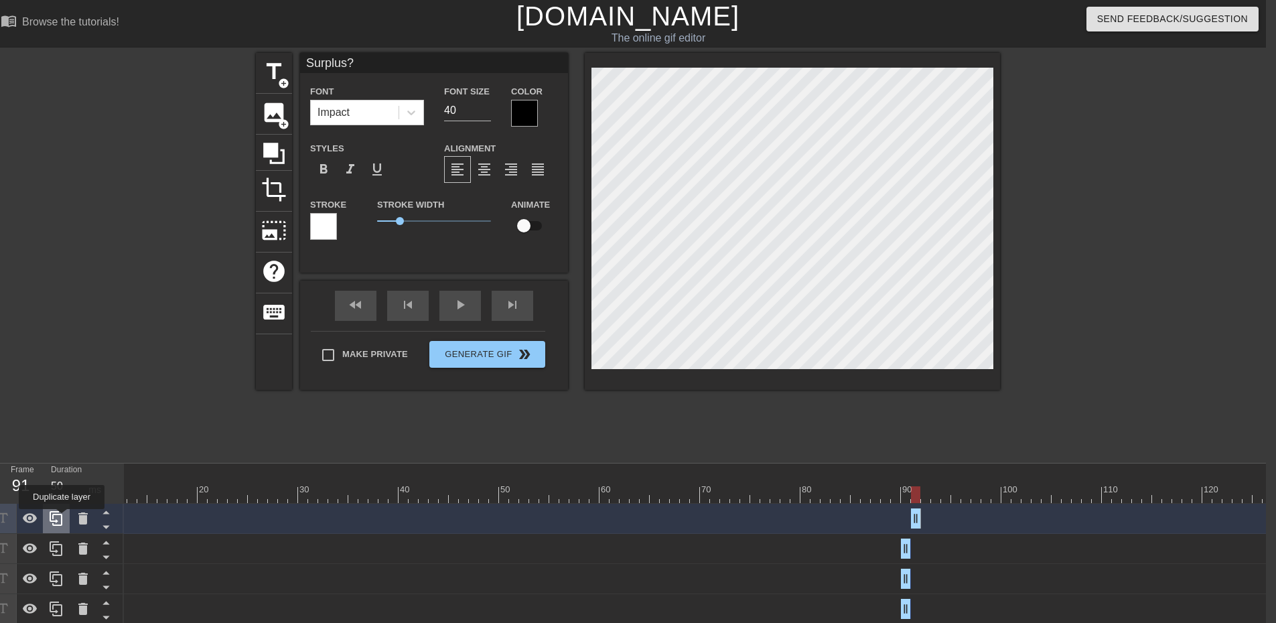
click at [62, 519] on icon at bounding box center [56, 518] width 16 height 16
click at [55, 517] on icon at bounding box center [56, 518] width 16 height 16
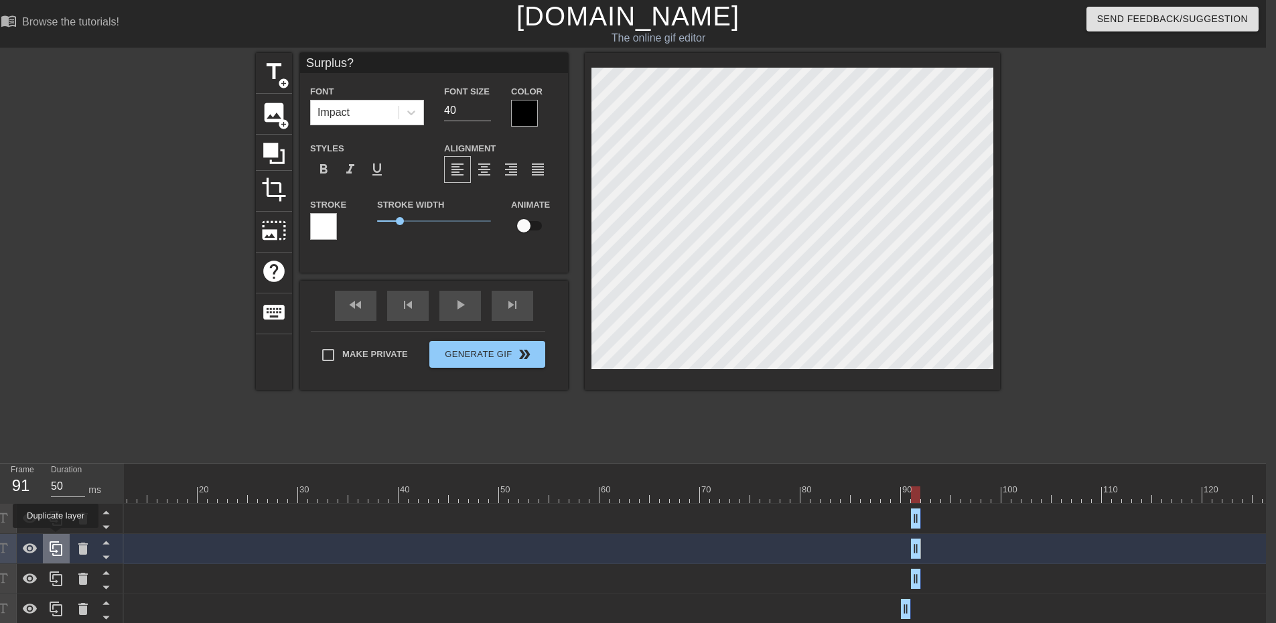
click at [56, 537] on div at bounding box center [56, 548] width 27 height 29
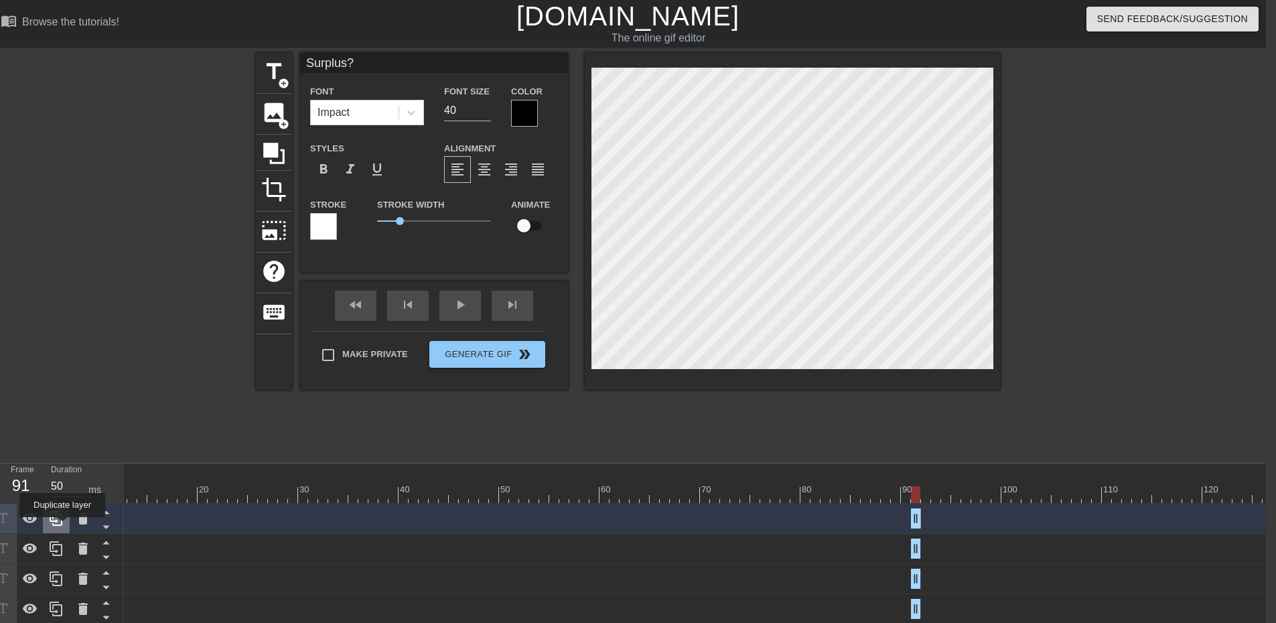
click at [62, 526] on icon at bounding box center [56, 518] width 16 height 16
click at [925, 498] on div at bounding box center [640, 494] width 1266 height 17
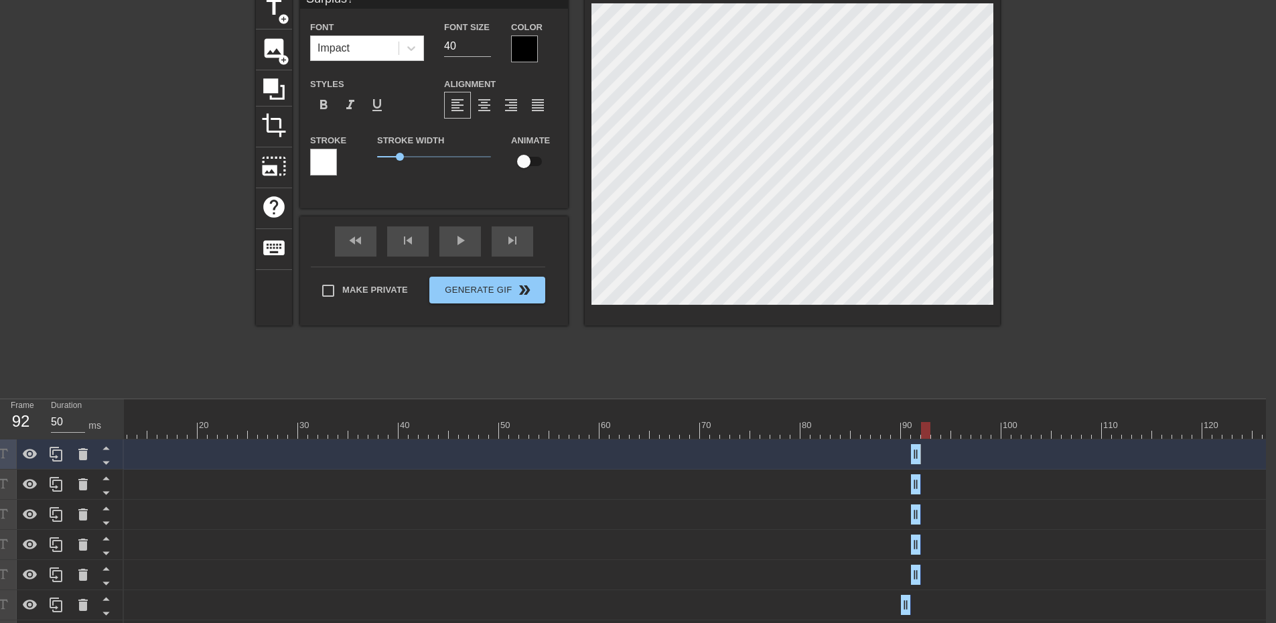
scroll to position [67, 10]
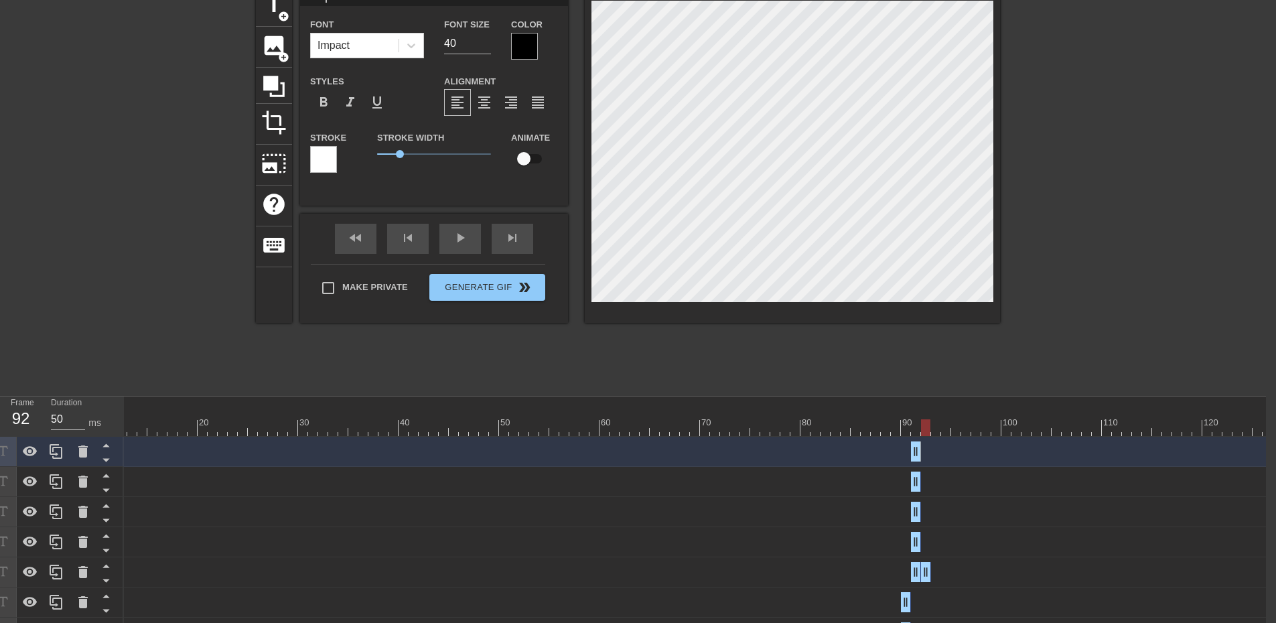
drag, startPoint x: 919, startPoint y: 566, endPoint x: 926, endPoint y: 567, distance: 7.5
drag, startPoint x: 918, startPoint y: 545, endPoint x: 926, endPoint y: 545, distance: 8.0
drag, startPoint x: 918, startPoint y: 512, endPoint x: 929, endPoint y: 509, distance: 11.2
drag, startPoint x: 920, startPoint y: 454, endPoint x: 928, endPoint y: 453, distance: 8.1
click at [935, 431] on div at bounding box center [640, 427] width 1266 height 17
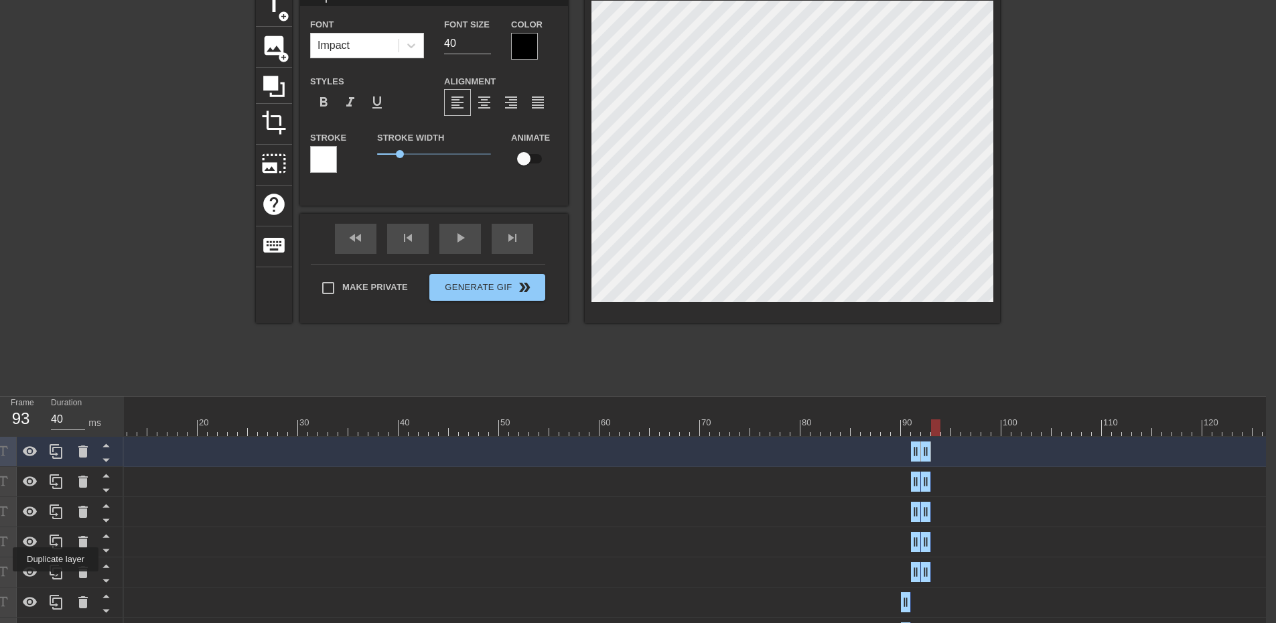
click at [55, 579] on icon at bounding box center [56, 572] width 16 height 16
drag, startPoint x: 925, startPoint y: 447, endPoint x: 934, endPoint y: 447, distance: 8.7
drag, startPoint x: 918, startPoint y: 449, endPoint x: 932, endPoint y: 446, distance: 14.5
click at [52, 455] on icon at bounding box center [56, 451] width 16 height 16
click at [57, 454] on icon at bounding box center [56, 451] width 13 height 15
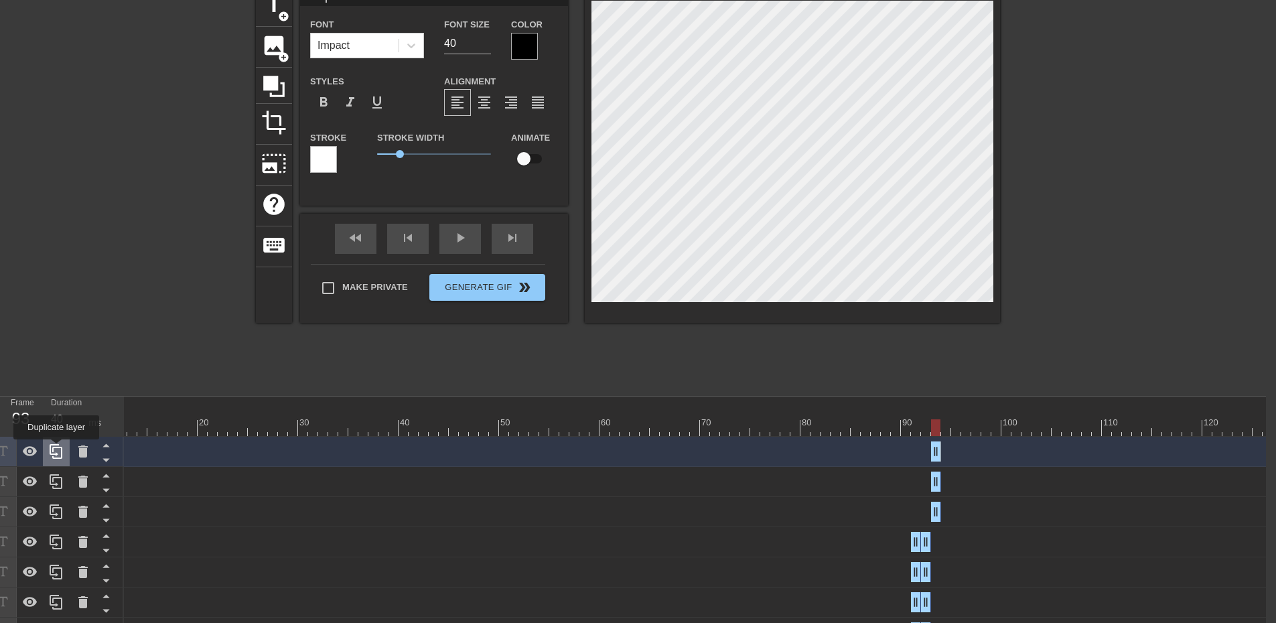
click at [56, 449] on icon at bounding box center [56, 451] width 16 height 16
click at [52, 453] on icon at bounding box center [56, 451] width 16 height 16
click at [942, 431] on div at bounding box center [640, 427] width 1266 height 17
drag, startPoint x: 938, startPoint y: 575, endPoint x: 945, endPoint y: 575, distance: 7.4
drag, startPoint x: 934, startPoint y: 540, endPoint x: 945, endPoint y: 540, distance: 11.4
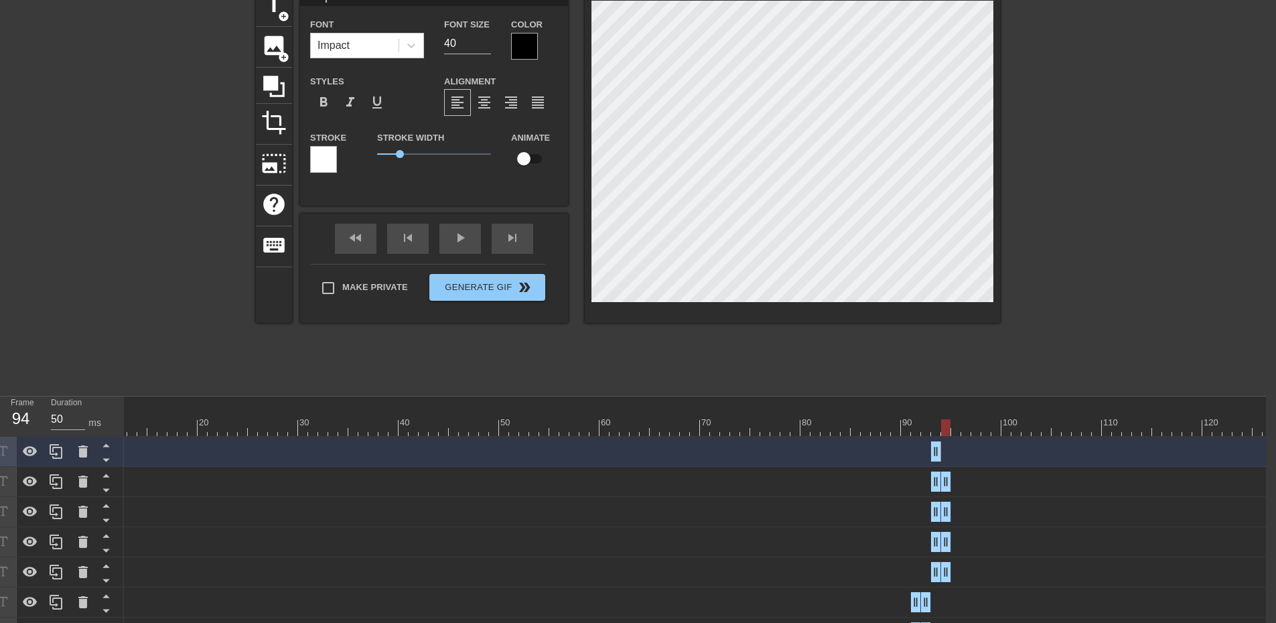
drag, startPoint x: 938, startPoint y: 489, endPoint x: 949, endPoint y: 486, distance: 11.7
drag, startPoint x: 934, startPoint y: 456, endPoint x: 946, endPoint y: 456, distance: 12.1
click at [957, 432] on div at bounding box center [640, 427] width 1266 height 17
drag, startPoint x: 966, startPoint y: 431, endPoint x: 946, endPoint y: 435, distance: 21.1
click at [946, 435] on div at bounding box center [640, 427] width 1266 height 17
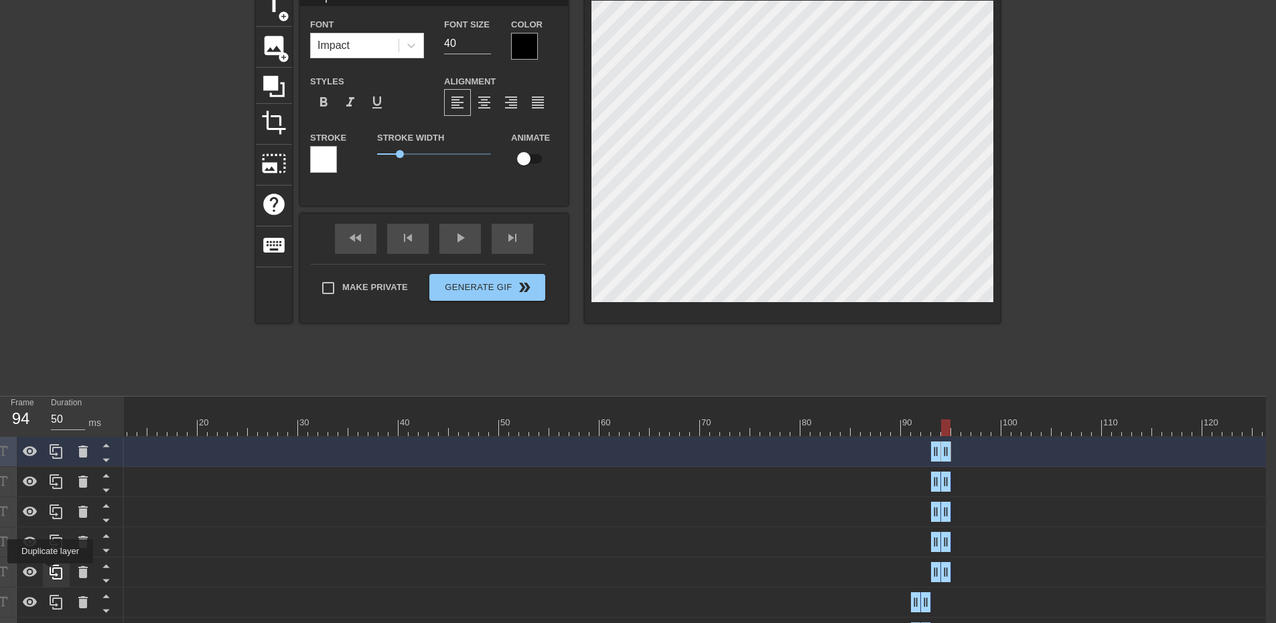
click at [53, 573] on icon at bounding box center [56, 572] width 13 height 15
drag, startPoint x: 941, startPoint y: 451, endPoint x: 950, endPoint y: 448, distance: 9.8
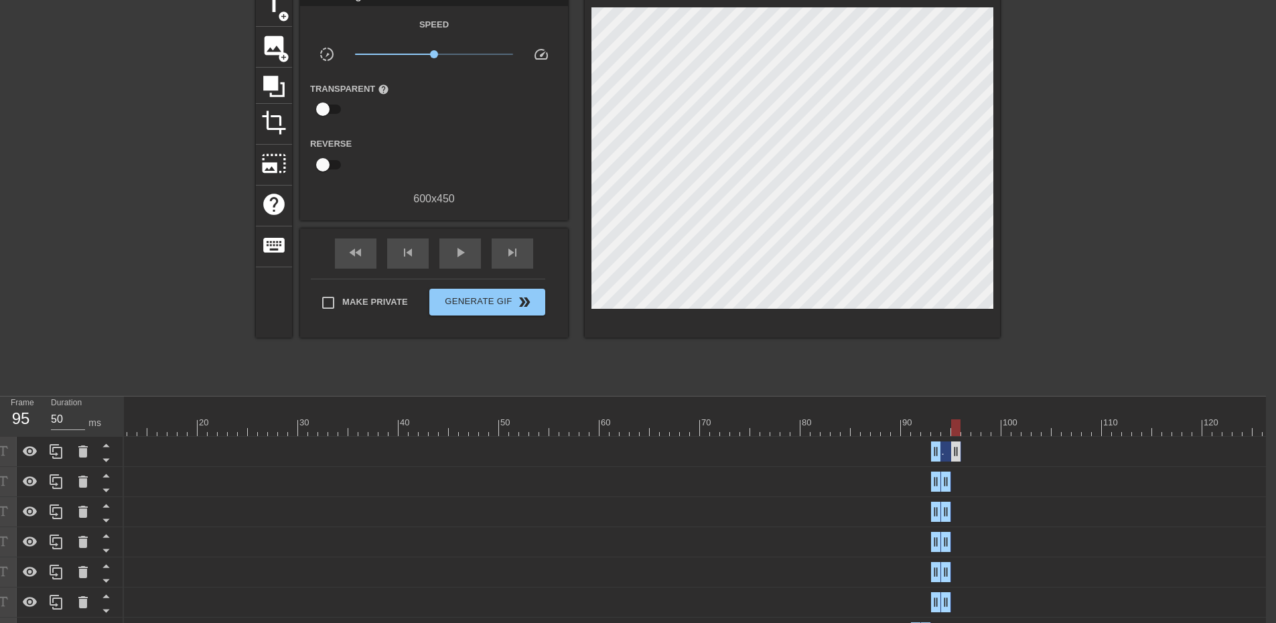
drag, startPoint x: 926, startPoint y: 449, endPoint x: 951, endPoint y: 448, distance: 24.8
click at [951, 448] on div "Surplus? drag_handle drag_handle" at bounding box center [640, 451] width 1266 height 20
drag, startPoint x: 937, startPoint y: 452, endPoint x: 956, endPoint y: 452, distance: 18.8
drag, startPoint x: 958, startPoint y: 453, endPoint x: 972, endPoint y: 452, distance: 13.4
click at [972, 452] on div "Surplus? drag_handle drag_handle" at bounding box center [640, 451] width 1266 height 20
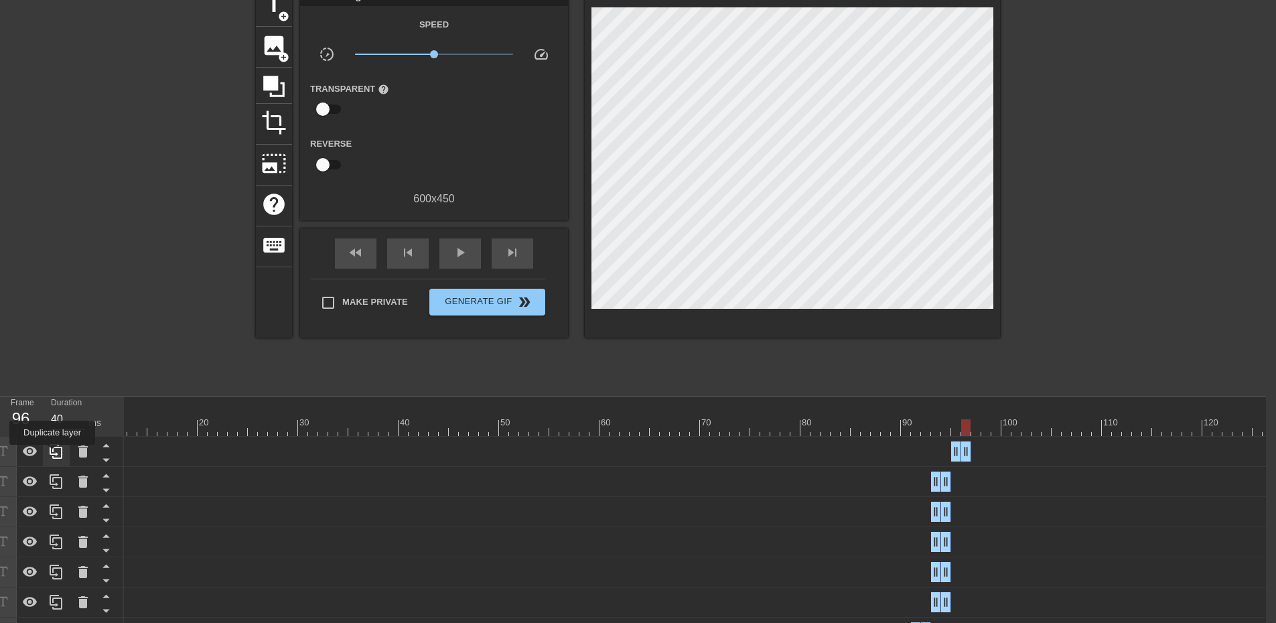
click at [52, 454] on icon at bounding box center [56, 451] width 13 height 15
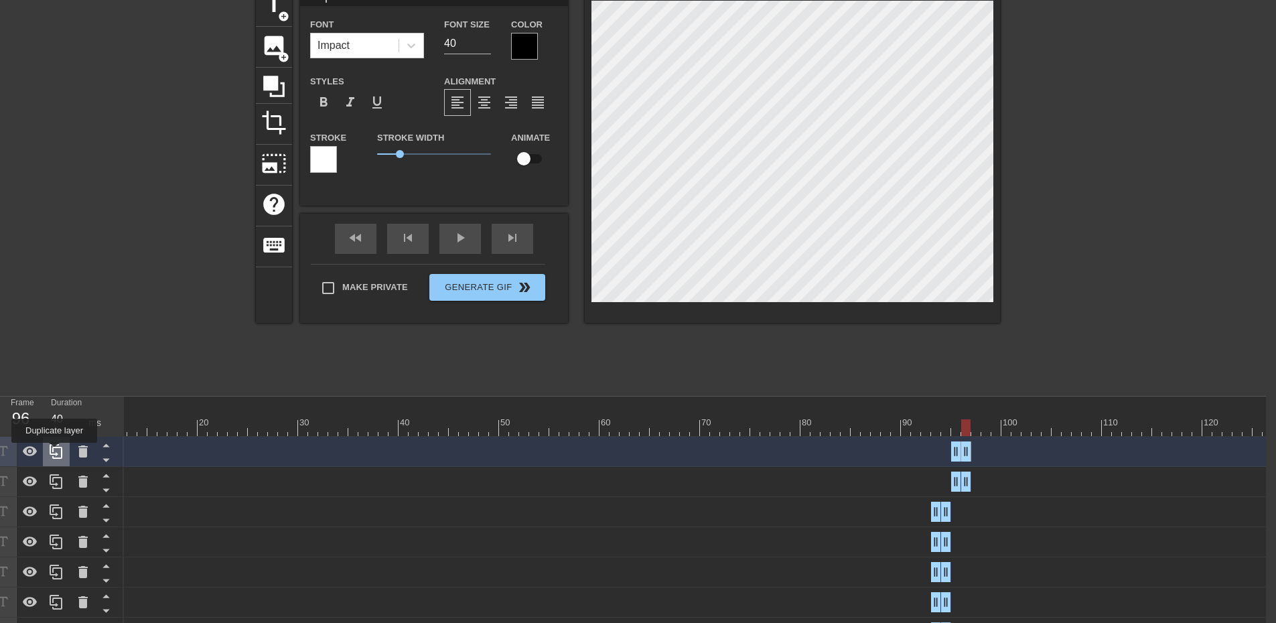
click at [54, 452] on icon at bounding box center [56, 451] width 16 height 16
click at [60, 443] on div at bounding box center [56, 451] width 27 height 29
click at [53, 453] on icon at bounding box center [56, 451] width 16 height 16
click at [54, 576] on icon at bounding box center [56, 572] width 16 height 16
drag, startPoint x: 961, startPoint y: 454, endPoint x: 969, endPoint y: 454, distance: 8.0
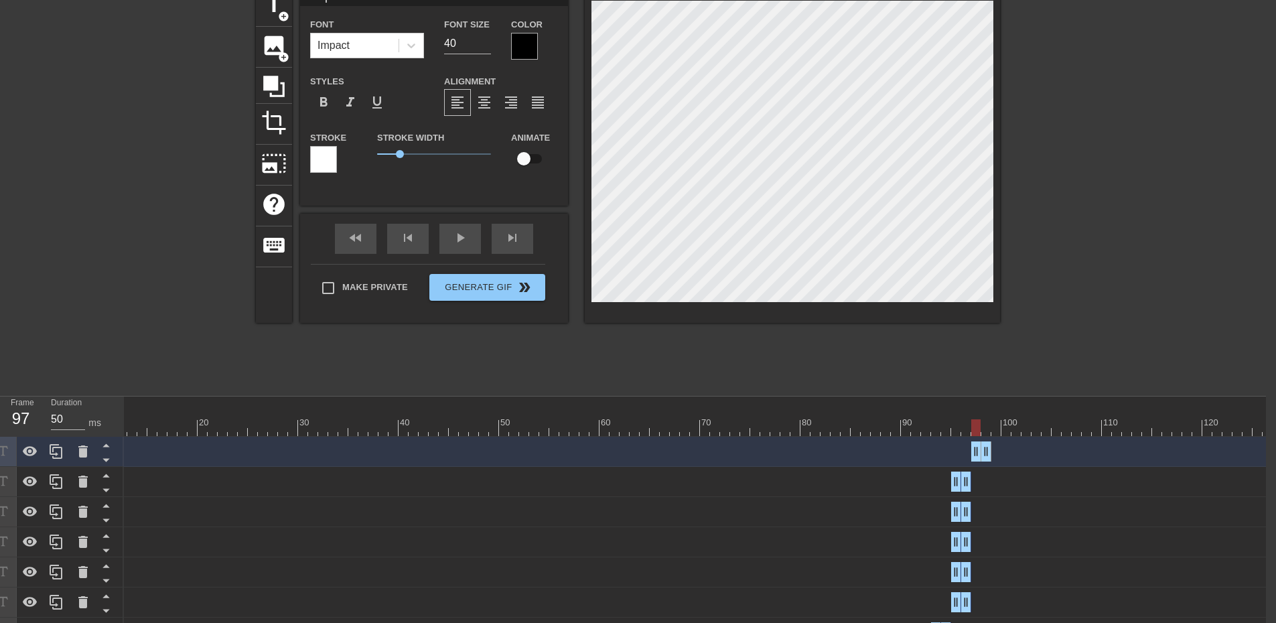
drag, startPoint x: 969, startPoint y: 453, endPoint x: 964, endPoint y: 419, distance: 33.9
click at [54, 447] on icon at bounding box center [56, 451] width 16 height 16
click at [64, 451] on div at bounding box center [56, 451] width 27 height 29
click at [61, 457] on icon at bounding box center [56, 451] width 16 height 16
click at [49, 449] on icon at bounding box center [56, 451] width 16 height 16
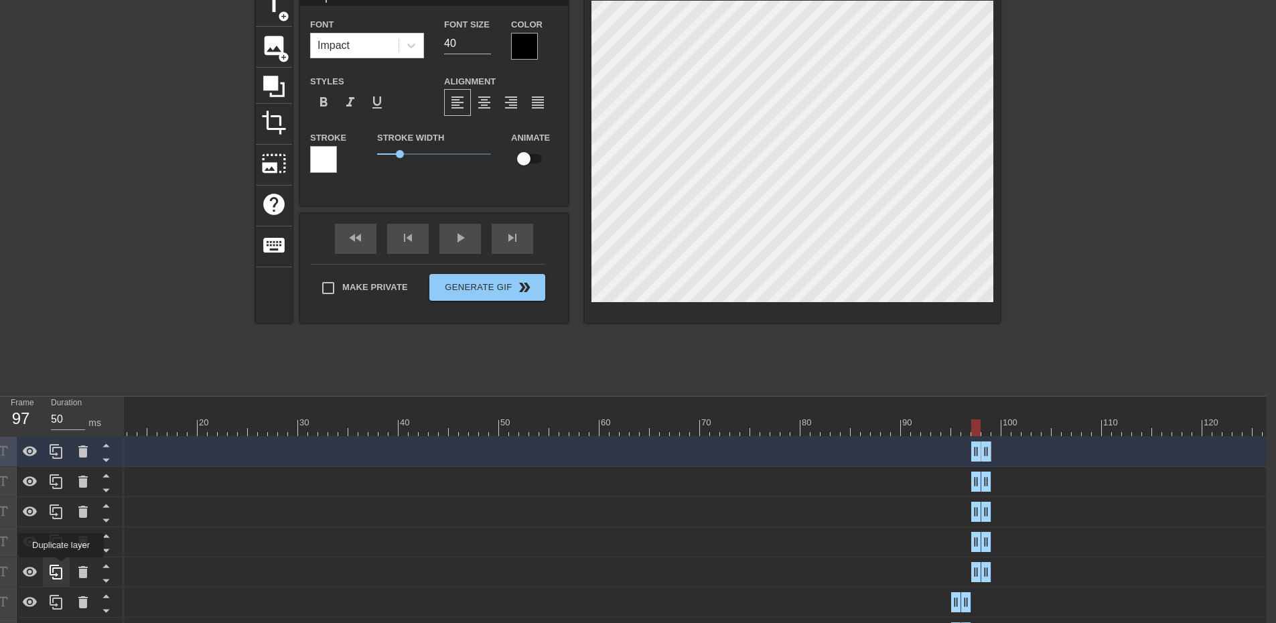
click at [61, 567] on icon at bounding box center [56, 572] width 16 height 16
drag, startPoint x: 985, startPoint y: 452, endPoint x: 996, endPoint y: 451, distance: 11.5
drag, startPoint x: 978, startPoint y: 451, endPoint x: 985, endPoint y: 451, distance: 7.4
drag, startPoint x: 996, startPoint y: 451, endPoint x: 1006, endPoint y: 451, distance: 10.0
drag, startPoint x: 987, startPoint y: 454, endPoint x: 999, endPoint y: 454, distance: 11.4
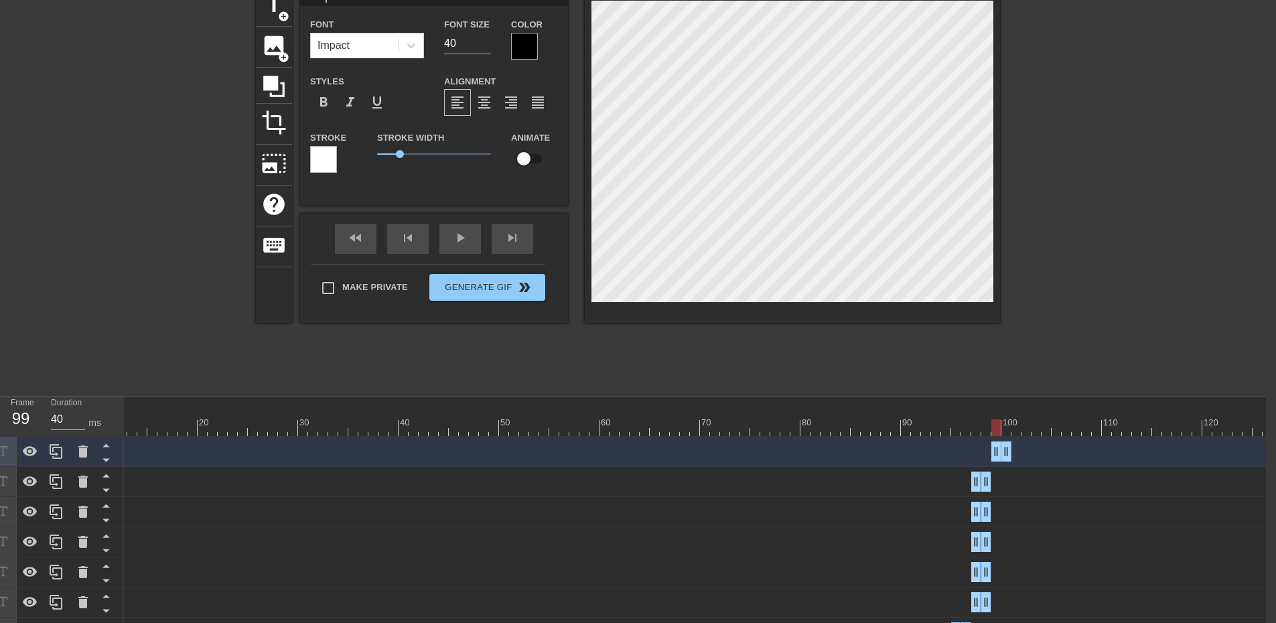
drag, startPoint x: 1007, startPoint y: 435, endPoint x: 997, endPoint y: 430, distance: 11.7
click at [997, 430] on div at bounding box center [640, 427] width 1266 height 17
drag, startPoint x: 1009, startPoint y: 447, endPoint x: 999, endPoint y: 449, distance: 10.4
click at [60, 448] on icon at bounding box center [56, 451] width 13 height 15
click at [54, 455] on icon at bounding box center [56, 451] width 16 height 16
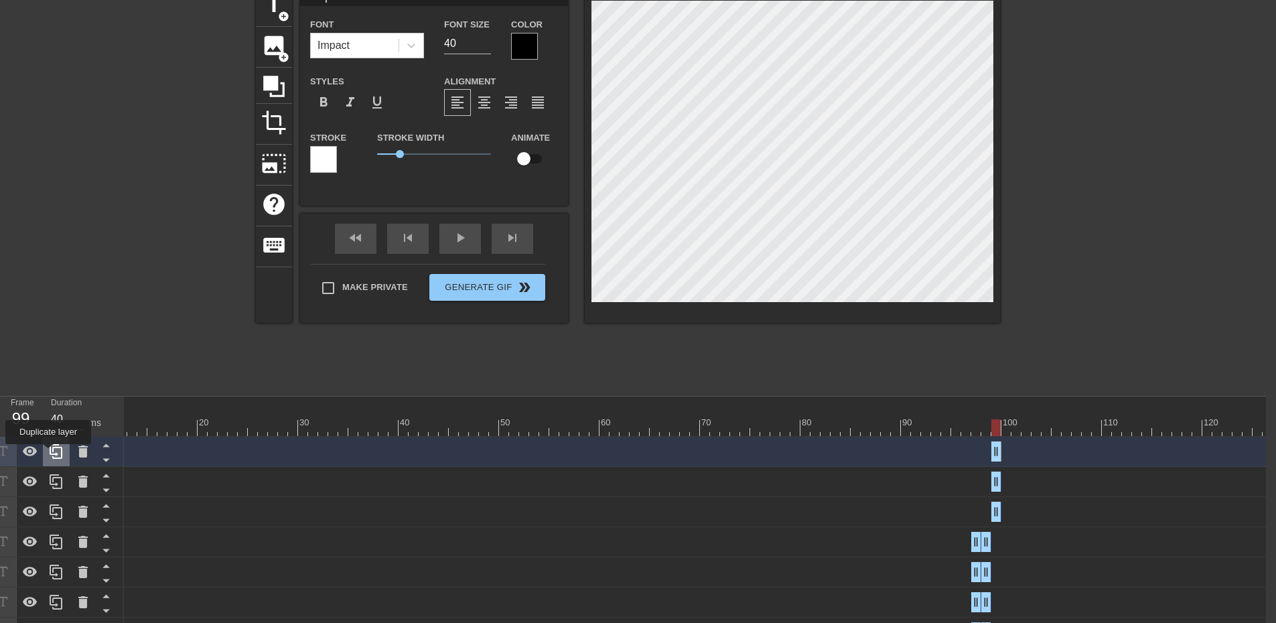
click at [50, 453] on icon at bounding box center [56, 451] width 16 height 16
click at [53, 458] on icon at bounding box center [56, 451] width 13 height 15
click at [54, 571] on icon at bounding box center [56, 572] width 13 height 15
drag, startPoint x: 1000, startPoint y: 454, endPoint x: 1013, endPoint y: 453, distance: 12.7
click at [1013, 453] on div "Surplus? drag_handle drag_handle" at bounding box center [640, 451] width 1266 height 20
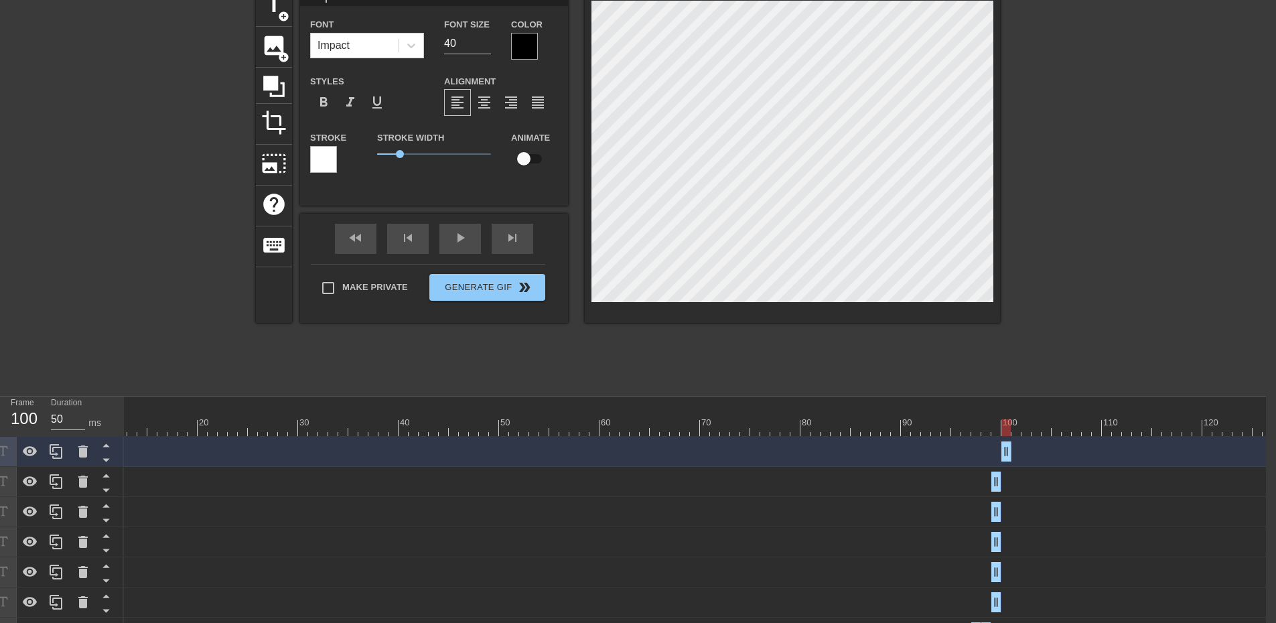
drag, startPoint x: 995, startPoint y: 450, endPoint x: 1009, endPoint y: 449, distance: 14.1
click at [61, 455] on icon at bounding box center [56, 451] width 16 height 16
click at [50, 445] on icon at bounding box center [56, 451] width 16 height 16
drag, startPoint x: 53, startPoint y: 451, endPoint x: 528, endPoint y: 303, distance: 497.4
click at [53, 451] on icon at bounding box center [56, 451] width 13 height 15
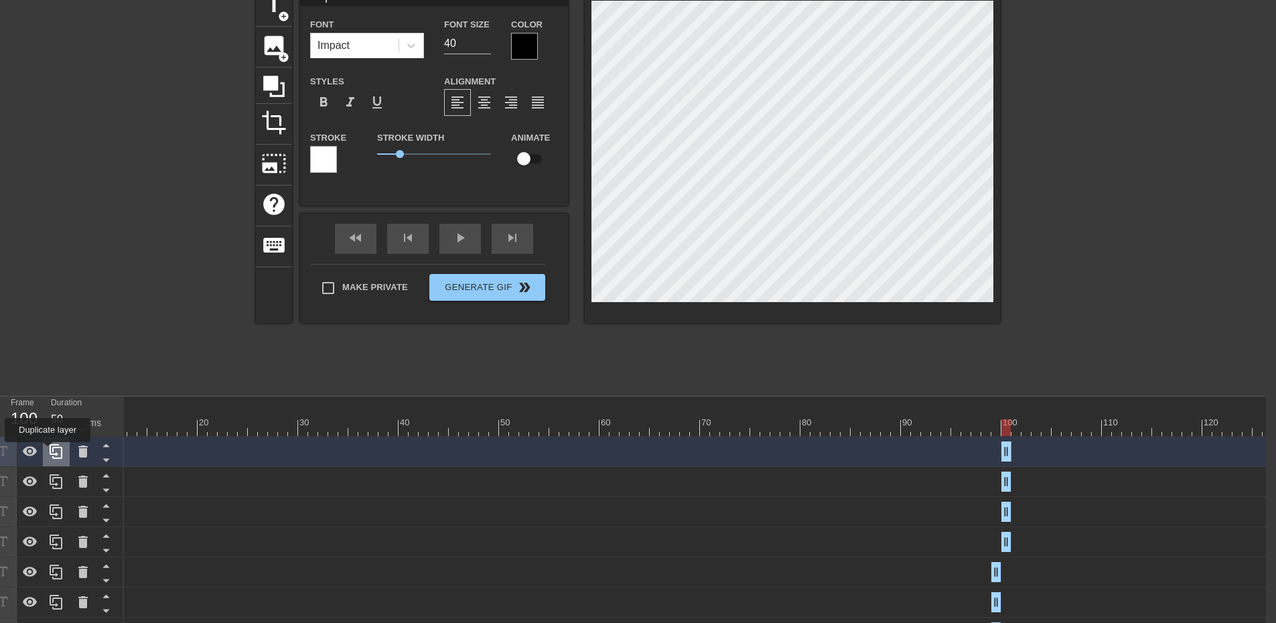
click at [48, 451] on div at bounding box center [56, 451] width 27 height 29
click at [64, 575] on icon at bounding box center [56, 572] width 16 height 16
drag, startPoint x: 1003, startPoint y: 453, endPoint x: 1017, endPoint y: 454, distance: 13.4
drag, startPoint x: 1011, startPoint y: 455, endPoint x: 1005, endPoint y: 456, distance: 6.8
click at [92, 446] on div at bounding box center [83, 451] width 27 height 29
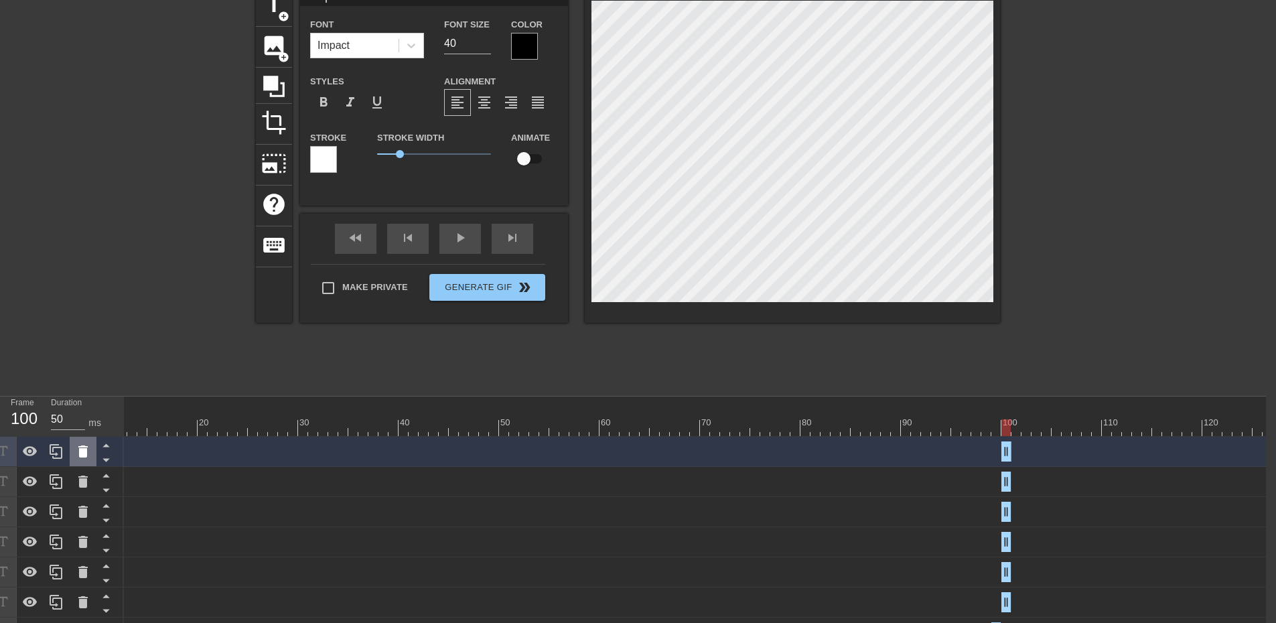
scroll to position [67, 0]
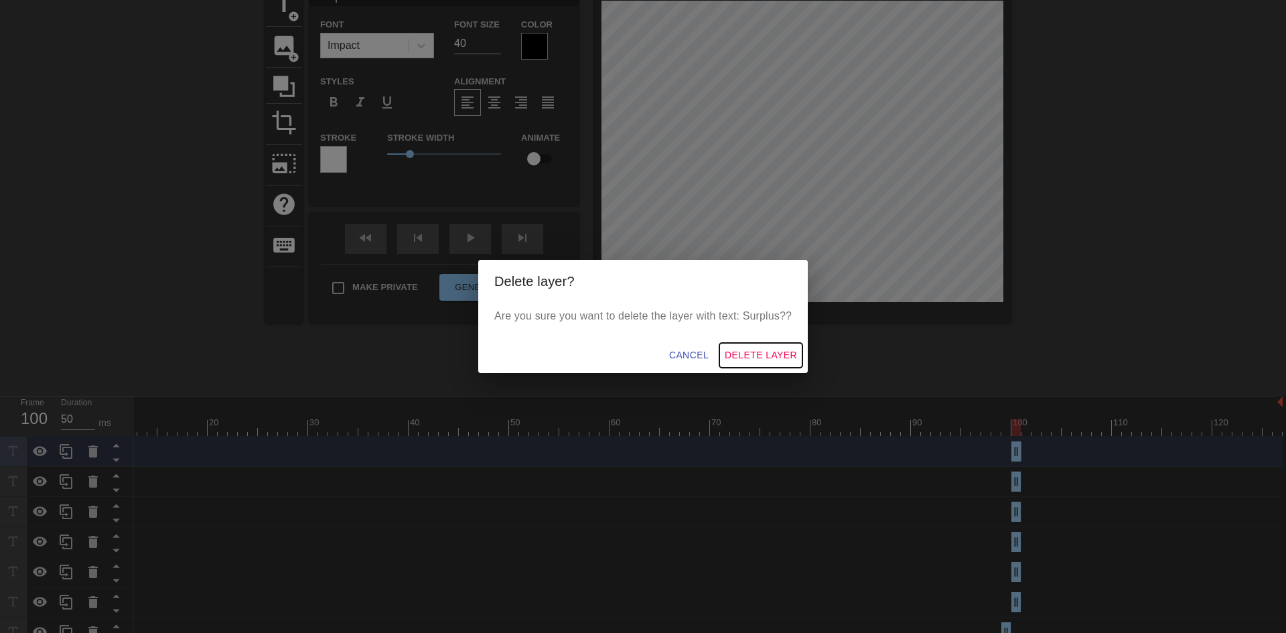
click at [761, 361] on span "Delete Layer" at bounding box center [761, 355] width 72 height 17
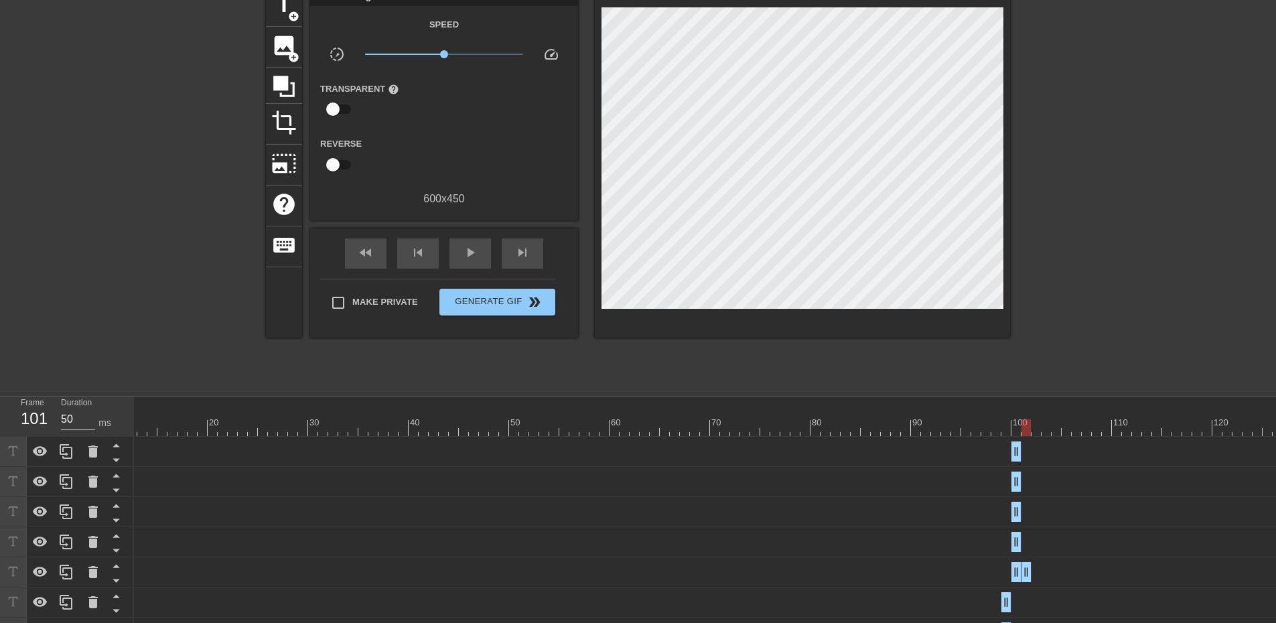
drag, startPoint x: 1017, startPoint y: 577, endPoint x: 1029, endPoint y: 575, distance: 12.1
drag, startPoint x: 1019, startPoint y: 548, endPoint x: 1029, endPoint y: 547, distance: 10.7
drag, startPoint x: 1016, startPoint y: 483, endPoint x: 1027, endPoint y: 485, distance: 10.9
drag, startPoint x: 1013, startPoint y: 459, endPoint x: 1023, endPoint y: 459, distance: 9.4
click at [1039, 433] on div at bounding box center [650, 427] width 1266 height 17
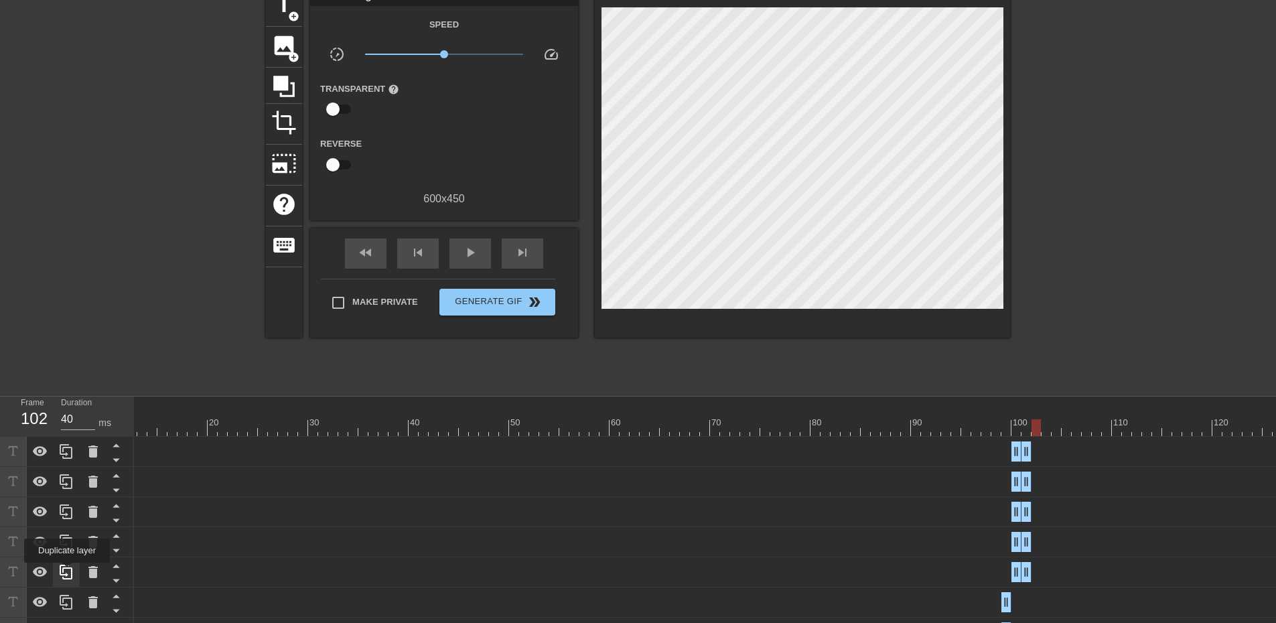
click at [67, 572] on icon at bounding box center [66, 572] width 16 height 16
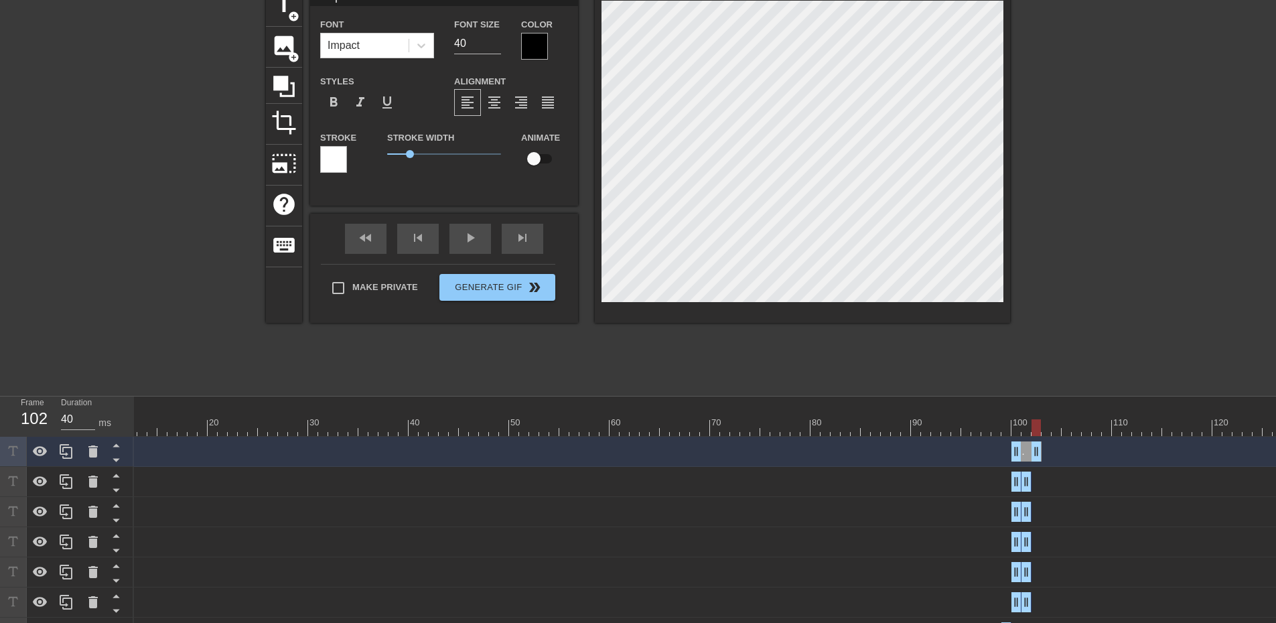
drag, startPoint x: 1023, startPoint y: 452, endPoint x: 1033, endPoint y: 454, distance: 9.6
drag, startPoint x: 1015, startPoint y: 454, endPoint x: 997, endPoint y: 409, distance: 48.4
click at [69, 452] on icon at bounding box center [66, 451] width 16 height 16
click at [1047, 434] on div at bounding box center [650, 427] width 1266 height 17
drag, startPoint x: 1037, startPoint y: 478, endPoint x: 1043, endPoint y: 478, distance: 6.7
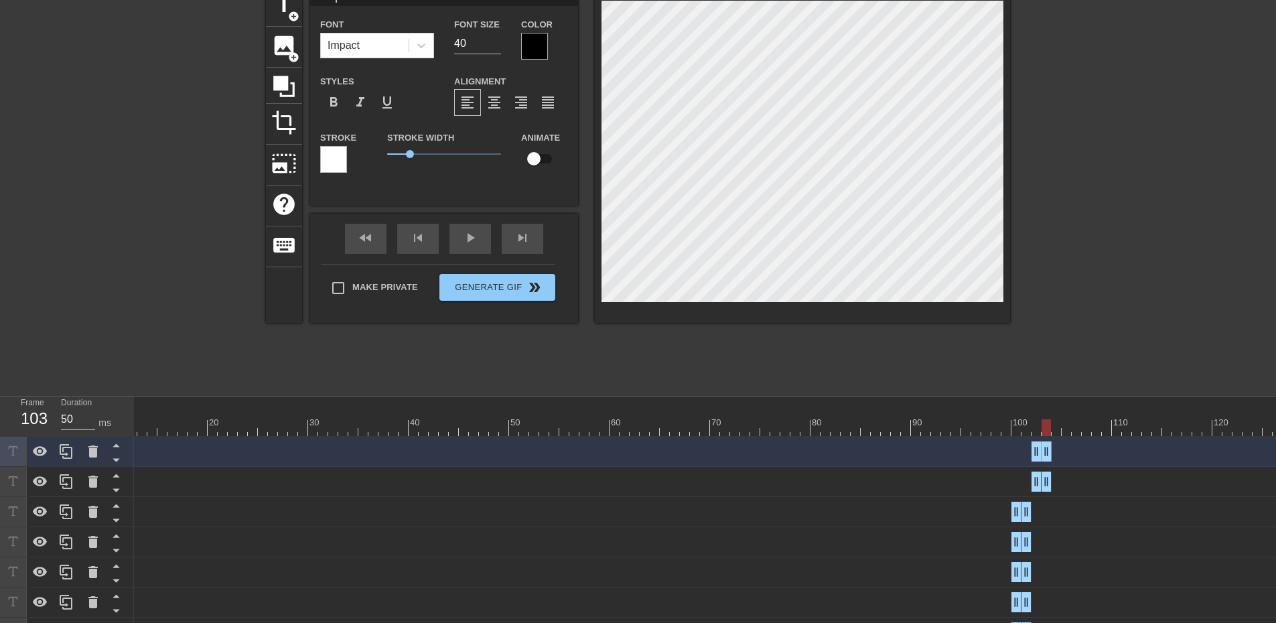
drag, startPoint x: 1038, startPoint y: 458, endPoint x: 1047, endPoint y: 457, distance: 8.7
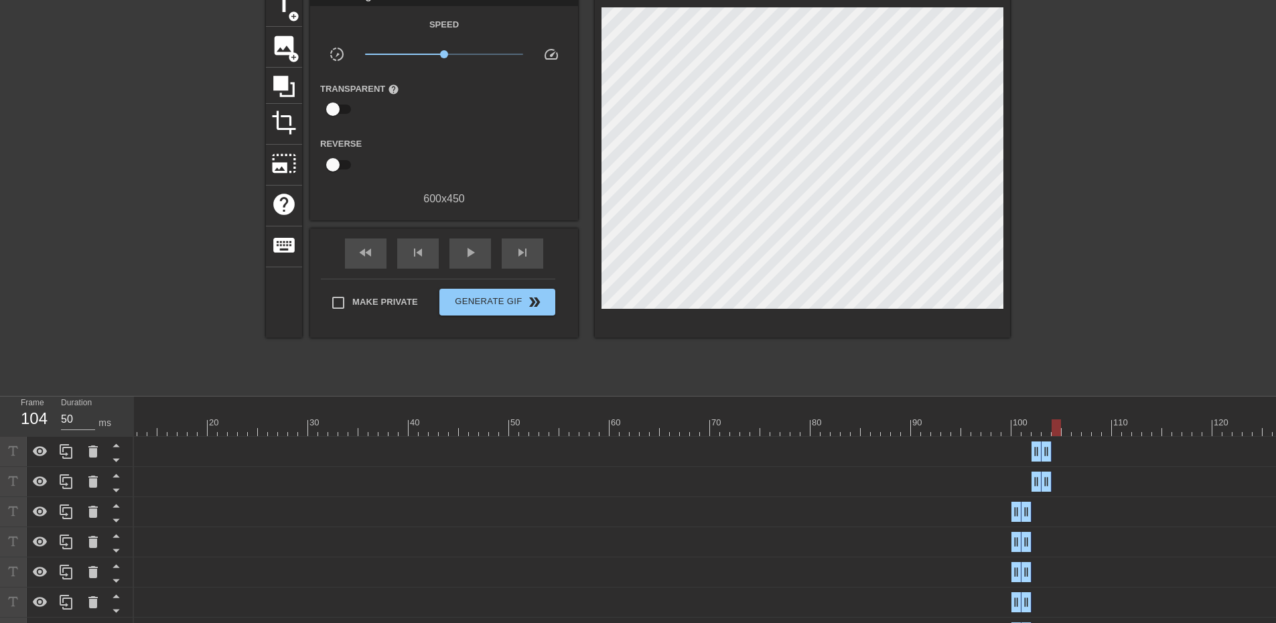
click at [1054, 431] on div at bounding box center [650, 427] width 1266 height 17
click at [68, 486] on icon at bounding box center [66, 481] width 16 height 16
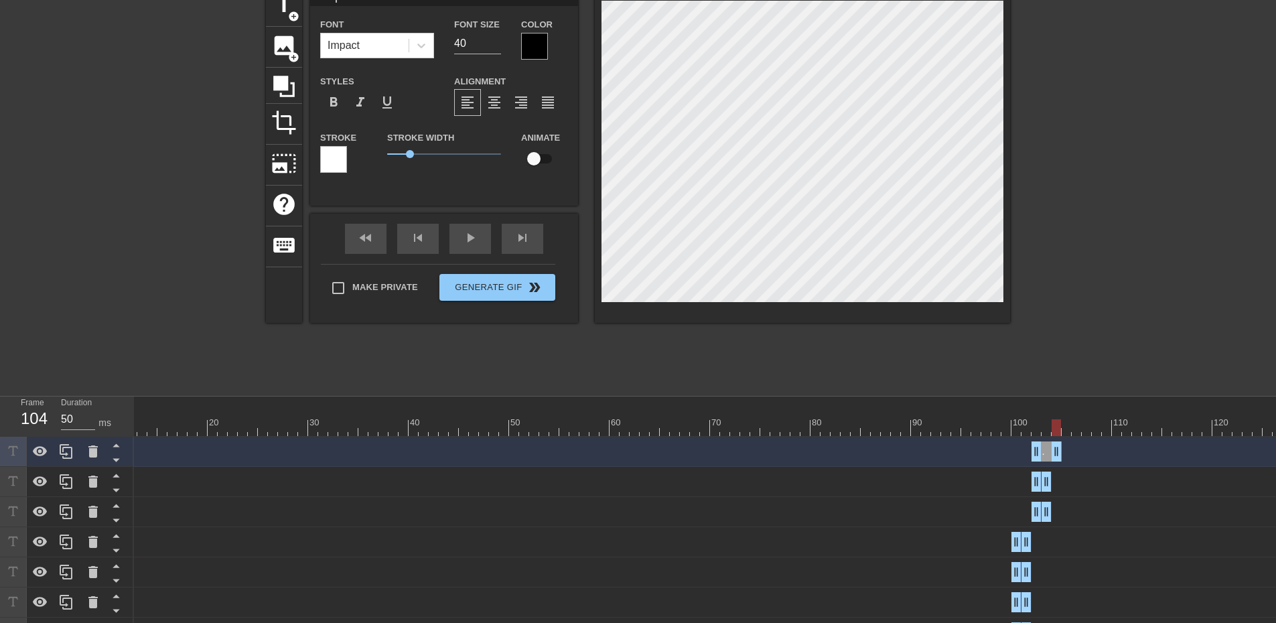
drag, startPoint x: 1049, startPoint y: 458, endPoint x: 1058, endPoint y: 458, distance: 8.0
drag, startPoint x: 1035, startPoint y: 450, endPoint x: 1047, endPoint y: 451, distance: 12.7
drag, startPoint x: 1046, startPoint y: 449, endPoint x: 1058, endPoint y: 449, distance: 11.4
click at [64, 455] on icon at bounding box center [66, 451] width 16 height 16
click at [65, 449] on icon at bounding box center [66, 451] width 13 height 15
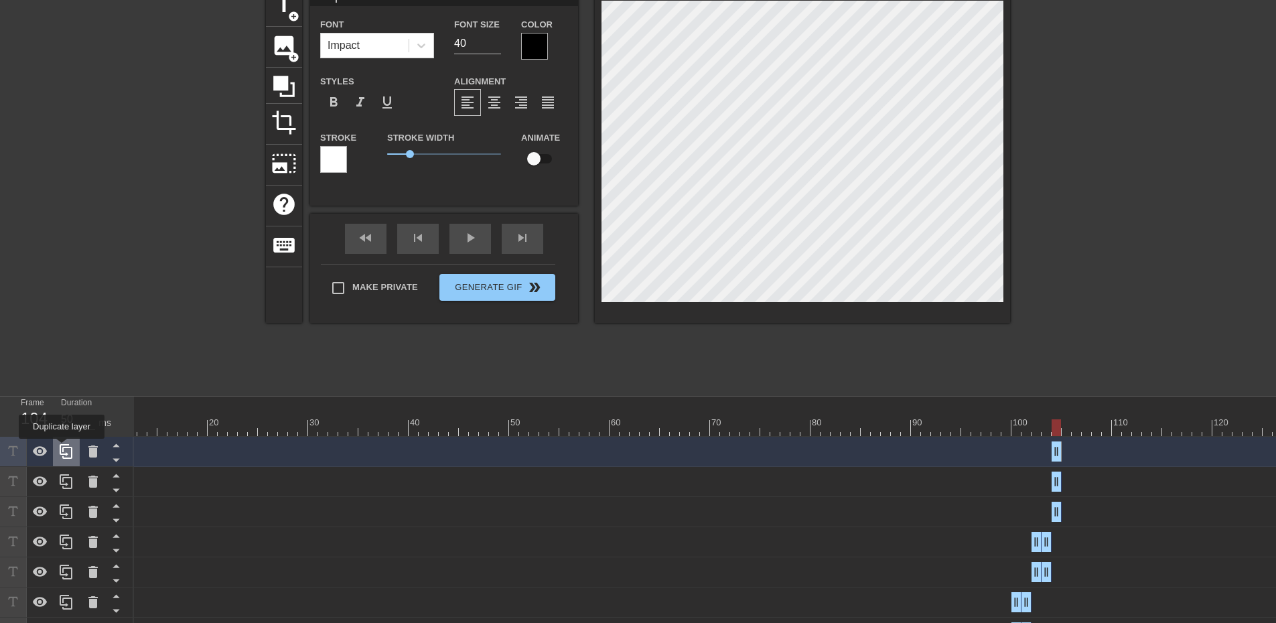
click at [65, 449] on icon at bounding box center [66, 451] width 13 height 15
click at [64, 449] on icon at bounding box center [66, 451] width 16 height 16
click at [1066, 430] on div at bounding box center [650, 427] width 1266 height 17
drag, startPoint x: 1055, startPoint y: 515, endPoint x: 1066, endPoint y: 513, distance: 10.2
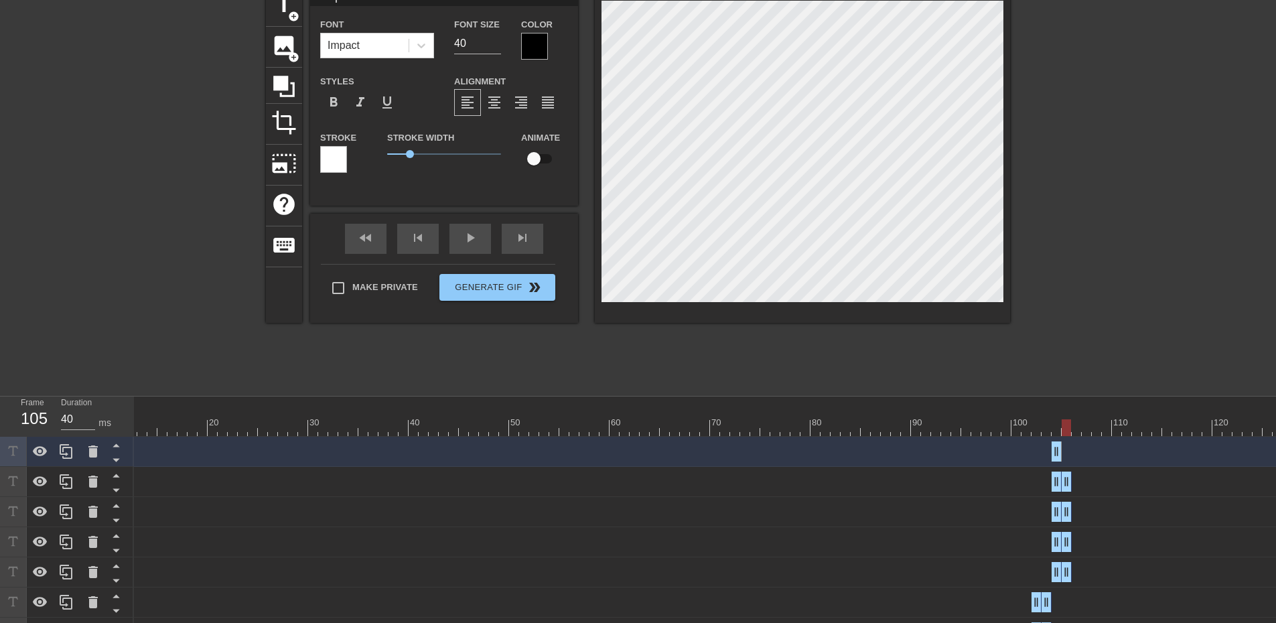
drag, startPoint x: 1059, startPoint y: 483, endPoint x: 1066, endPoint y: 484, distance: 6.7
drag, startPoint x: 1058, startPoint y: 456, endPoint x: 1070, endPoint y: 457, distance: 12.7
click at [1076, 436] on div "10 20 30 40 50 60 70 80 90 100 110 120" at bounding box center [650, 416] width 1266 height 40
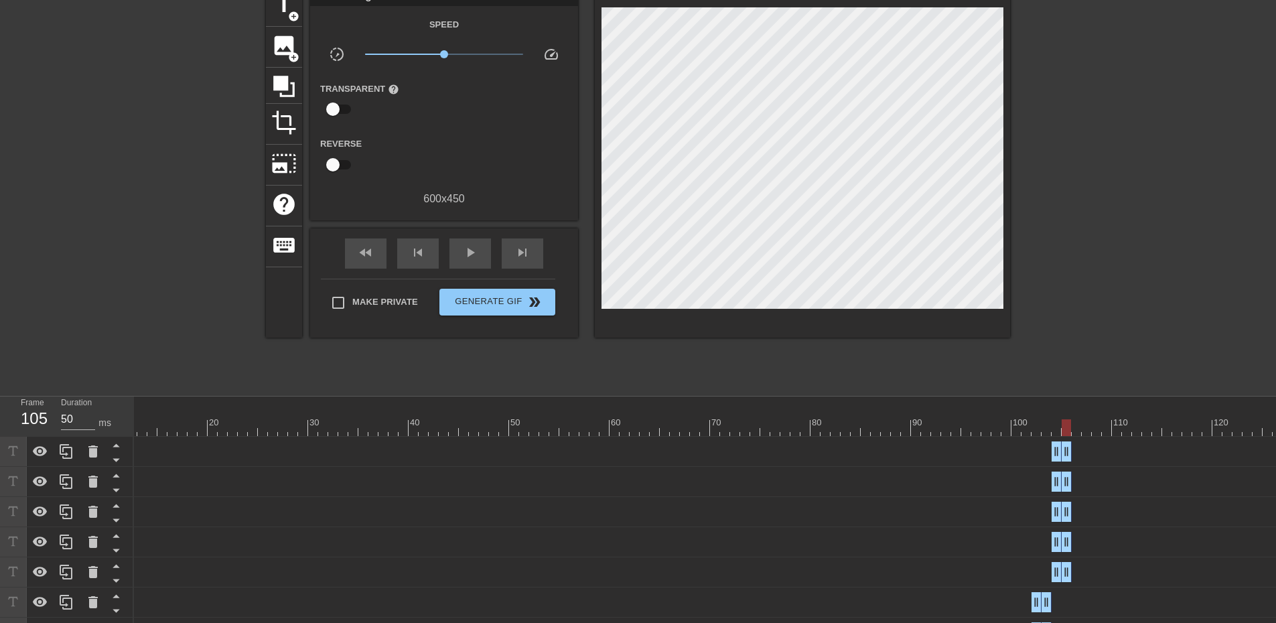
click at [1078, 432] on div at bounding box center [650, 427] width 1266 height 17
click at [72, 574] on icon at bounding box center [66, 572] width 13 height 15
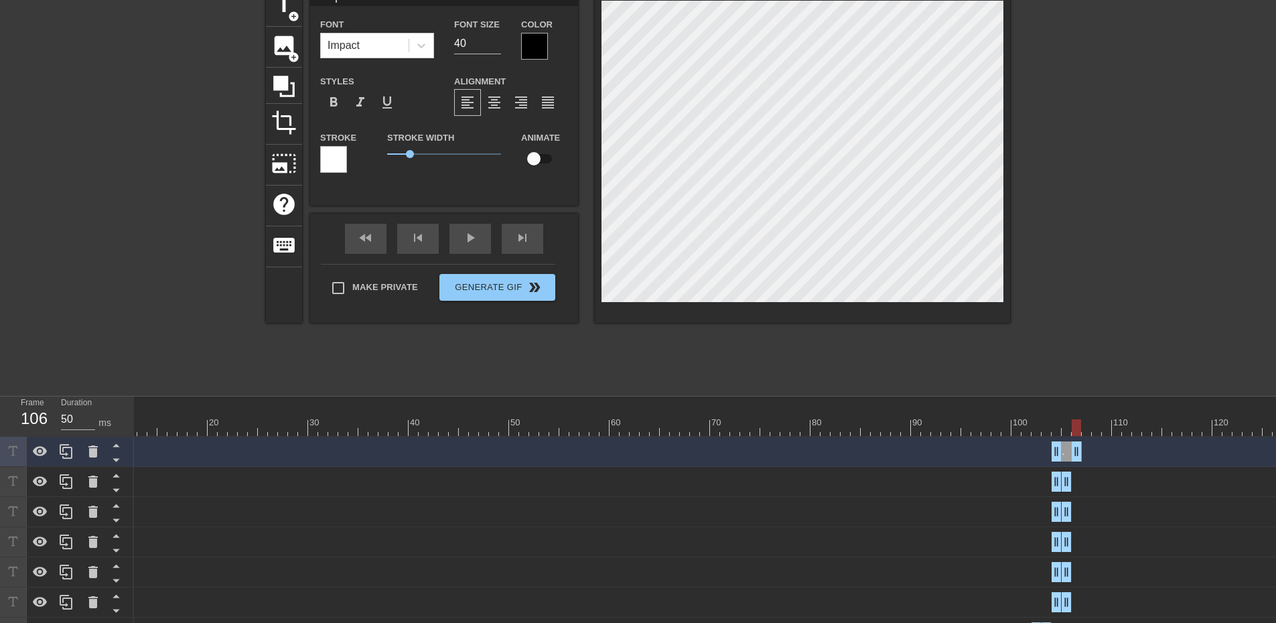
drag, startPoint x: 1068, startPoint y: 453, endPoint x: 1078, endPoint y: 453, distance: 9.4
drag, startPoint x: 1056, startPoint y: 451, endPoint x: 1076, endPoint y: 452, distance: 19.4
click at [74, 443] on div at bounding box center [66, 451] width 27 height 29
click at [80, 456] on div at bounding box center [93, 451] width 27 height 29
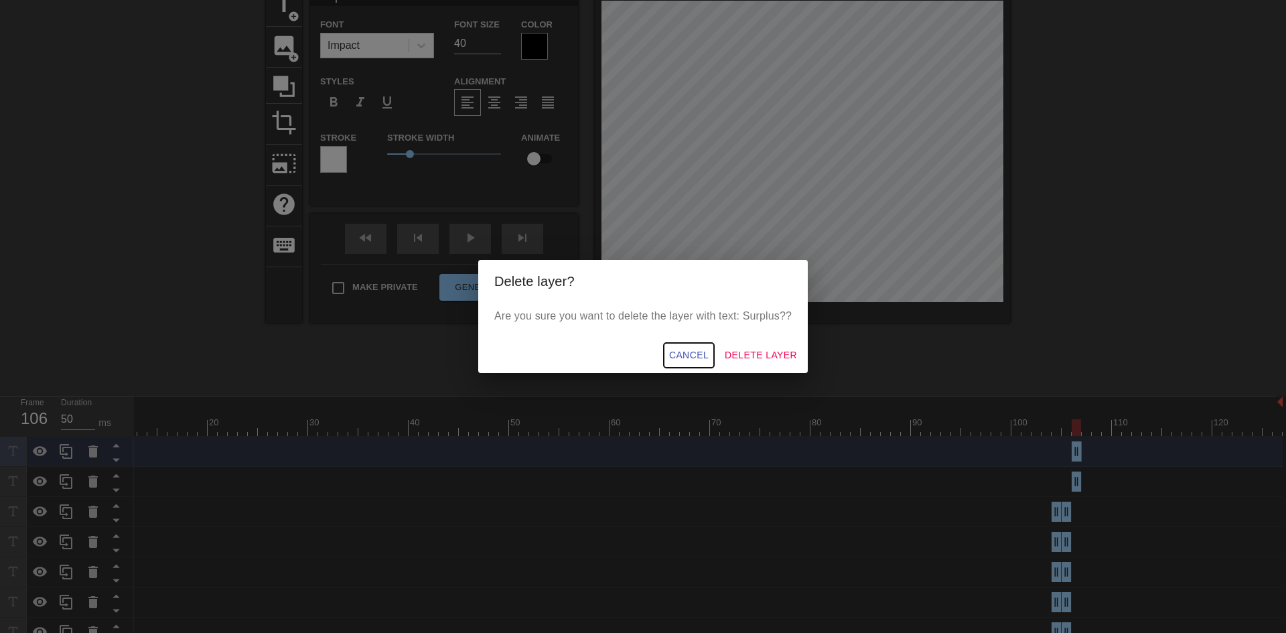
click at [701, 354] on span "Cancel" at bounding box center [689, 355] width 40 height 17
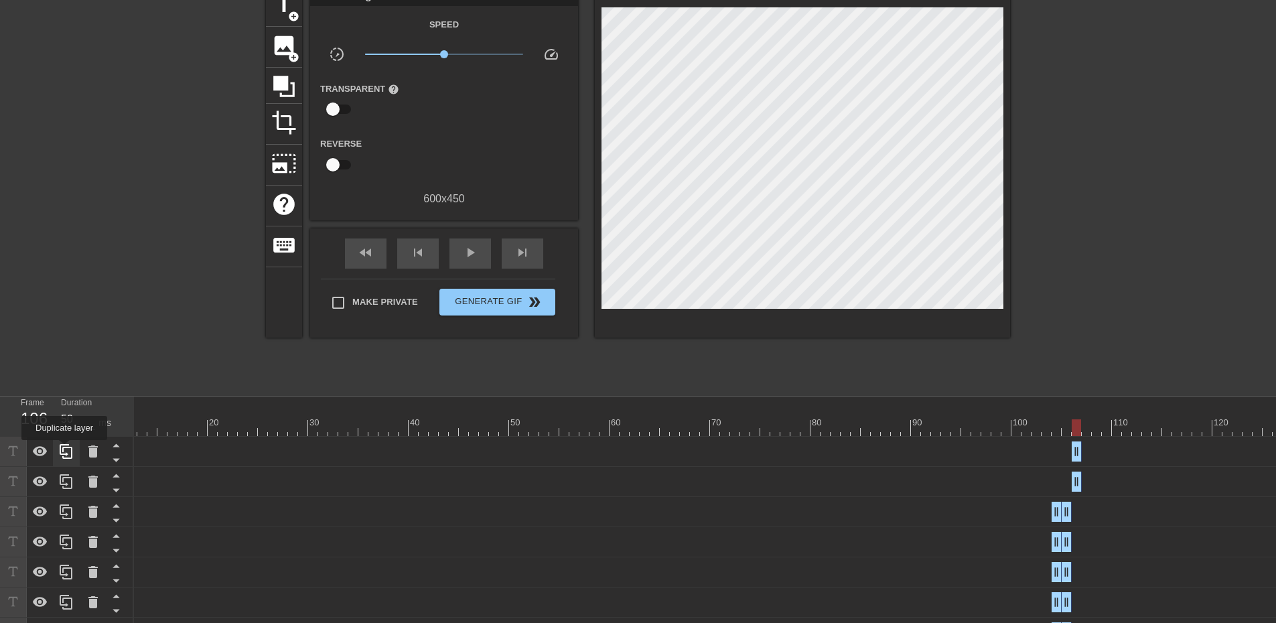
click at [64, 449] on icon at bounding box center [66, 451] width 16 height 16
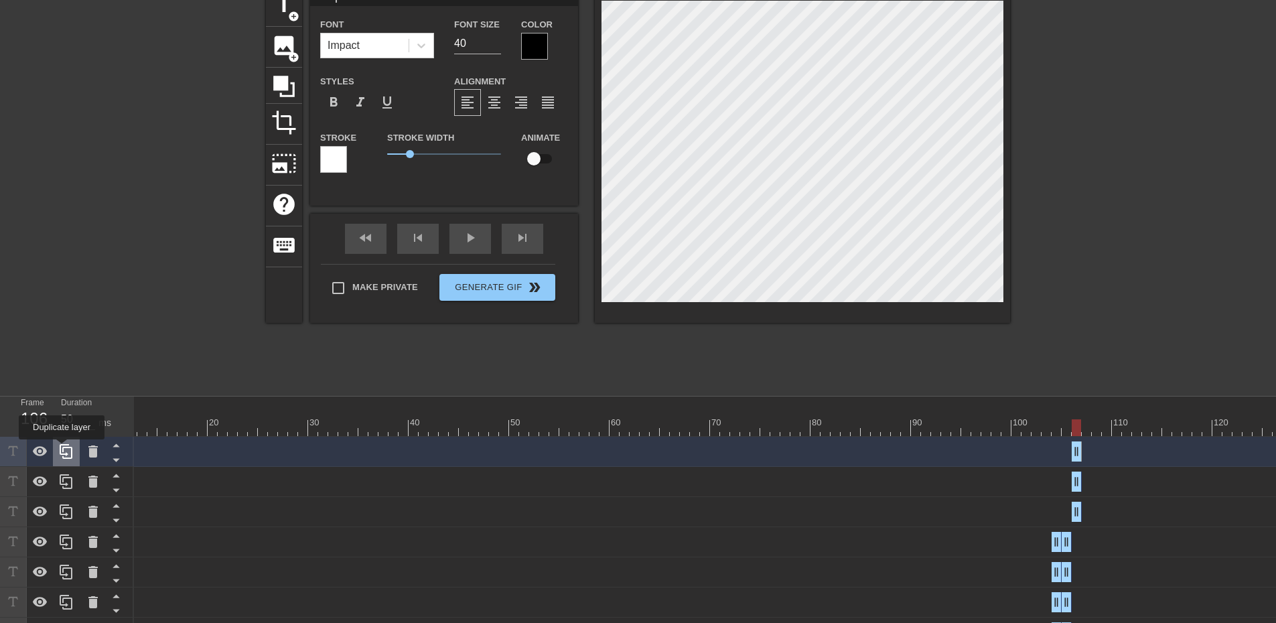
click at [62, 449] on icon at bounding box center [66, 451] width 16 height 16
click at [67, 447] on icon at bounding box center [66, 451] width 16 height 16
click at [1088, 431] on div at bounding box center [650, 427] width 1266 height 17
drag, startPoint x: 1078, startPoint y: 576, endPoint x: 1086, endPoint y: 575, distance: 8.8
drag, startPoint x: 1082, startPoint y: 541, endPoint x: 1088, endPoint y: 542, distance: 6.8
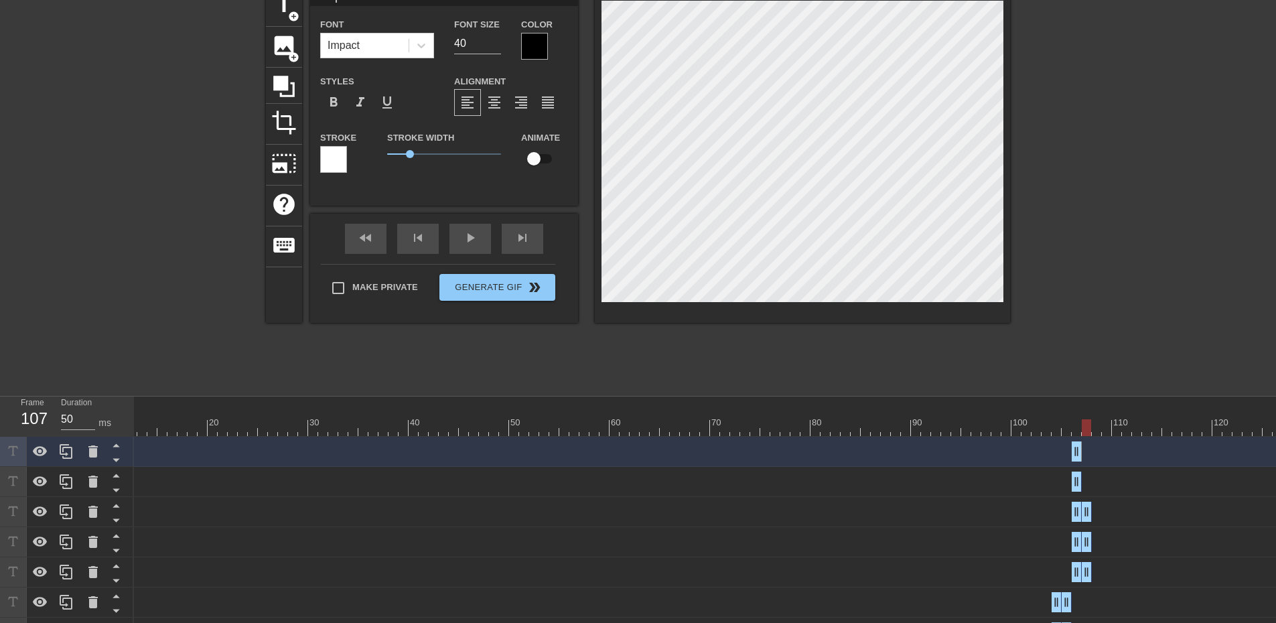
drag, startPoint x: 1074, startPoint y: 508, endPoint x: 1086, endPoint y: 509, distance: 12.1
drag, startPoint x: 1078, startPoint y: 480, endPoint x: 1090, endPoint y: 482, distance: 11.5
drag, startPoint x: 1077, startPoint y: 453, endPoint x: 1087, endPoint y: 454, distance: 10.1
click at [1098, 432] on div at bounding box center [650, 427] width 1266 height 17
click at [74, 574] on div at bounding box center [66, 571] width 27 height 29
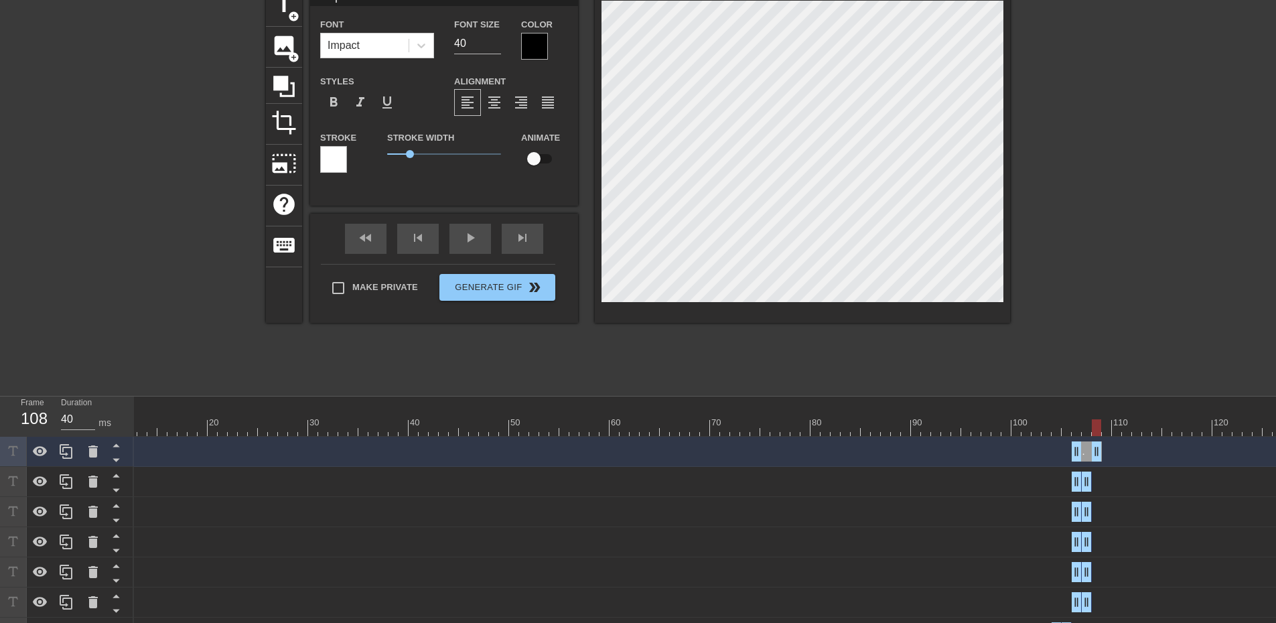
drag, startPoint x: 1084, startPoint y: 452, endPoint x: 1096, endPoint y: 452, distance: 12.1
drag, startPoint x: 1079, startPoint y: 452, endPoint x: 1102, endPoint y: 452, distance: 22.8
click at [1102, 452] on div "Surplus? drag_handle drag_handle" at bounding box center [650, 451] width 1266 height 20
click at [62, 451] on icon at bounding box center [66, 451] width 16 height 16
drag, startPoint x: 56, startPoint y: 450, endPoint x: 65, endPoint y: 447, distance: 9.8
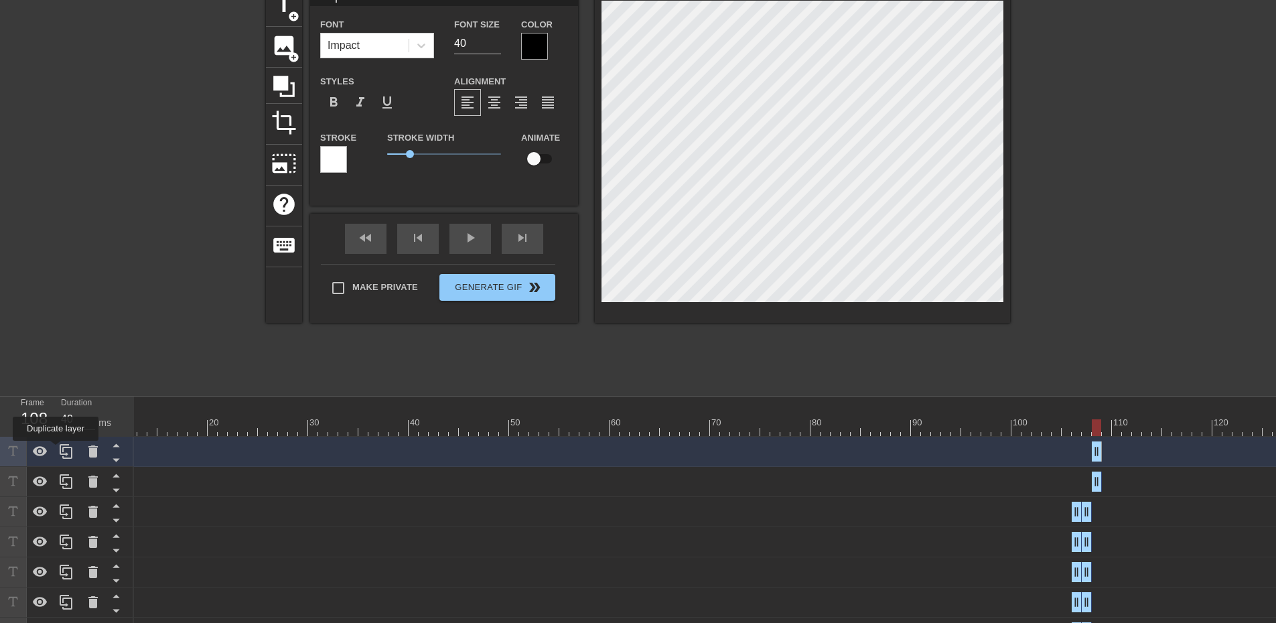
click at [56, 450] on div at bounding box center [66, 451] width 27 height 29
click at [75, 450] on div at bounding box center [66, 451] width 27 height 29
click at [72, 447] on icon at bounding box center [66, 451] width 16 height 16
click at [1109, 429] on div at bounding box center [650, 427] width 1266 height 17
click at [68, 574] on icon at bounding box center [66, 572] width 16 height 16
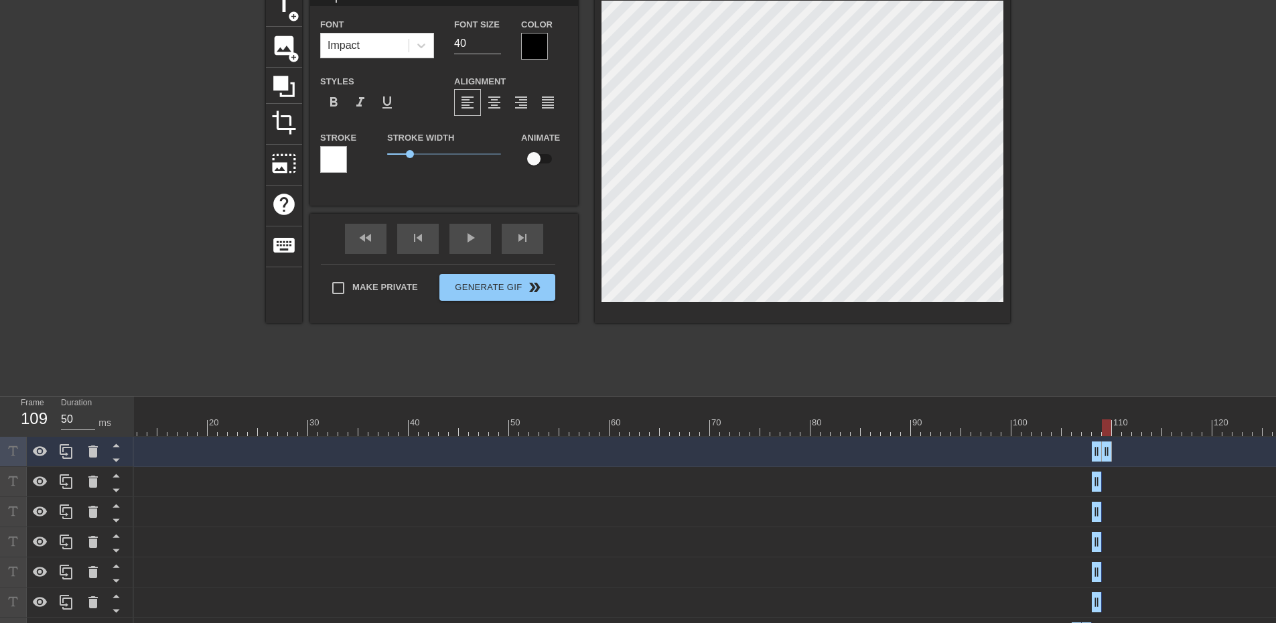
drag, startPoint x: 1096, startPoint y: 453, endPoint x: 1110, endPoint y: 451, distance: 13.5
click at [74, 456] on div at bounding box center [66, 451] width 27 height 29
click at [56, 453] on div at bounding box center [66, 451] width 27 height 29
drag, startPoint x: 60, startPoint y: 449, endPoint x: 129, endPoint y: 418, distance: 76.4
click at [59, 449] on icon at bounding box center [66, 451] width 16 height 16
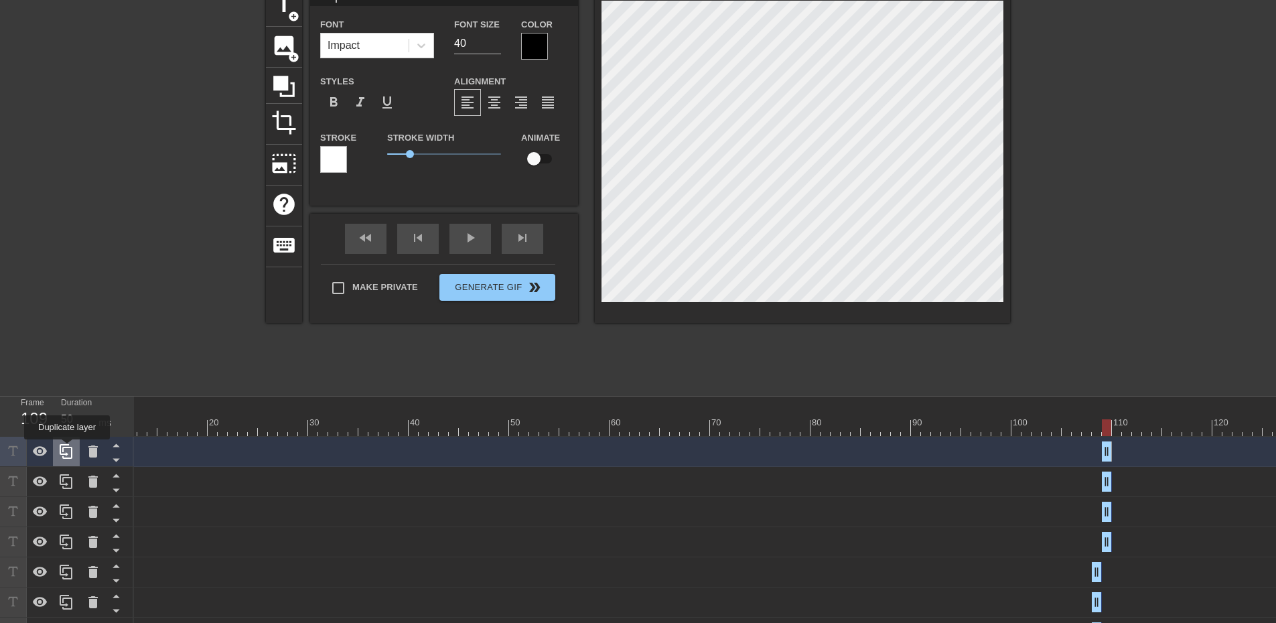
click at [67, 449] on icon at bounding box center [66, 451] width 13 height 15
click at [1116, 428] on div at bounding box center [650, 427] width 1266 height 17
click at [1124, 426] on div at bounding box center [650, 427] width 1266 height 17
click at [1116, 426] on div at bounding box center [650, 427] width 1266 height 17
drag, startPoint x: 1128, startPoint y: 432, endPoint x: 1118, endPoint y: 420, distance: 15.7
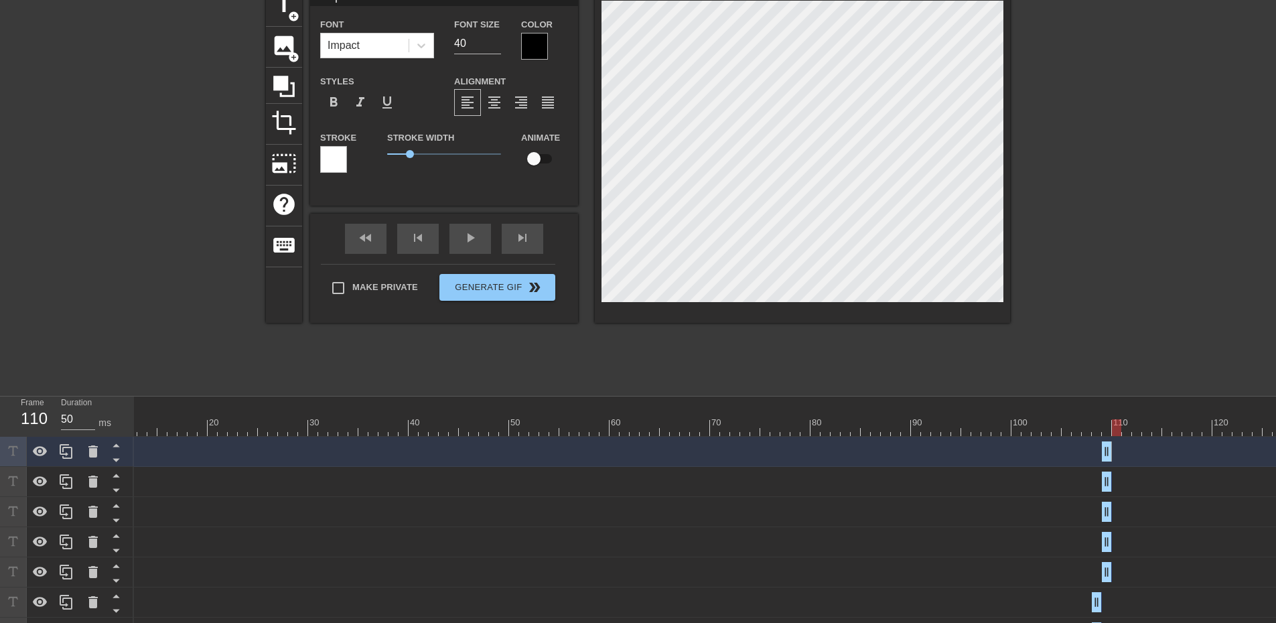
click at [1118, 420] on div at bounding box center [650, 427] width 1266 height 17
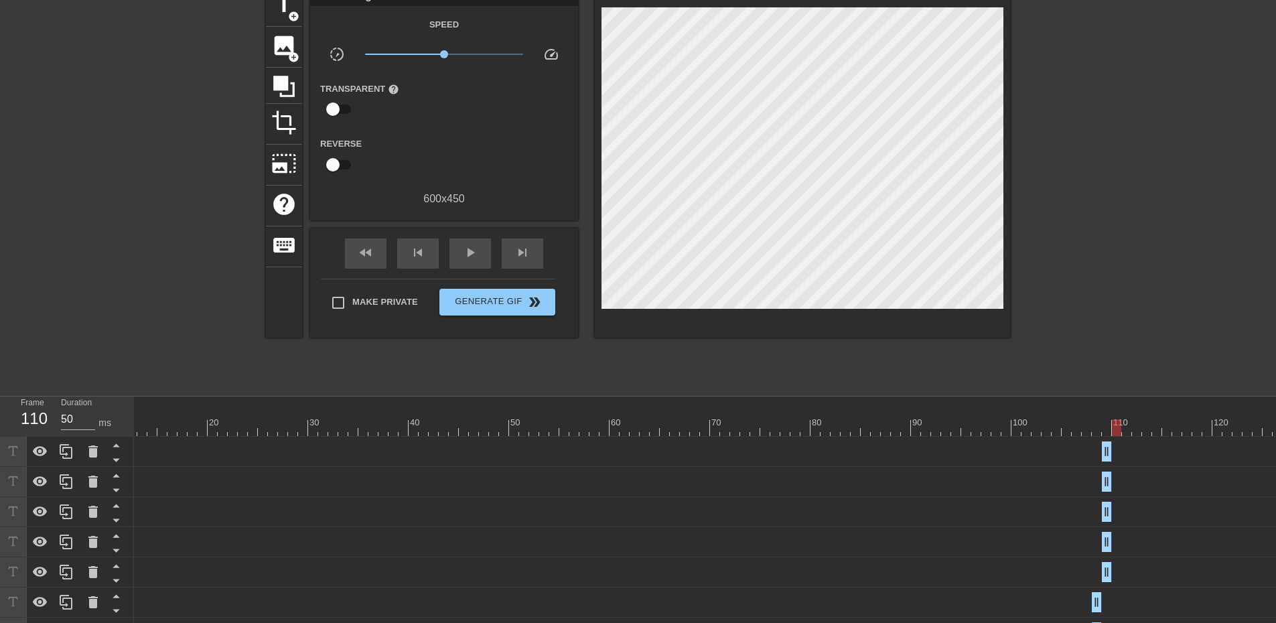
scroll to position [67, 10]
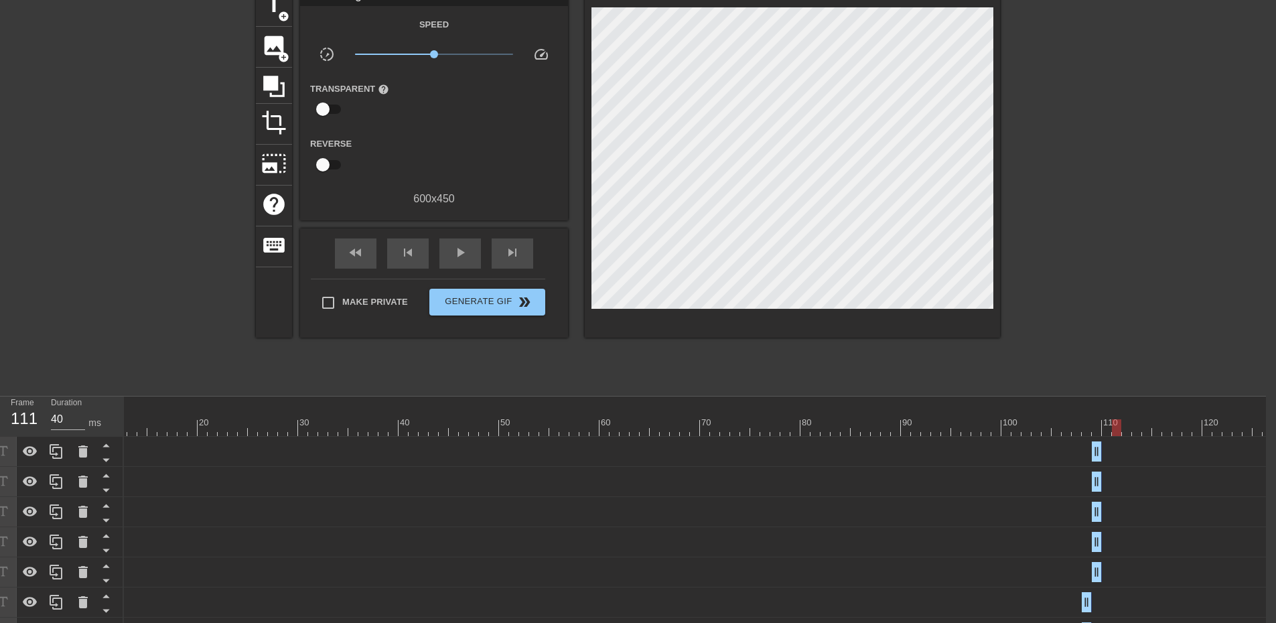
click at [1117, 436] on div "10 20 30 40 50 60 70 80 90 100 110 120" at bounding box center [640, 416] width 1266 height 40
click at [457, 254] on span "play_arrow" at bounding box center [460, 252] width 16 height 16
type input "50"
click at [473, 301] on span "Generate Gif double_arrow" at bounding box center [487, 302] width 105 height 16
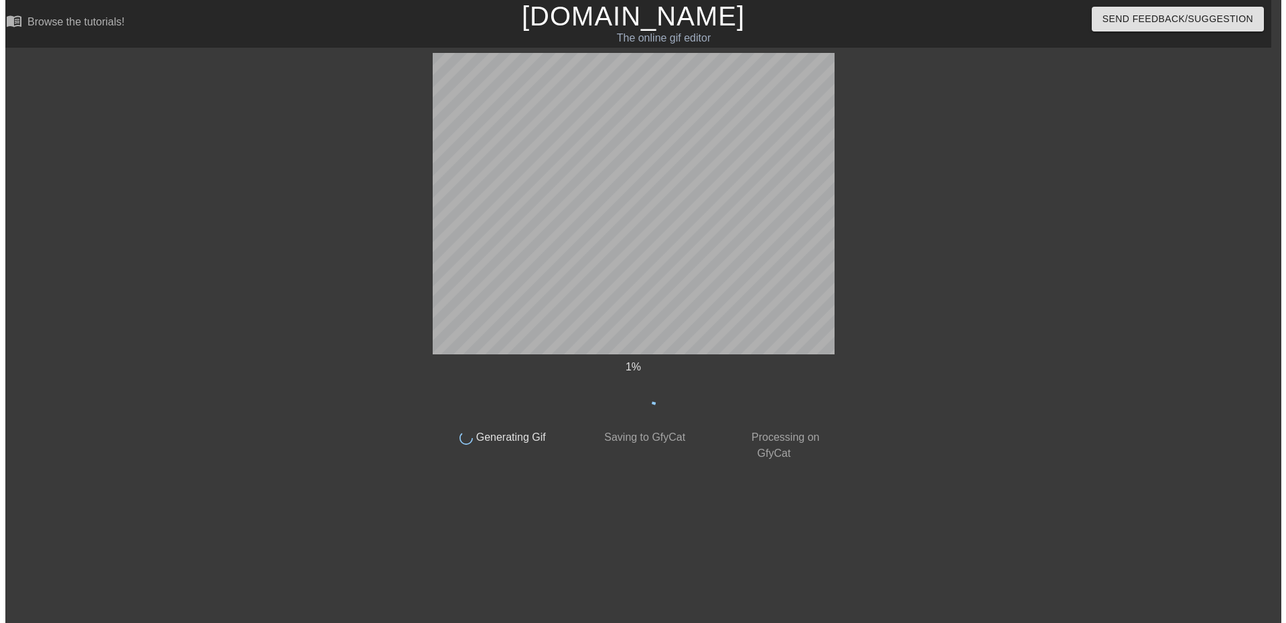
scroll to position [0, 10]
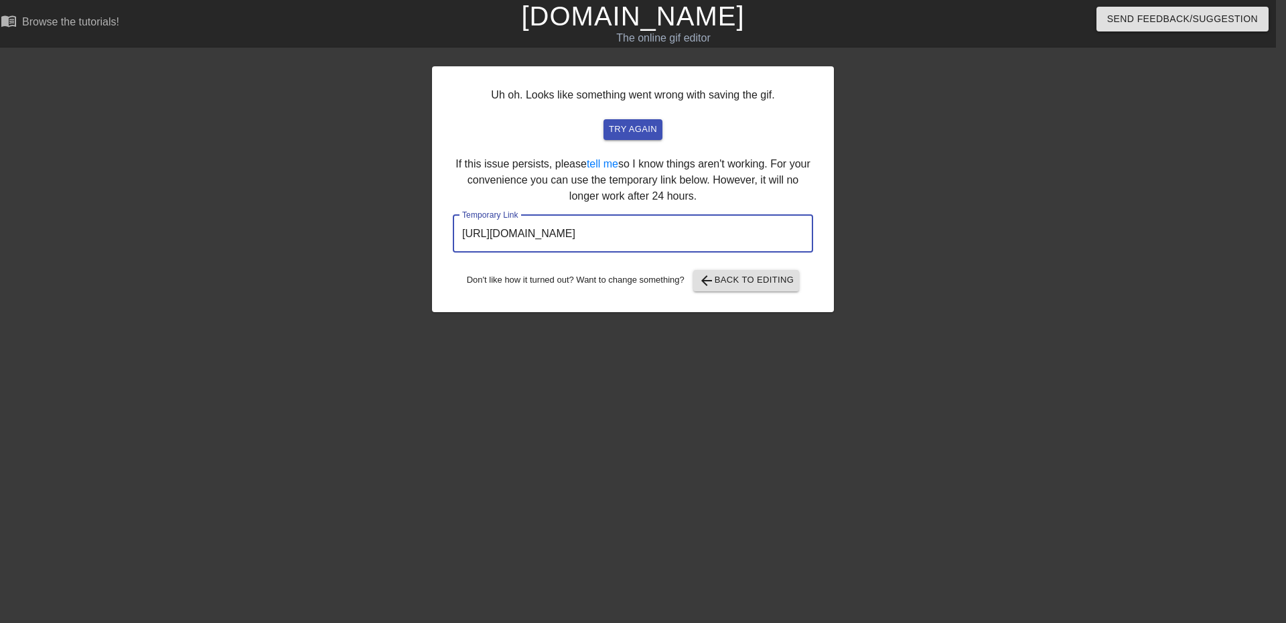
click at [567, 230] on input "[URL][DOMAIN_NAME]" at bounding box center [633, 234] width 360 height 38
